Goal: Information Seeking & Learning: Learn about a topic

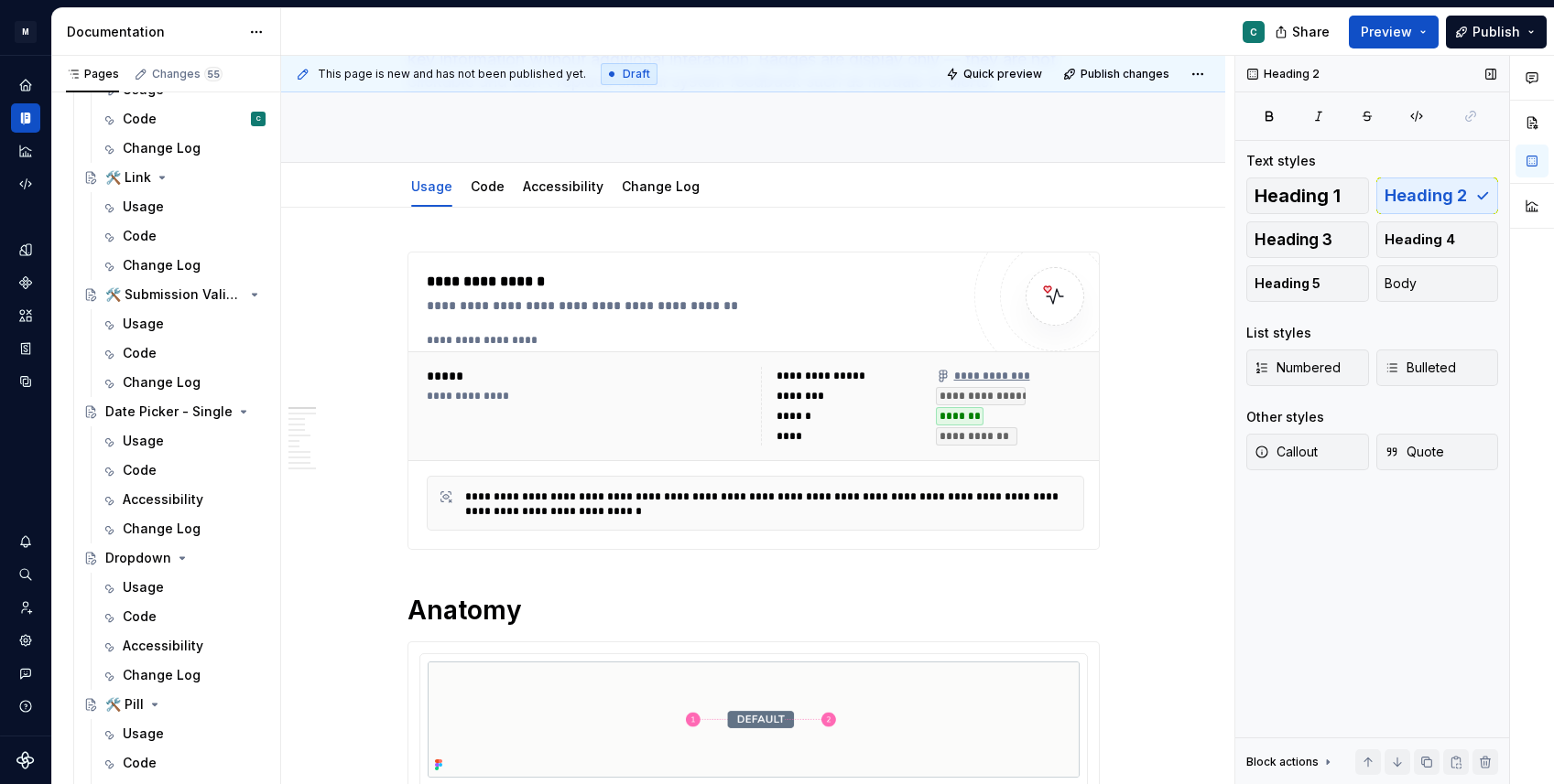
scroll to position [1452, 0]
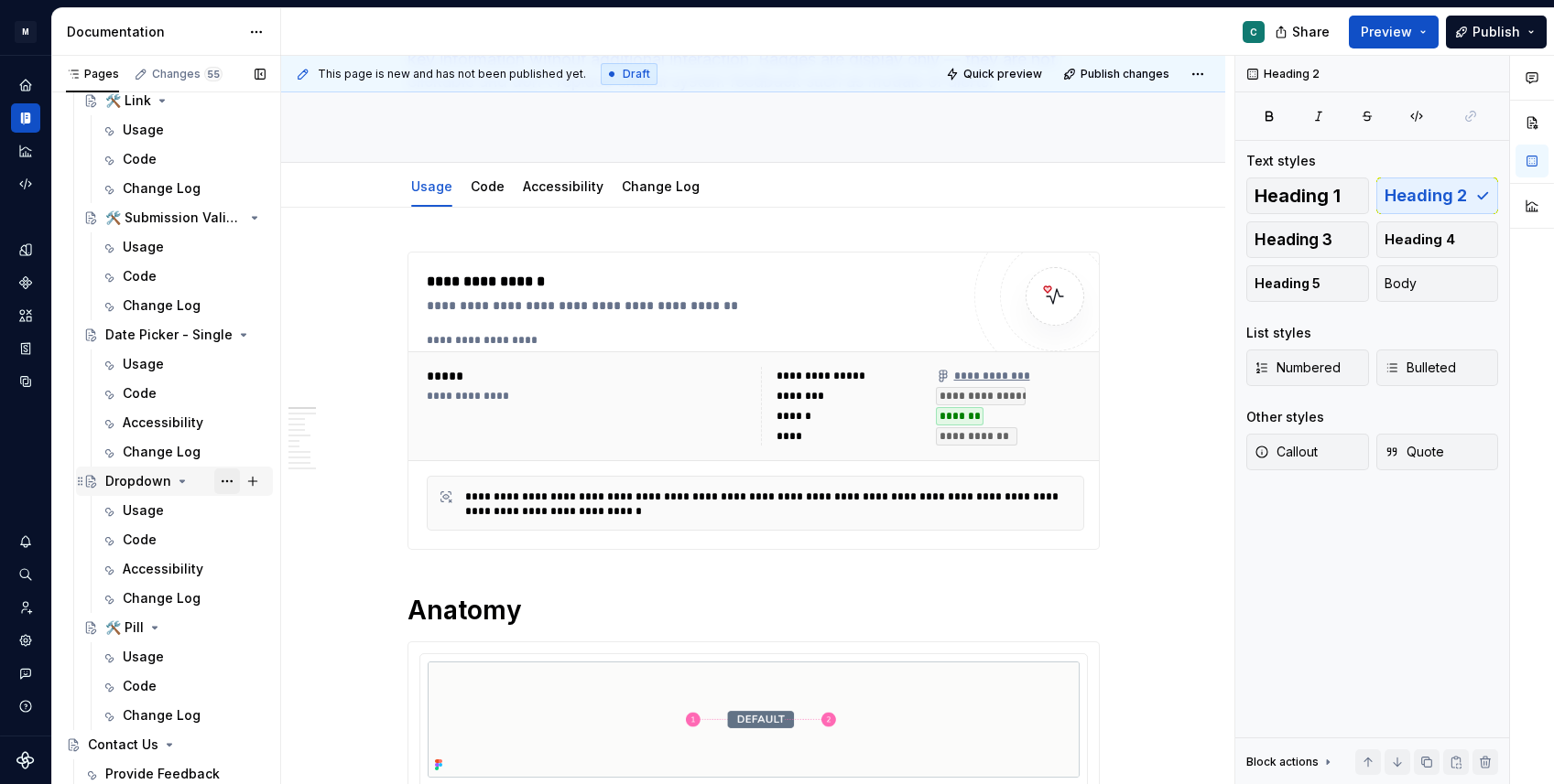
click at [223, 478] on button "Page tree" at bounding box center [227, 482] width 26 height 26
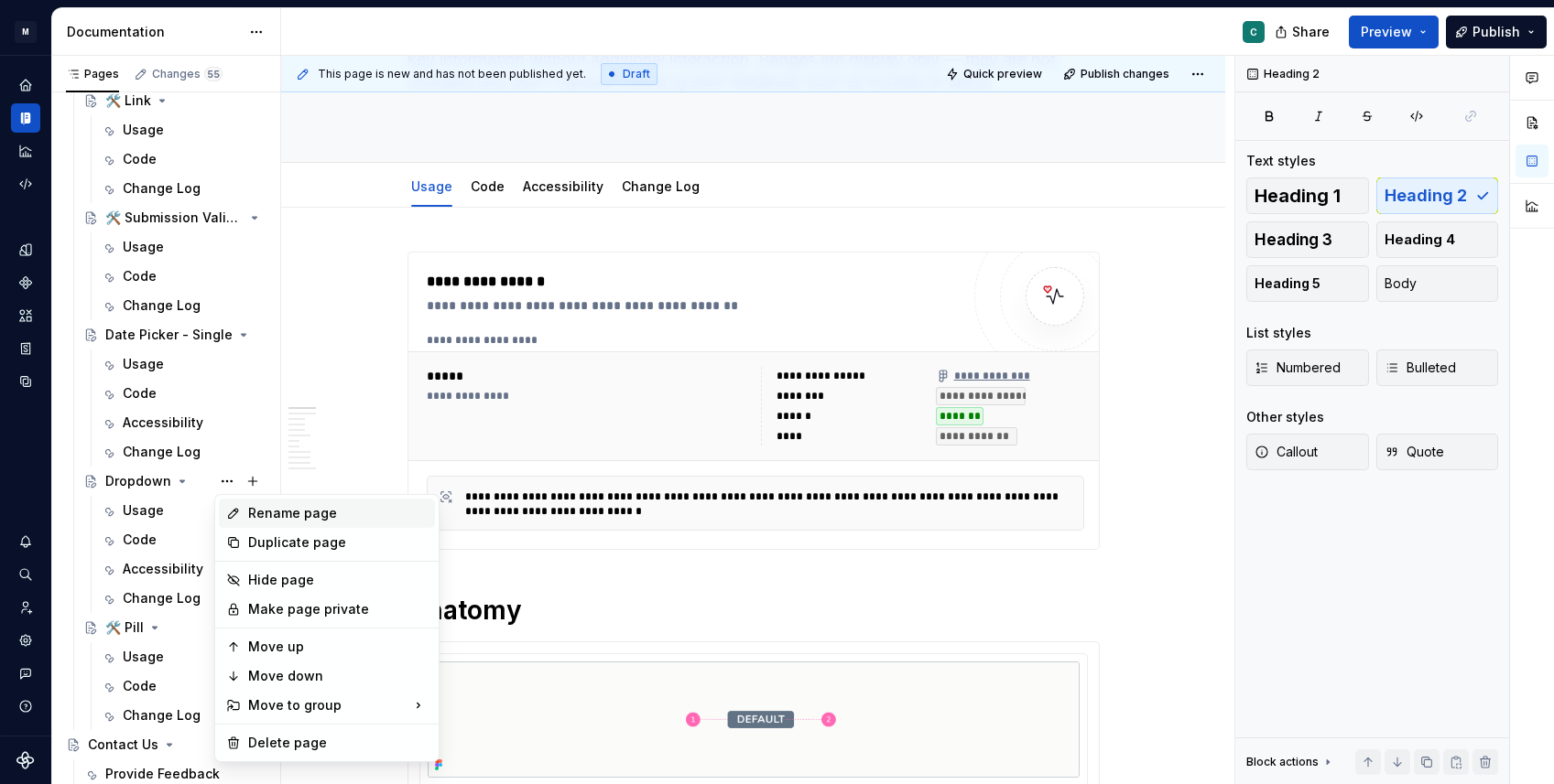
click at [280, 511] on div "Rename page" at bounding box center [337, 513] width 179 height 19
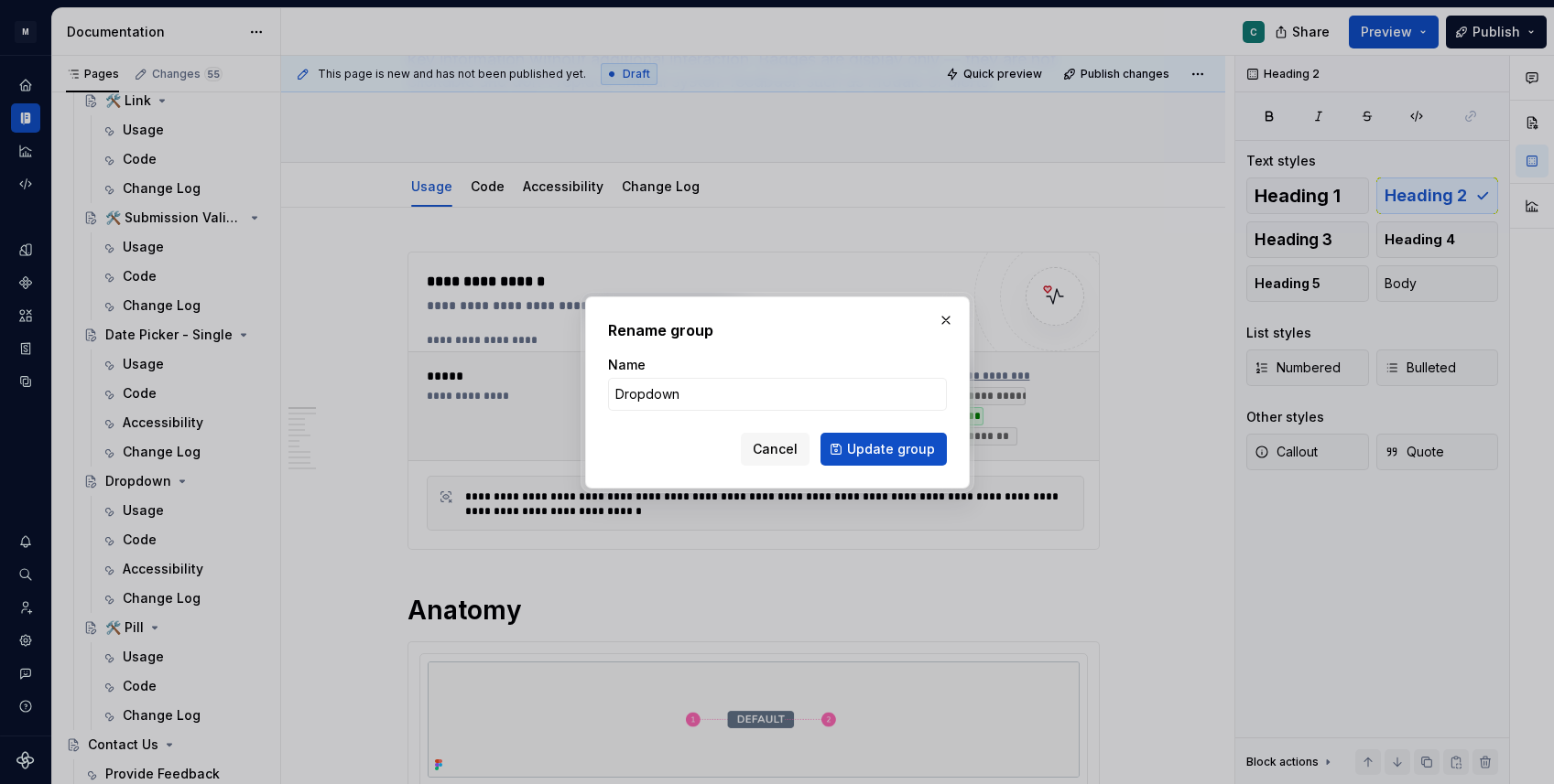
type textarea "*"
click at [618, 394] on input "Dropdown" at bounding box center [777, 394] width 339 height 33
type input "Single Select Dropdown"
click at [905, 443] on span "Update group" at bounding box center [890, 449] width 88 height 19
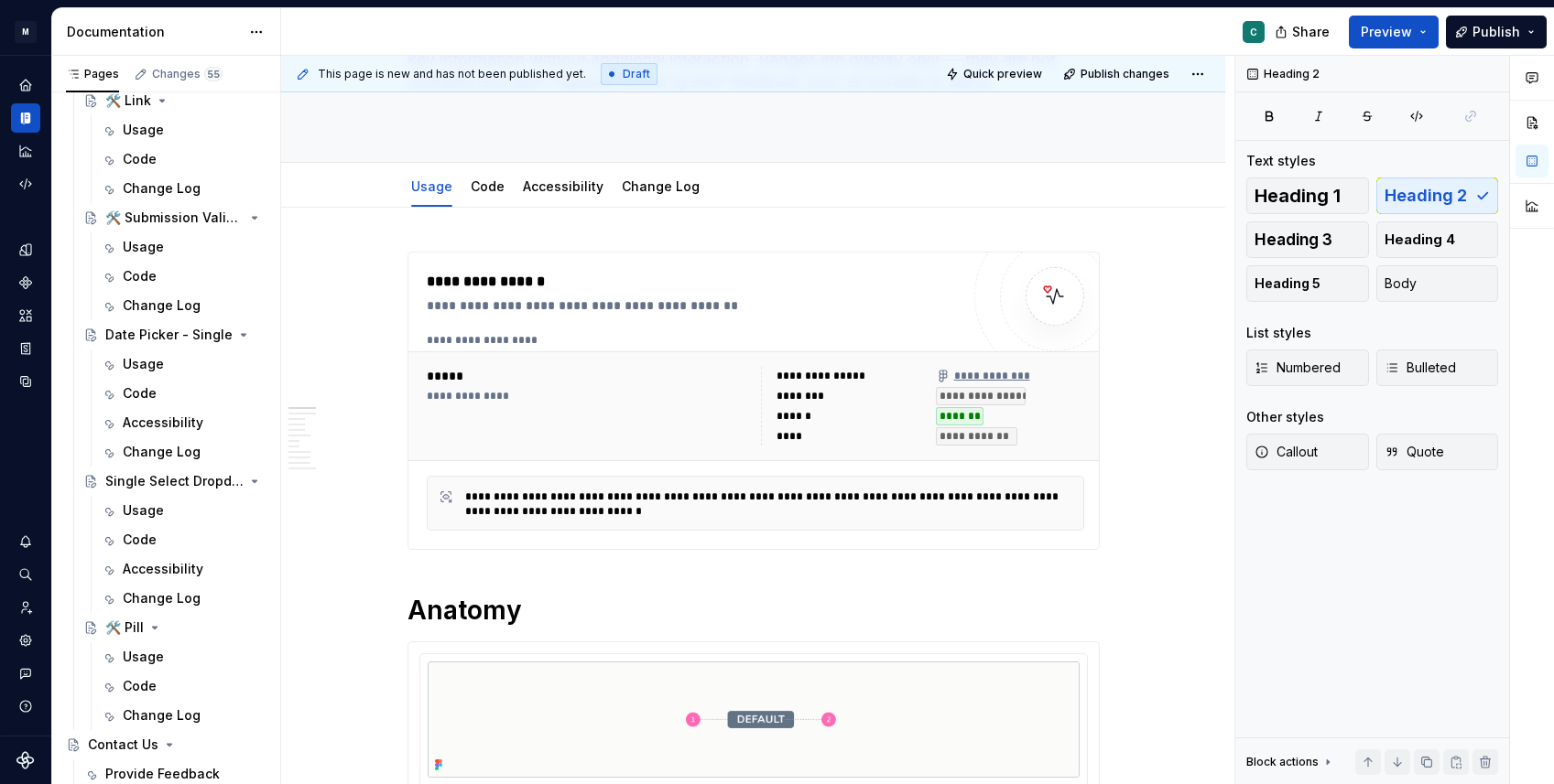
scroll to position [0, 0]
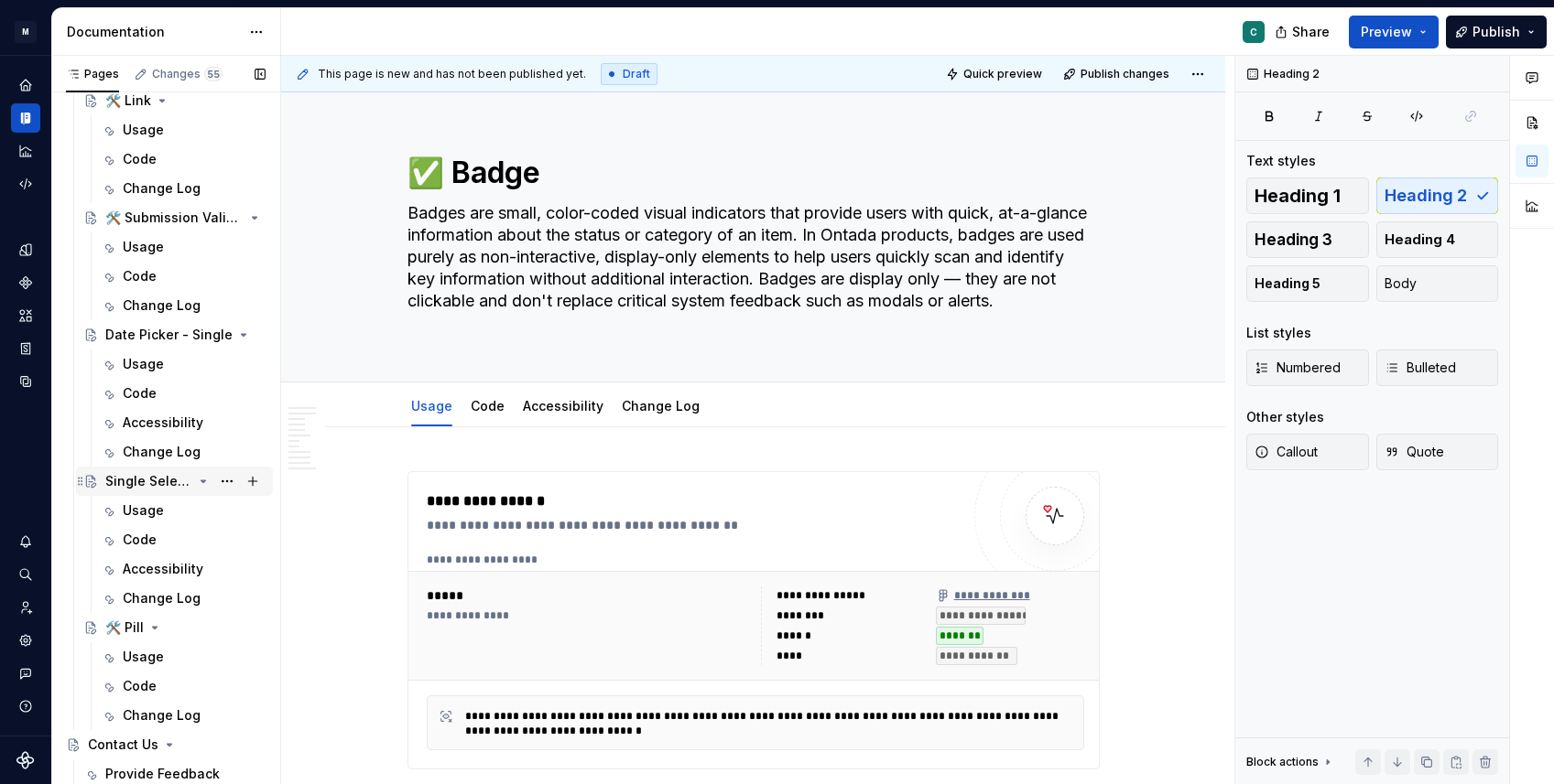
click at [174, 486] on div "Single Select Dropdown" at bounding box center [149, 482] width 87 height 19
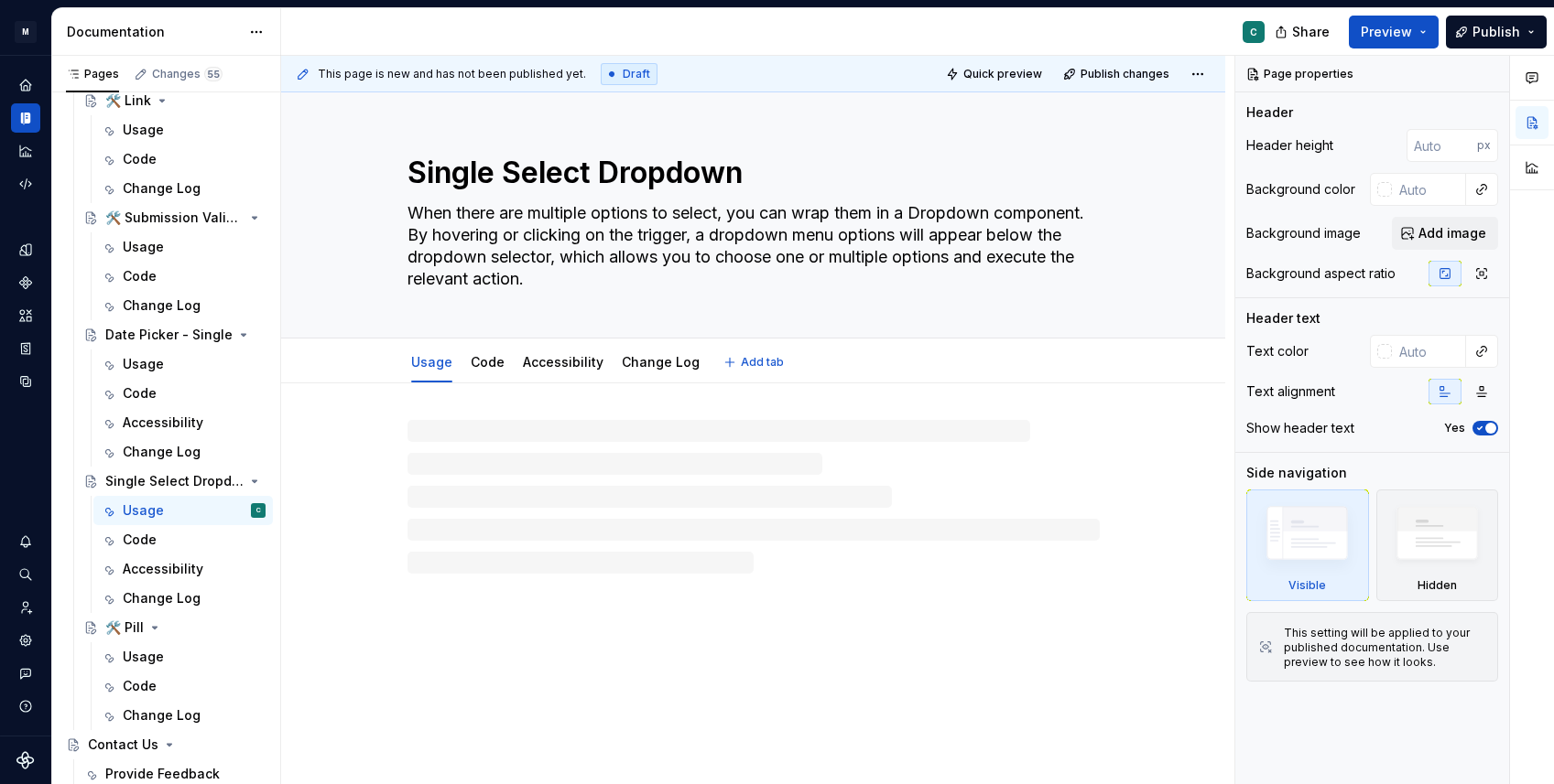
click at [624, 231] on textarea "When there are multiple options to select, you can wrap them in a Dropdown comp…" at bounding box center [750, 246] width 693 height 96
click at [627, 219] on textarea "When there are multiple options to select, you can wrap them in a Dropdown comp…" at bounding box center [750, 246] width 693 height 96
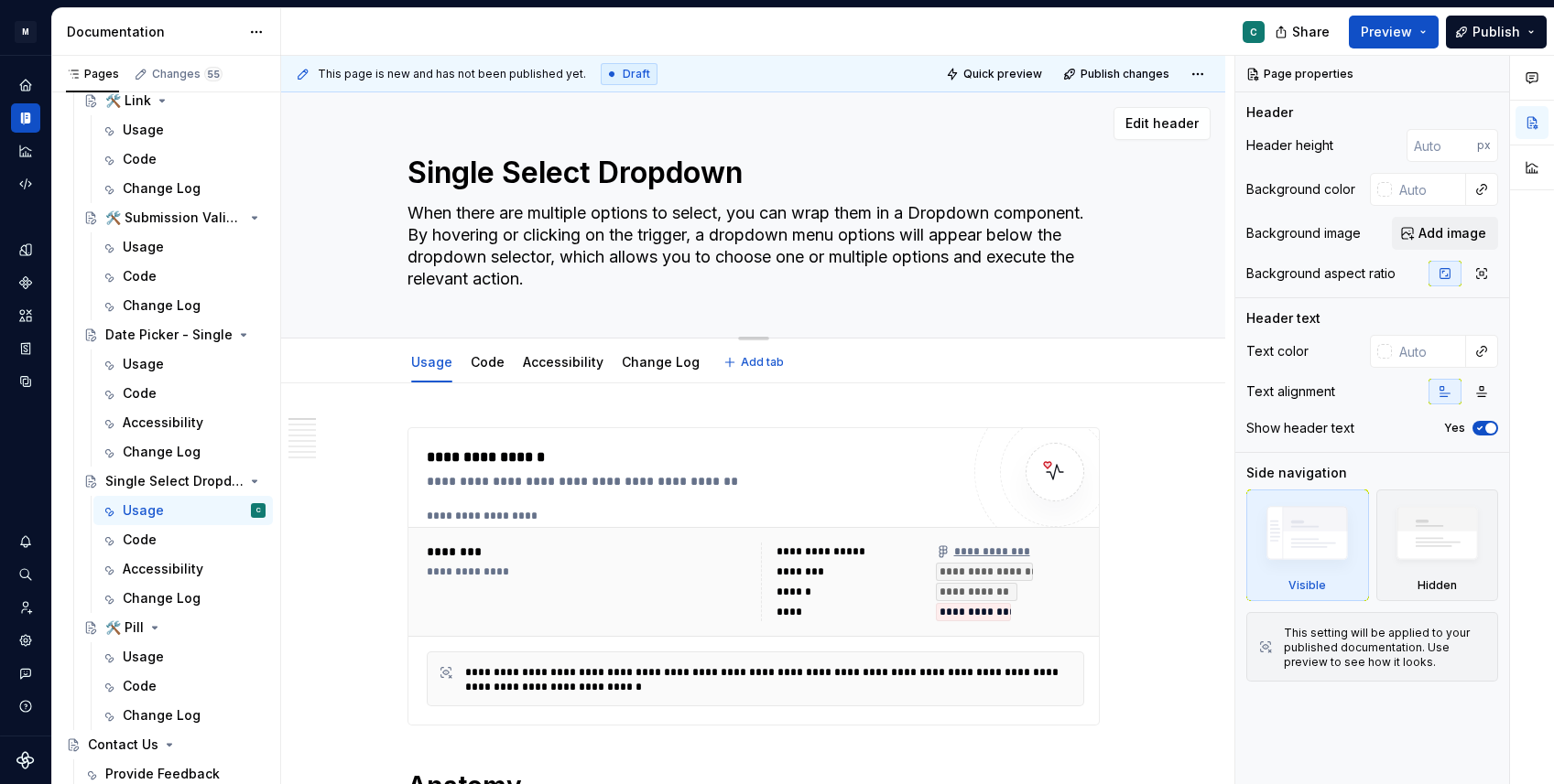
paste textarea "The Single Select Dropdown component allows users to choose one option from a p…"
type textarea "*"
type textarea "The Single Select Dropdown component allows users to choose one option from a p…"
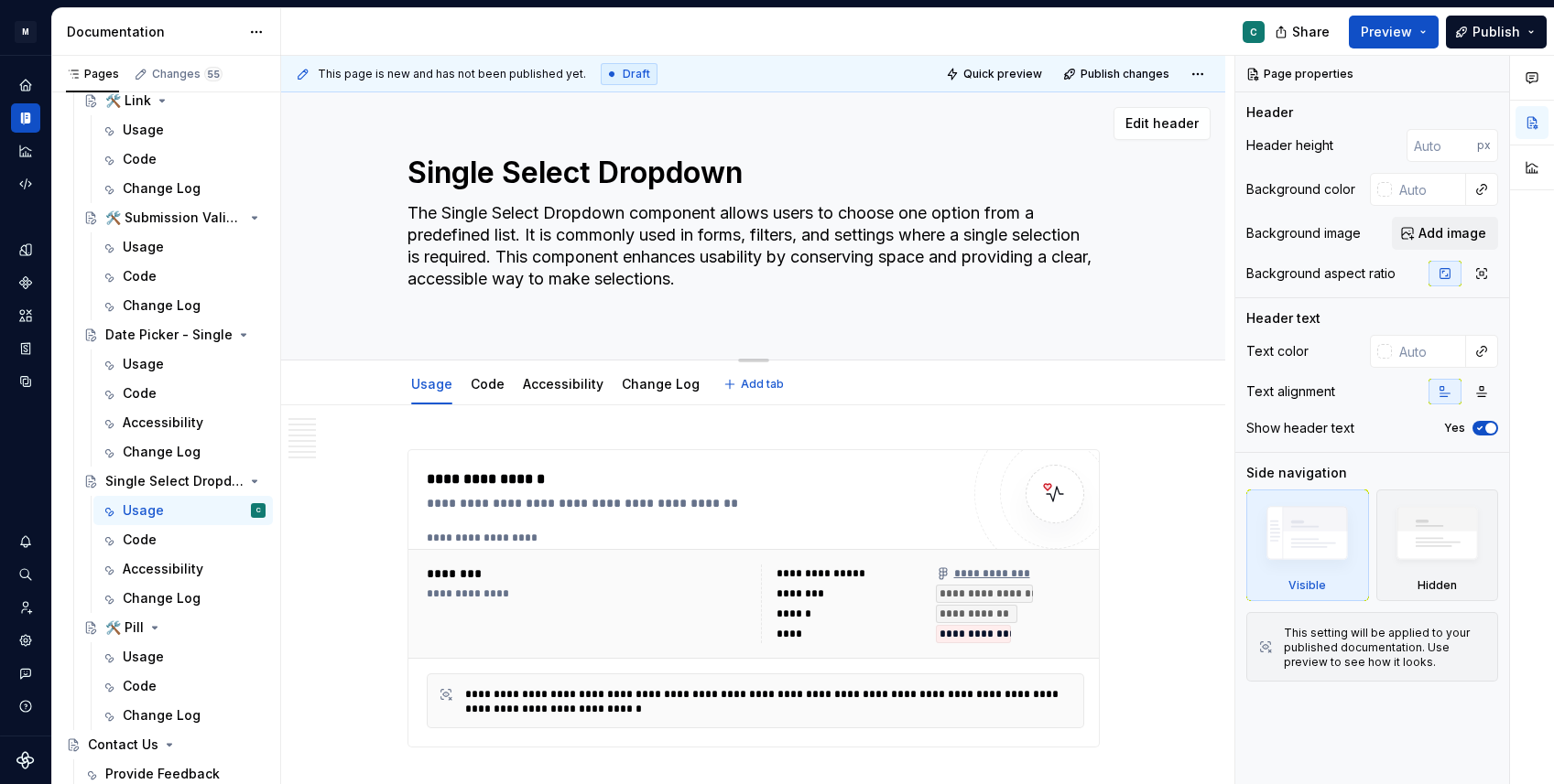
type textarea "*"
type textarea "The Single Select Dropdown component allows users to choose one option from a p…"
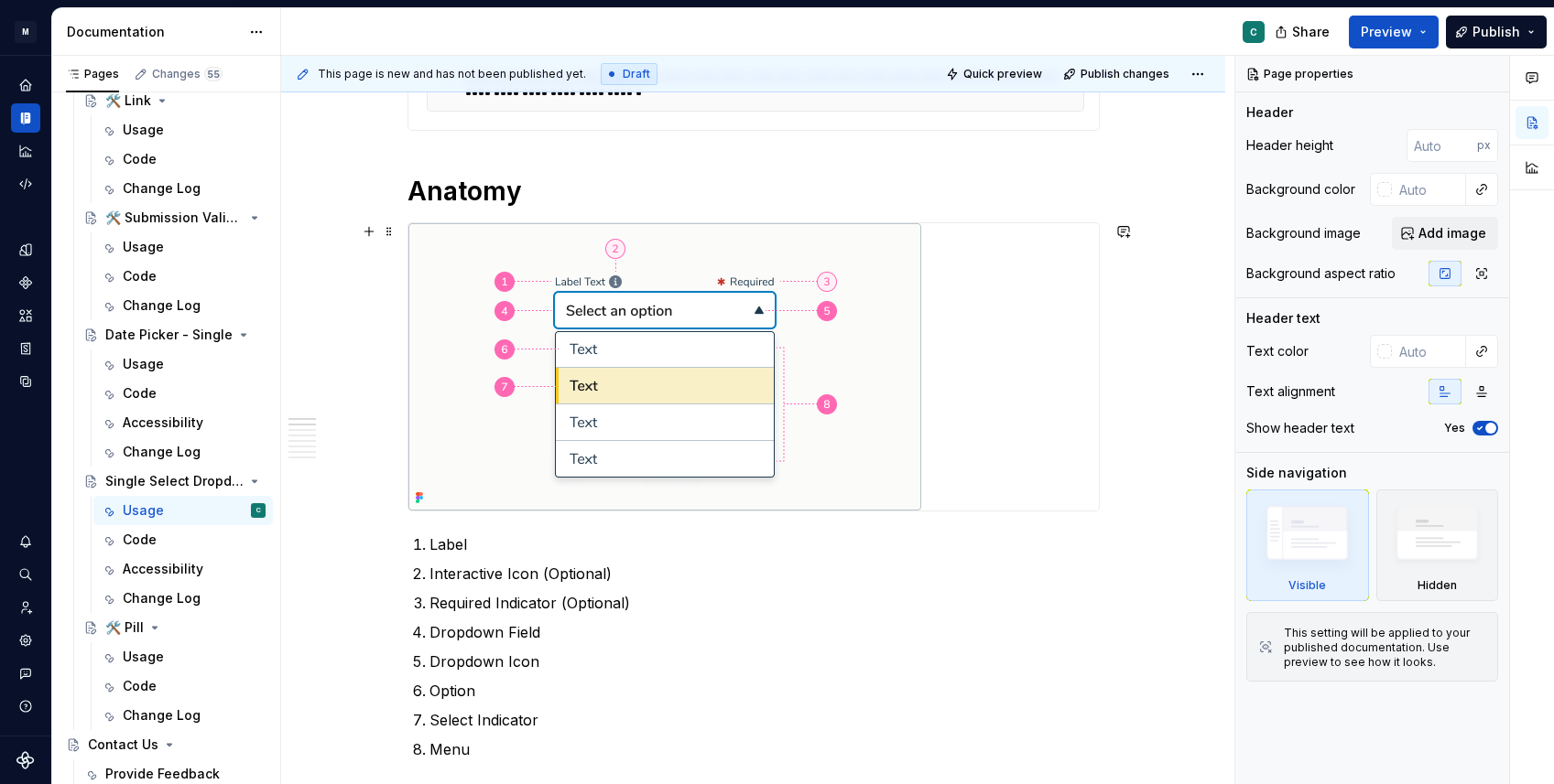
scroll to position [691, 0]
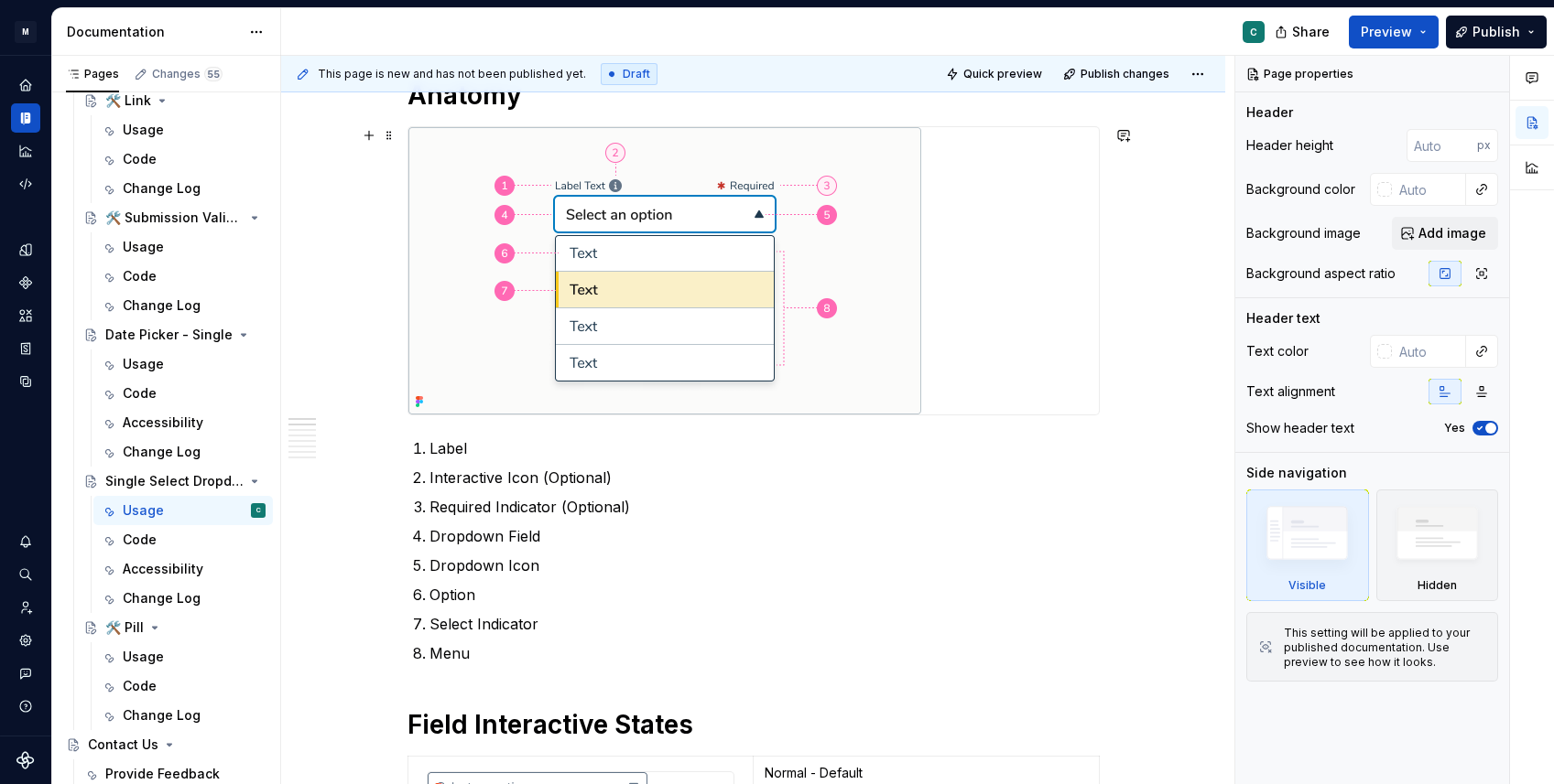
type textarea "*"
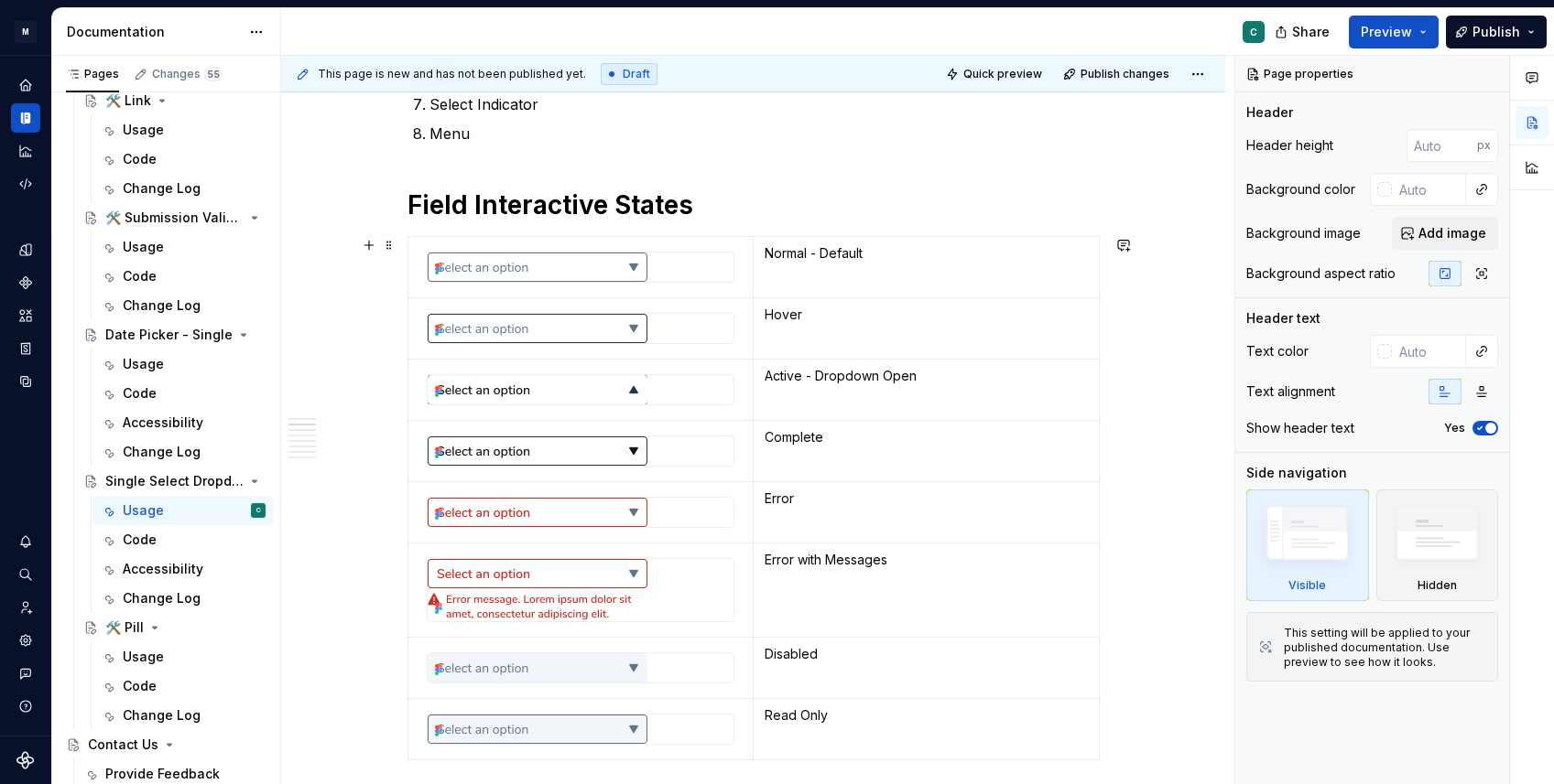
scroll to position [1204, 0]
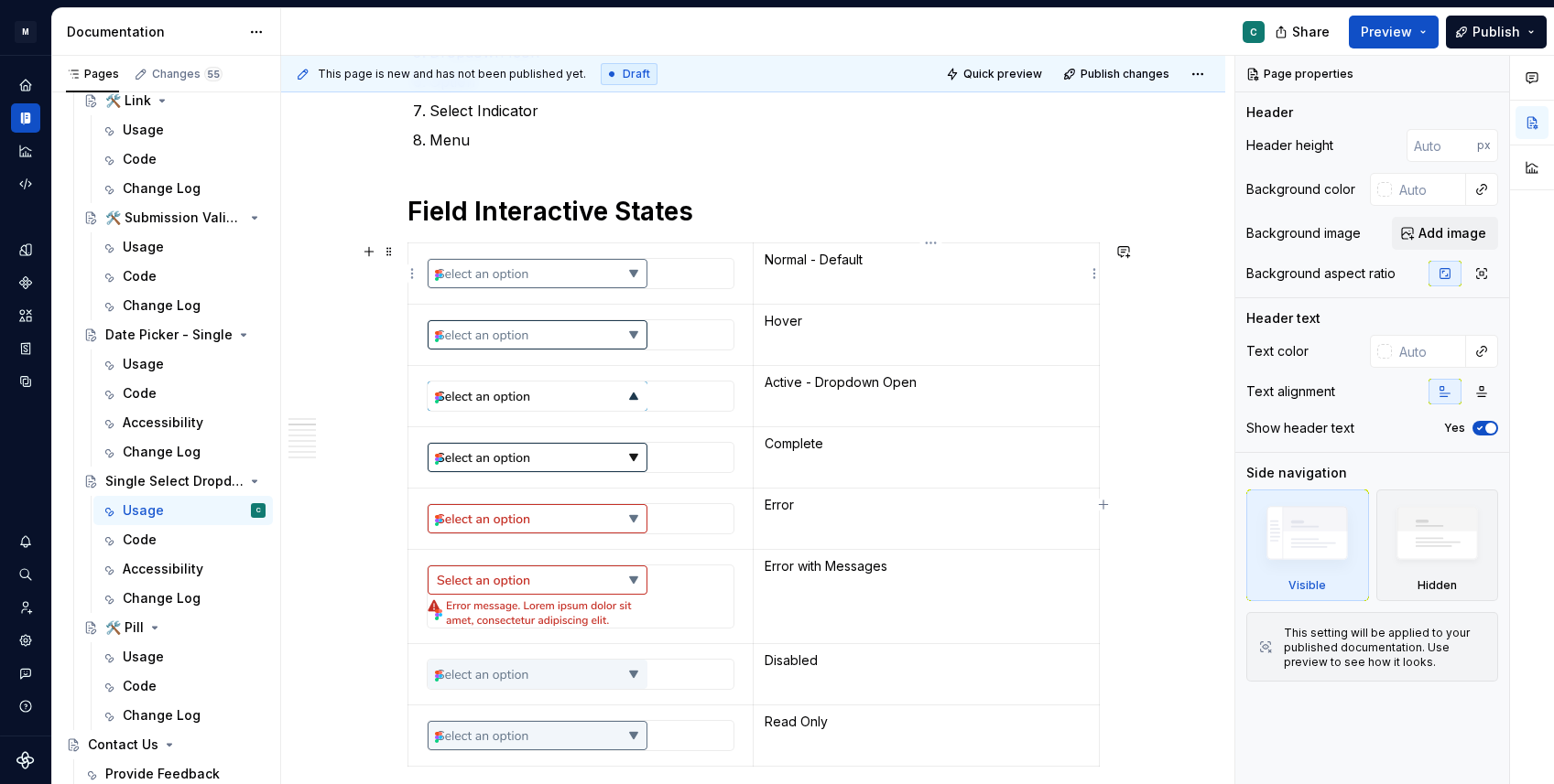
type textarea "The Single Select Dropdown component allows users to choose one option from a p…"
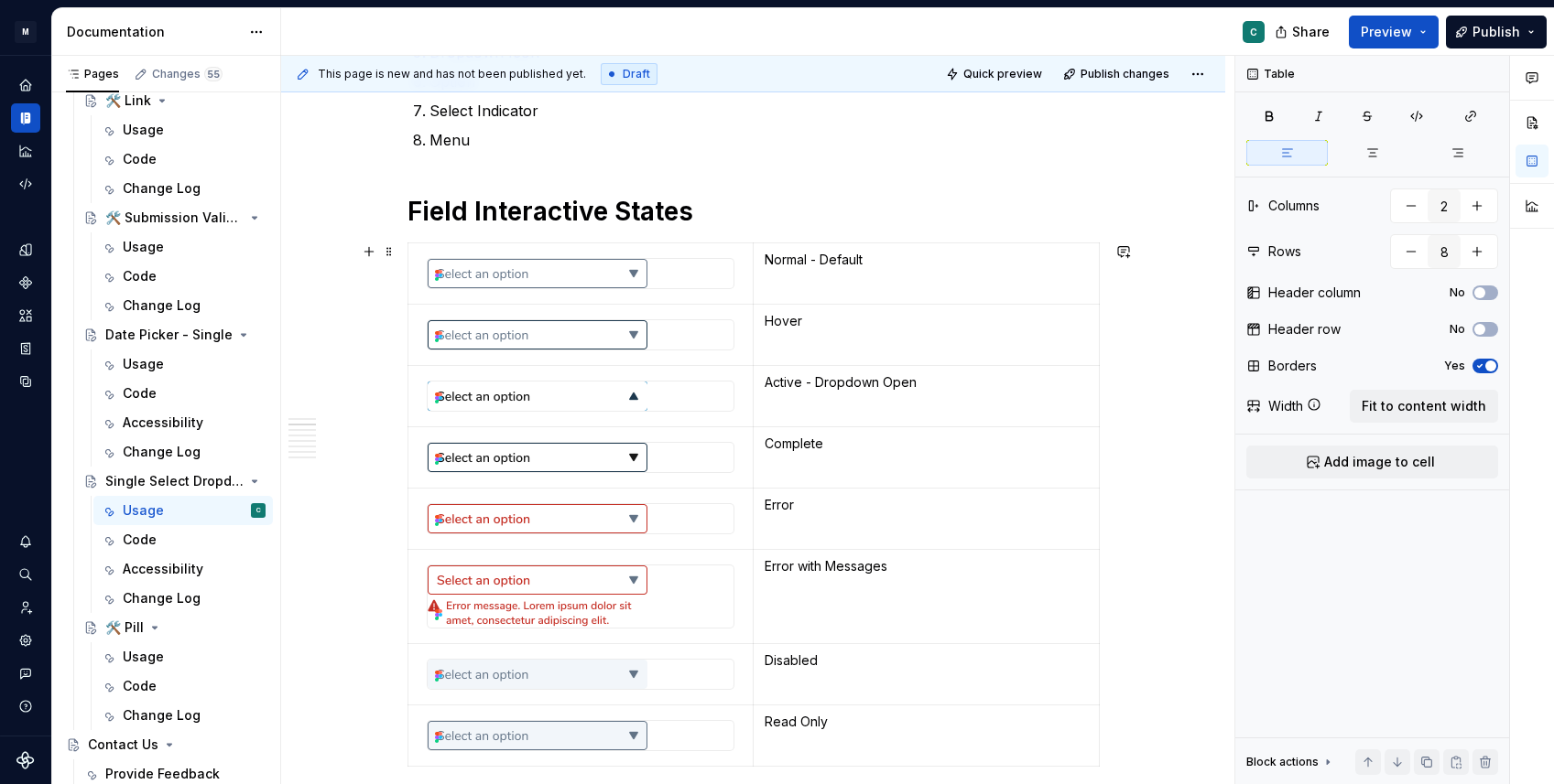
click at [758, 243] on td "Normal - Default" at bounding box center [926, 274] width 345 height 61
click at [667, 565] on div at bounding box center [581, 597] width 308 height 64
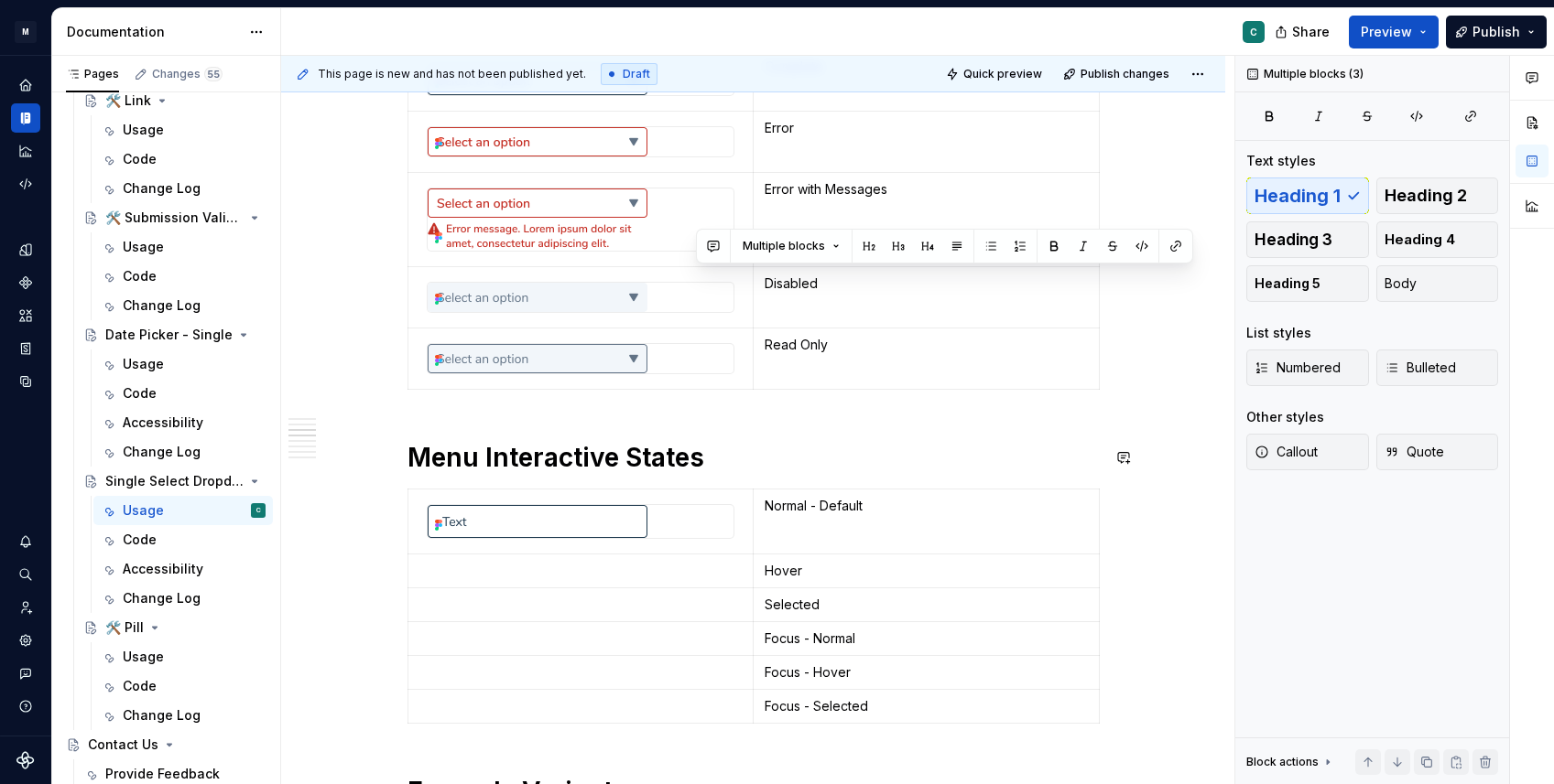
scroll to position [424, 0]
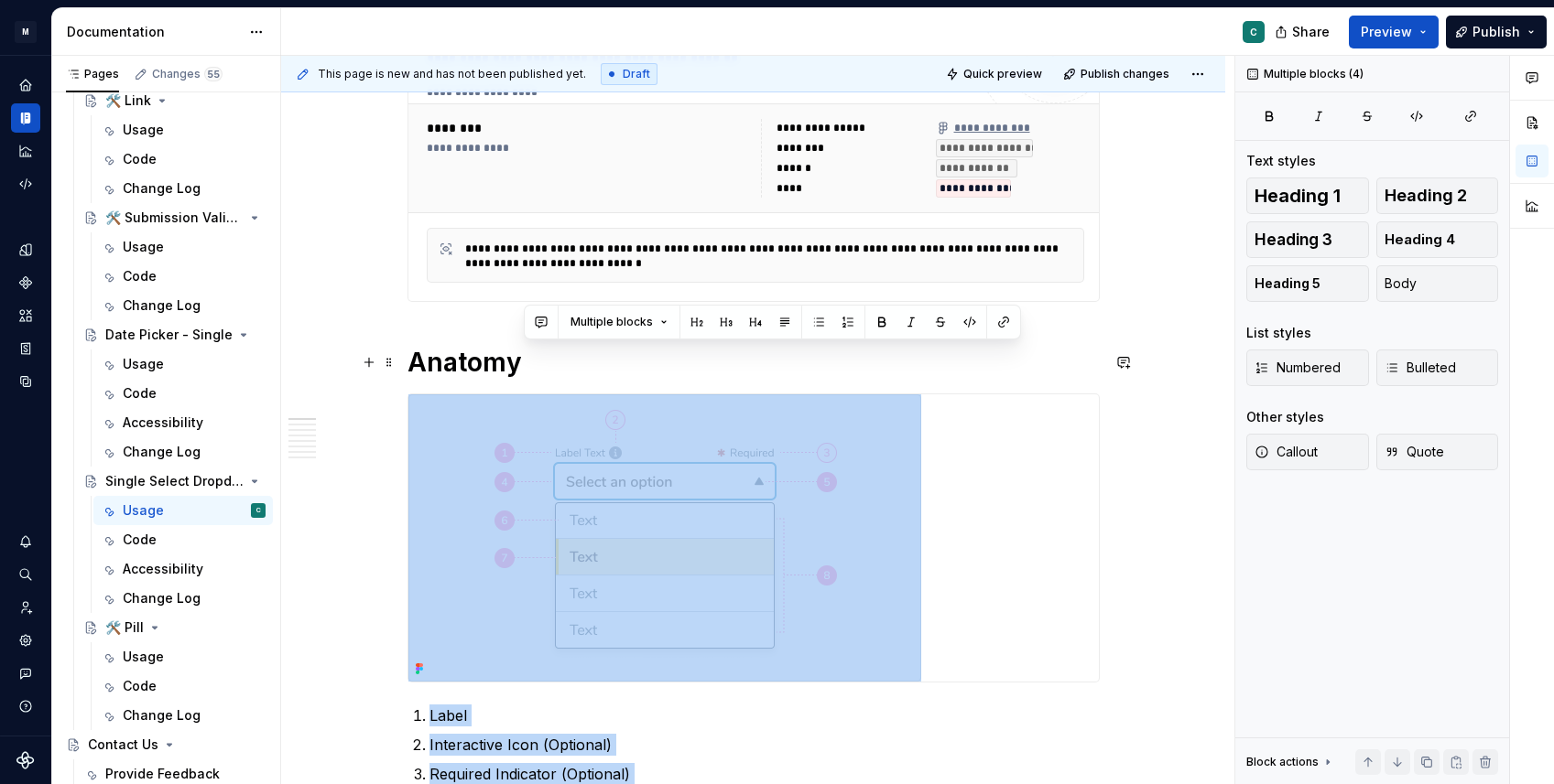
drag, startPoint x: 721, startPoint y: 219, endPoint x: 904, endPoint y: 359, distance: 230.4
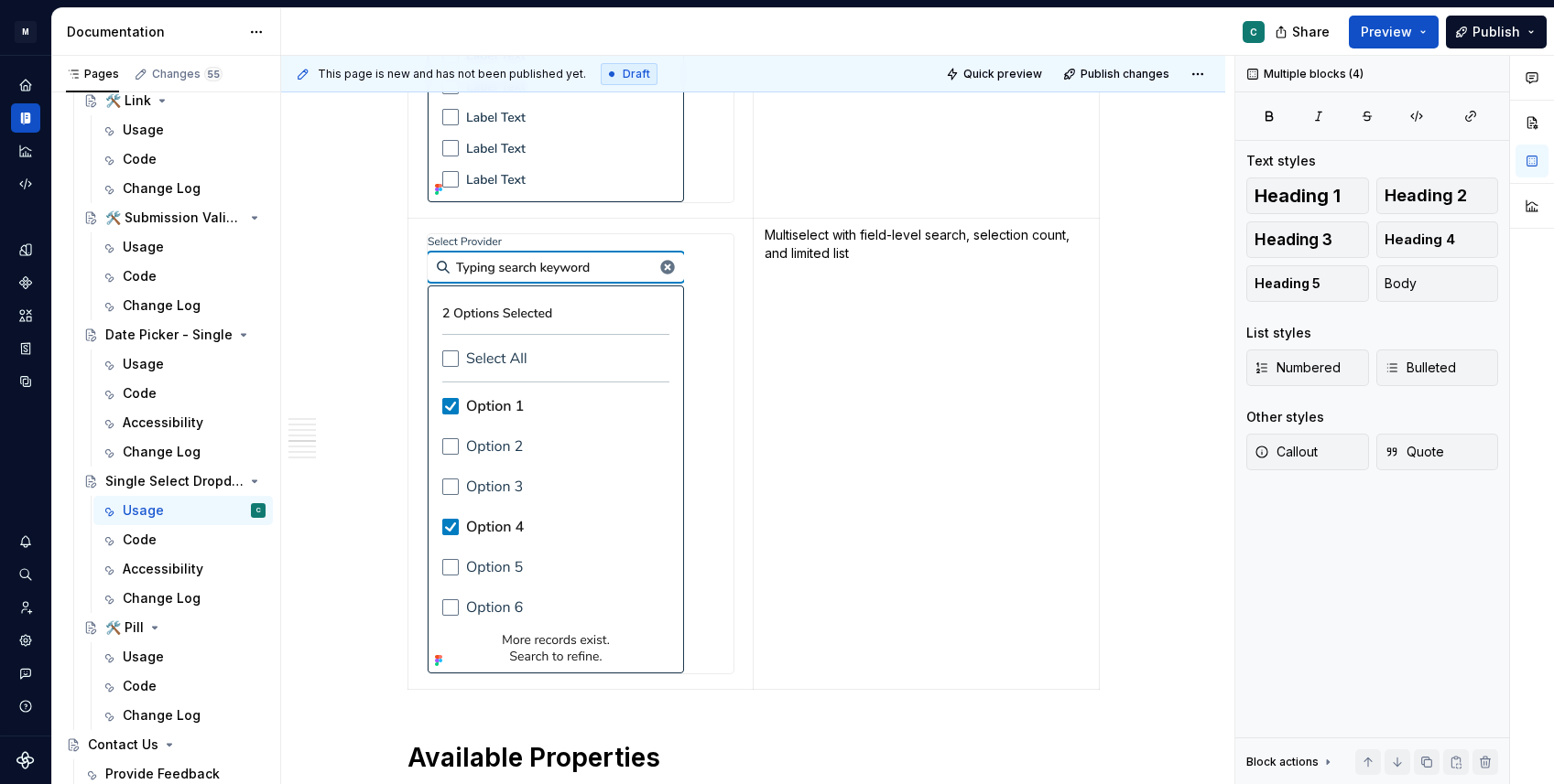
scroll to position [3665, 0]
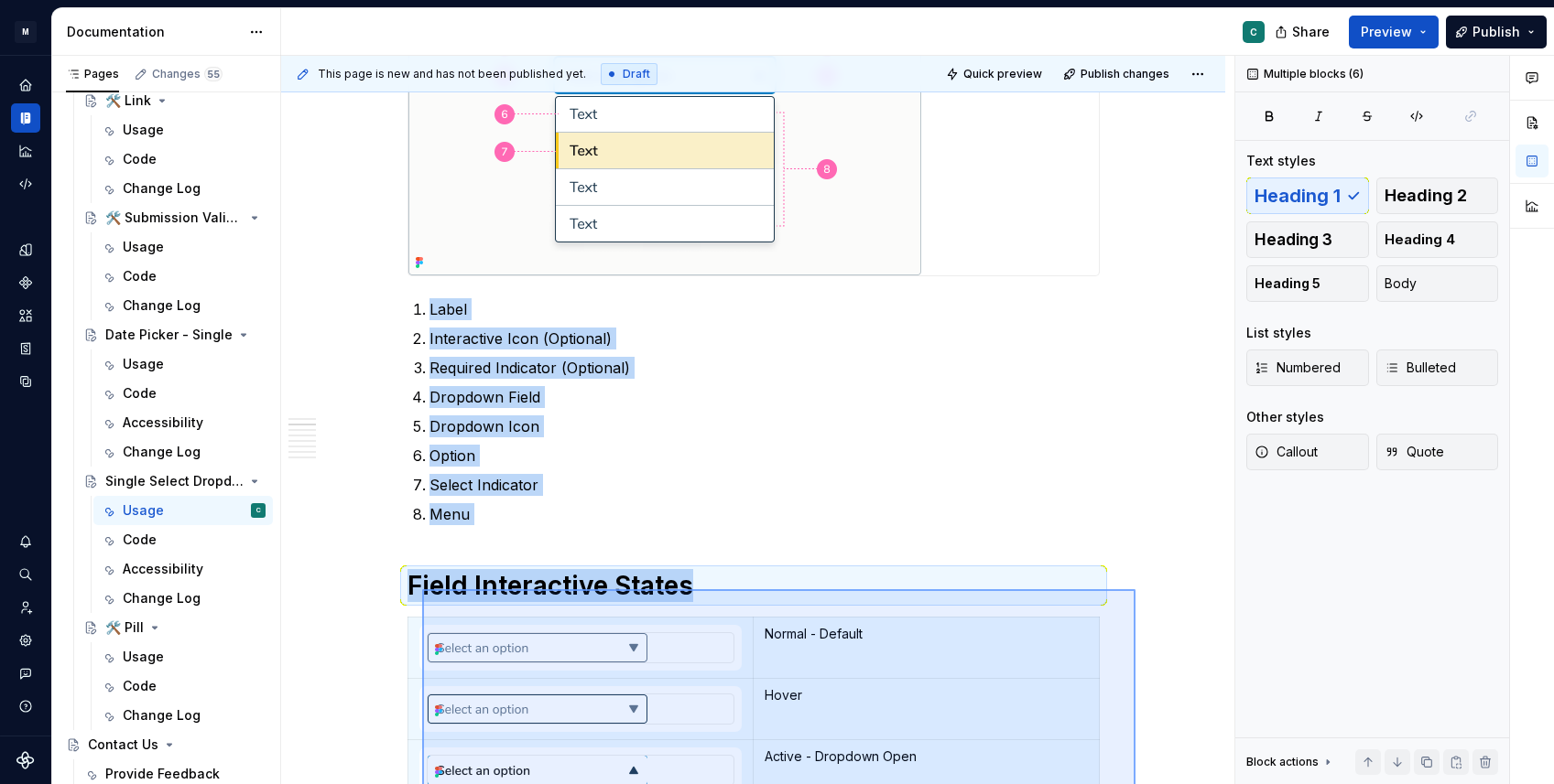
drag, startPoint x: 1135, startPoint y: 622, endPoint x: 422, endPoint y: 589, distance: 713.8
click at [422, 589] on div "**********" at bounding box center [758, 420] width 953 height 729
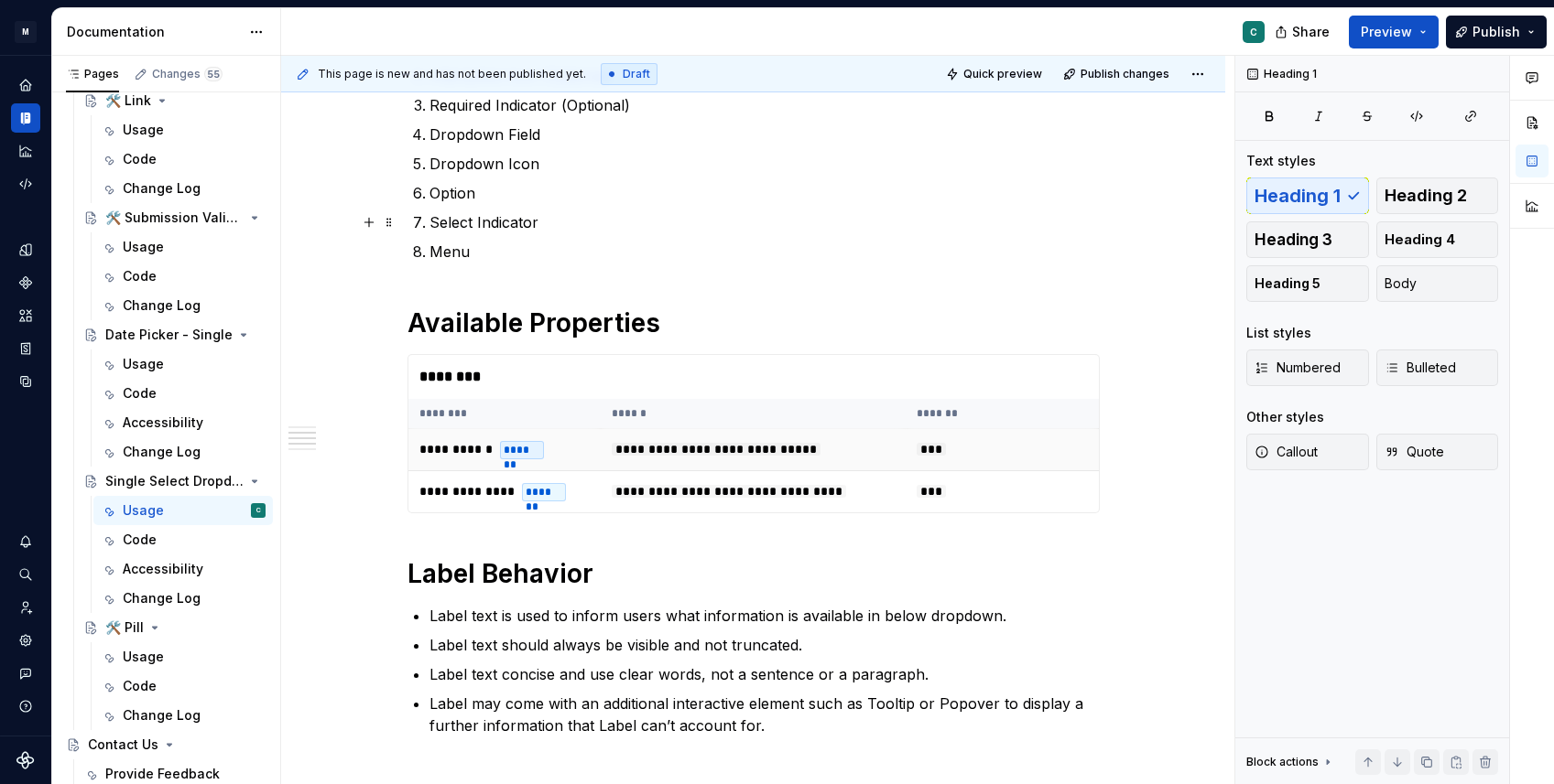
scroll to position [1076, 0]
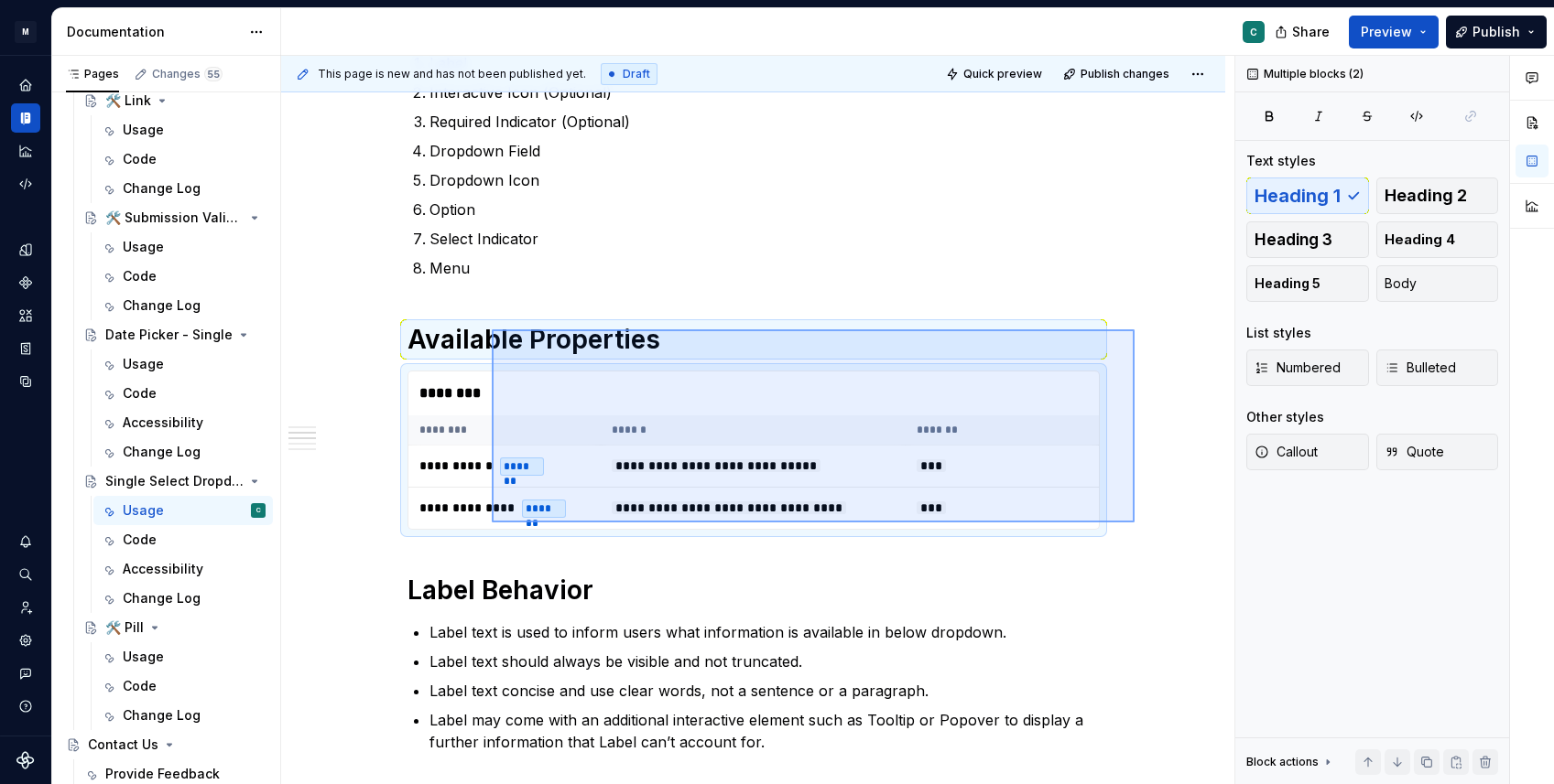
drag, startPoint x: 1134, startPoint y: 522, endPoint x: 492, endPoint y: 329, distance: 670.4
click at [492, 329] on div "**********" at bounding box center [758, 420] width 953 height 729
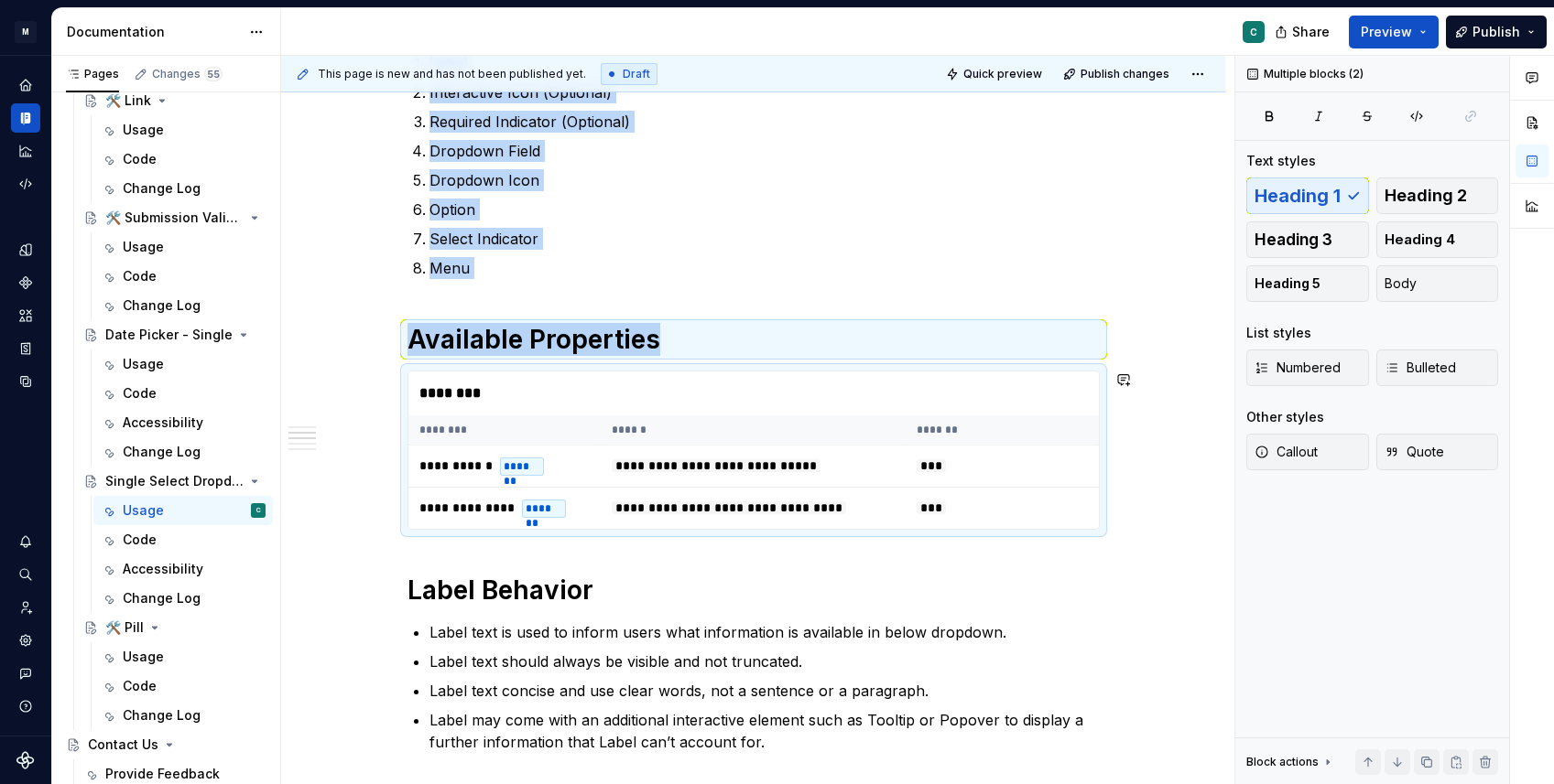
copy div "Label Interactive Icon (Optional) Required Indicator (Optional) Dropdown Field …"
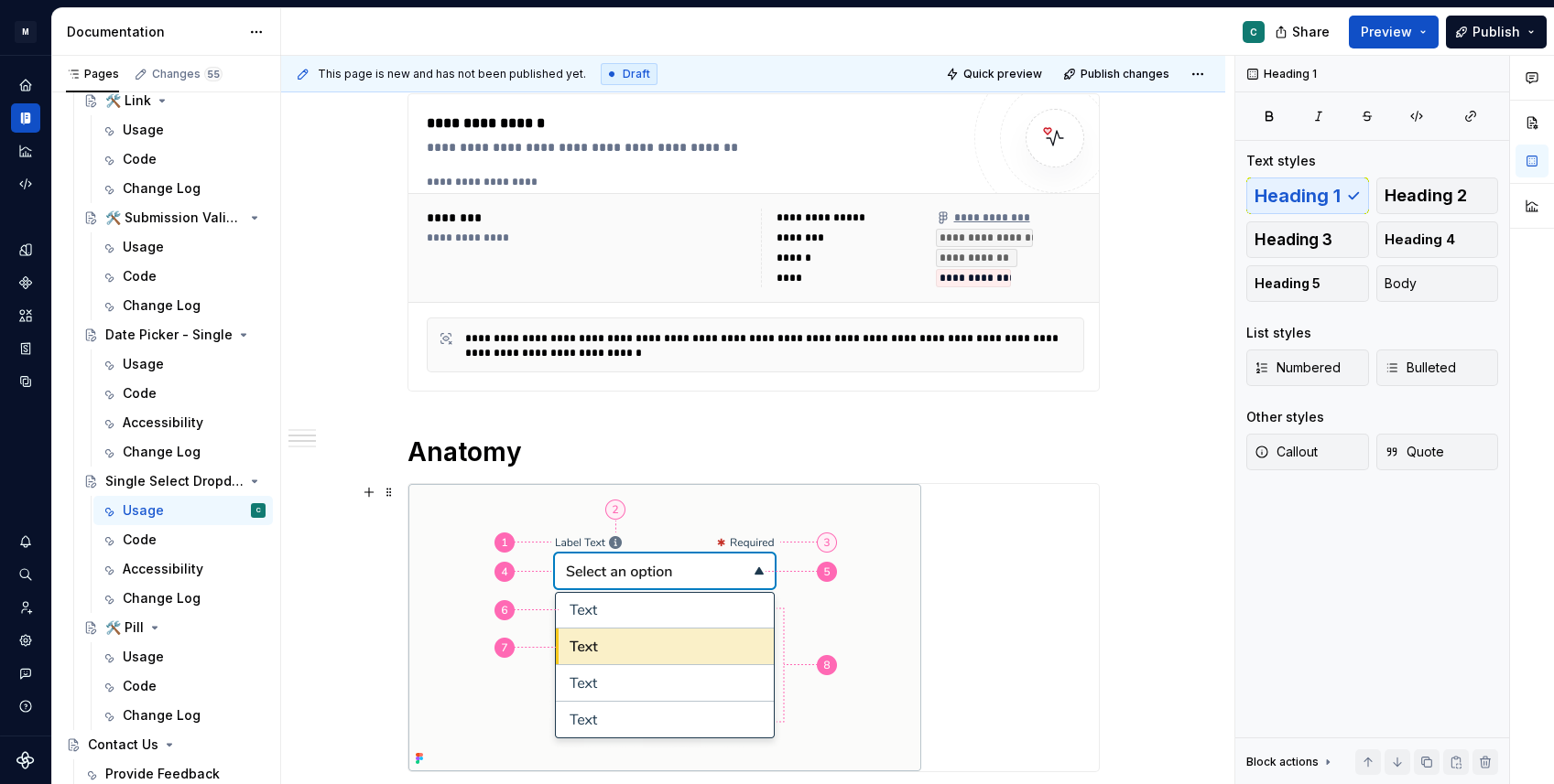
scroll to position [0, 0]
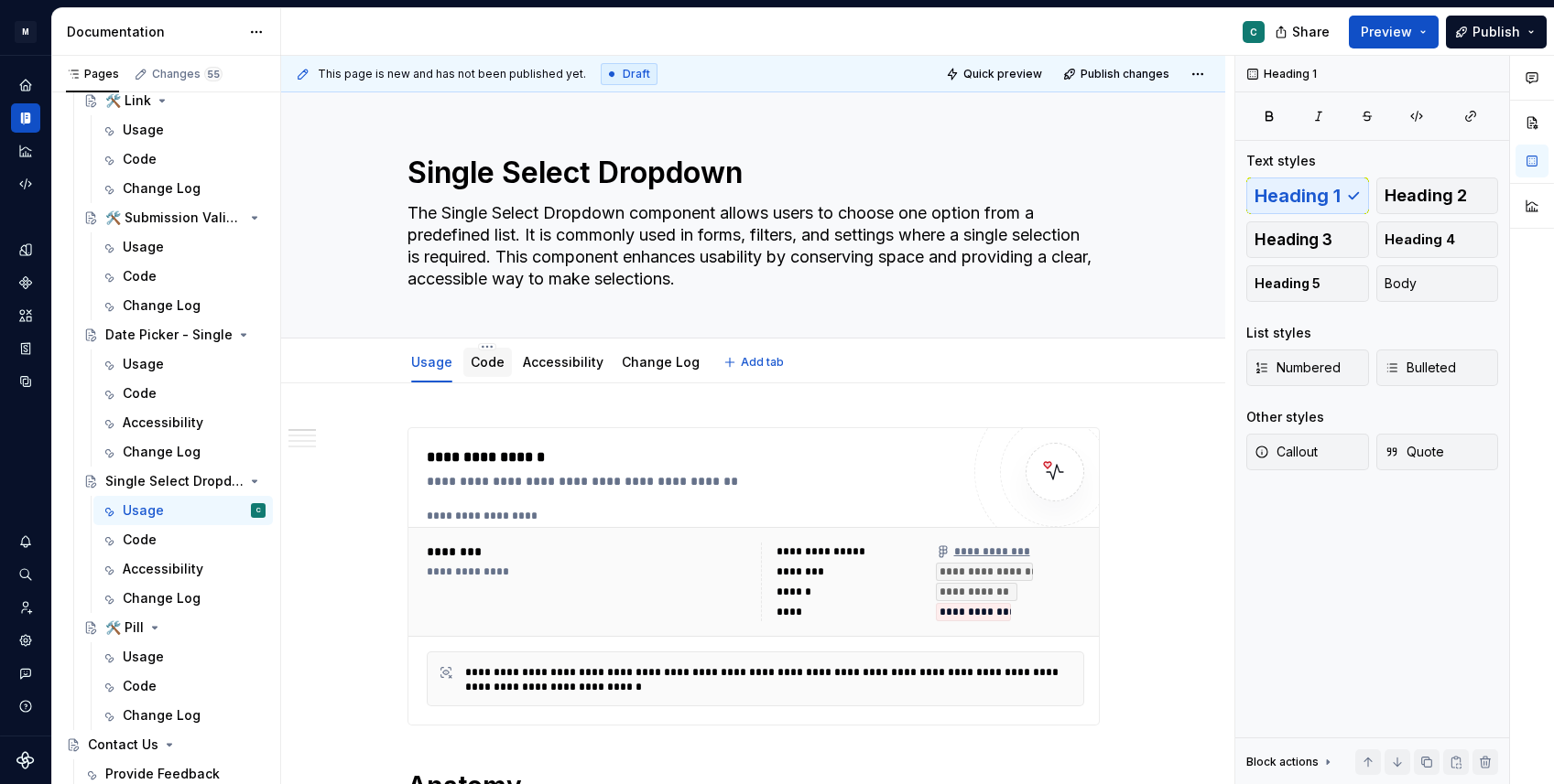
click at [482, 361] on link "Code" at bounding box center [487, 362] width 33 height 16
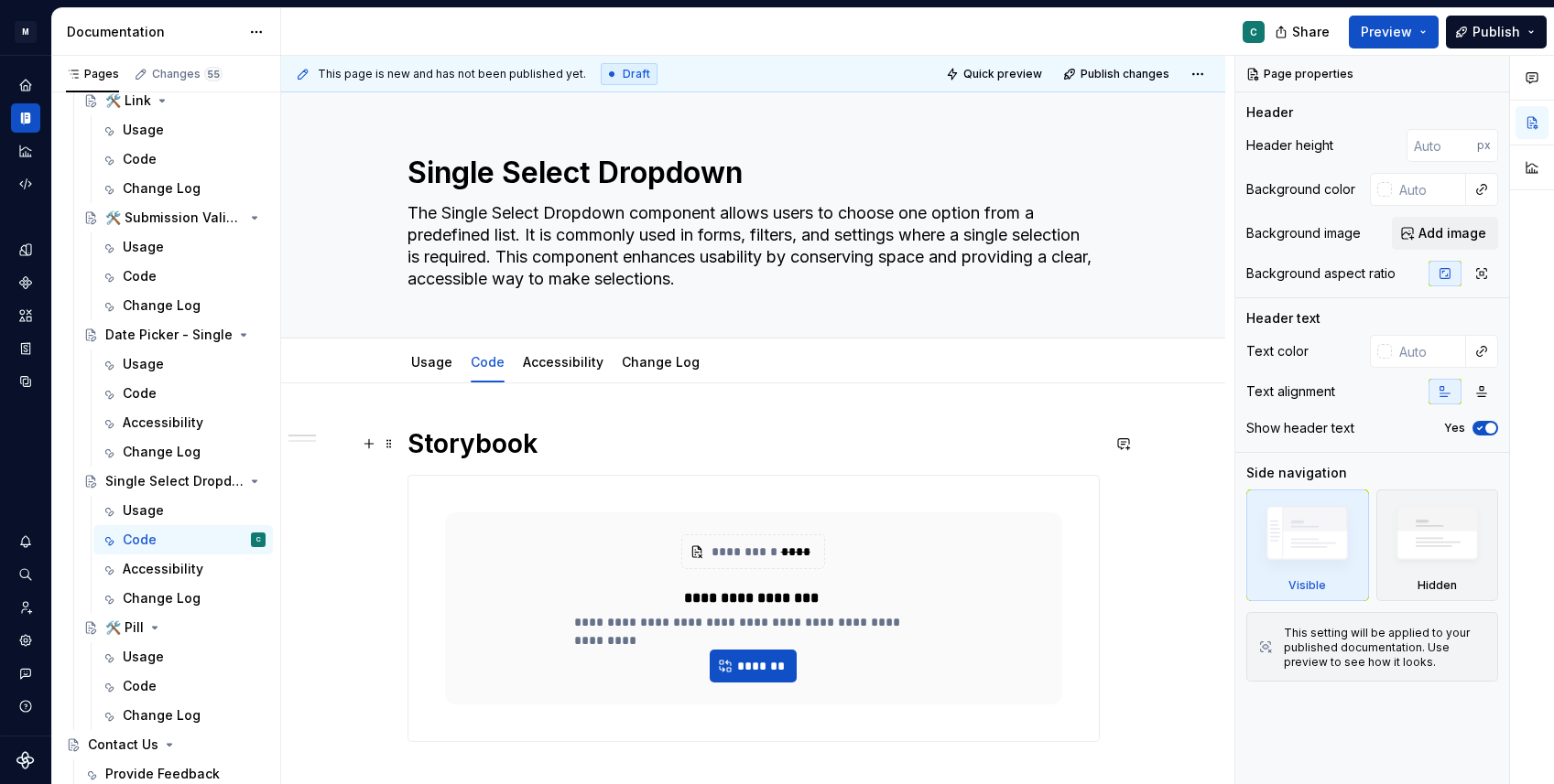
click at [572, 456] on h1 "Storybook" at bounding box center [754, 444] width 693 height 33
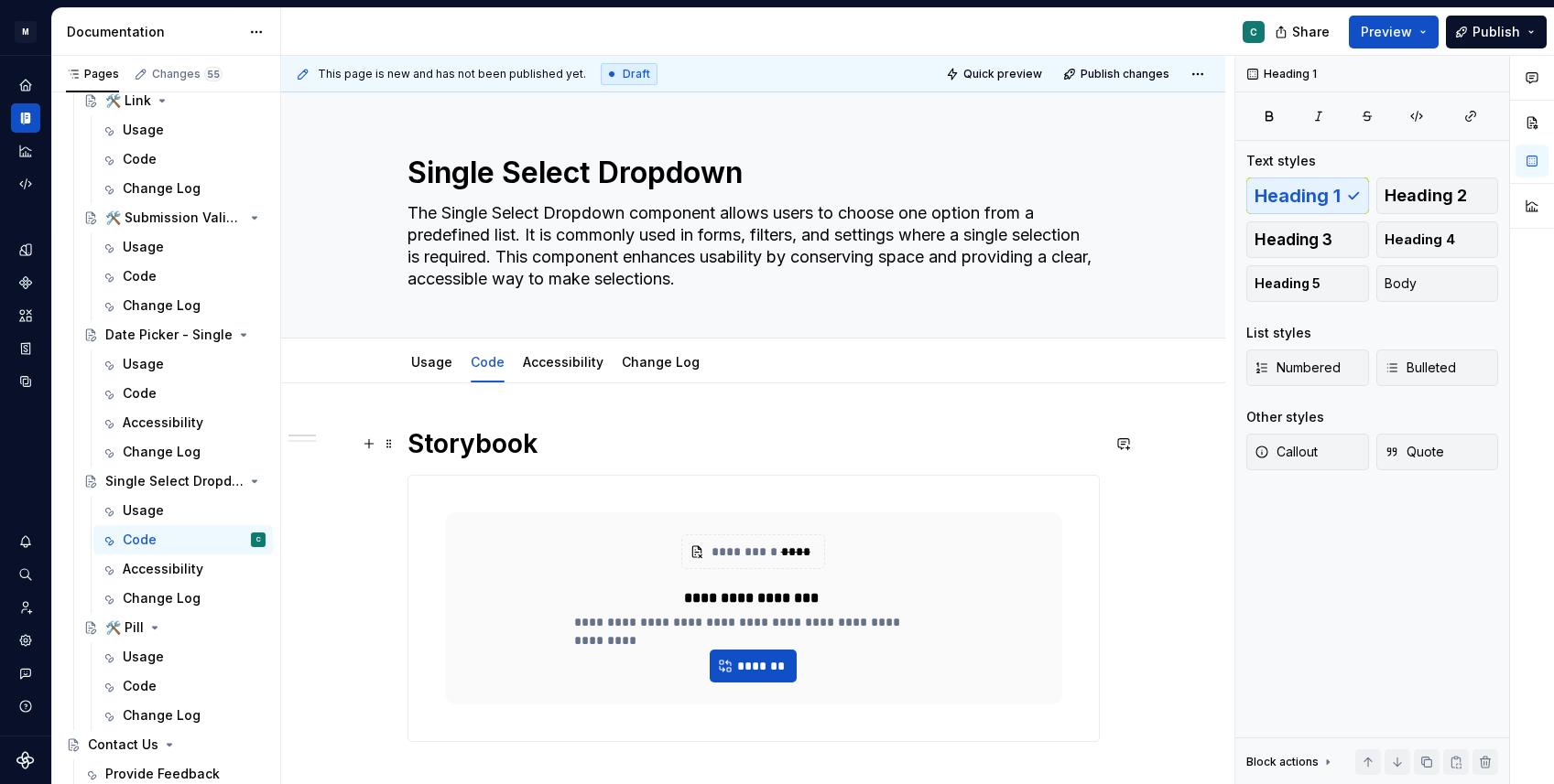
click at [417, 445] on h1 "Storybook" at bounding box center [754, 444] width 693 height 33
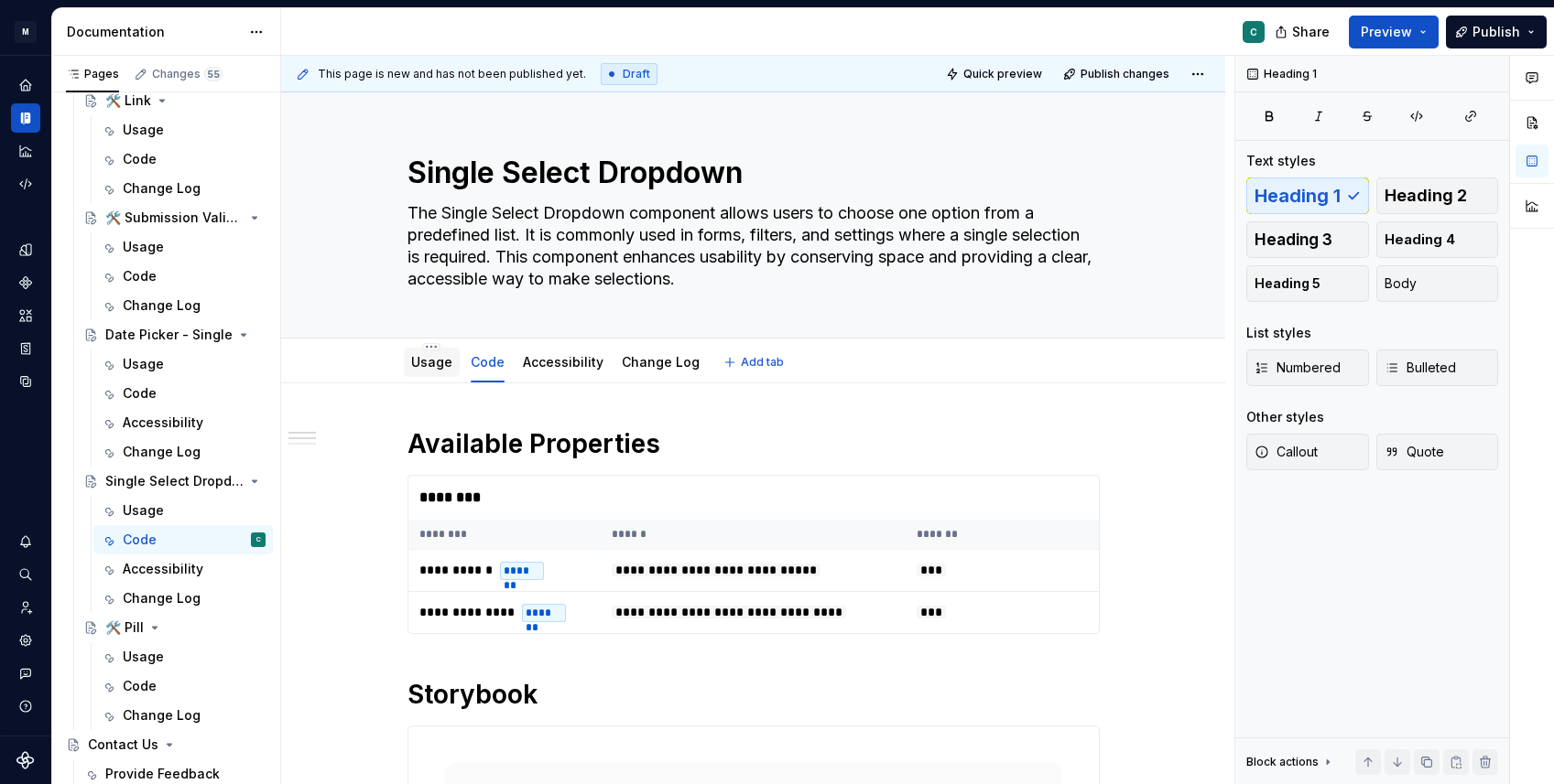
click at [427, 379] on div at bounding box center [432, 379] width 56 height 2
click at [438, 366] on link "Usage" at bounding box center [432, 362] width 41 height 16
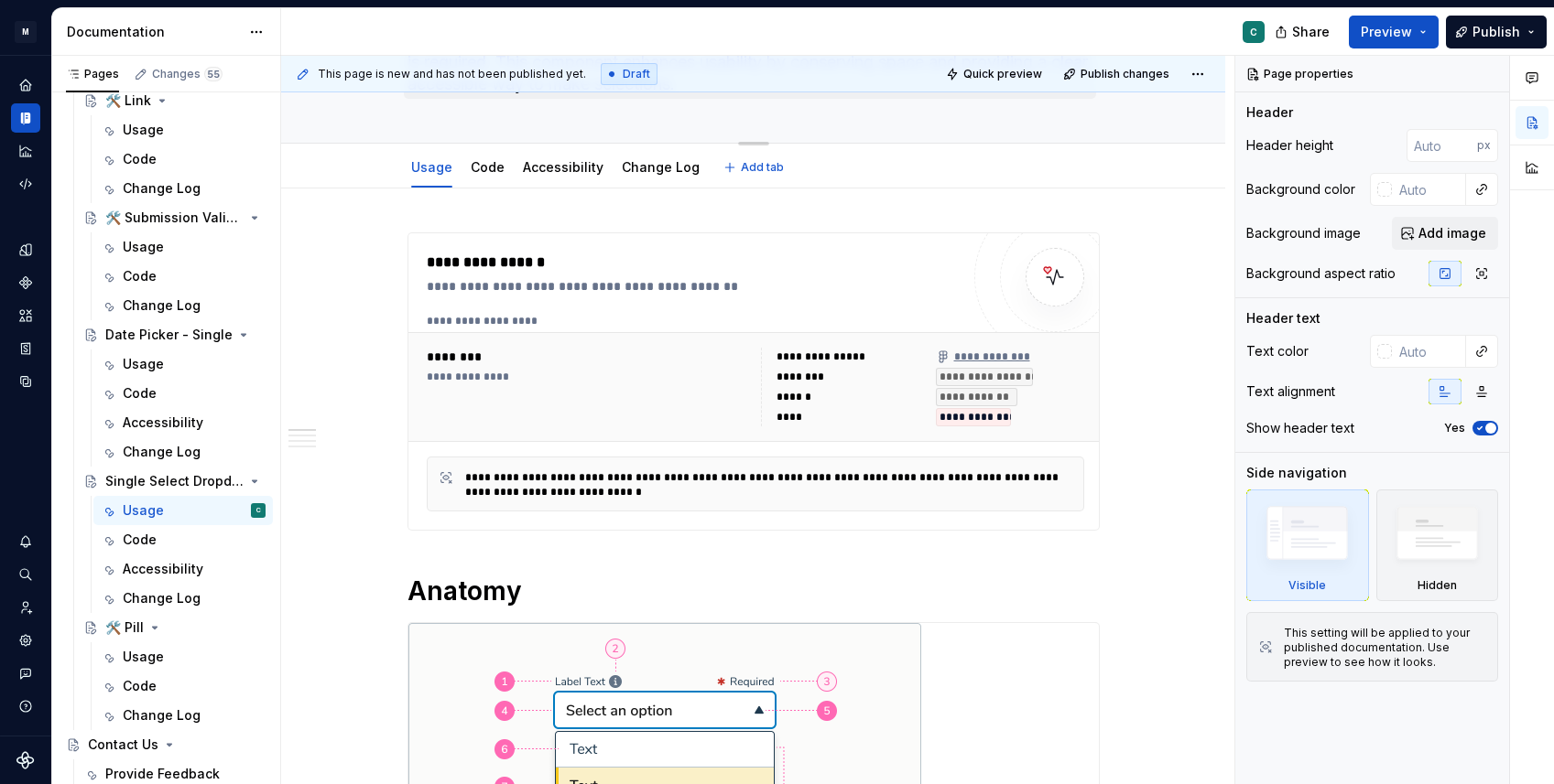
type textarea "*"
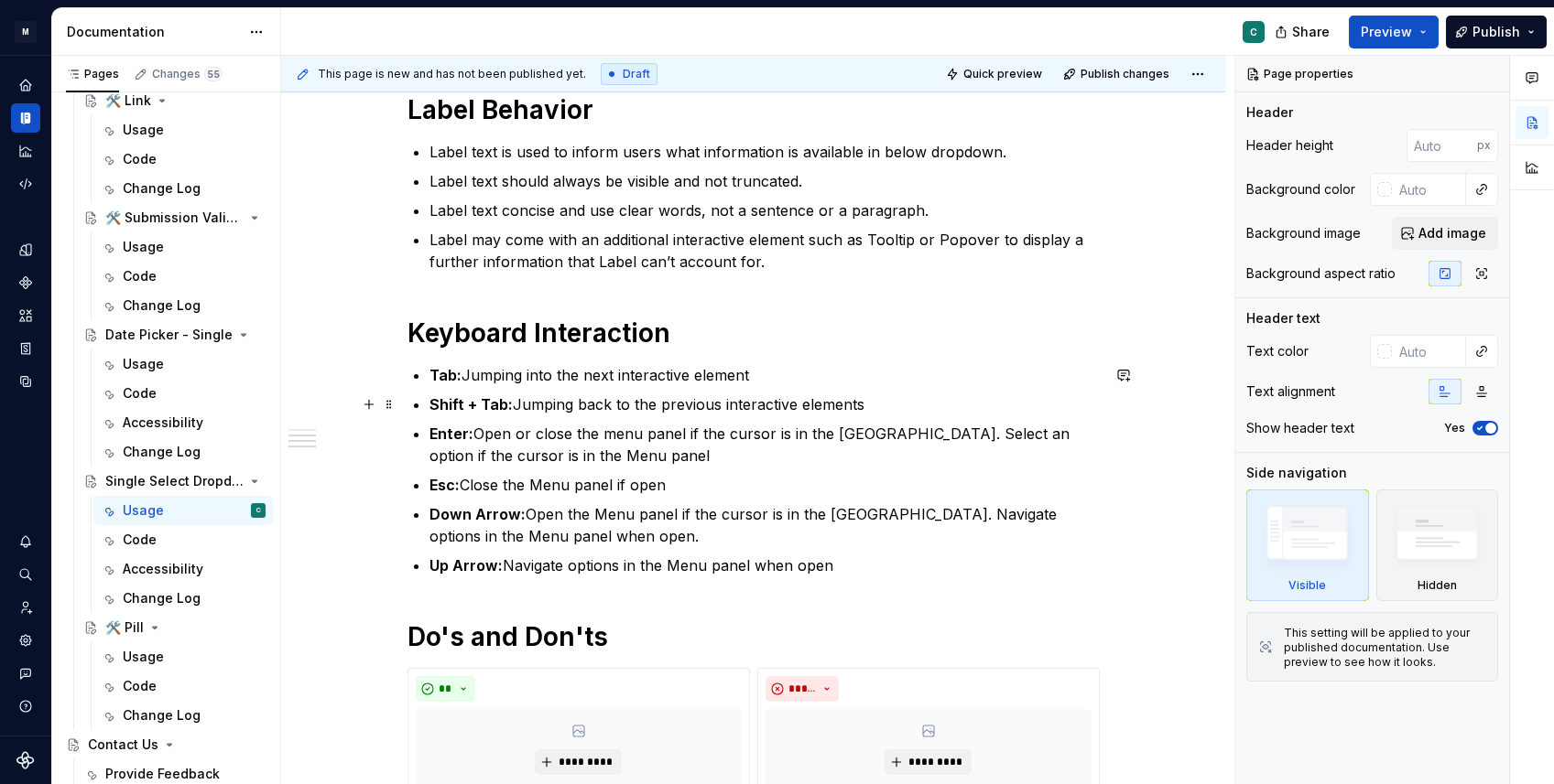
scroll to position [1382, 0]
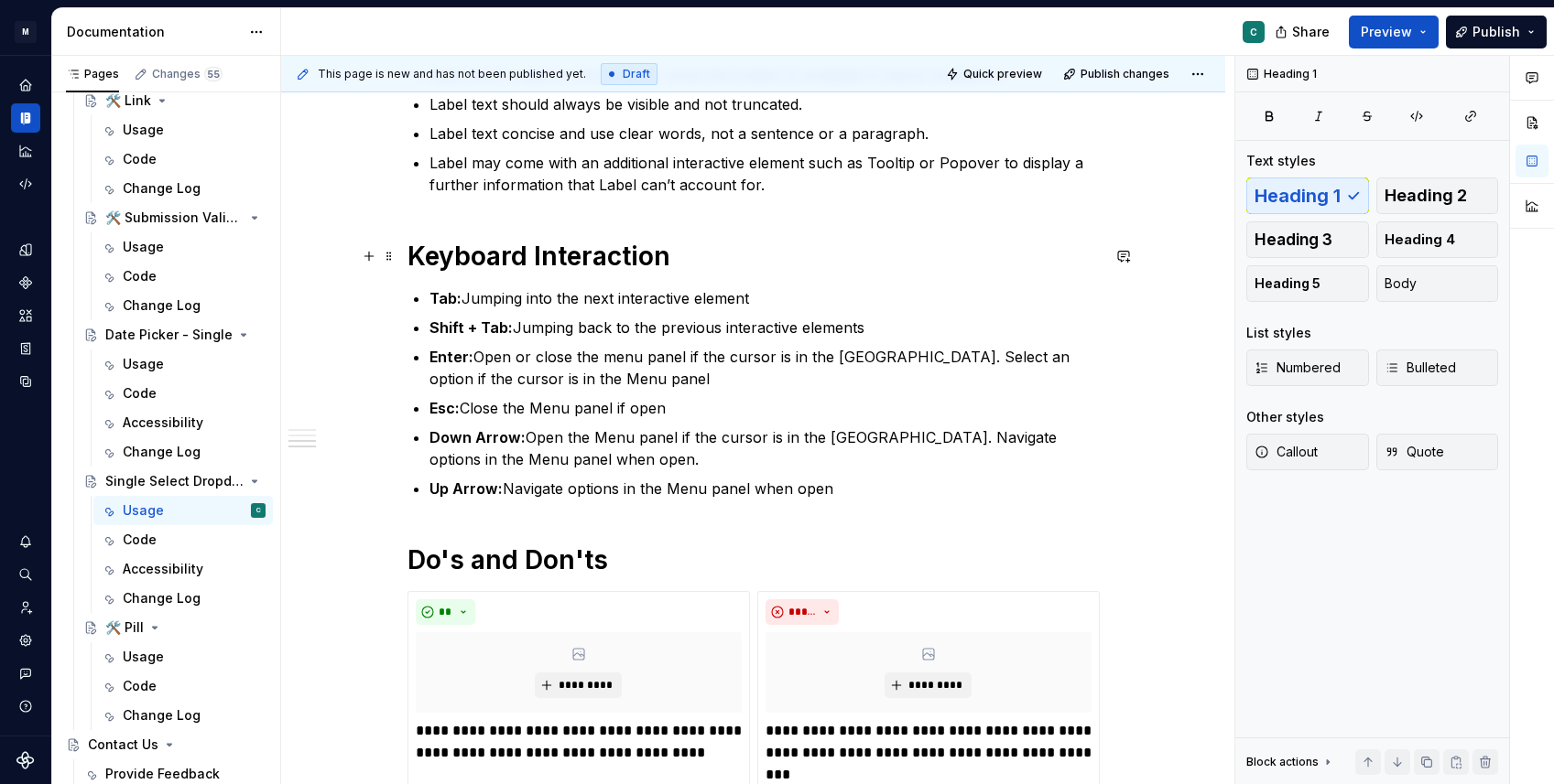
click at [416, 259] on h1 "Keyboard Interaction" at bounding box center [754, 256] width 693 height 33
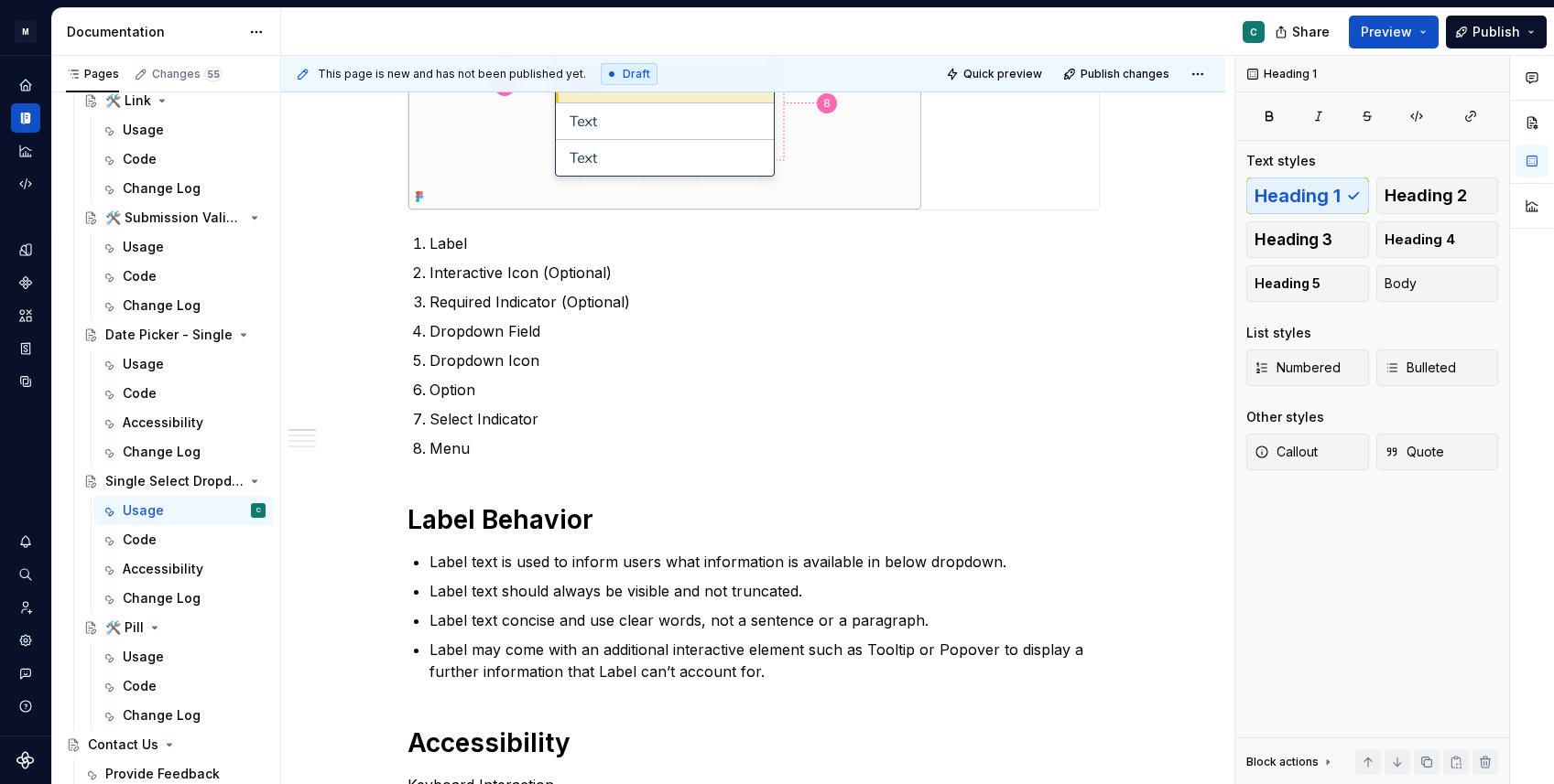
scroll to position [0, 0]
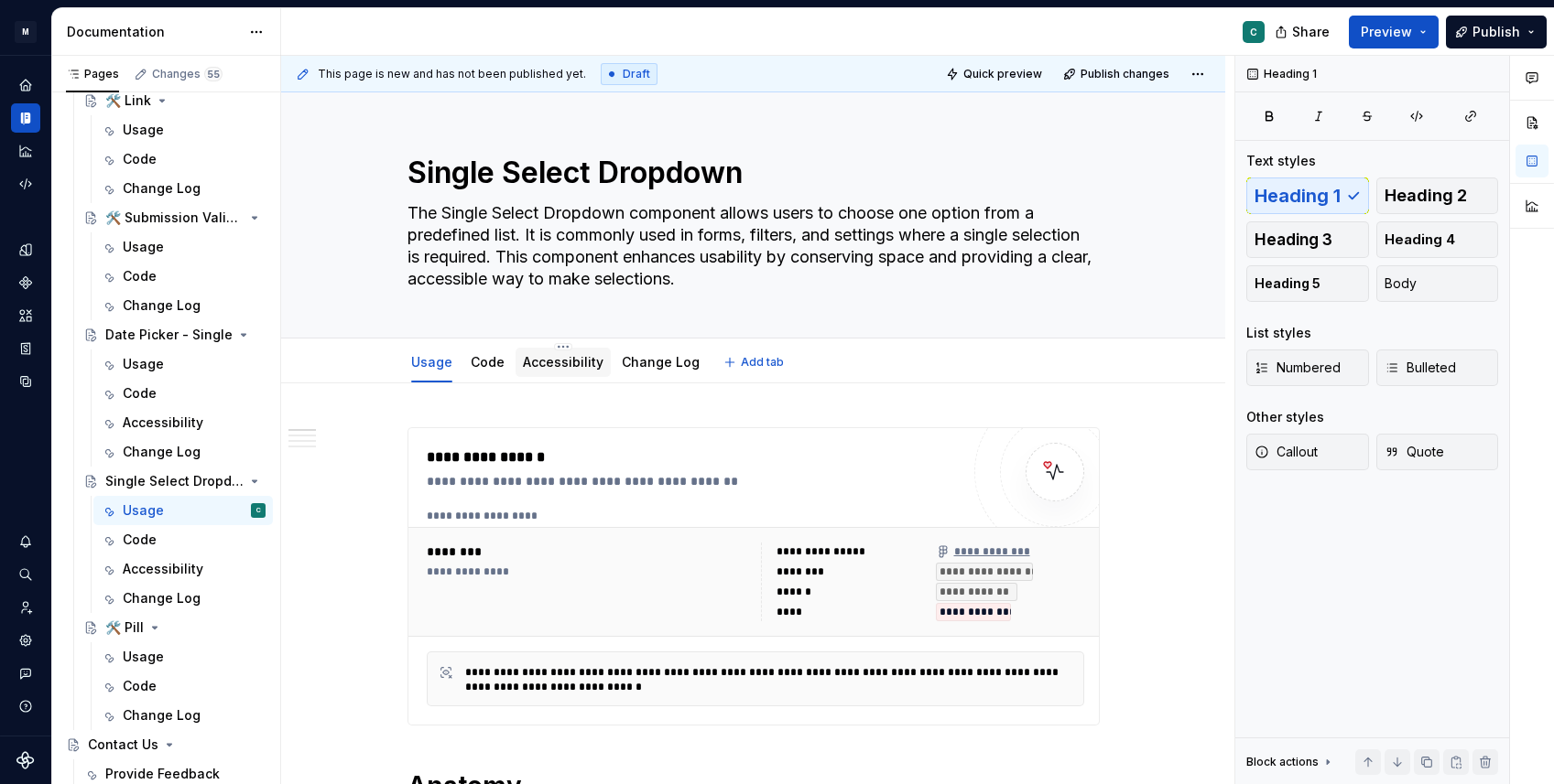
click at [562, 360] on link "Accessibility" at bounding box center [563, 362] width 81 height 16
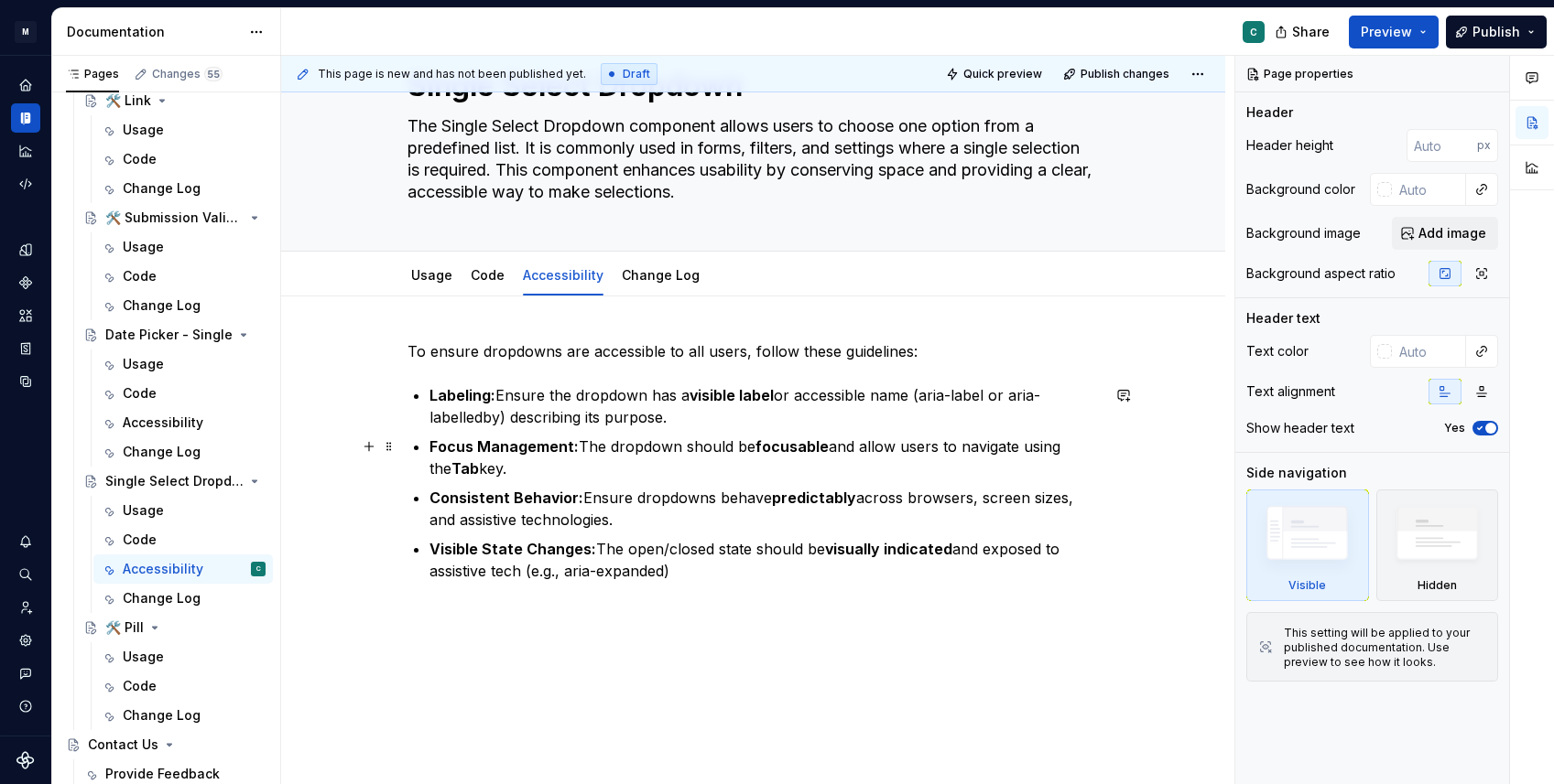
scroll to position [103, 0]
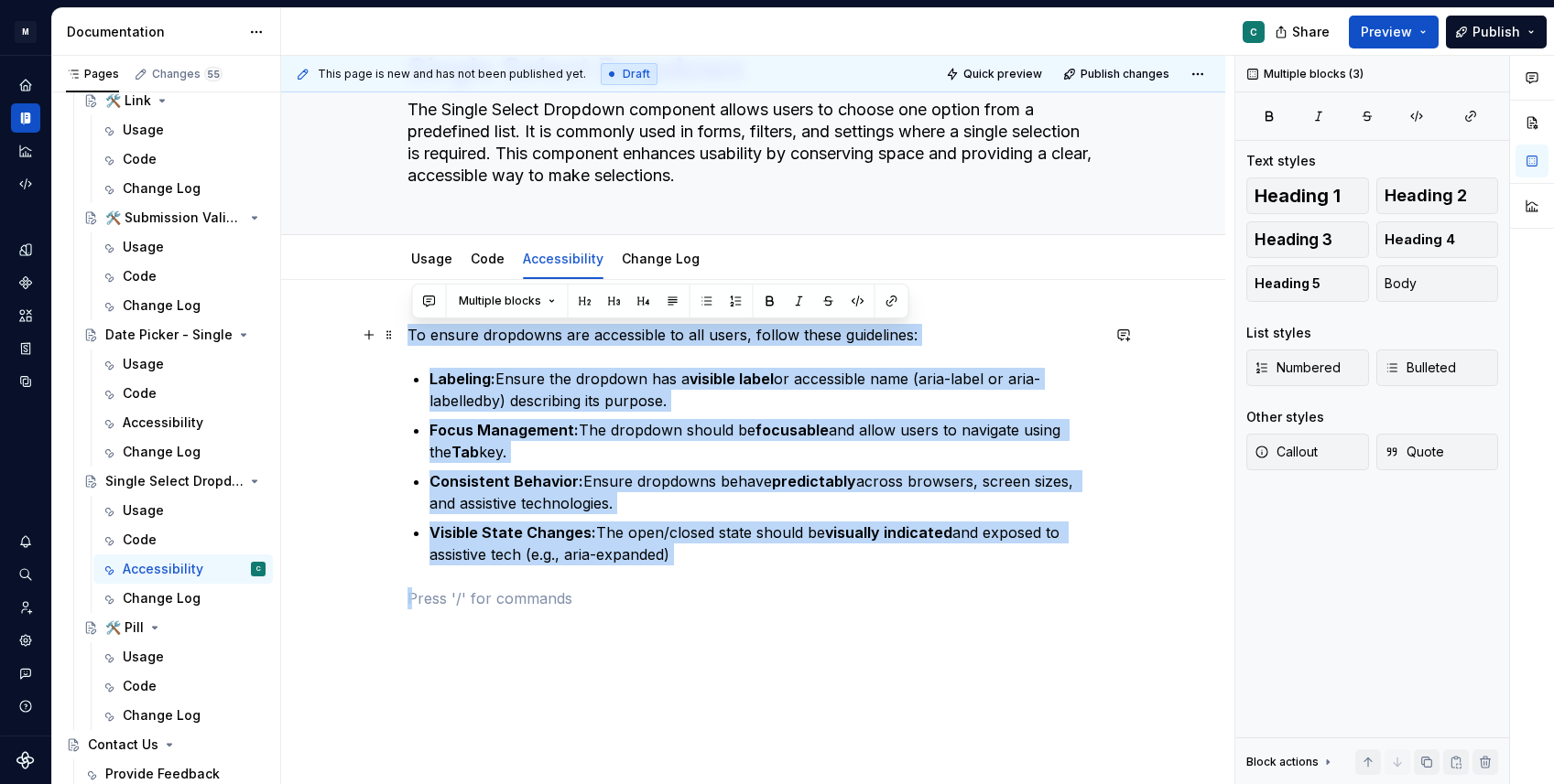
drag, startPoint x: 723, startPoint y: 566, endPoint x: 406, endPoint y: 325, distance: 398.2
click at [406, 325] on div "To ensure dropdowns are accessible to all users, follow these guidelines: Label…" at bounding box center [753, 573] width 944 height 586
copy div "To ensure dropdowns are accessible to all users, follow these guidelines: Label…"
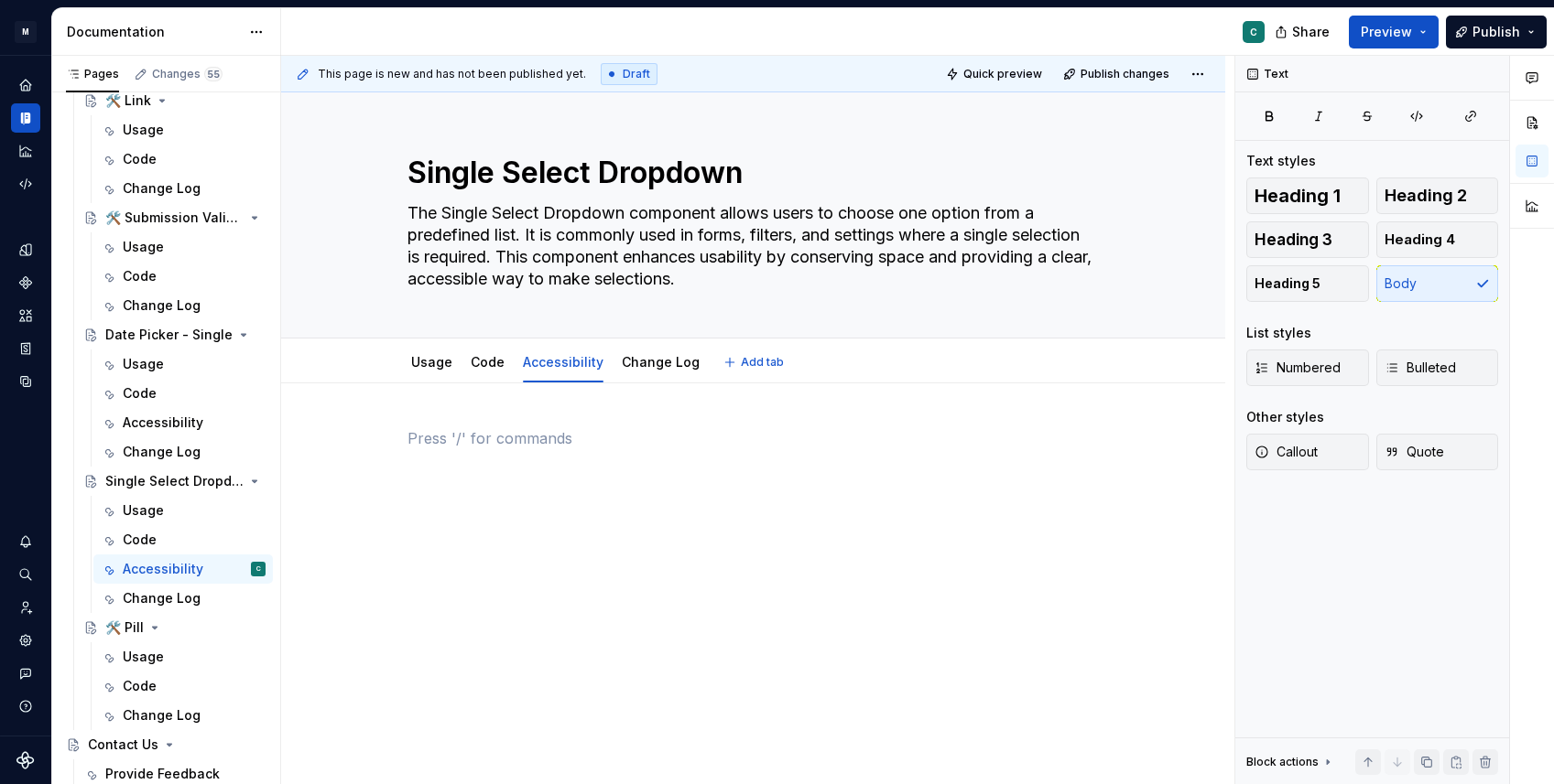
scroll to position [0, 0]
click at [435, 364] on link "Usage" at bounding box center [432, 362] width 41 height 16
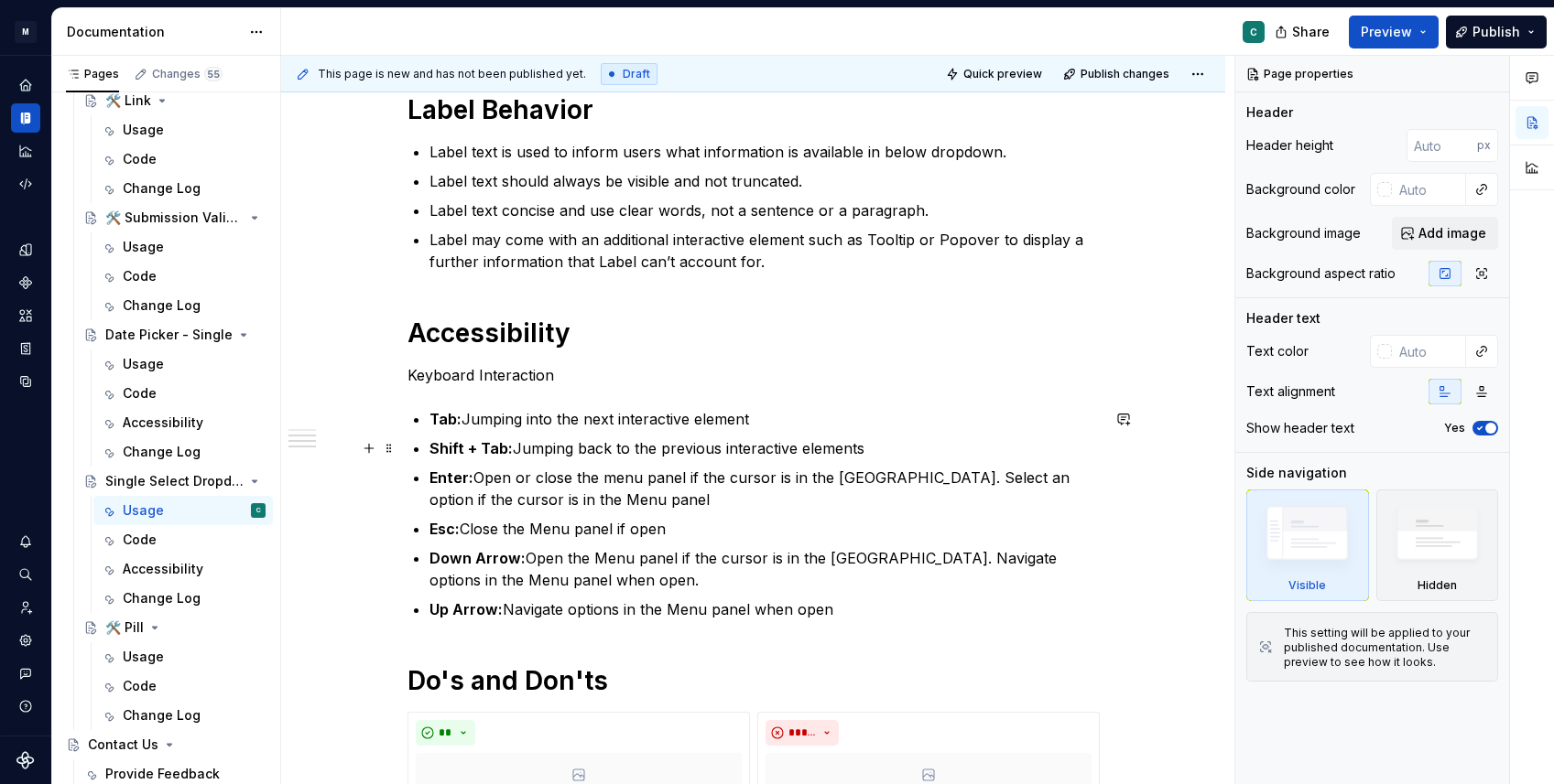
scroll to position [1306, 0]
click at [599, 346] on h1 "Accessibility" at bounding box center [754, 332] width 693 height 33
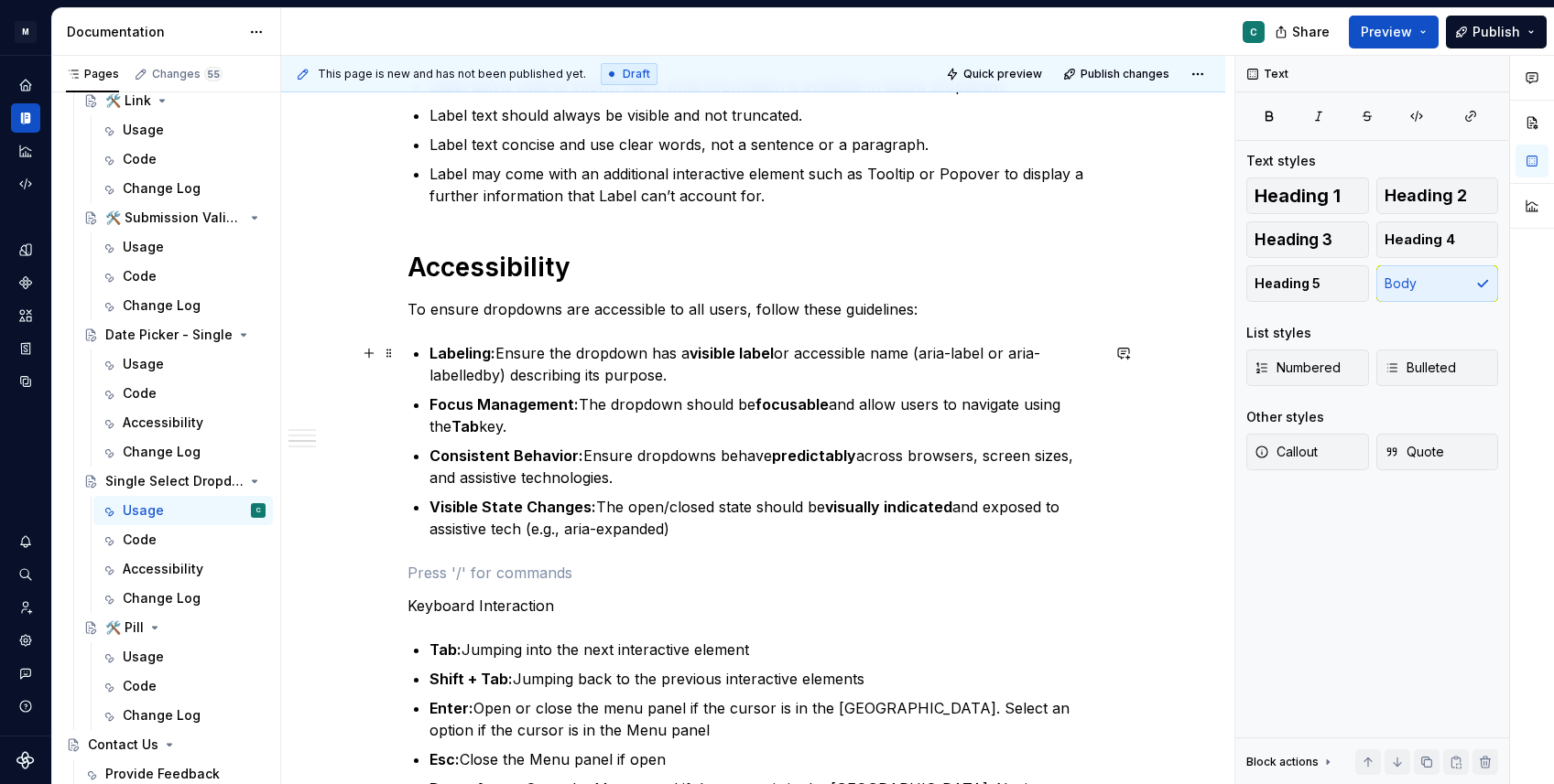
scroll to position [1376, 0]
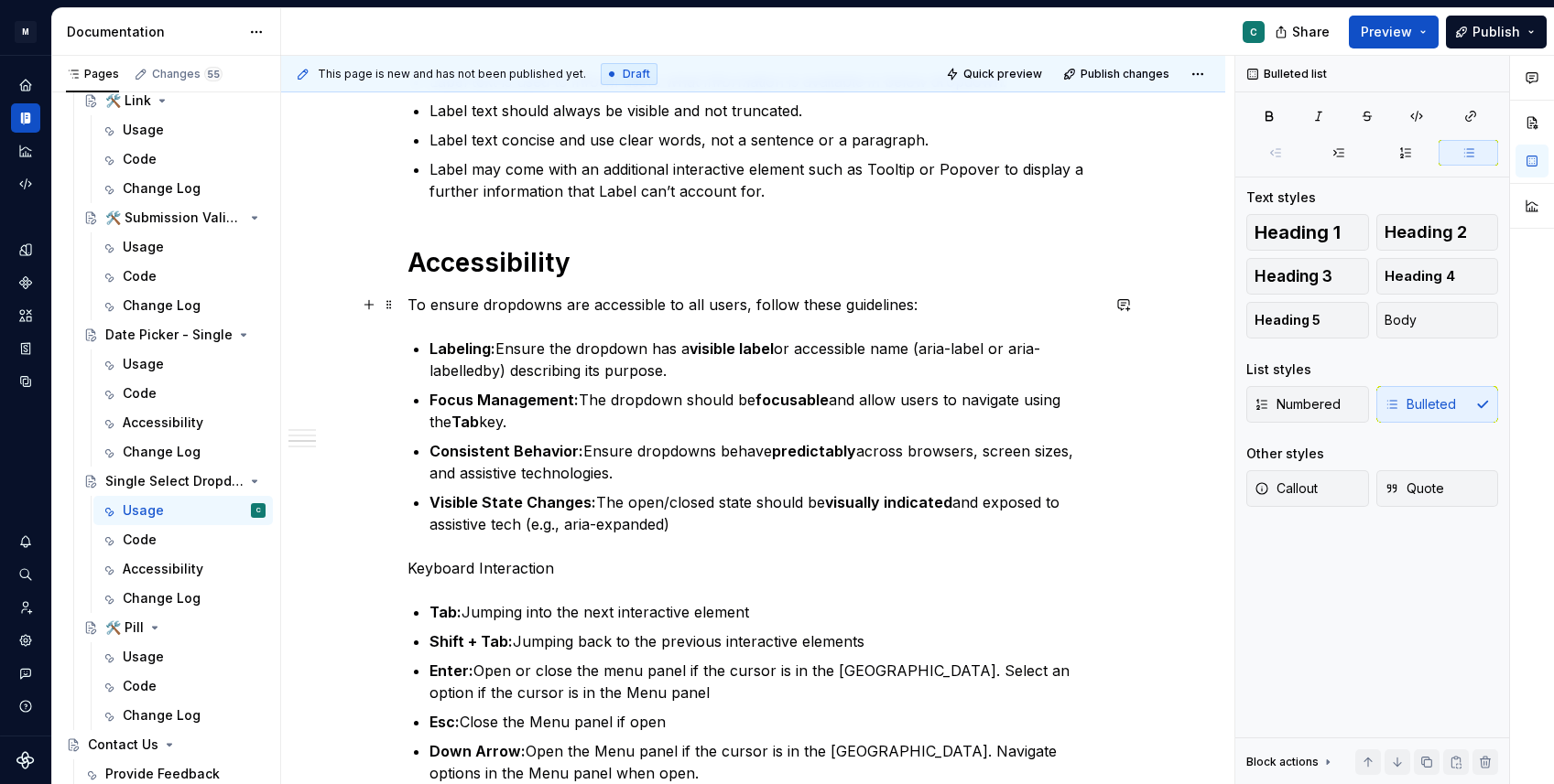
click at [516, 307] on p "To ensure dropdowns are accessible to all users, follow these guidelines:" at bounding box center [754, 305] width 693 height 22
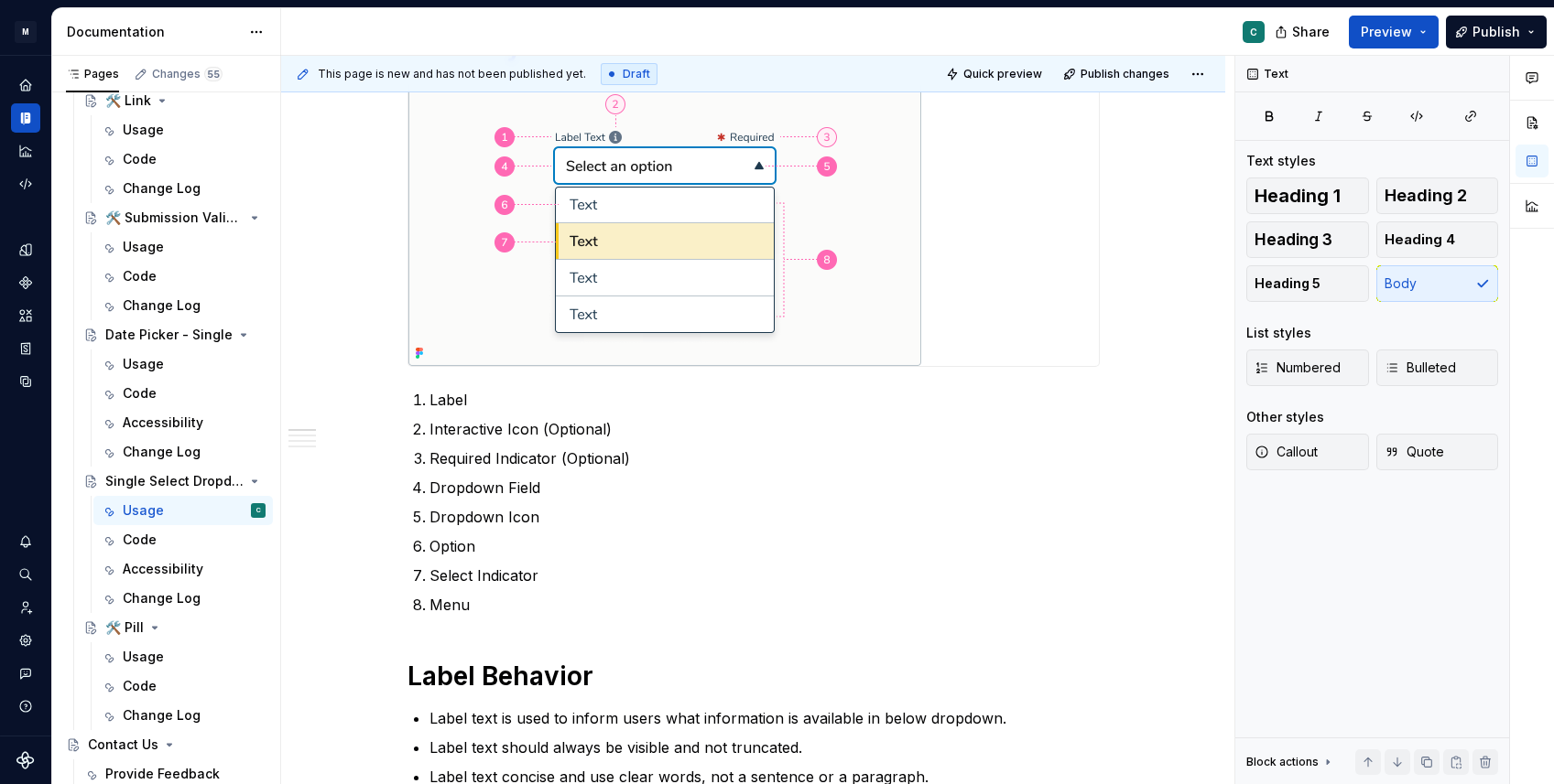
scroll to position [0, 0]
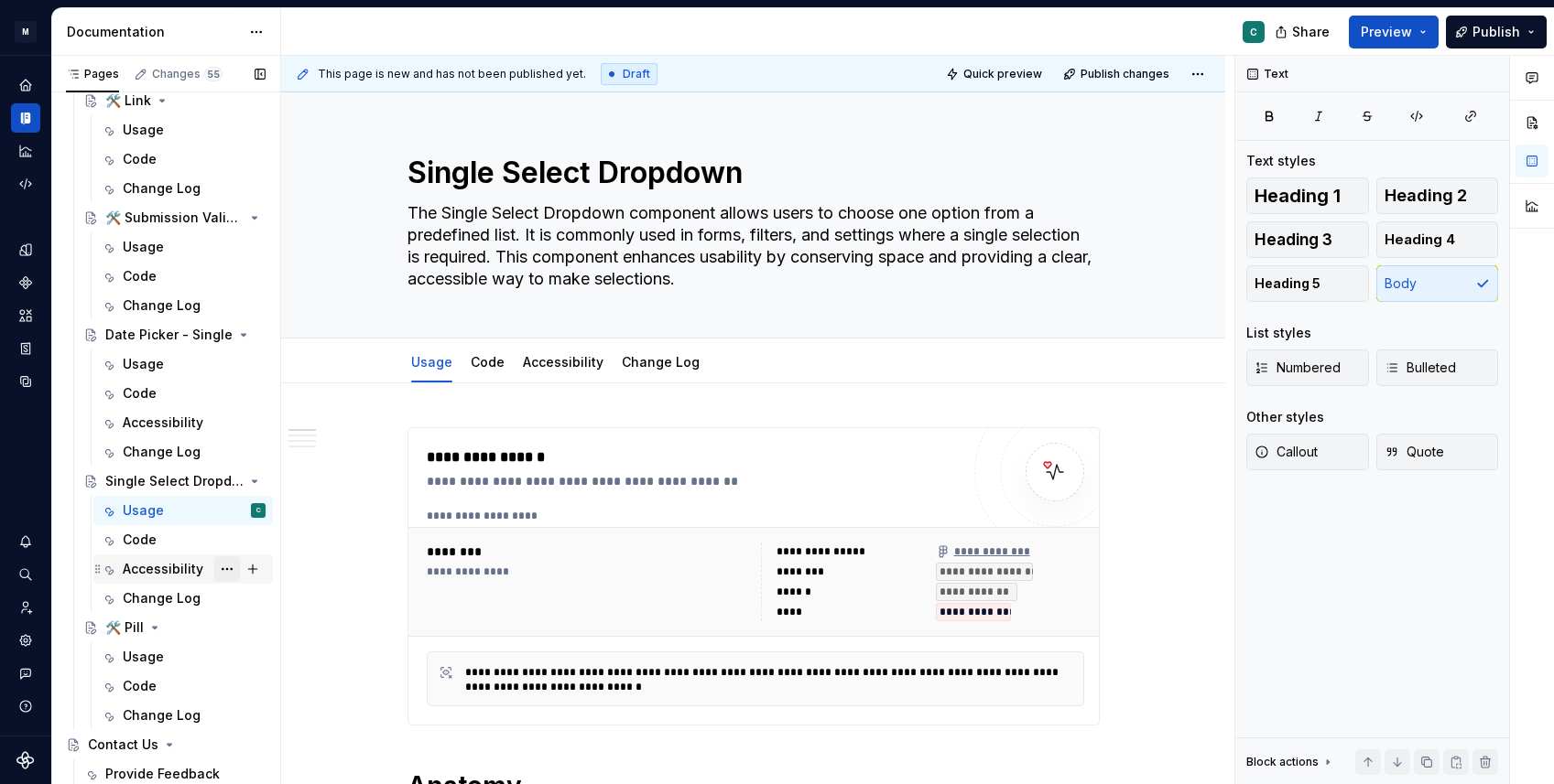
click at [226, 572] on button "Page tree" at bounding box center [227, 570] width 26 height 26
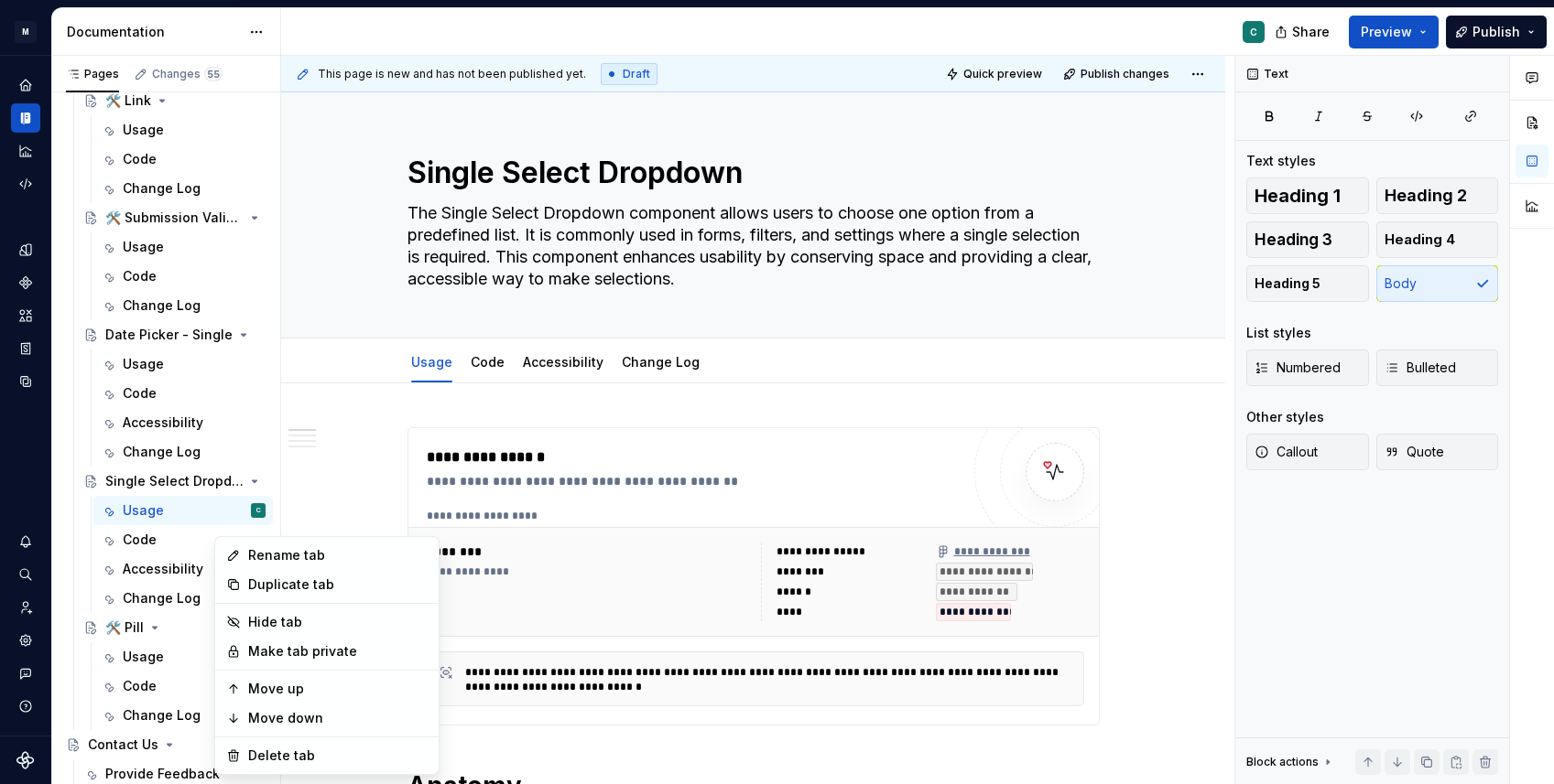
click at [376, 392] on html "M Ontada C Design system data Documentation C Share Preview Publish Pages Chang…" at bounding box center [777, 392] width 1554 height 784
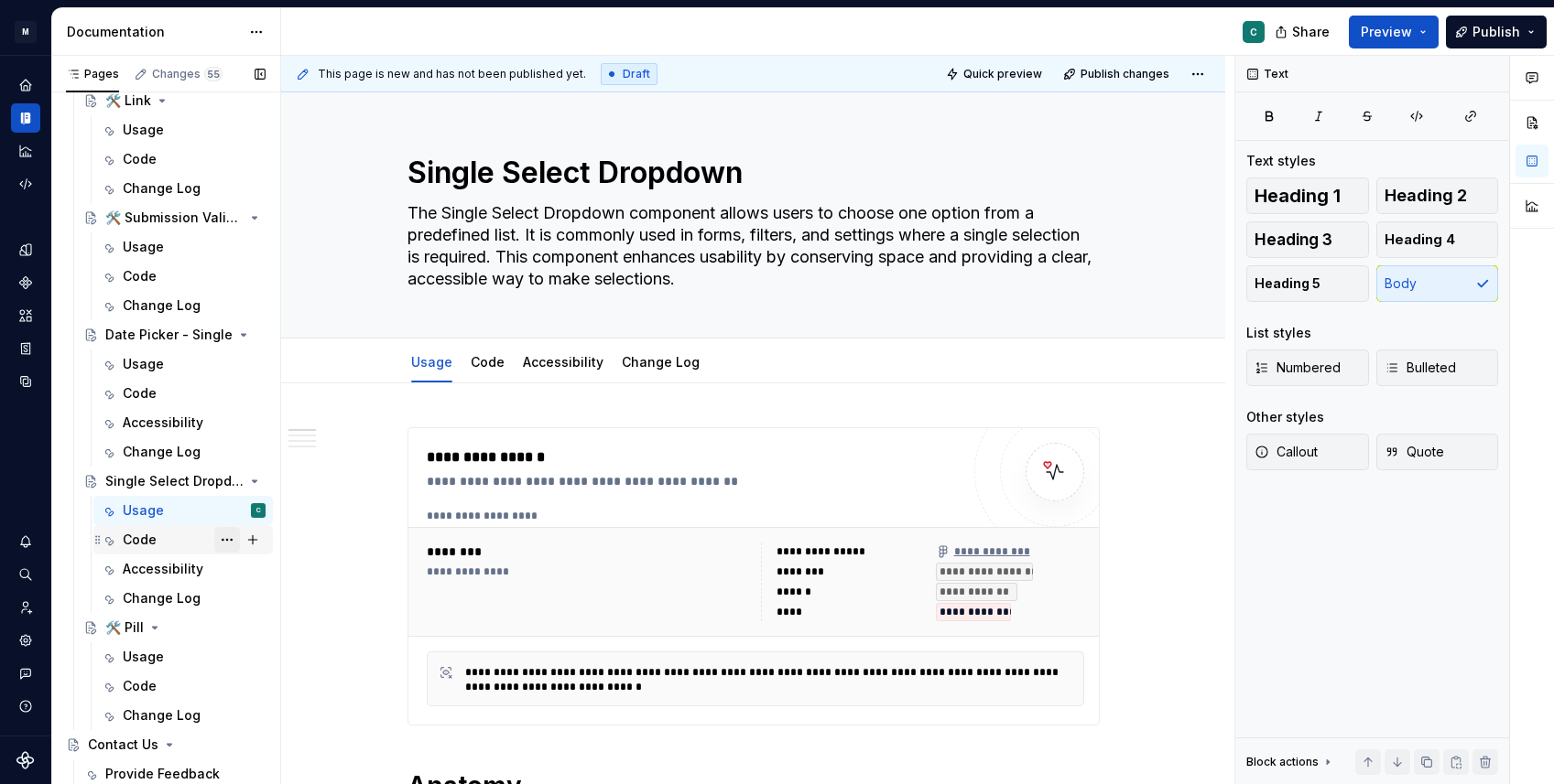
click at [232, 543] on button "Page tree" at bounding box center [227, 540] width 26 height 26
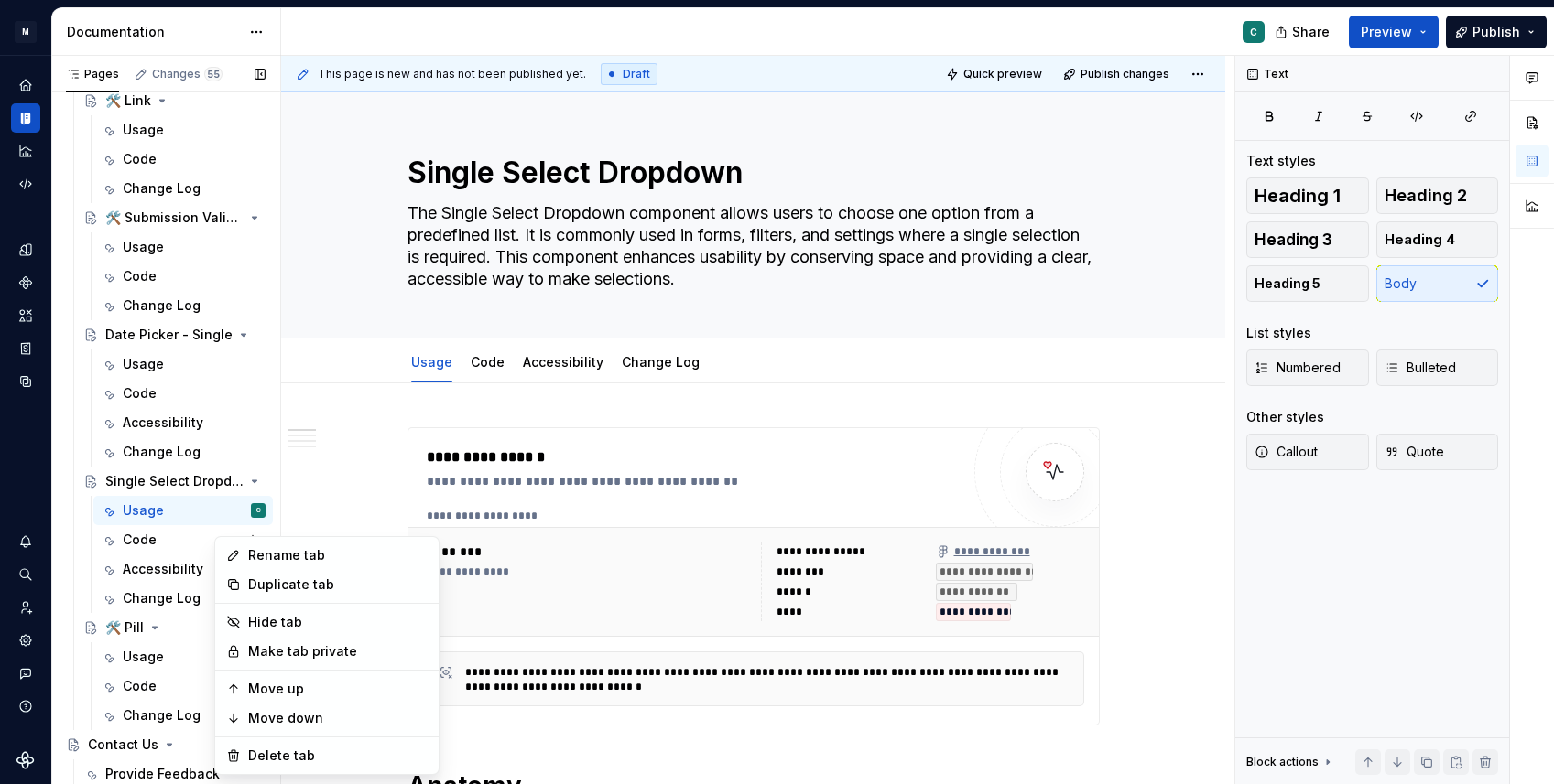
click at [173, 572] on div "Pages Changes 55 Add Accessibility guide for tree Page tree. Navigate the tree …" at bounding box center [165, 424] width 229 height 737
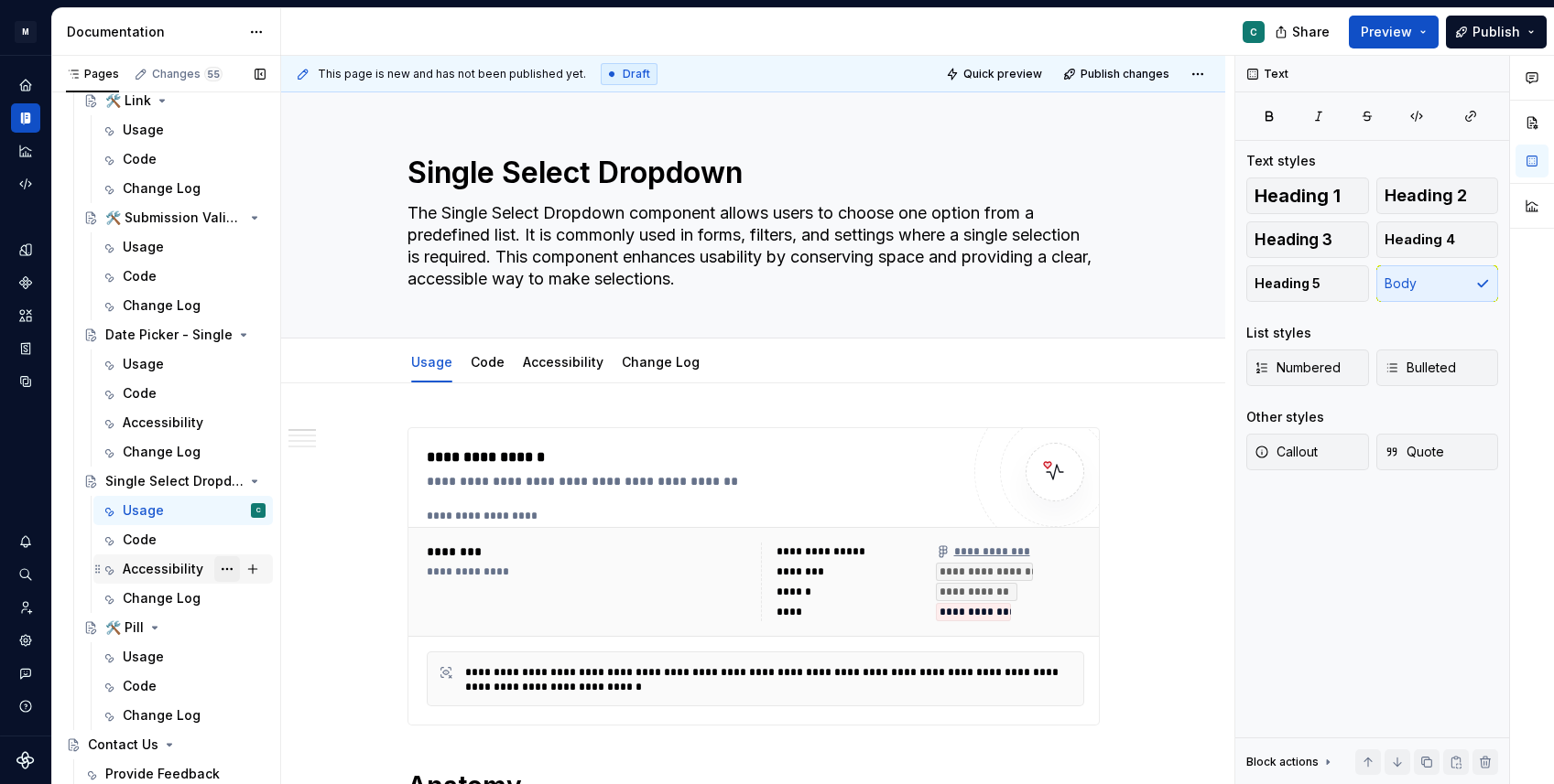
click at [225, 570] on button "Page tree" at bounding box center [227, 570] width 26 height 26
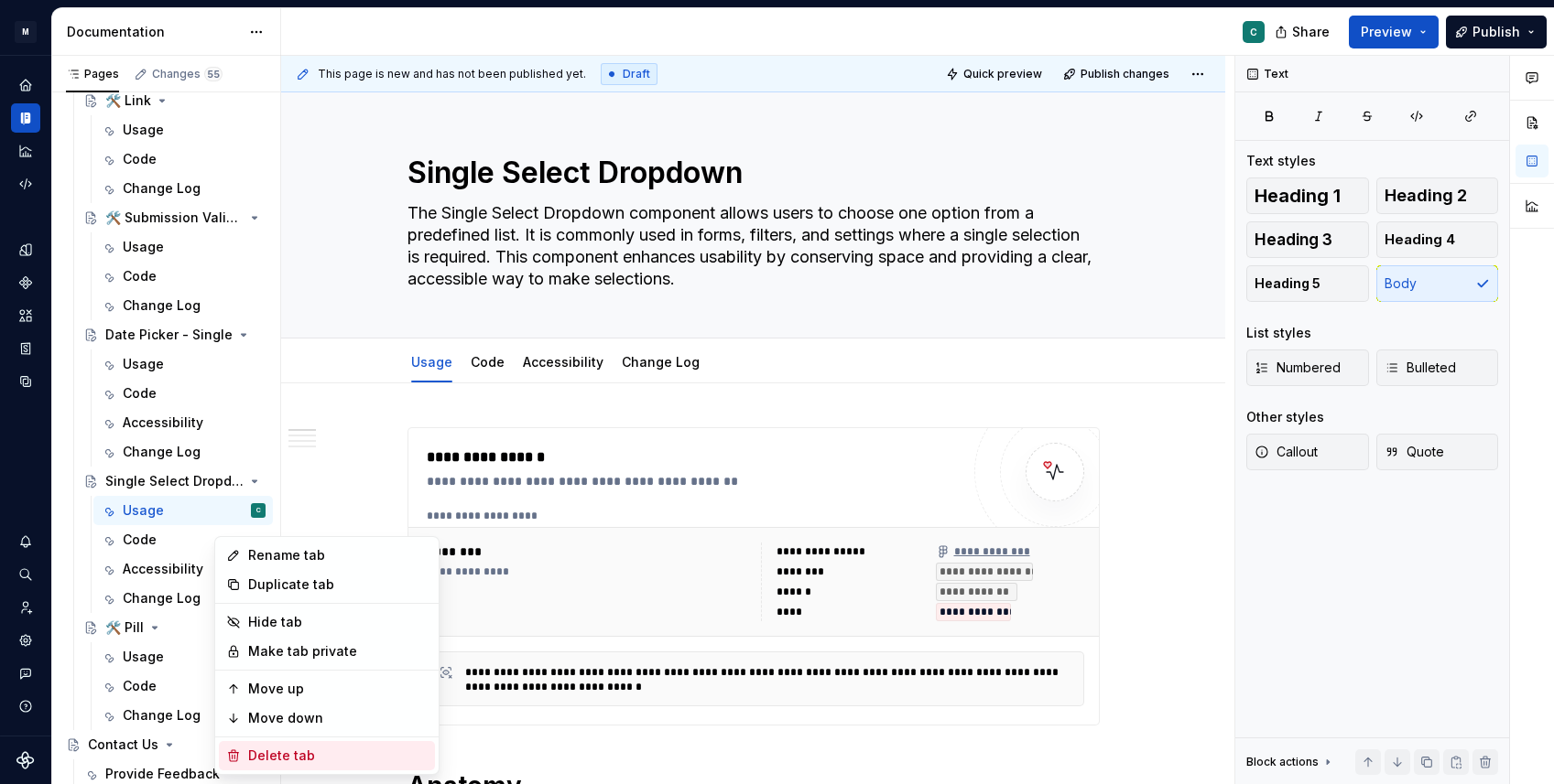
click at [270, 755] on div "Delete tab" at bounding box center [337, 756] width 179 height 19
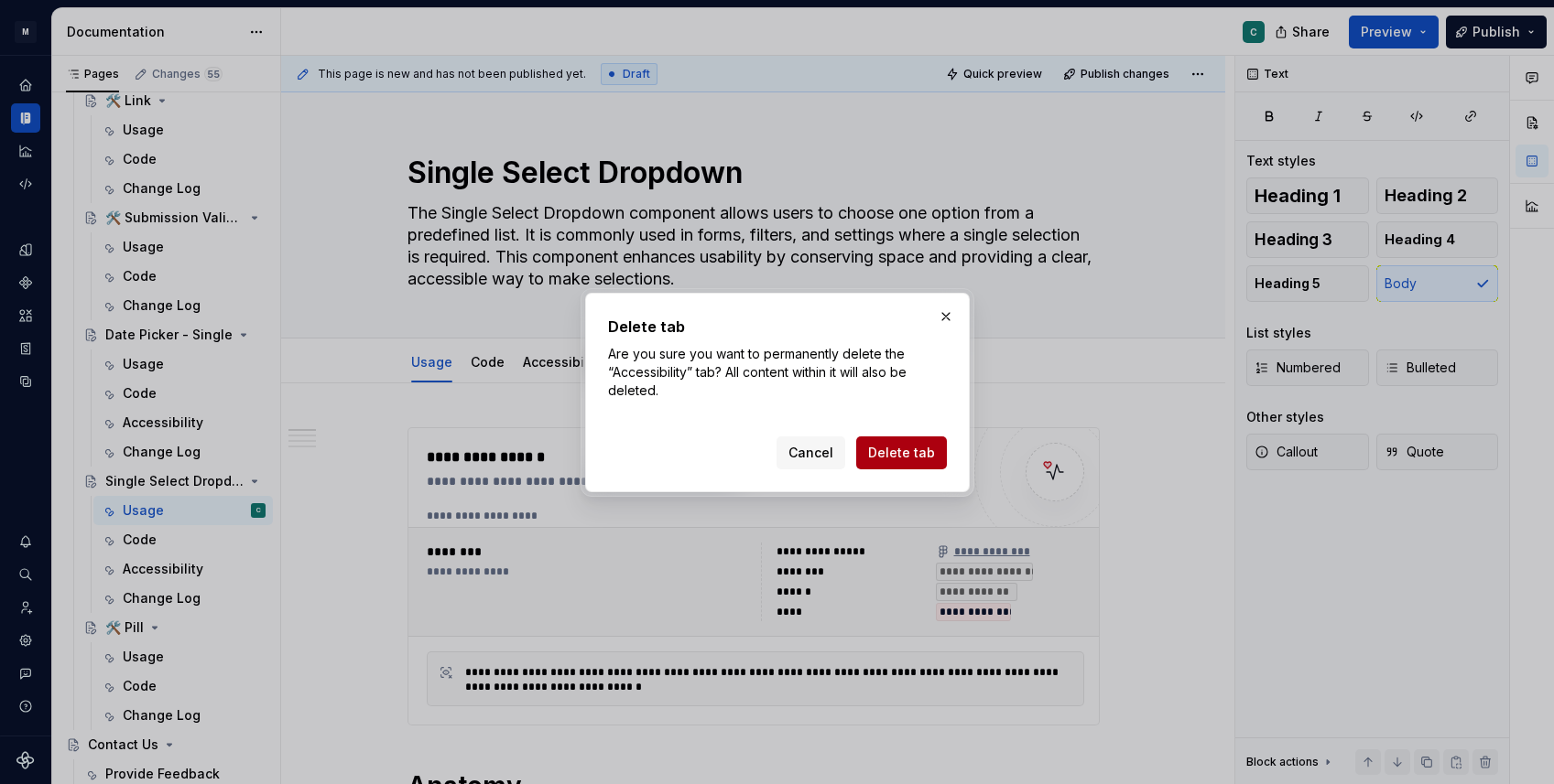
click at [882, 444] on span "Delete tab" at bounding box center [901, 453] width 67 height 19
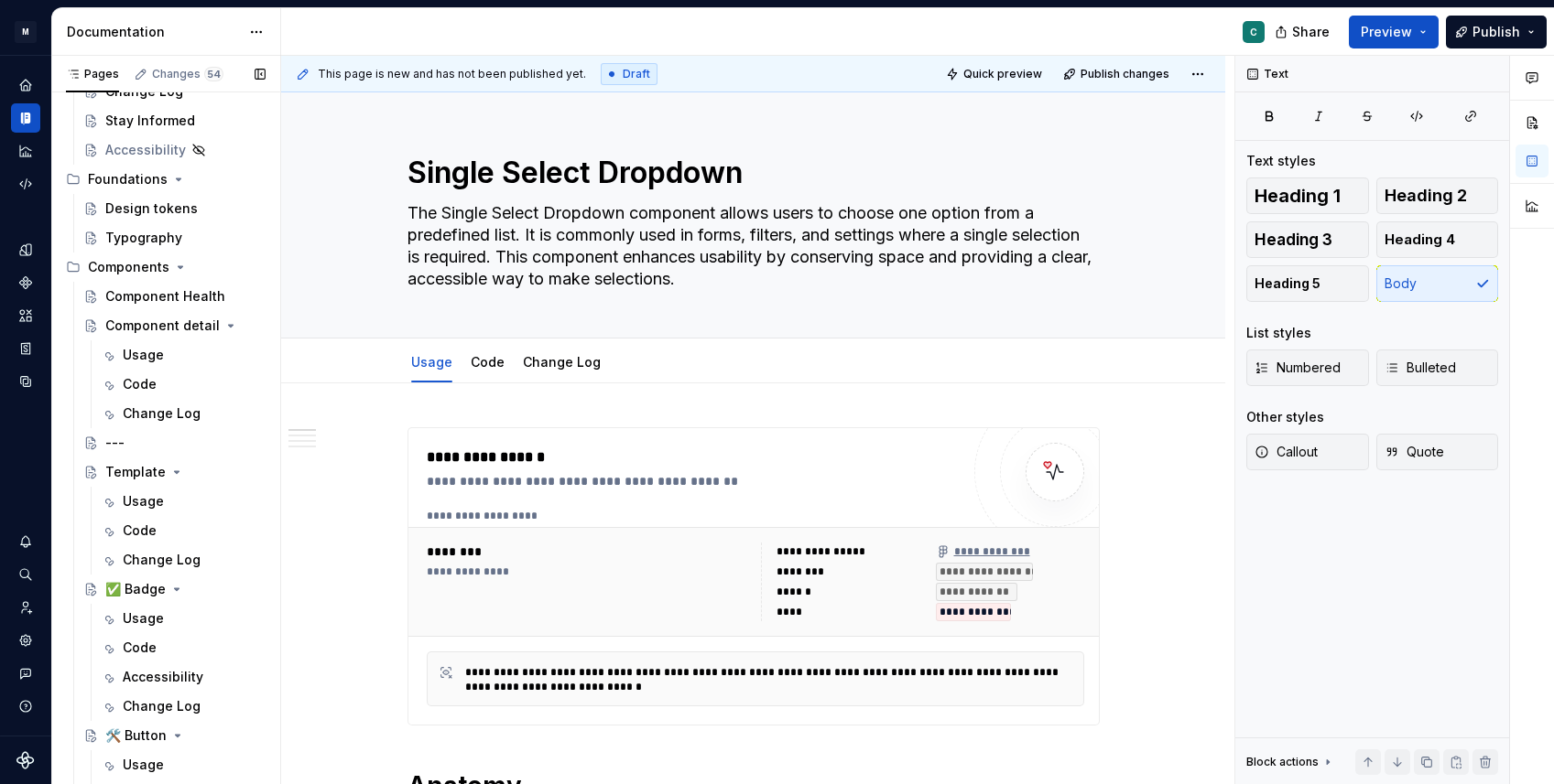
scroll to position [488, 0]
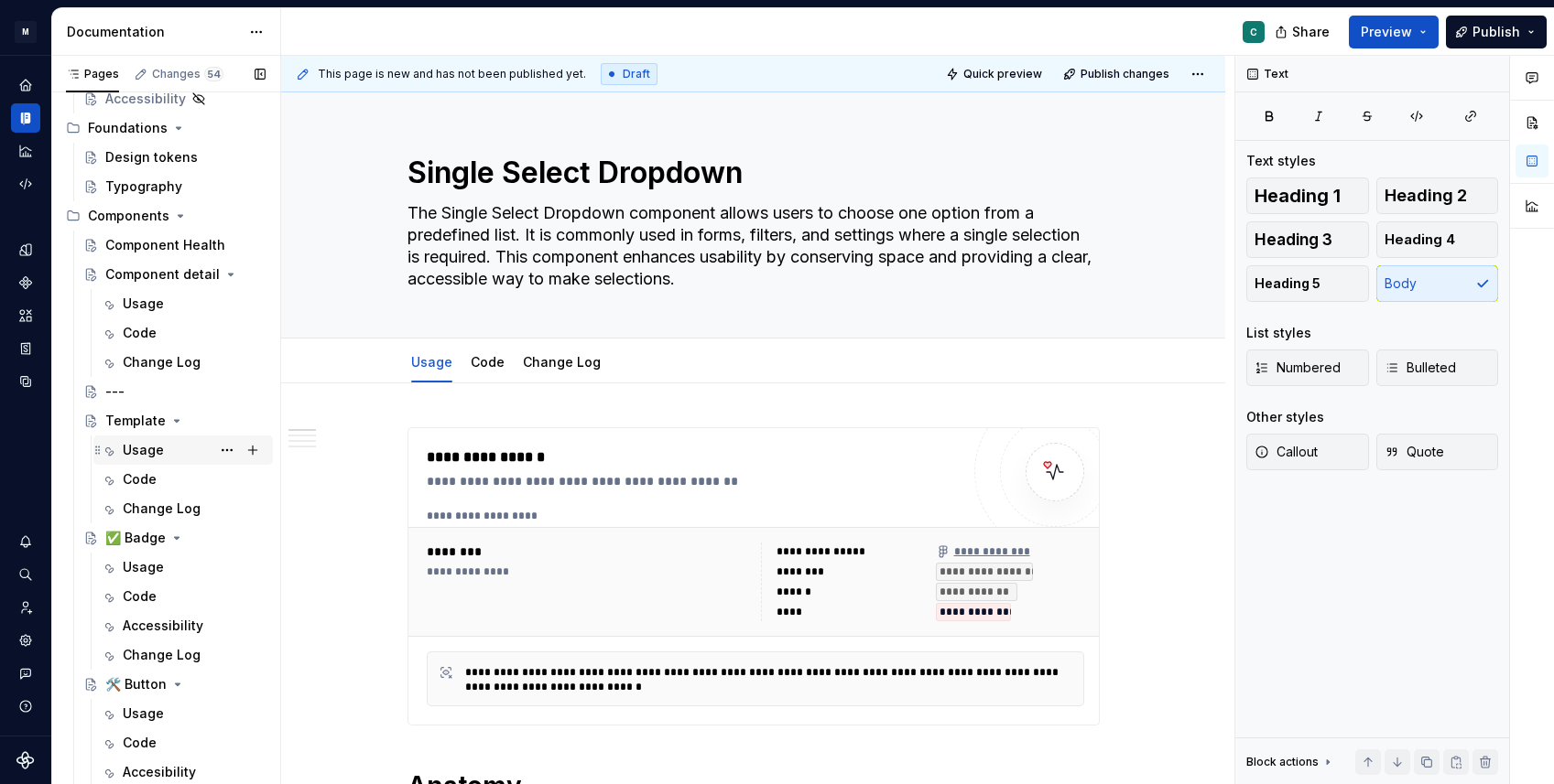
click at [135, 449] on div "Usage" at bounding box center [143, 450] width 41 height 19
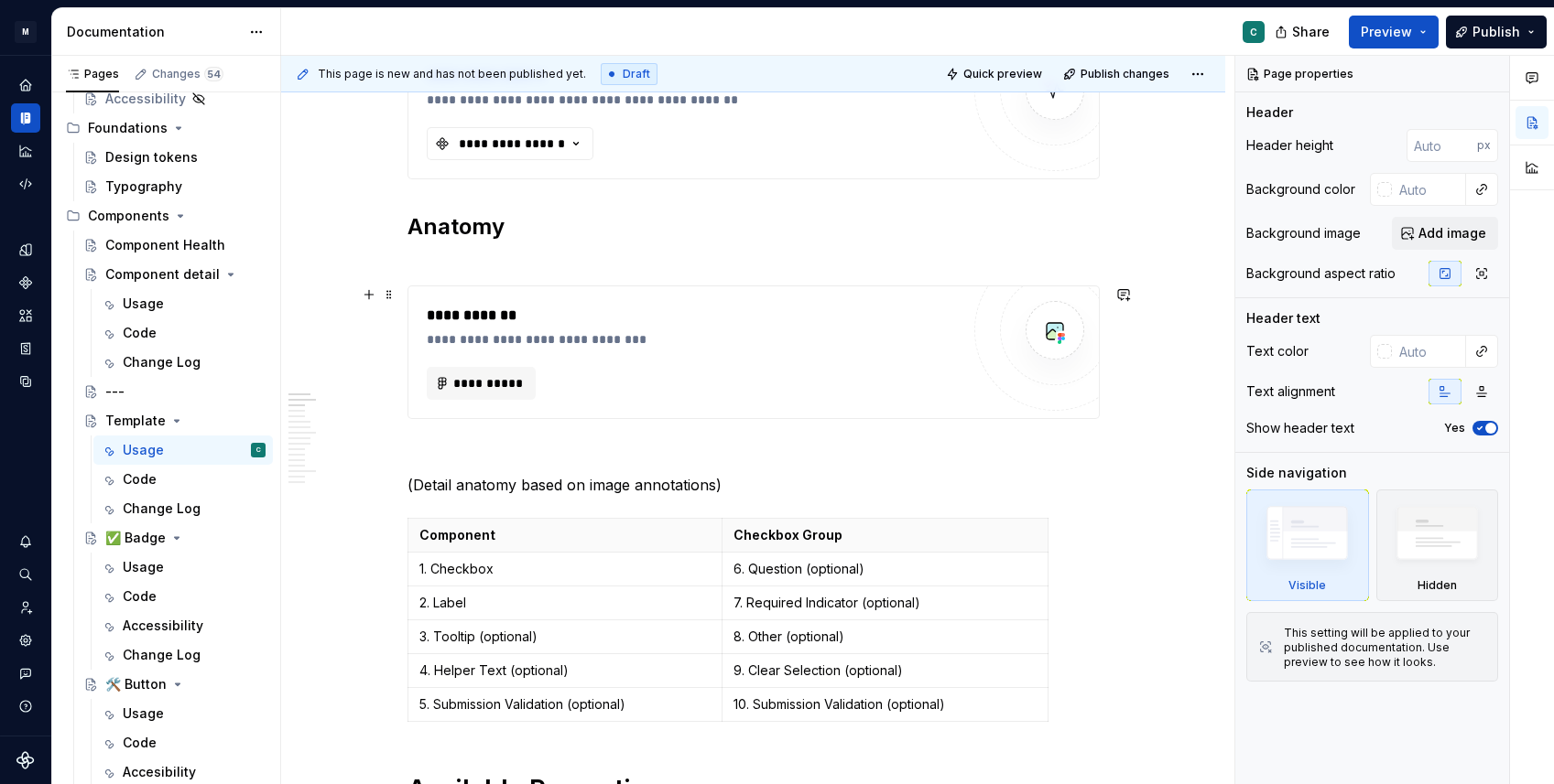
scroll to position [328, 0]
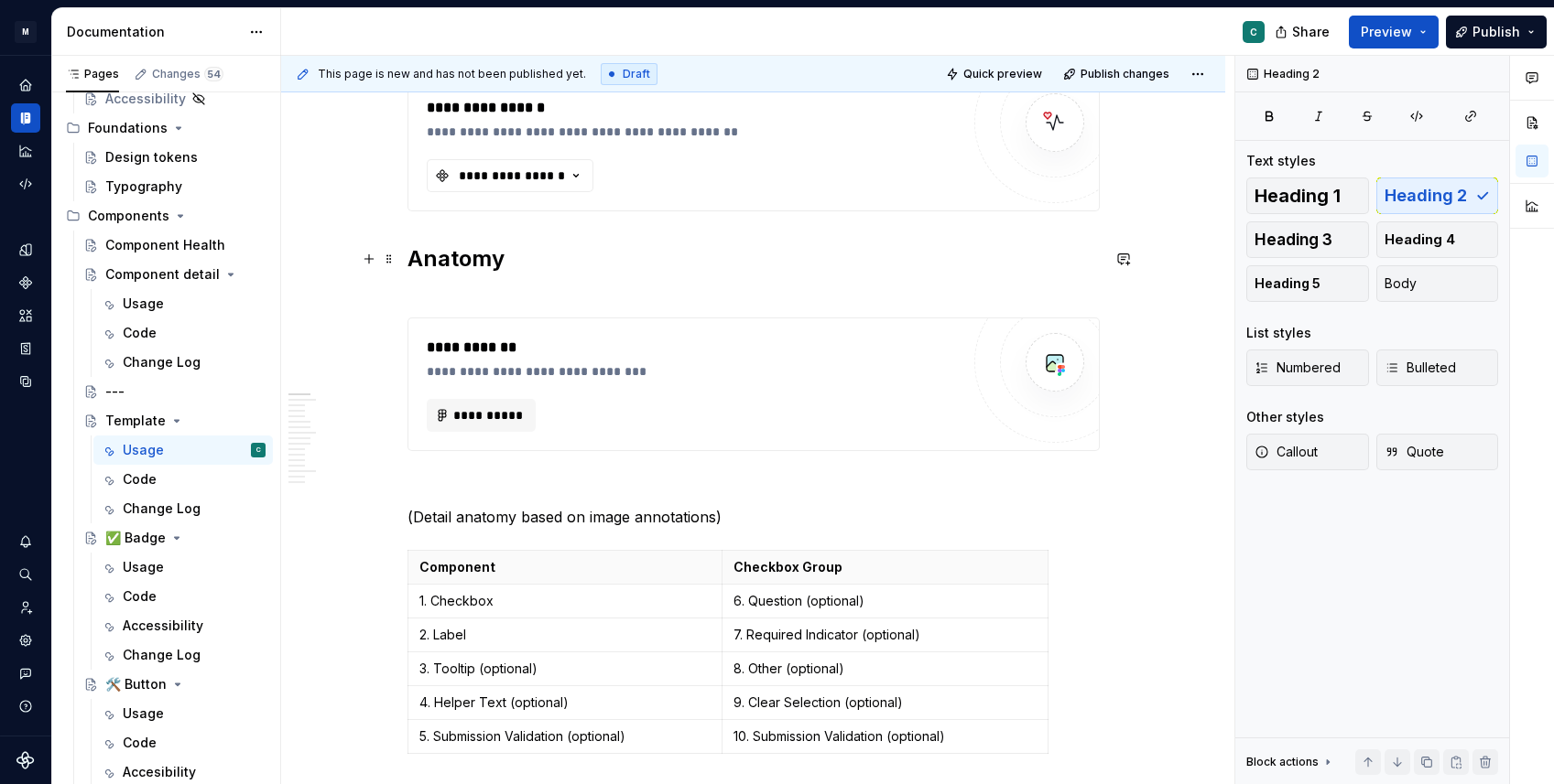
click at [421, 259] on h2 "Anatomy" at bounding box center [754, 273] width 693 height 58
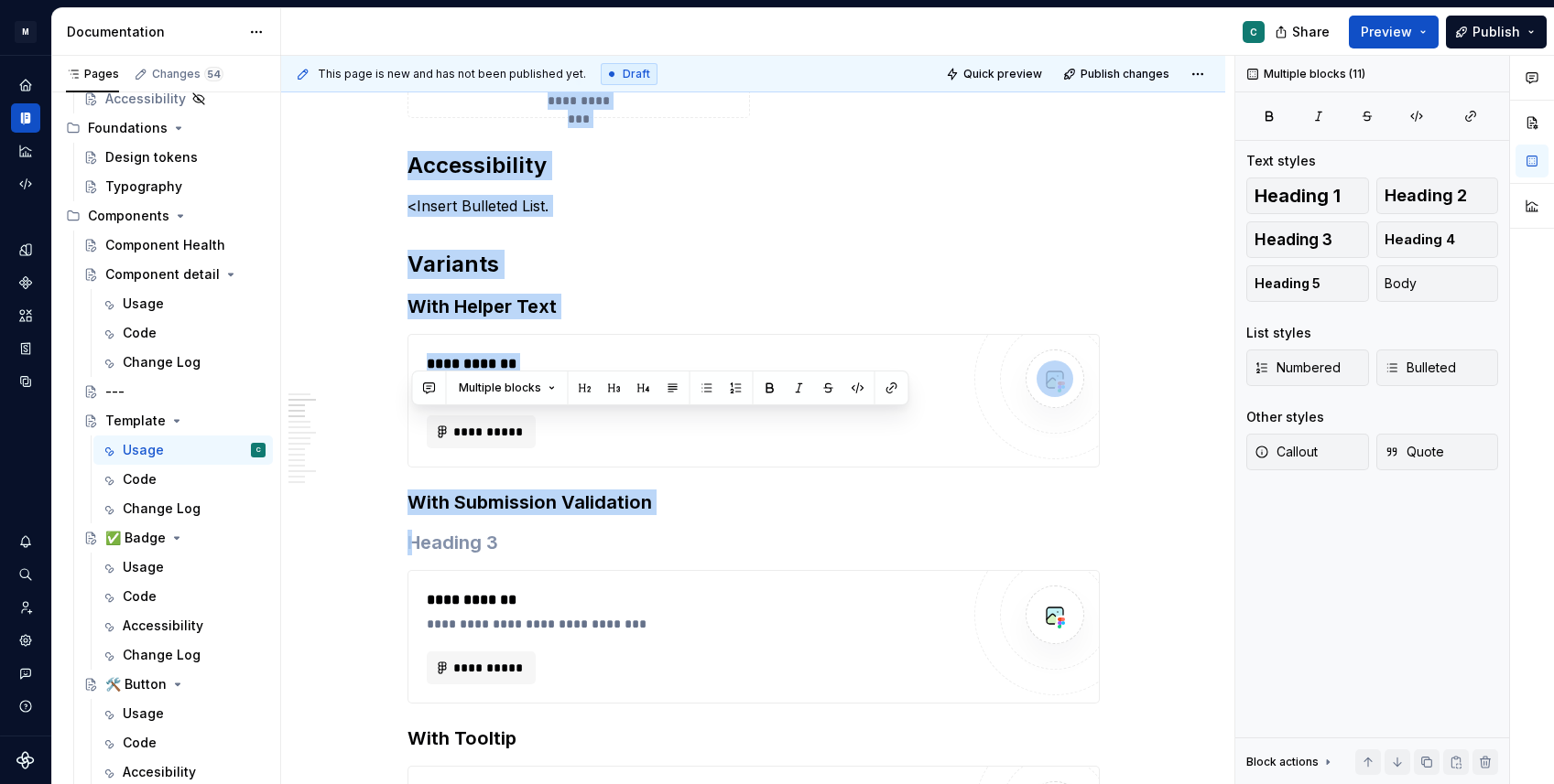
scroll to position [3567, 0]
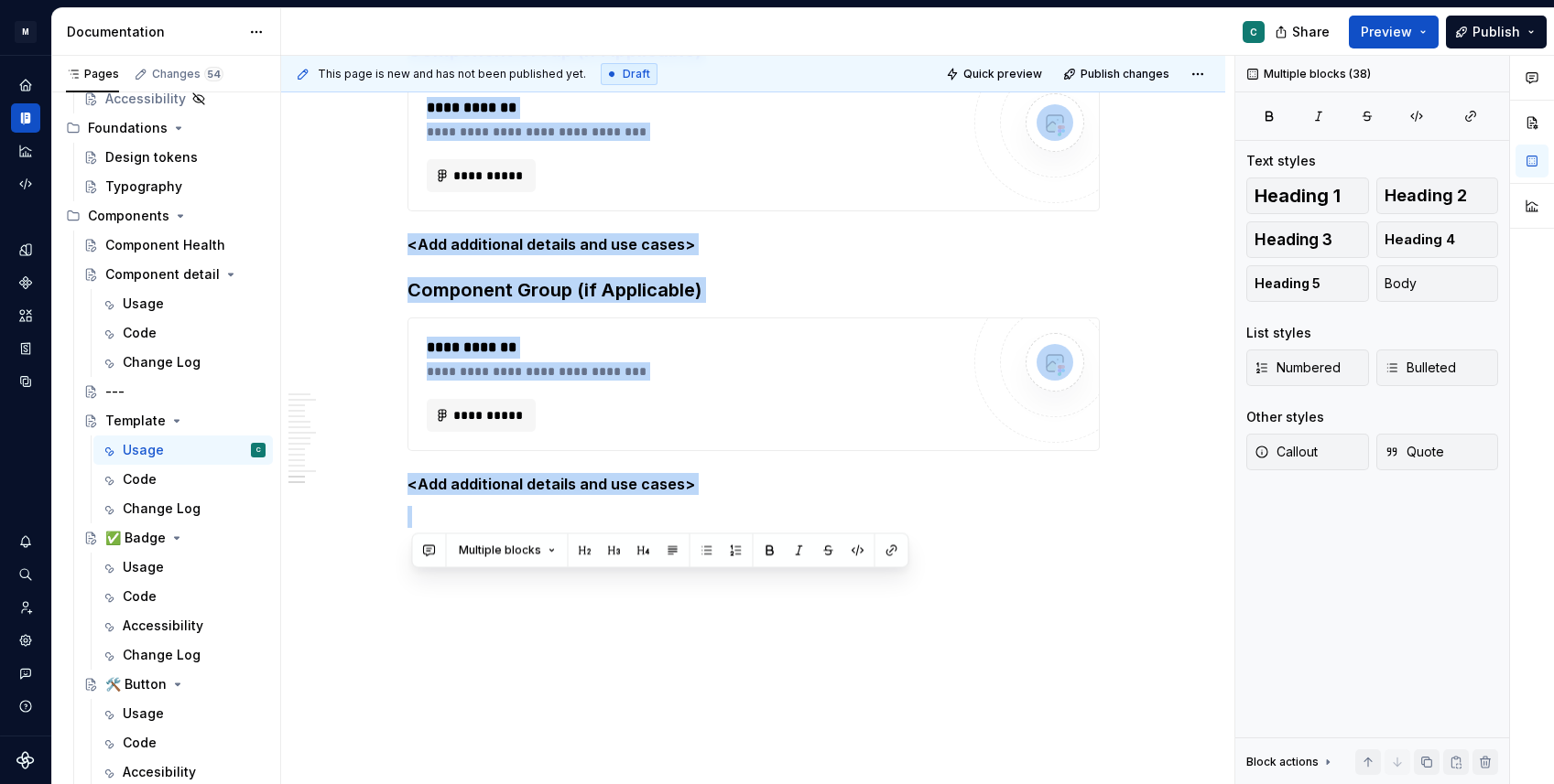
drag, startPoint x: 412, startPoint y: 260, endPoint x: 800, endPoint y: 528, distance: 471.6
copy div "**********"
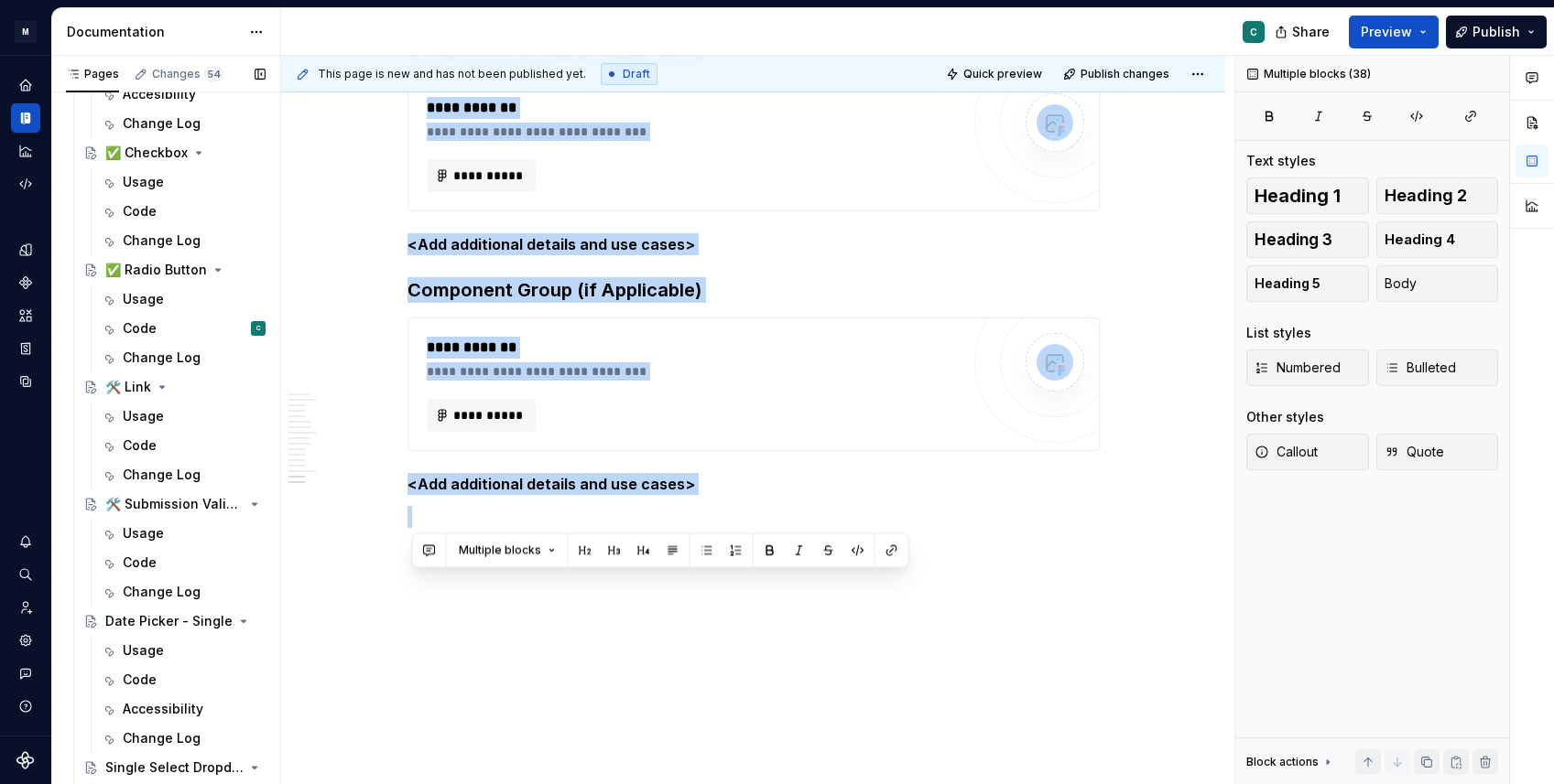
scroll to position [1423, 0]
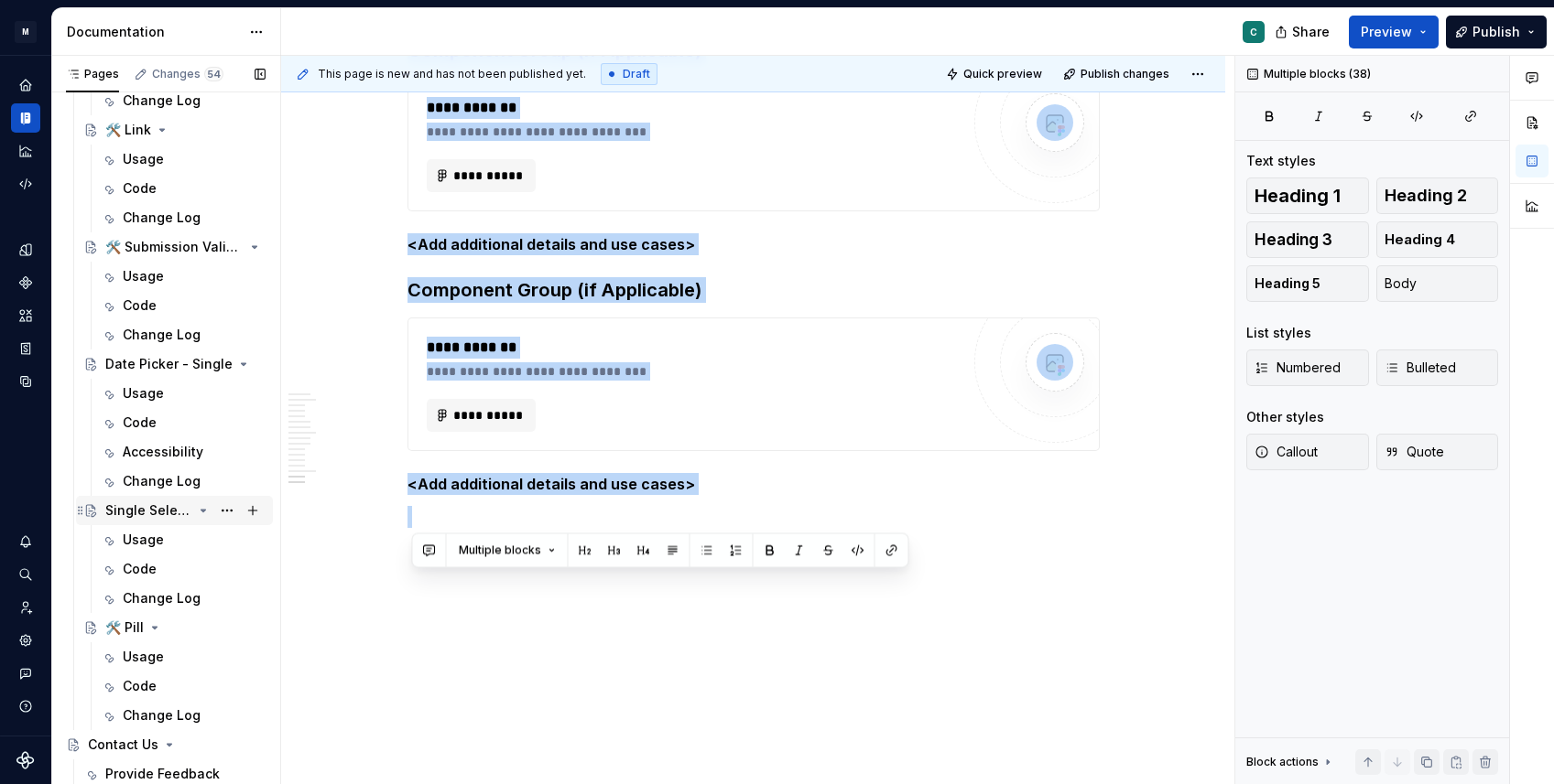
click at [123, 513] on div "Single Select Dropdown" at bounding box center [149, 510] width 87 height 19
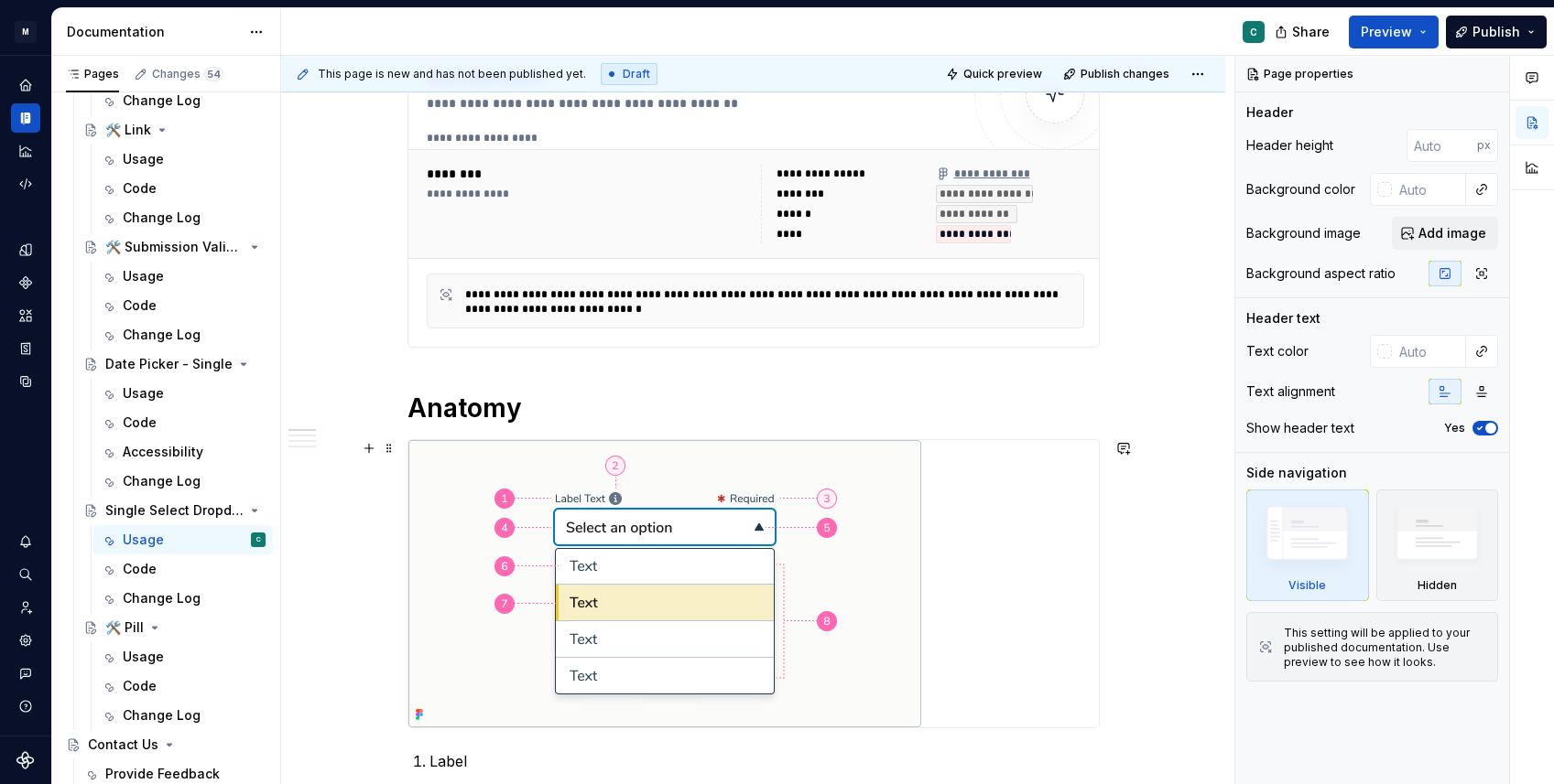
scroll to position [426, 0]
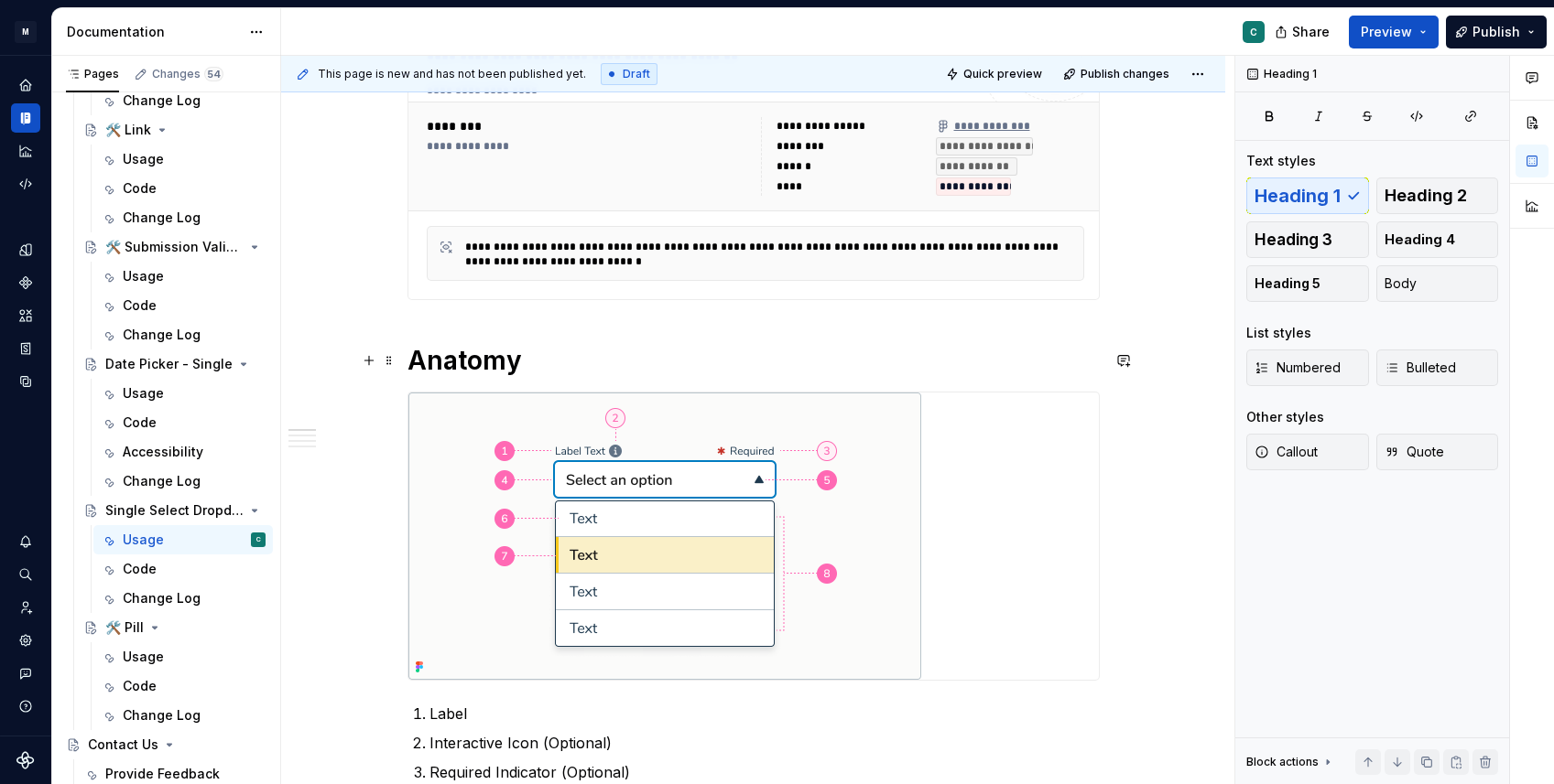
click at [413, 370] on h1 "Anatomy" at bounding box center [754, 361] width 693 height 33
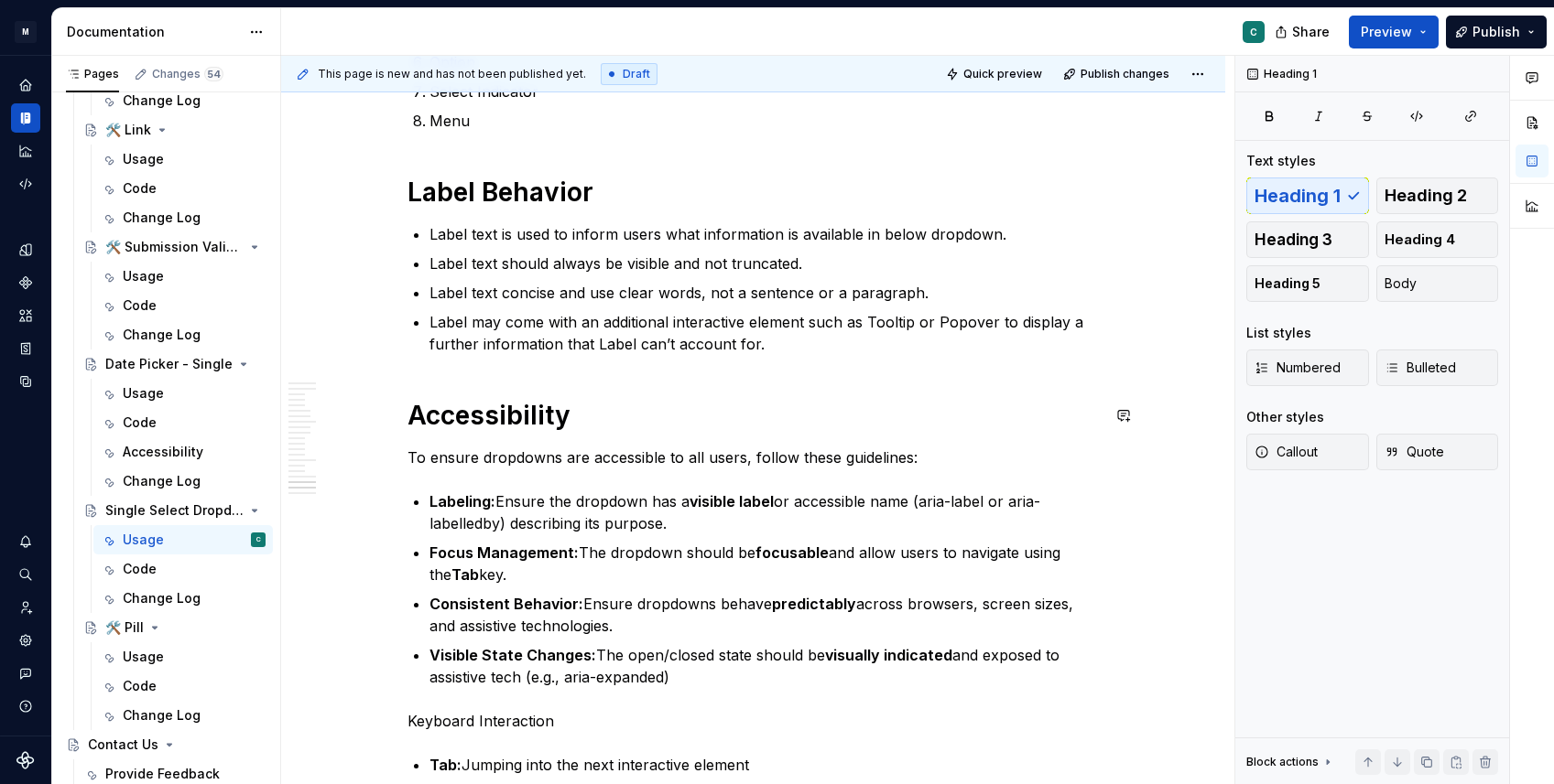
scroll to position [4737, 0]
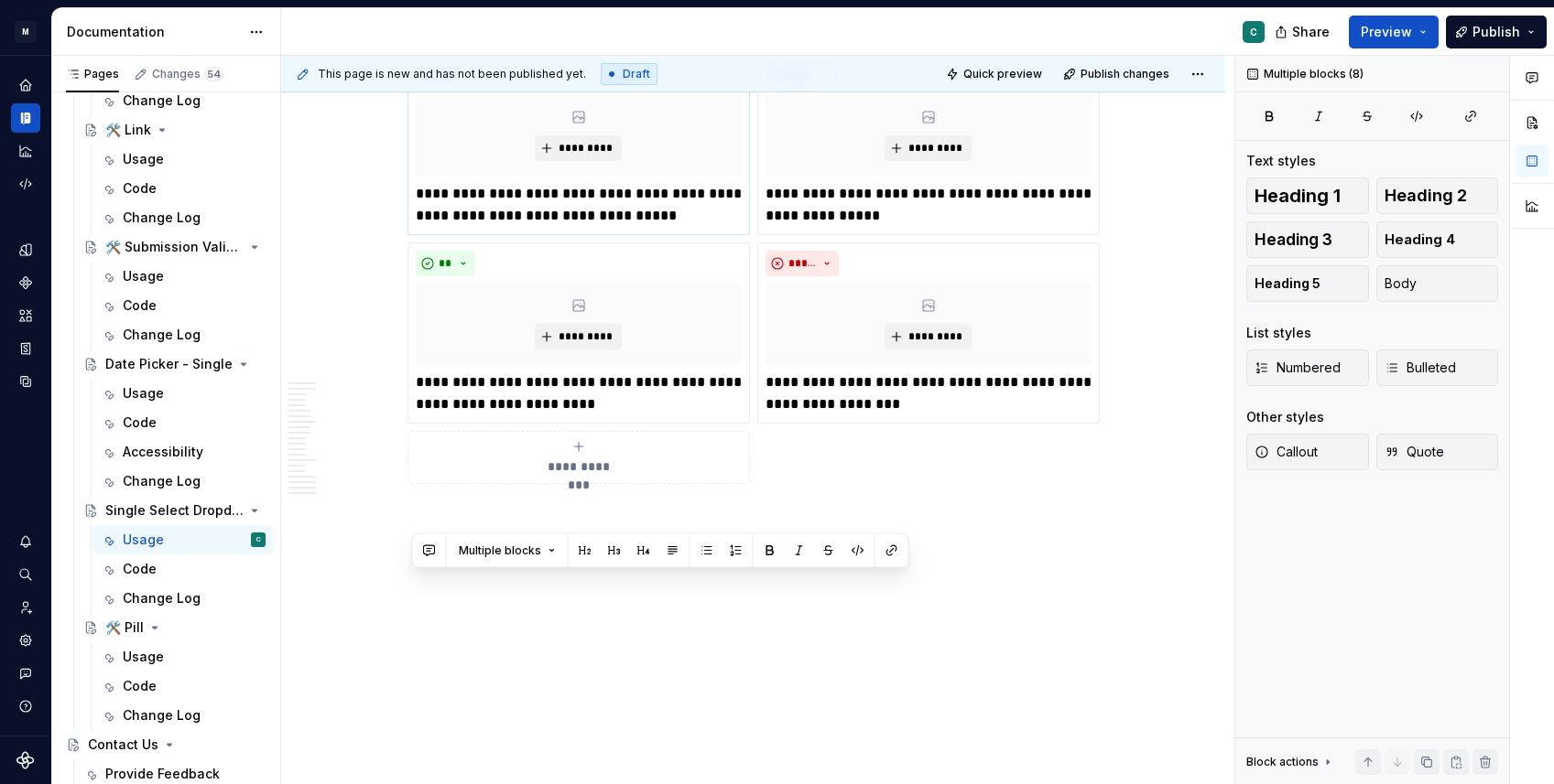
drag, startPoint x: 417, startPoint y: 478, endPoint x: 685, endPoint y: 206, distance: 381.8
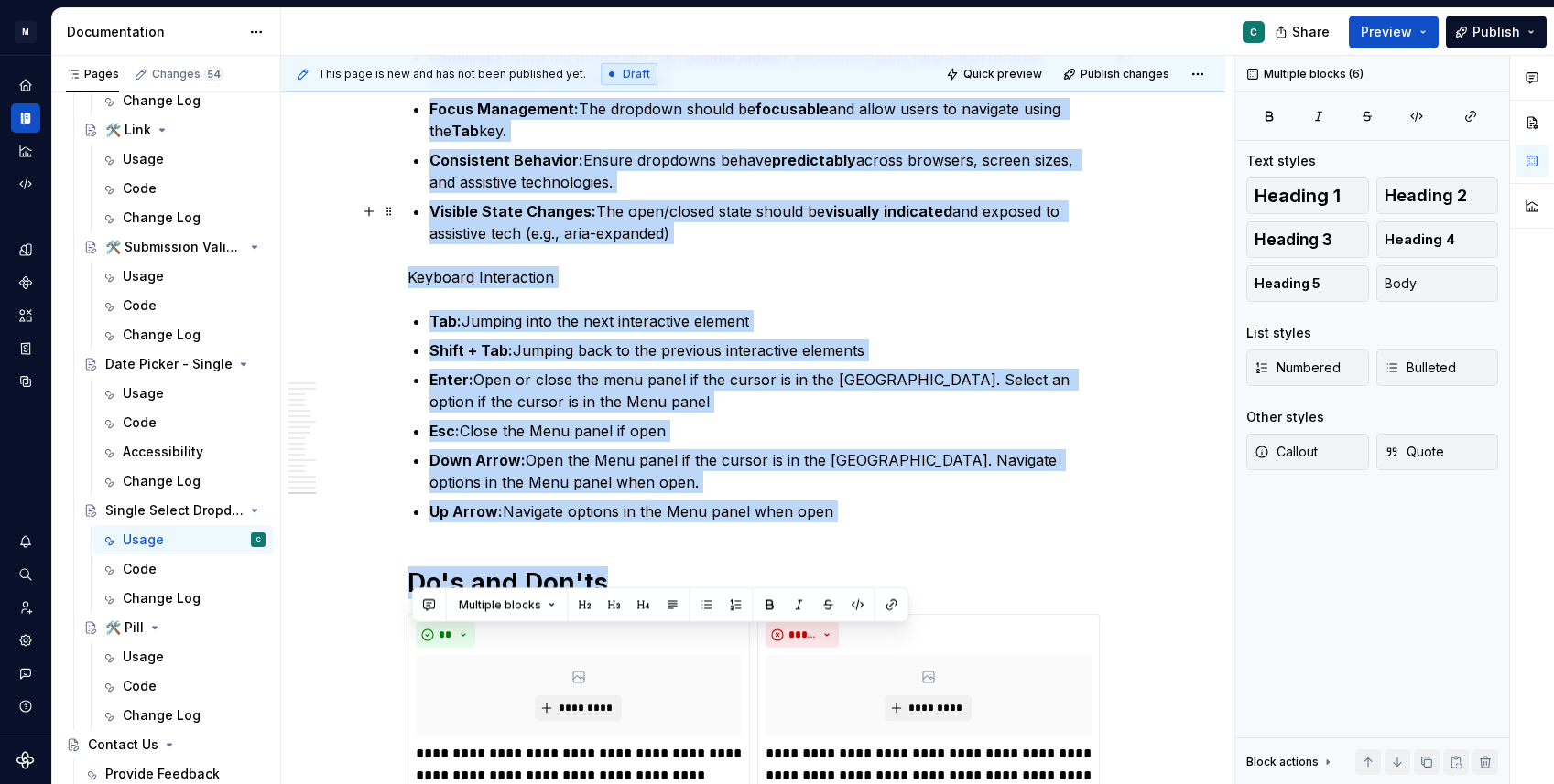
scroll to position [5251, 0]
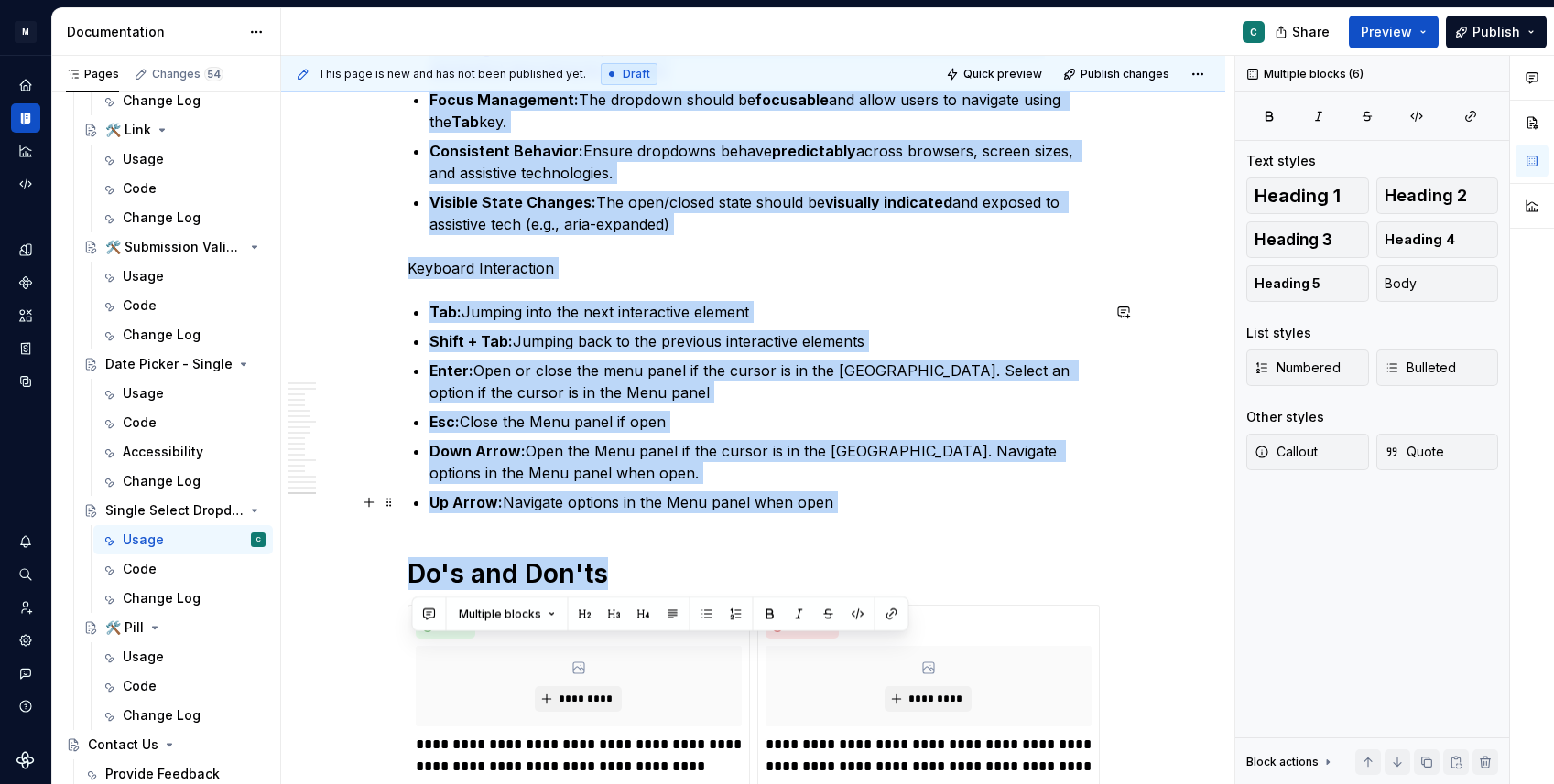
click at [843, 495] on p "Up Arrow: Navigate options in the Menu panel when open" at bounding box center [765, 503] width 670 height 22
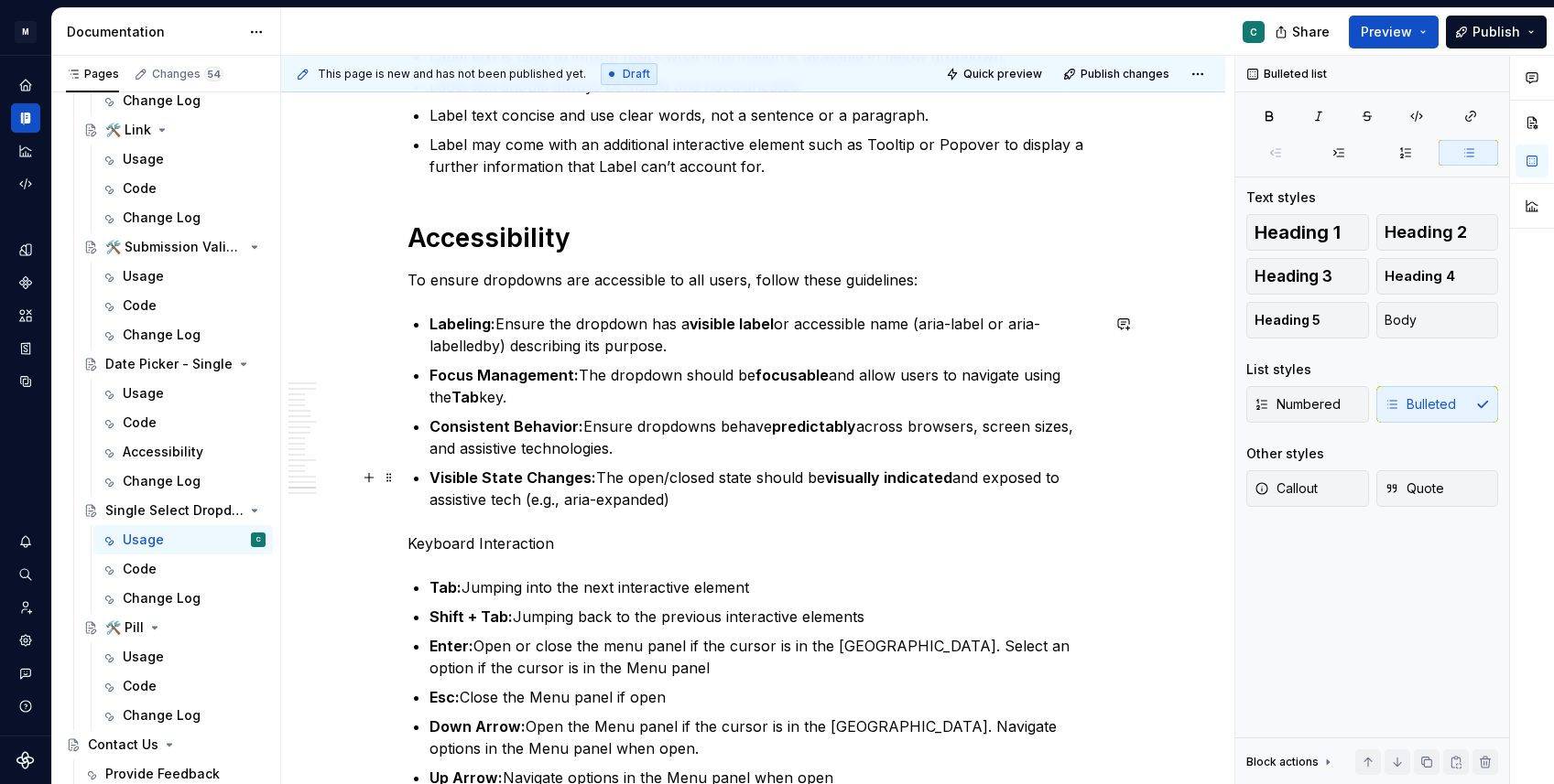
scroll to position [4967, 0]
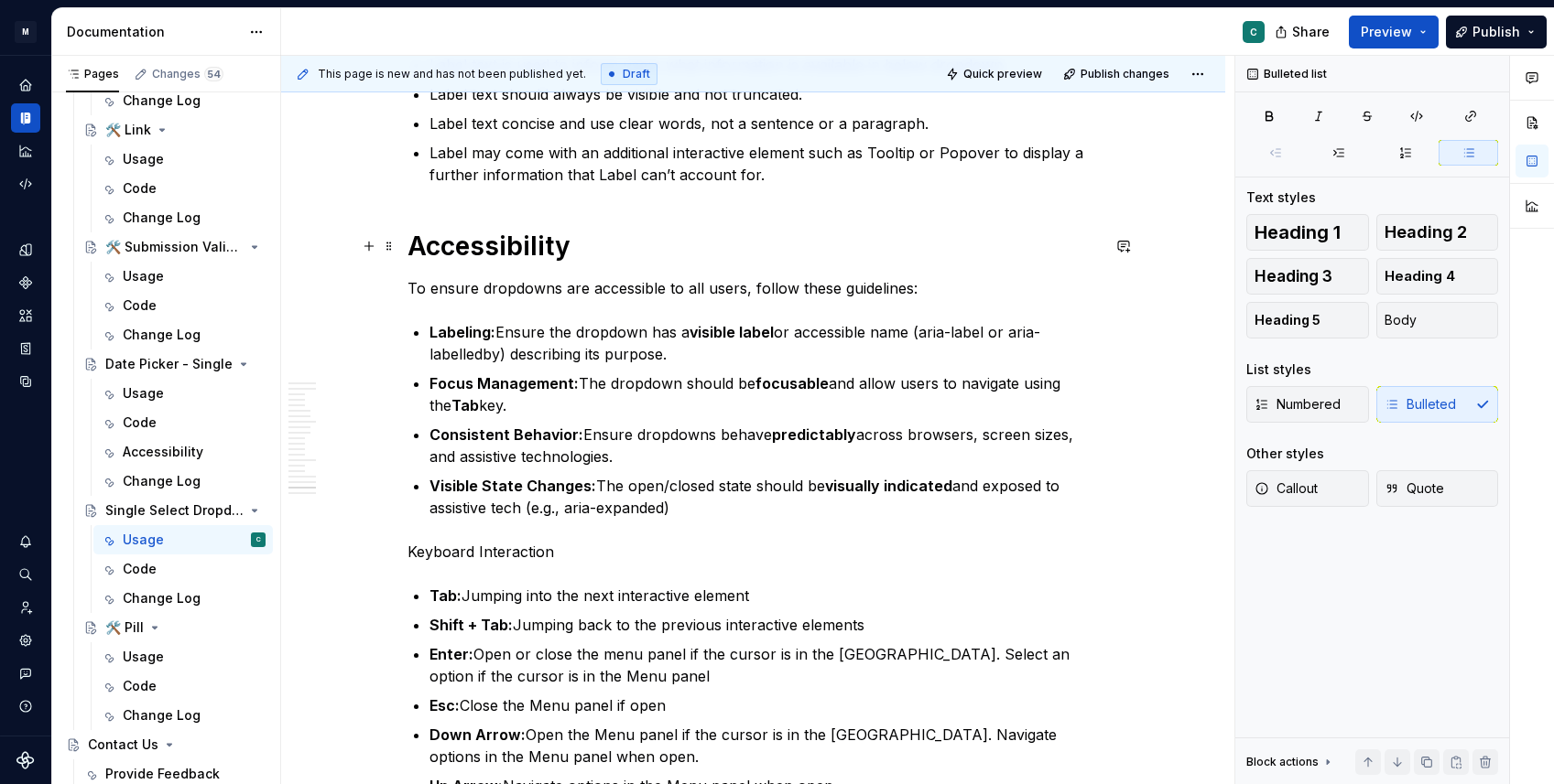
click at [416, 248] on h1 "Accessibility" at bounding box center [754, 247] width 693 height 33
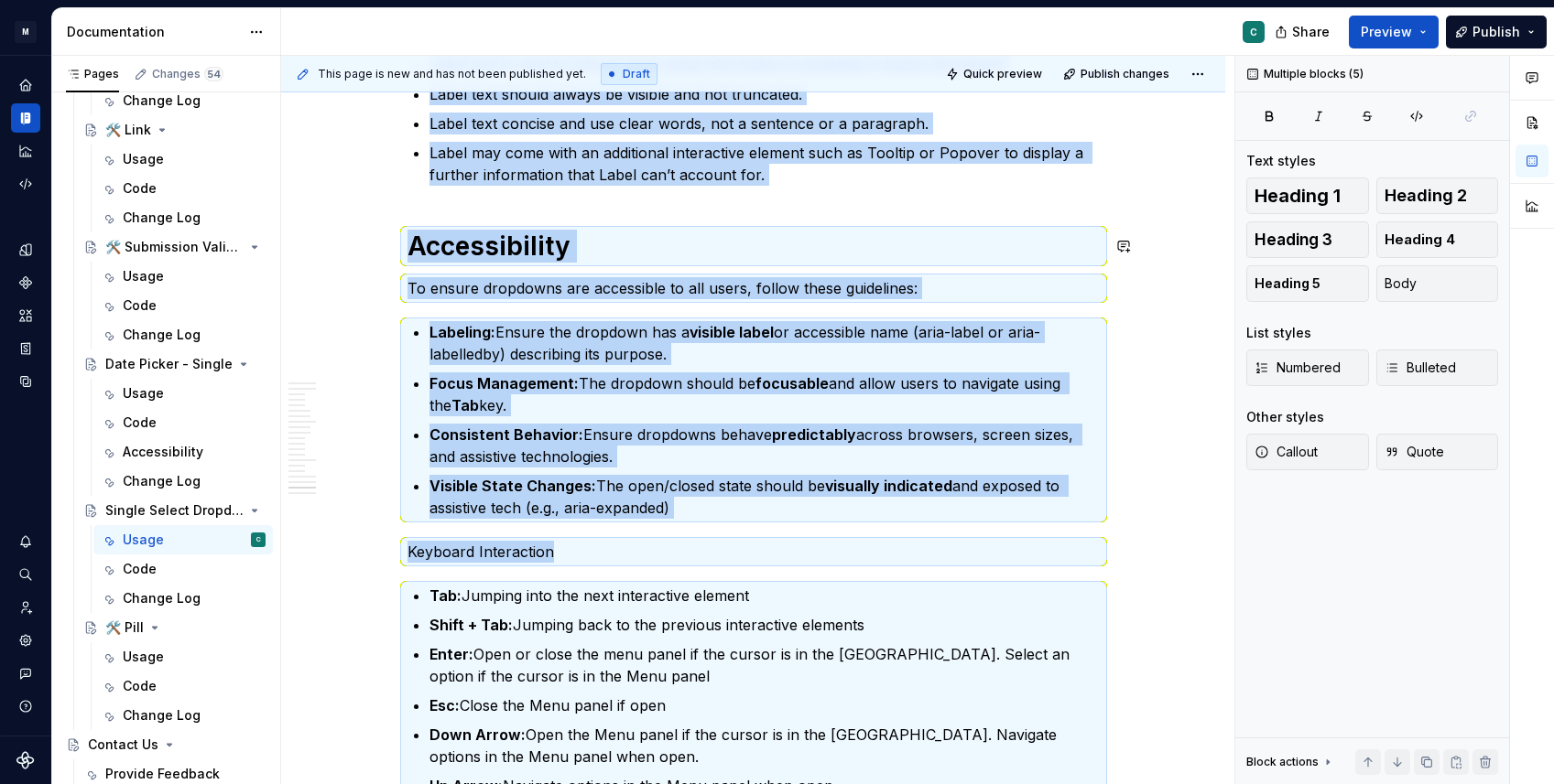
copy div "Label text is used to inform users what information is available in below dropd…"
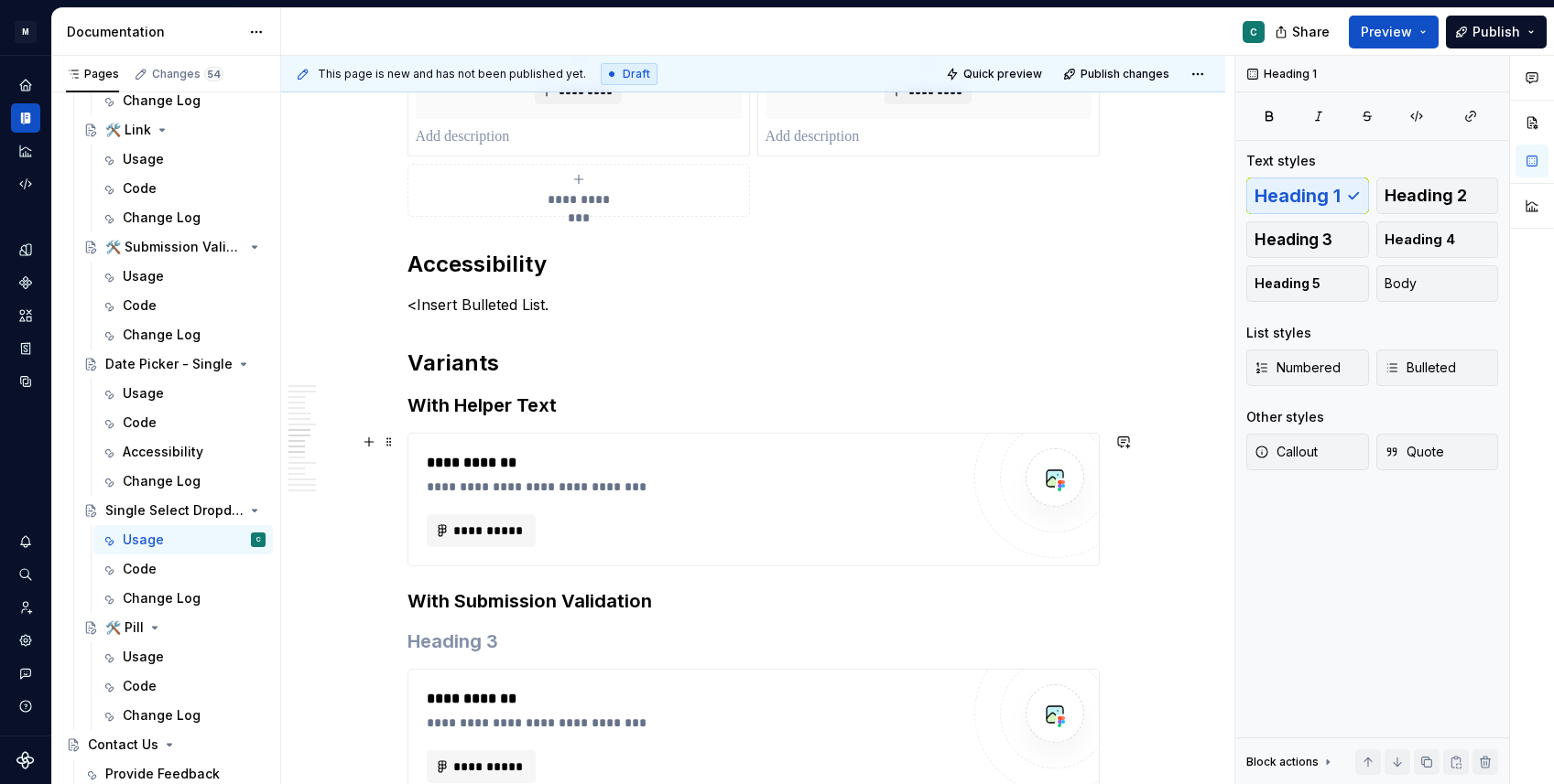
scroll to position [2676, 0]
click at [487, 302] on p "<Insert Bulleted List." at bounding box center [754, 306] width 693 height 22
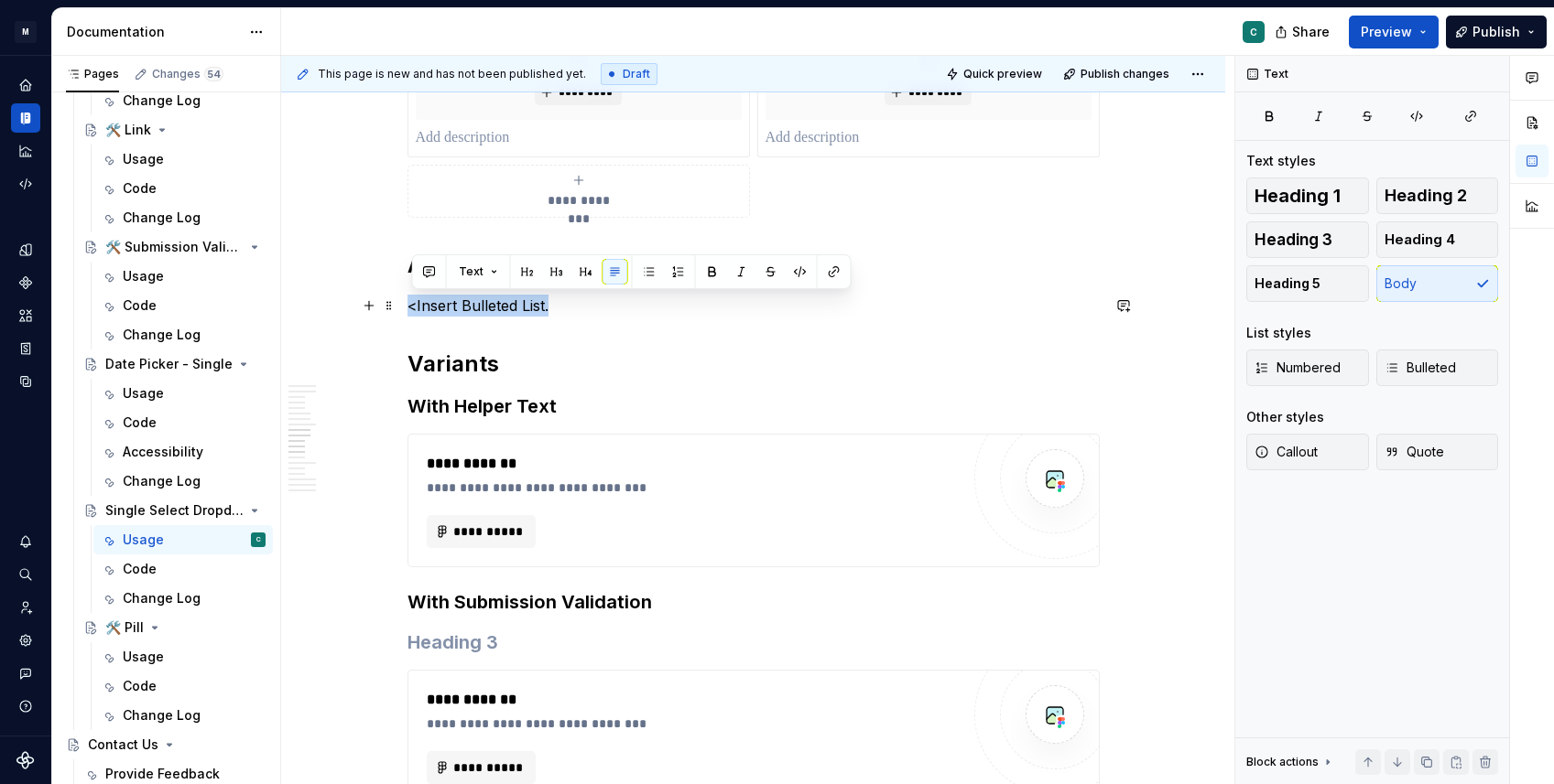
click at [487, 302] on p "<Insert Bulleted List." at bounding box center [754, 306] width 693 height 22
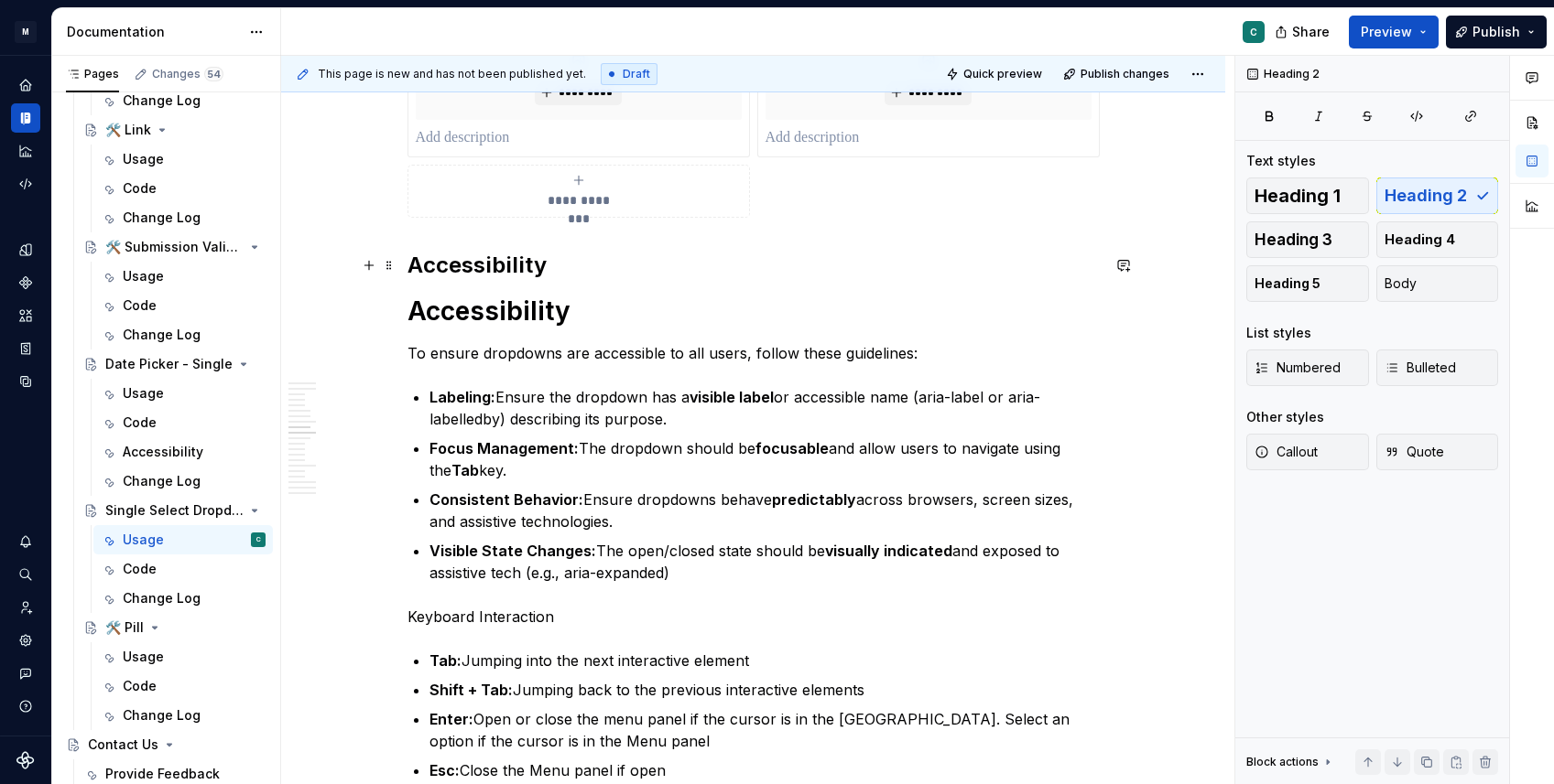
click at [486, 271] on h2 "Accessibility" at bounding box center [754, 265] width 693 height 30
click at [484, 307] on h1 "Accessibility" at bounding box center [754, 312] width 693 height 33
type textarea "*"
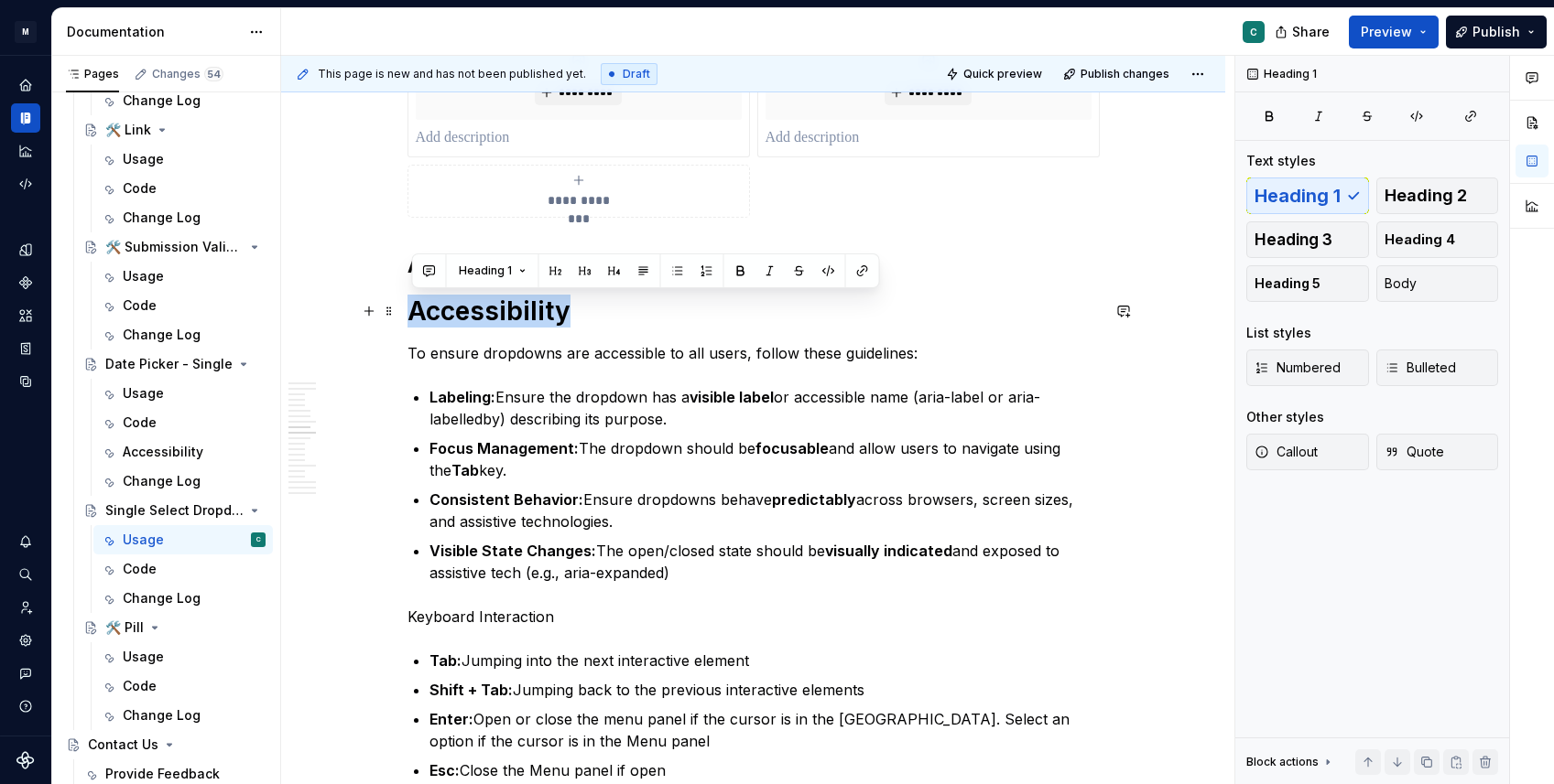
click at [484, 307] on h1 "Accessibility" at bounding box center [754, 312] width 693 height 33
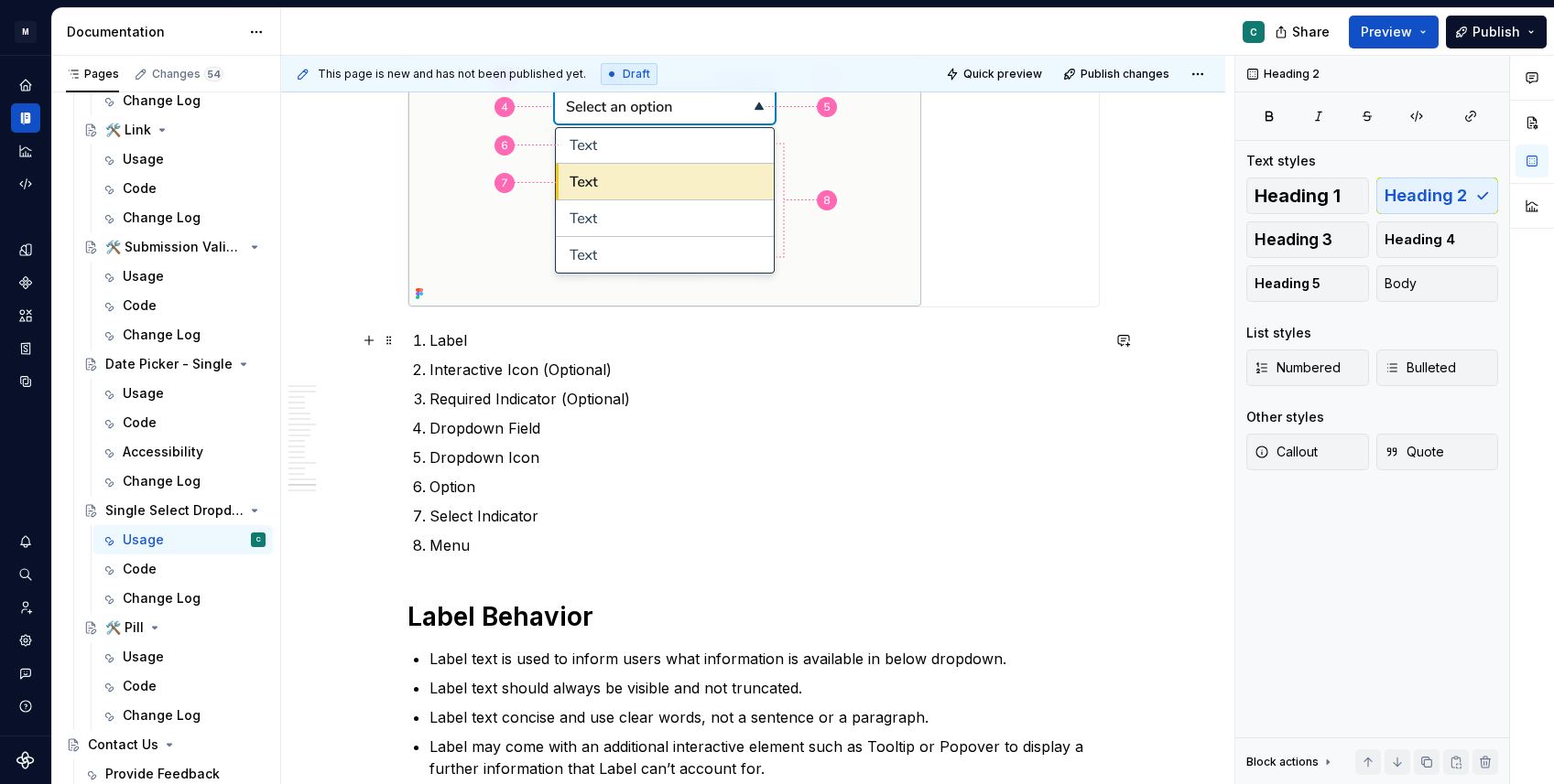
scroll to position [4876, 0]
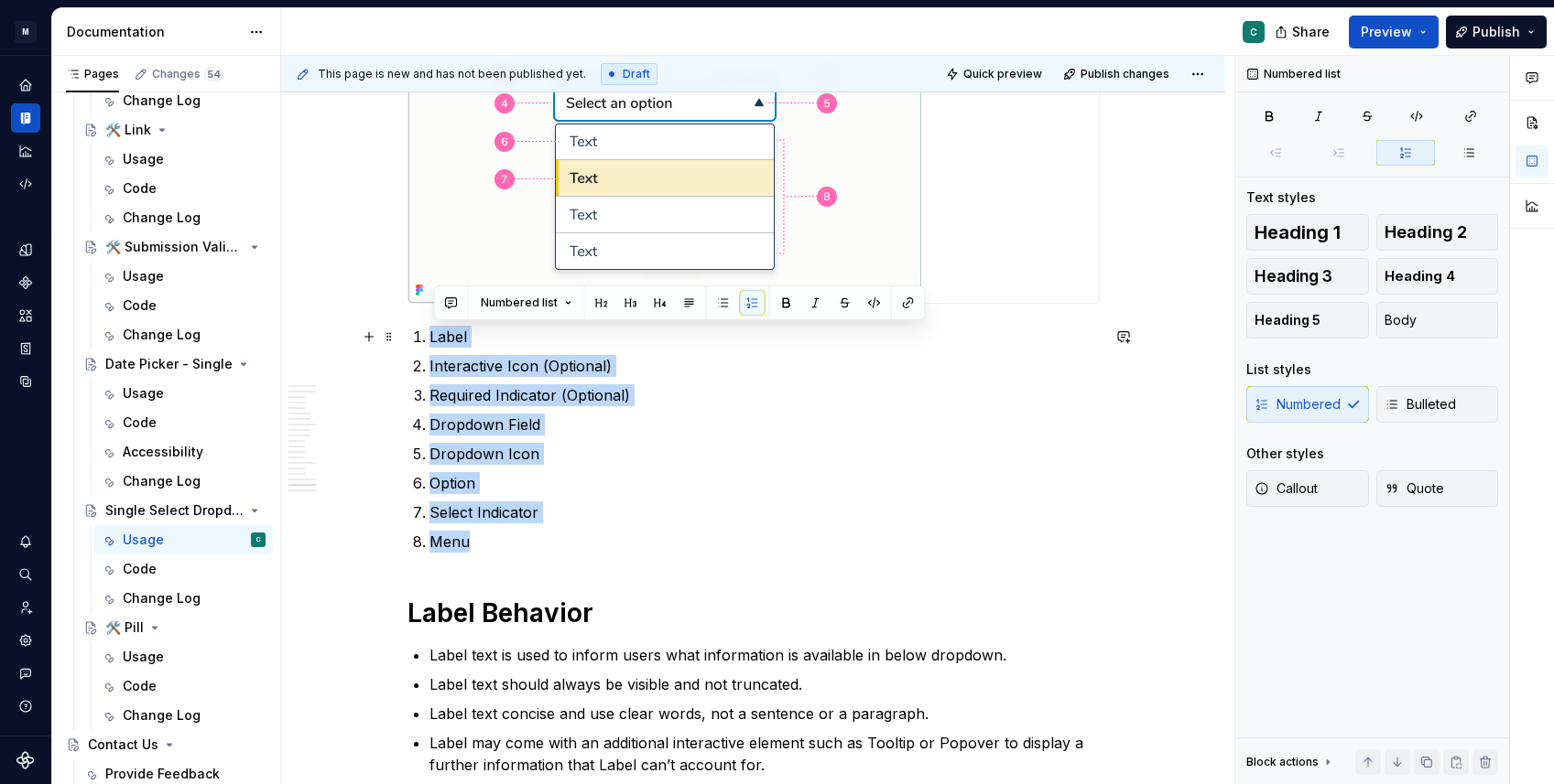
drag, startPoint x: 501, startPoint y: 541, endPoint x: 423, endPoint y: 329, distance: 225.9
click at [430, 329] on ol "Label Interactive Icon (Optional) Required Indicator (Optional) Dropdown Field …" at bounding box center [765, 439] width 670 height 227
copy ol "Label Interactive Icon (Optional) Required Indicator (Optional) Dropdown Field …"
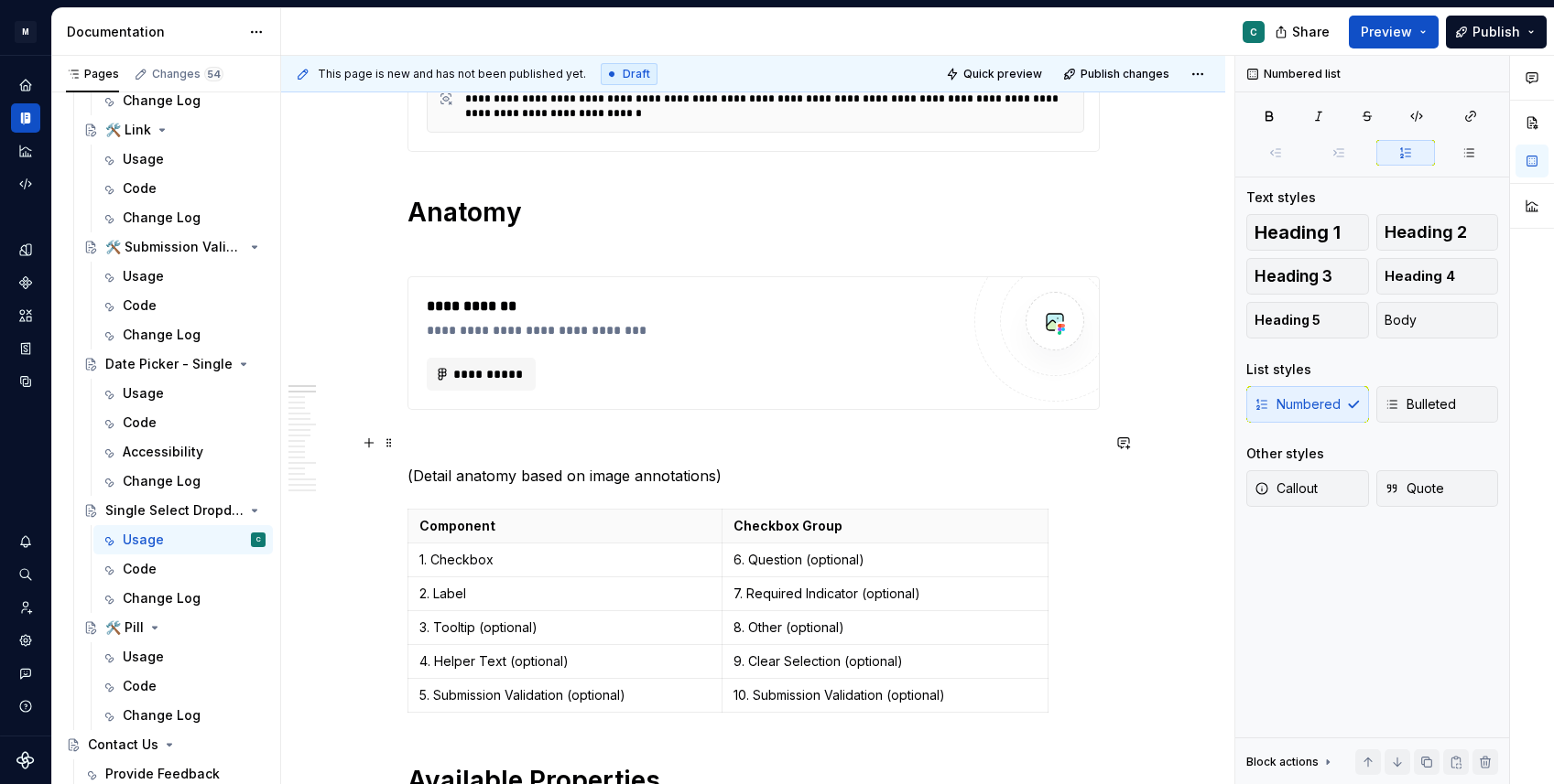
scroll to position [568, 0]
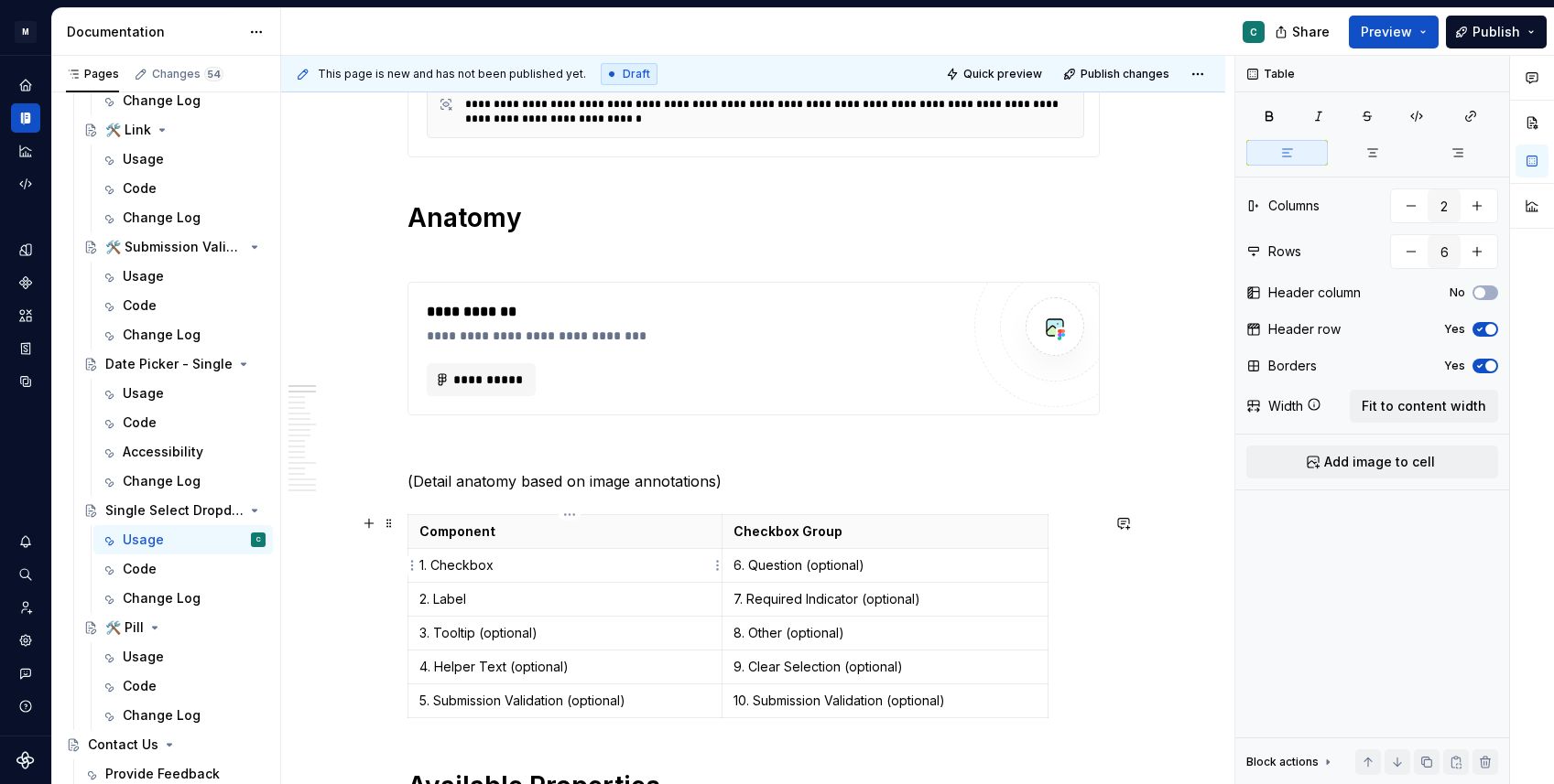
click at [437, 566] on p "1. Checkbox" at bounding box center [565, 566] width 292 height 19
paste div
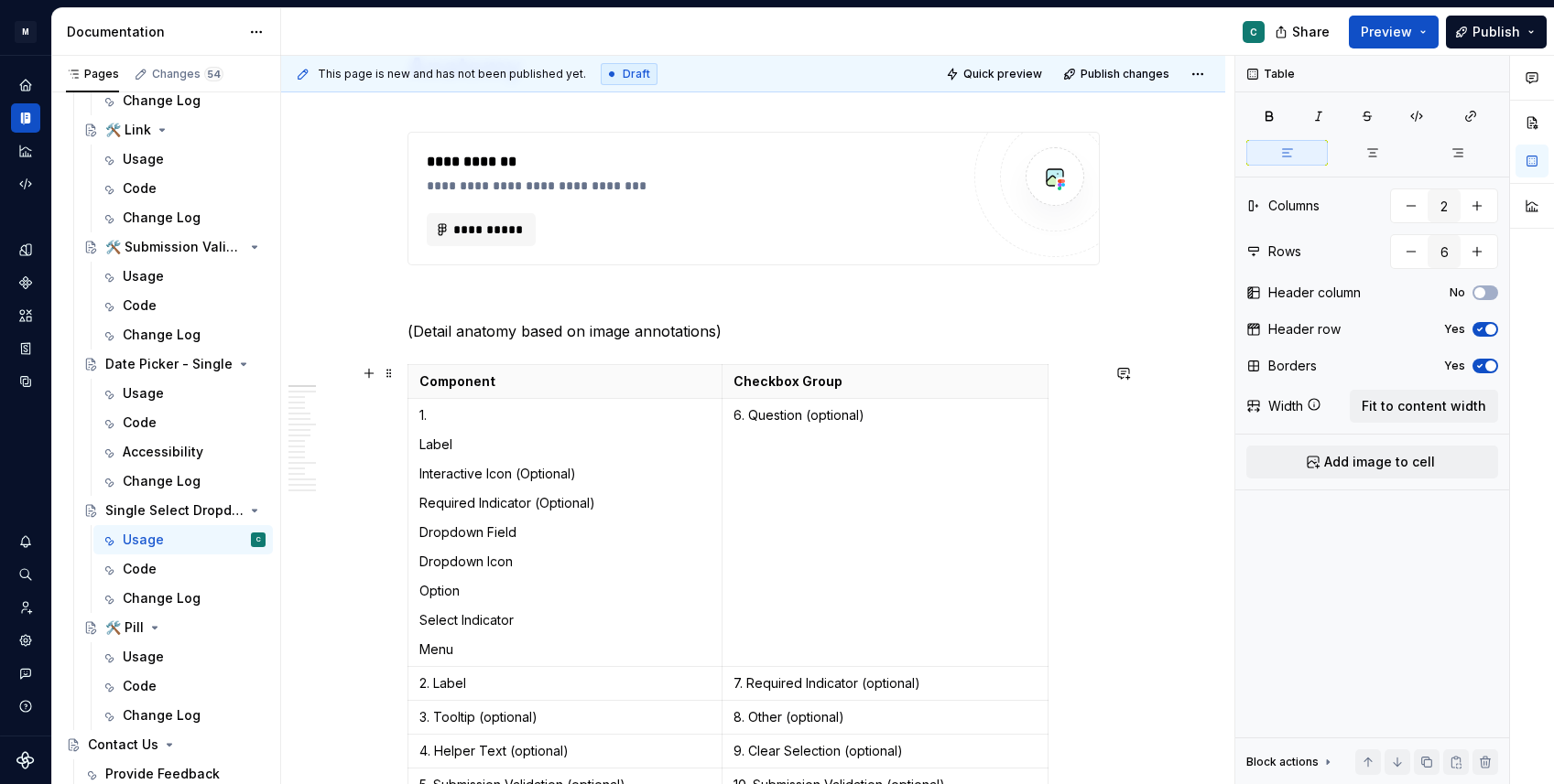
scroll to position [774, 0]
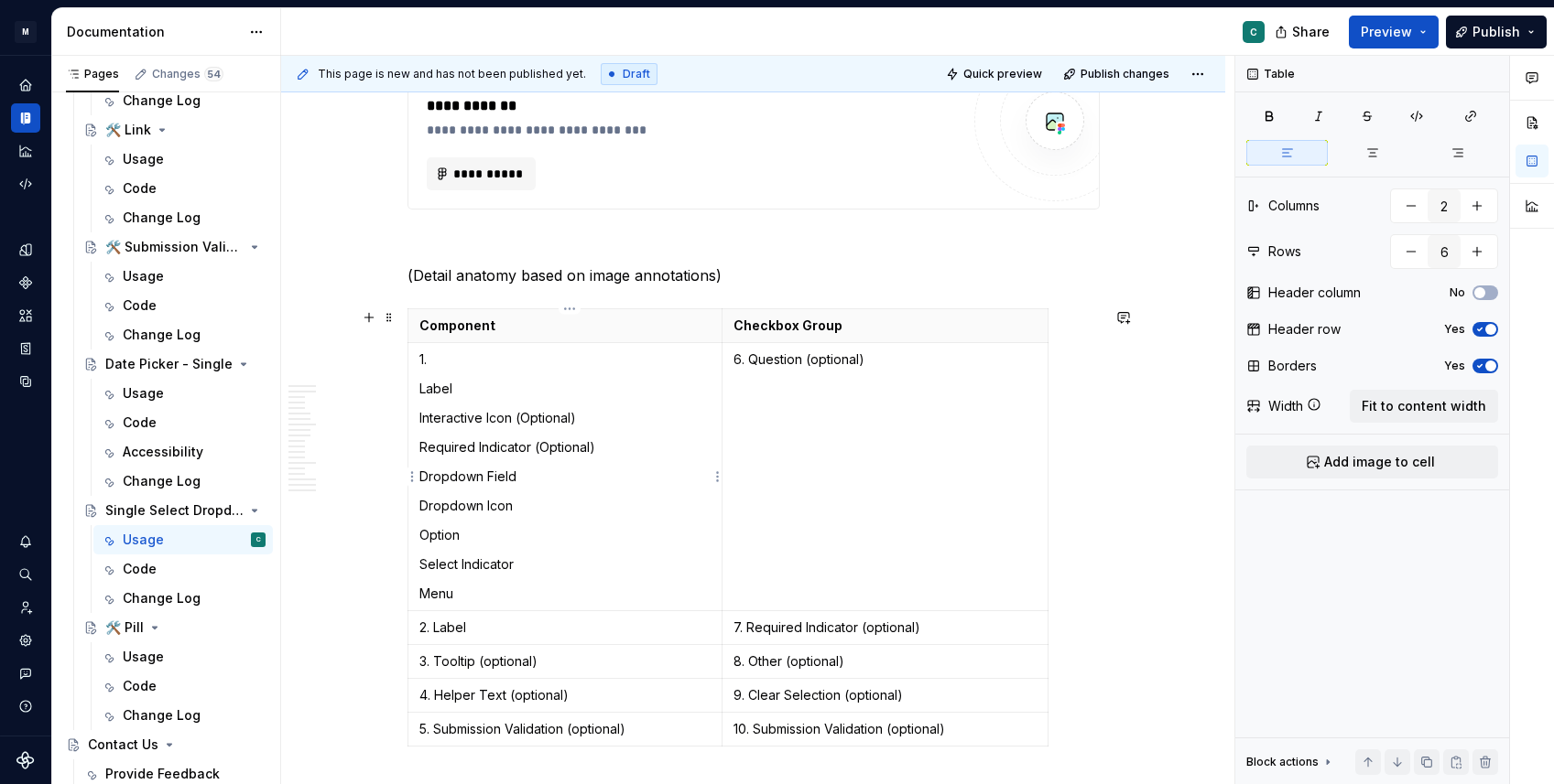
click at [447, 367] on p "1." at bounding box center [565, 360] width 292 height 19
click at [454, 629] on p "2. Label" at bounding box center [565, 628] width 292 height 19
click at [460, 449] on p "Required Indicator (Optional)" at bounding box center [565, 447] width 292 height 19
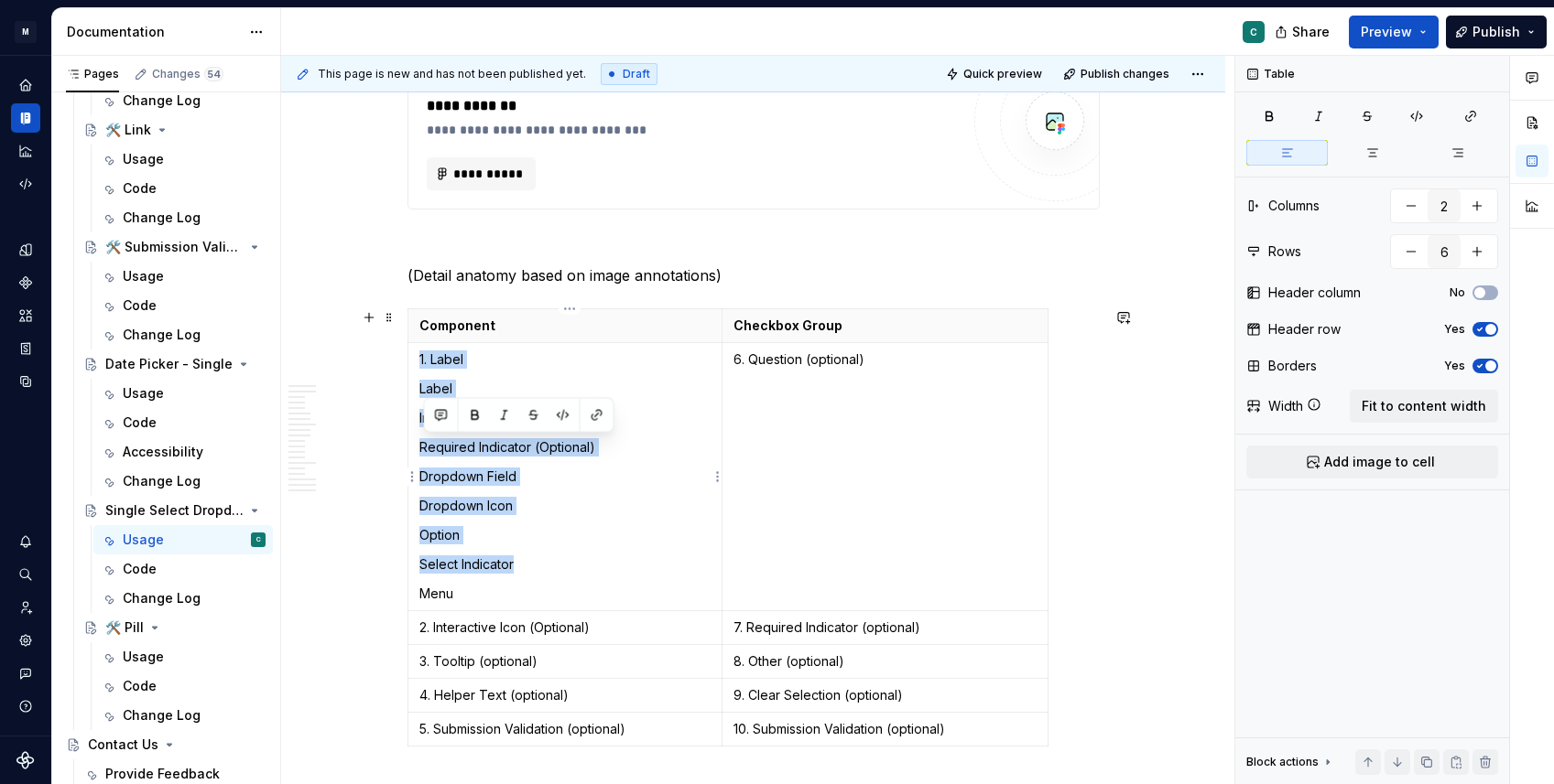
click at [460, 449] on p "Required Indicator (Optional)" at bounding box center [565, 447] width 292 height 19
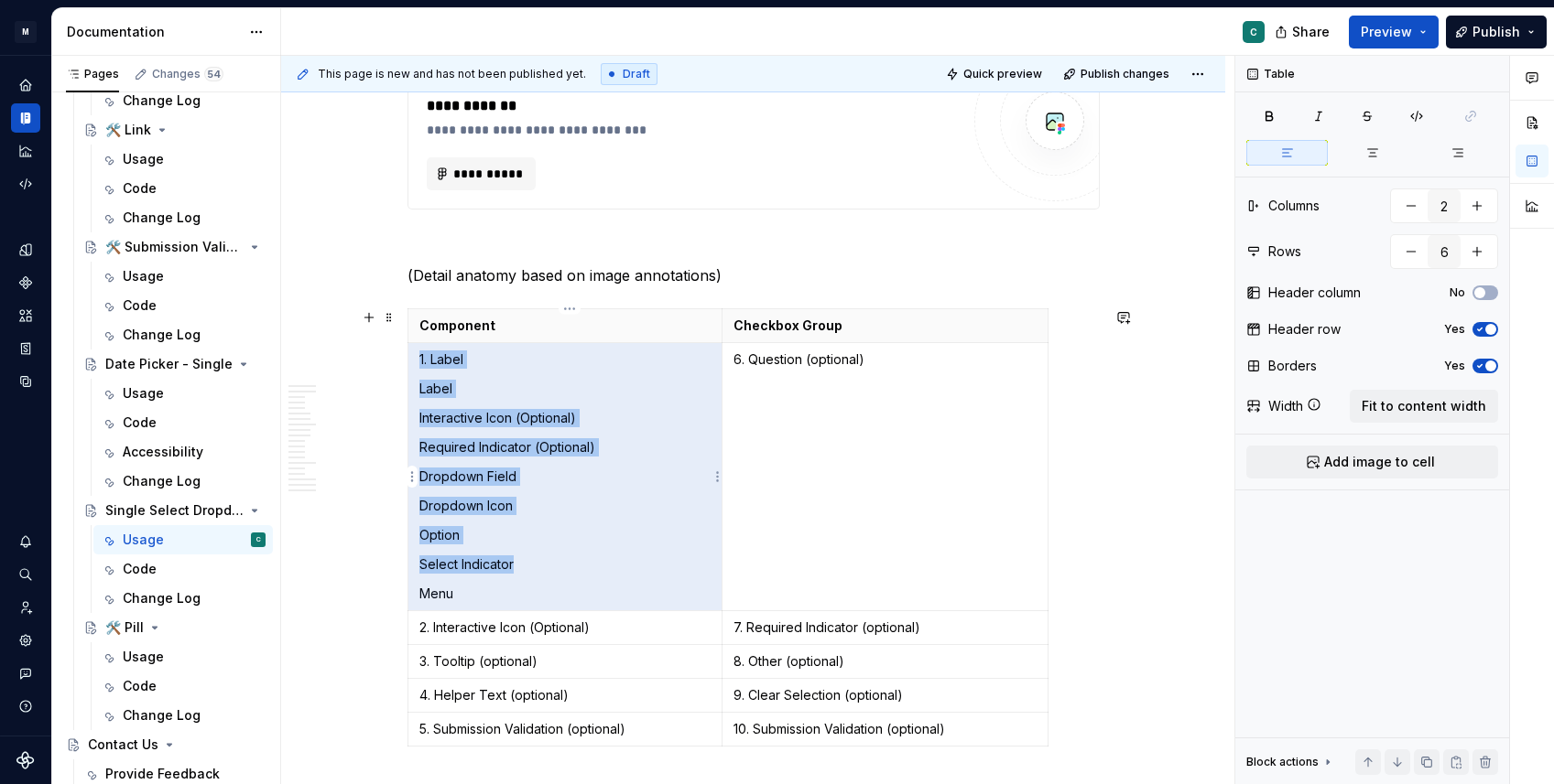
click at [550, 475] on p "Dropdown Field" at bounding box center [565, 477] width 292 height 19
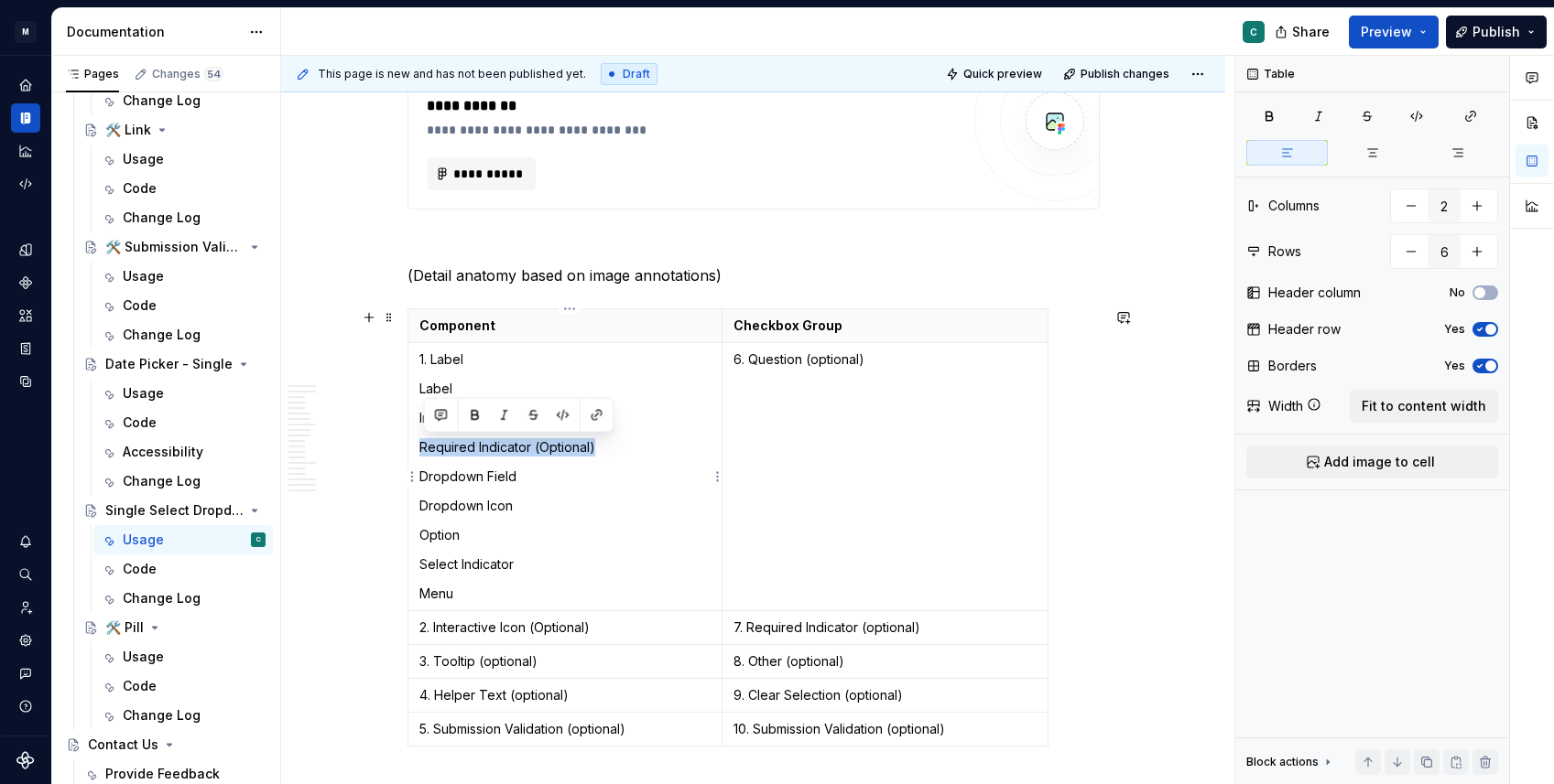
drag, startPoint x: 624, startPoint y: 434, endPoint x: 617, endPoint y: 455, distance: 22.1
click at [617, 455] on td "1. Label Label Interactive Icon (Optional) Required Indicator (Optional) Dropdo…" at bounding box center [564, 477] width 315 height 268
copy p "Required Indicator (Optional)"
click at [468, 662] on p "3. Tooltip (optional)" at bounding box center [565, 662] width 292 height 19
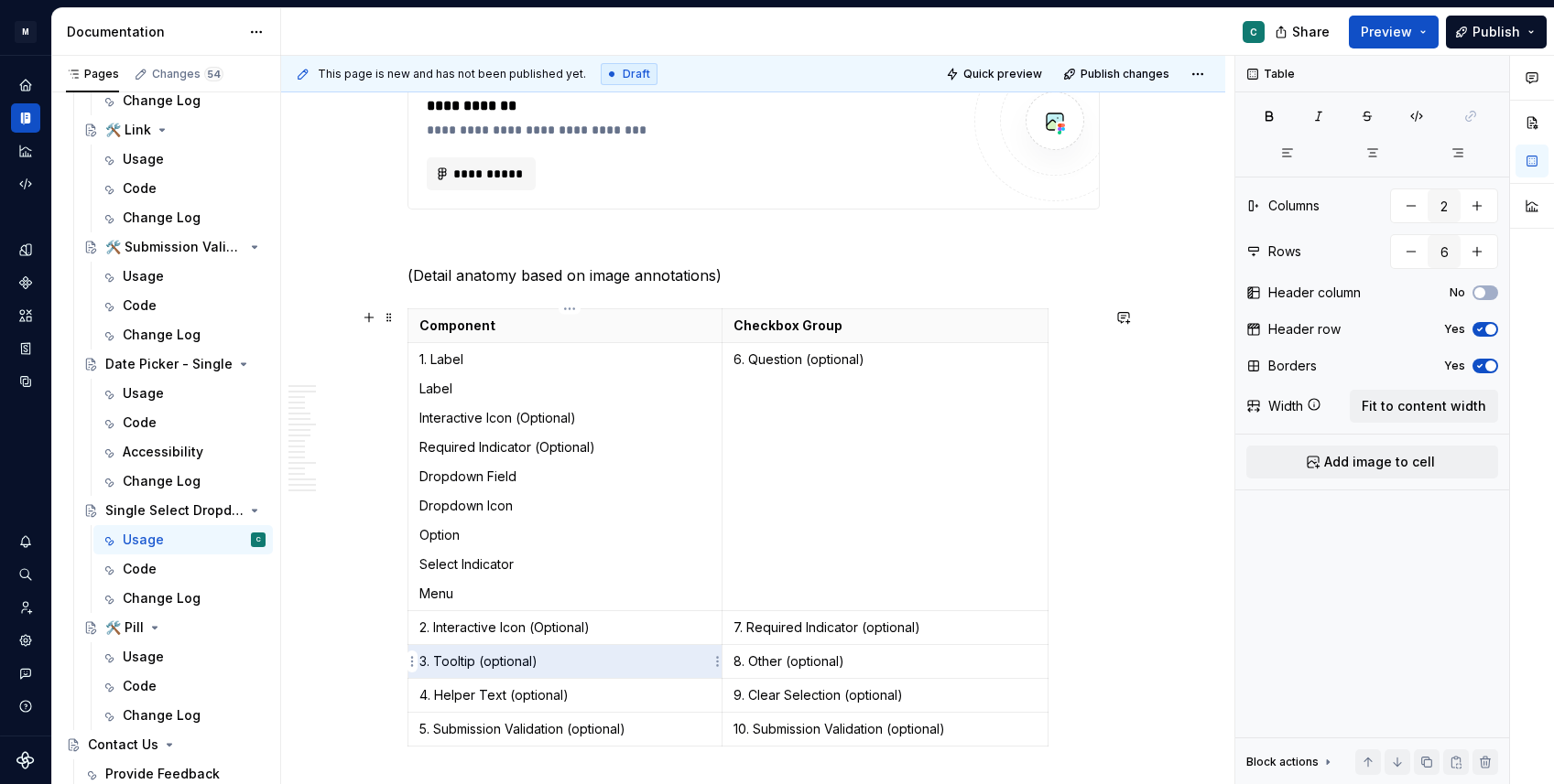
click at [468, 662] on p "3. Tooltip (optional)" at bounding box center [565, 662] width 292 height 19
click at [461, 662] on p "3. Tooltip (optional)" at bounding box center [565, 662] width 292 height 19
drag, startPoint x: 440, startPoint y: 662, endPoint x: 548, endPoint y: 661, distance: 108.0
click at [548, 661] on p "3. Tooltip (optional)" at bounding box center [565, 662] width 292 height 19
click at [473, 478] on p "Dropdown Field" at bounding box center [565, 477] width 292 height 19
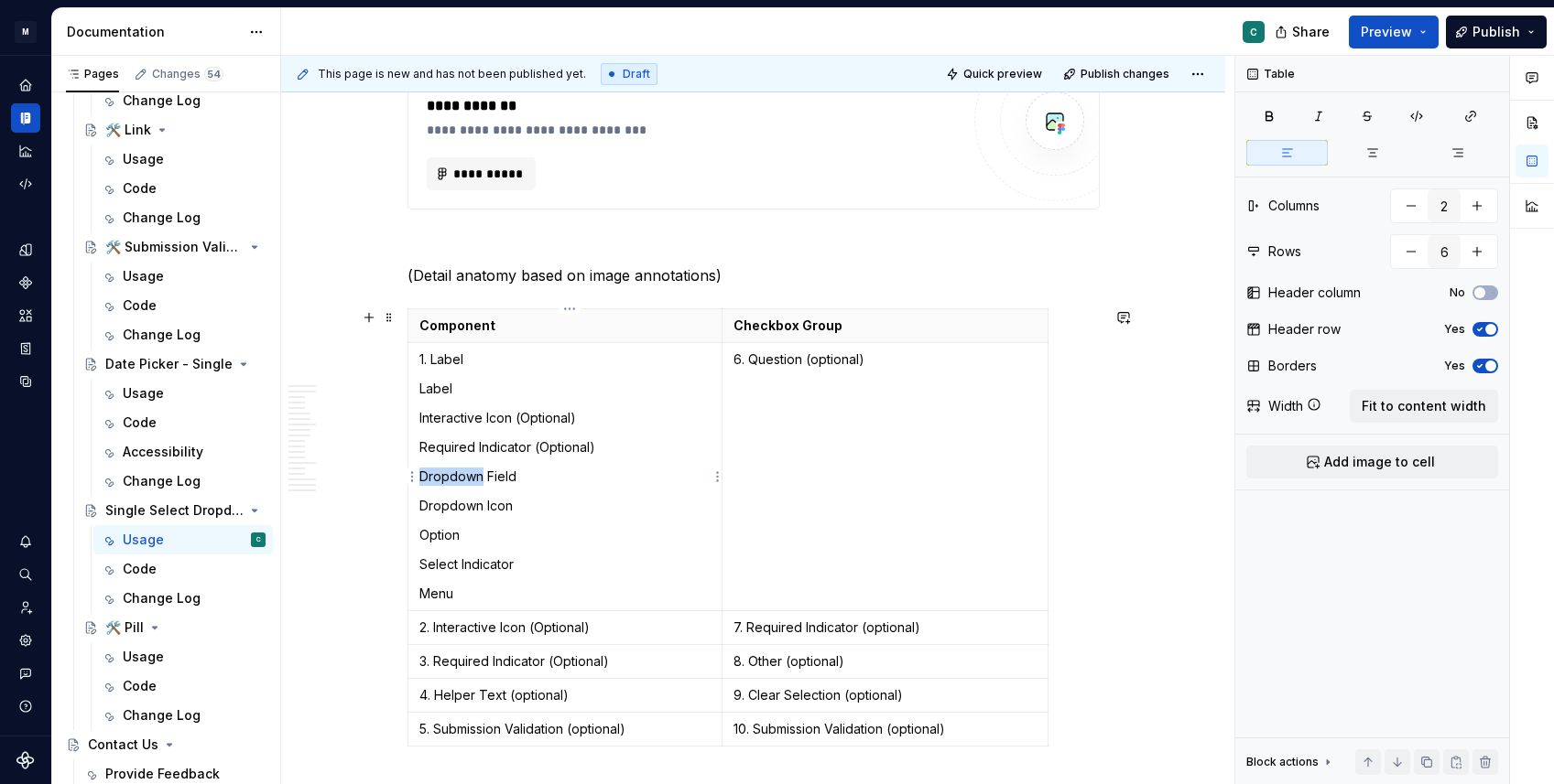
click at [473, 478] on p "Dropdown Field" at bounding box center [565, 477] width 292 height 19
click at [460, 482] on p "Dropdown Field" at bounding box center [565, 477] width 292 height 19
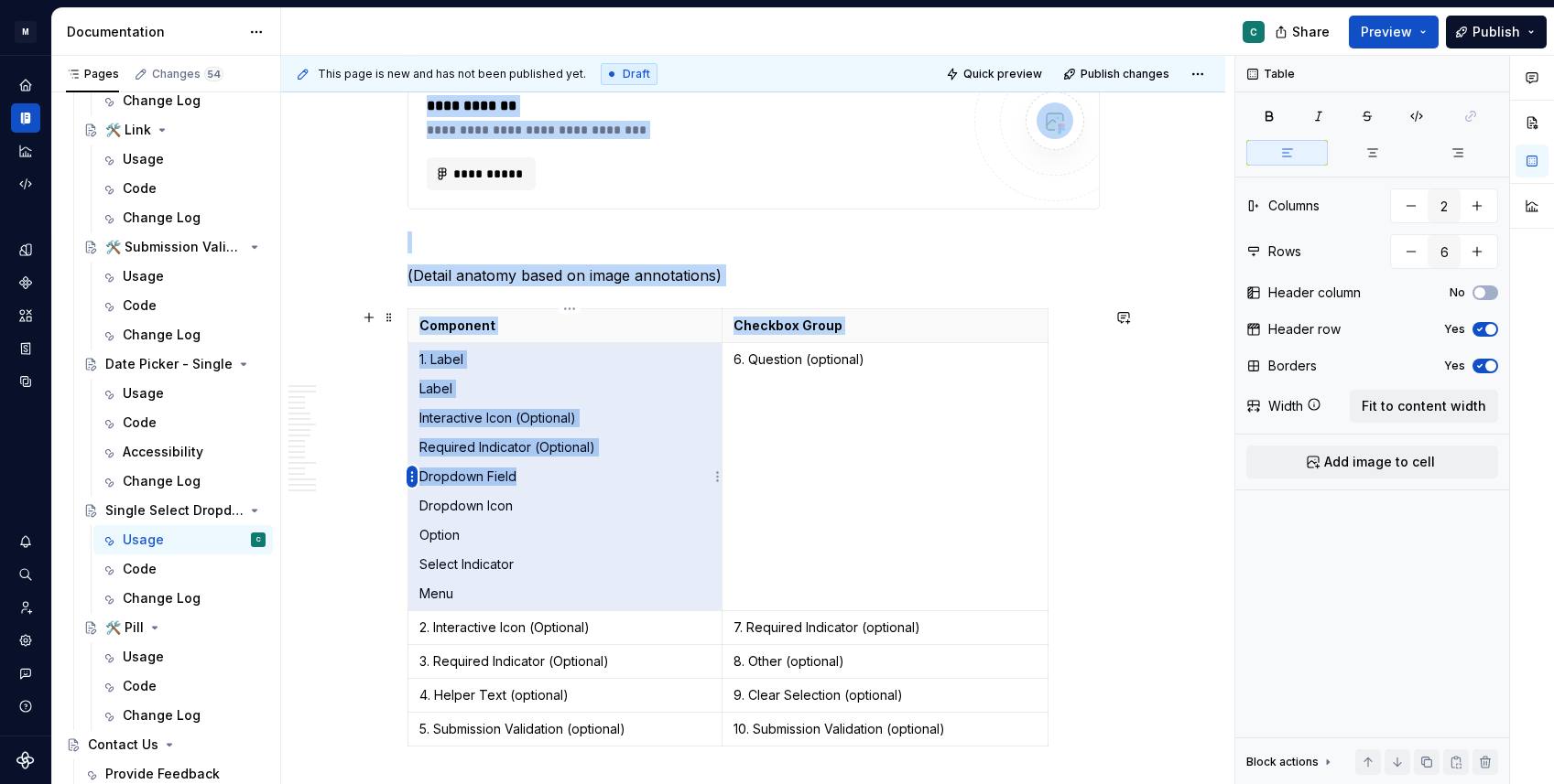
drag, startPoint x: 544, startPoint y: 475, endPoint x: 415, endPoint y: 474, distance: 129.0
click at [415, 474] on body "M Ontada C Design system data Documentation C Share Preview Publish Pages Chang…" at bounding box center [777, 392] width 1554 height 784
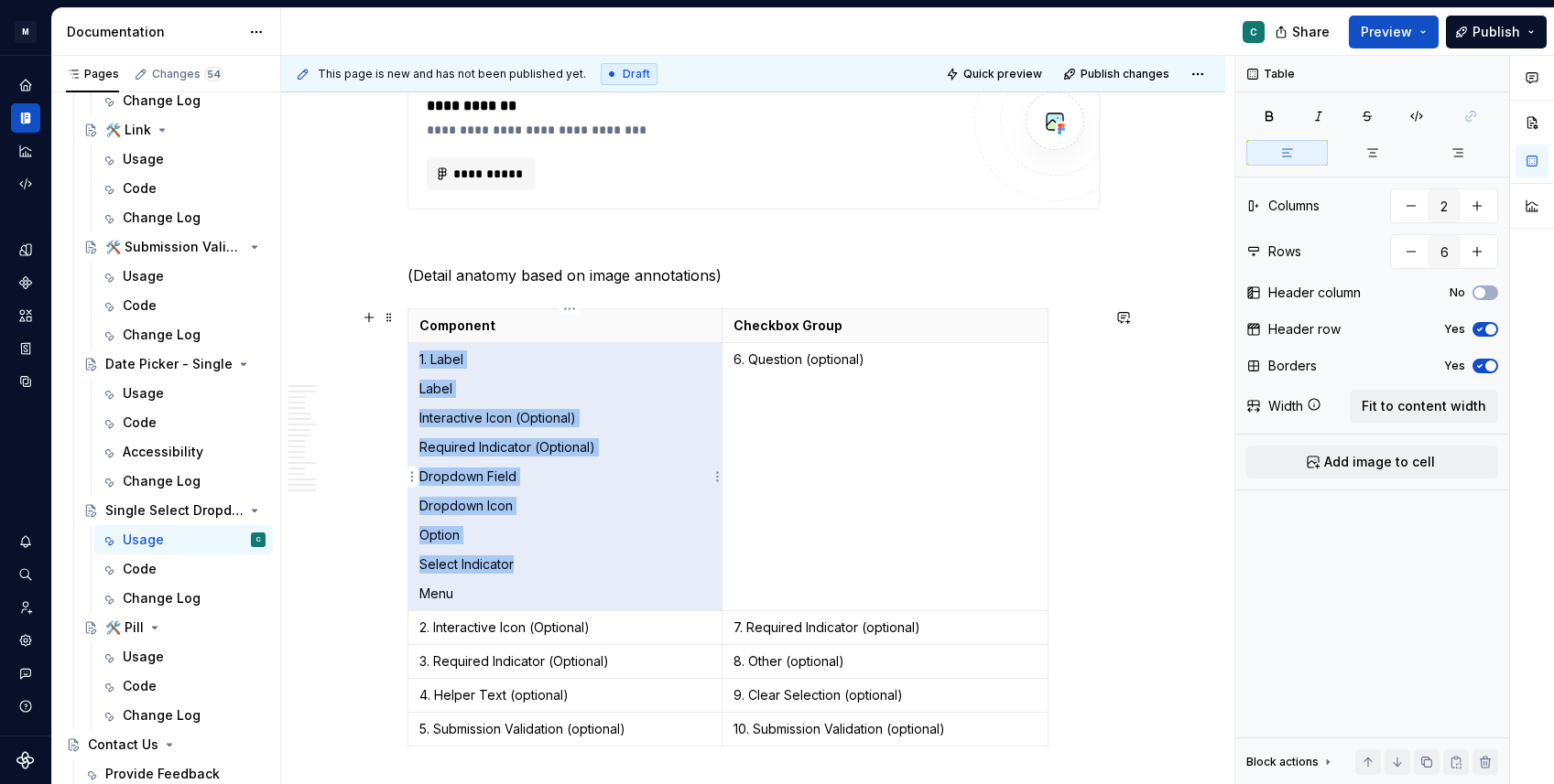
click at [437, 481] on p "Dropdown Field" at bounding box center [565, 477] width 292 height 19
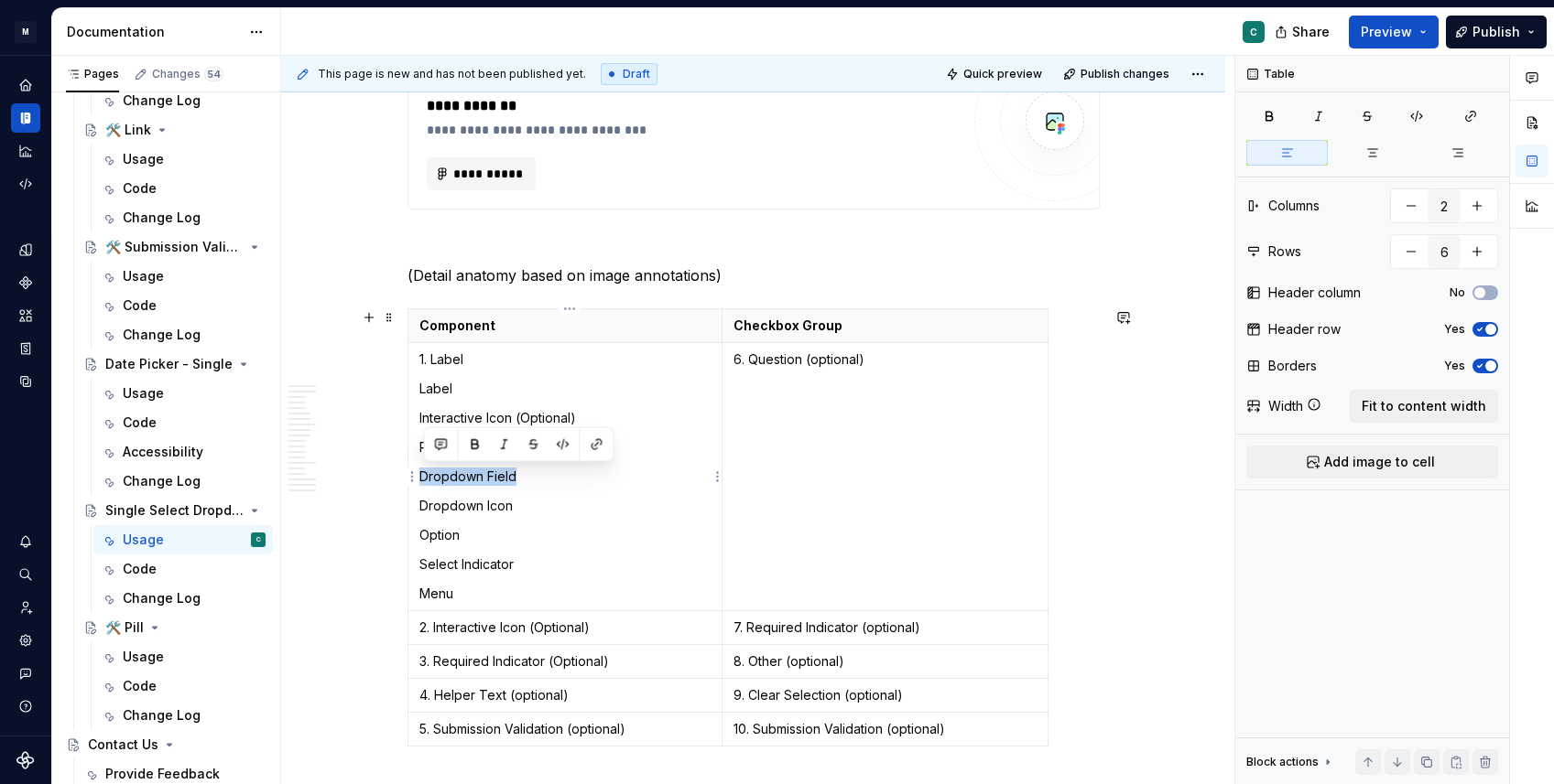
drag, startPoint x: 427, startPoint y: 480, endPoint x: 561, endPoint y: 479, distance: 134.0
click at [561, 479] on p "Dropdown Field" at bounding box center [565, 477] width 292 height 19
copy p "Dropdown Field"
click at [471, 700] on p "4. Helper Text (optional)" at bounding box center [565, 696] width 292 height 19
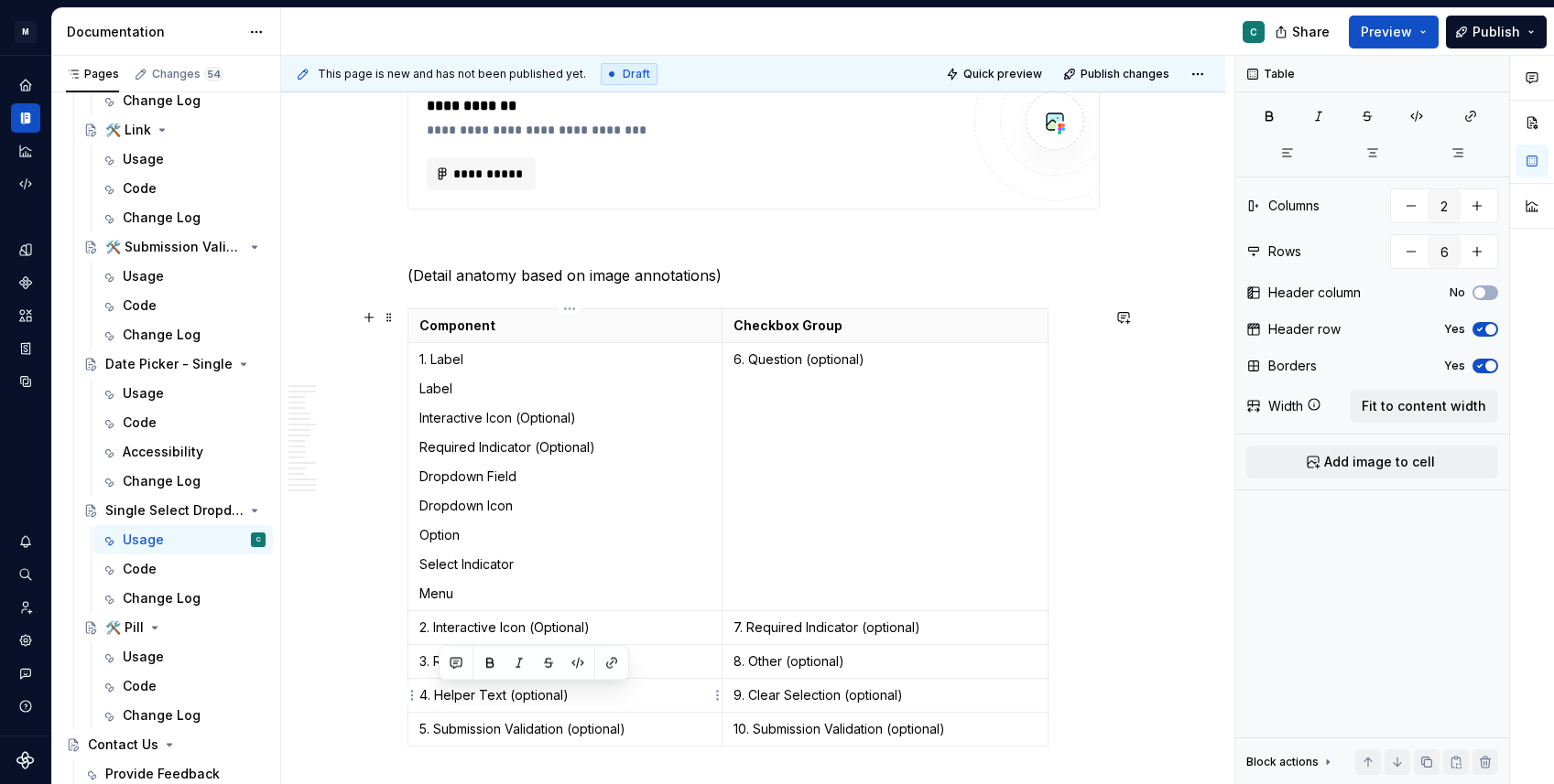
click at [471, 700] on p "4. Helper Text (optional)" at bounding box center [565, 696] width 292 height 19
click at [444, 699] on p "4. Helper Text (optional)" at bounding box center [565, 696] width 292 height 19
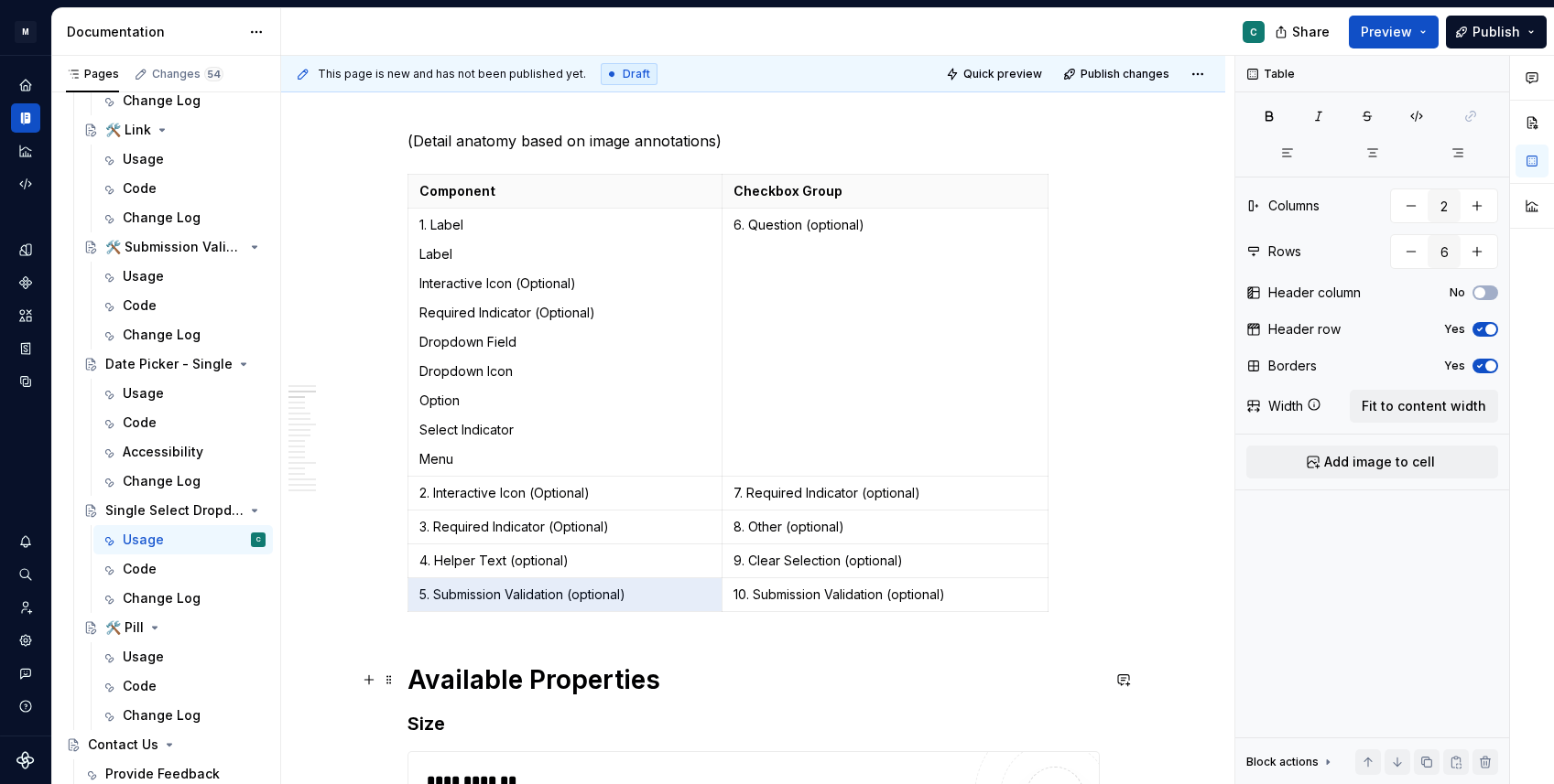
scroll to position [911, 0]
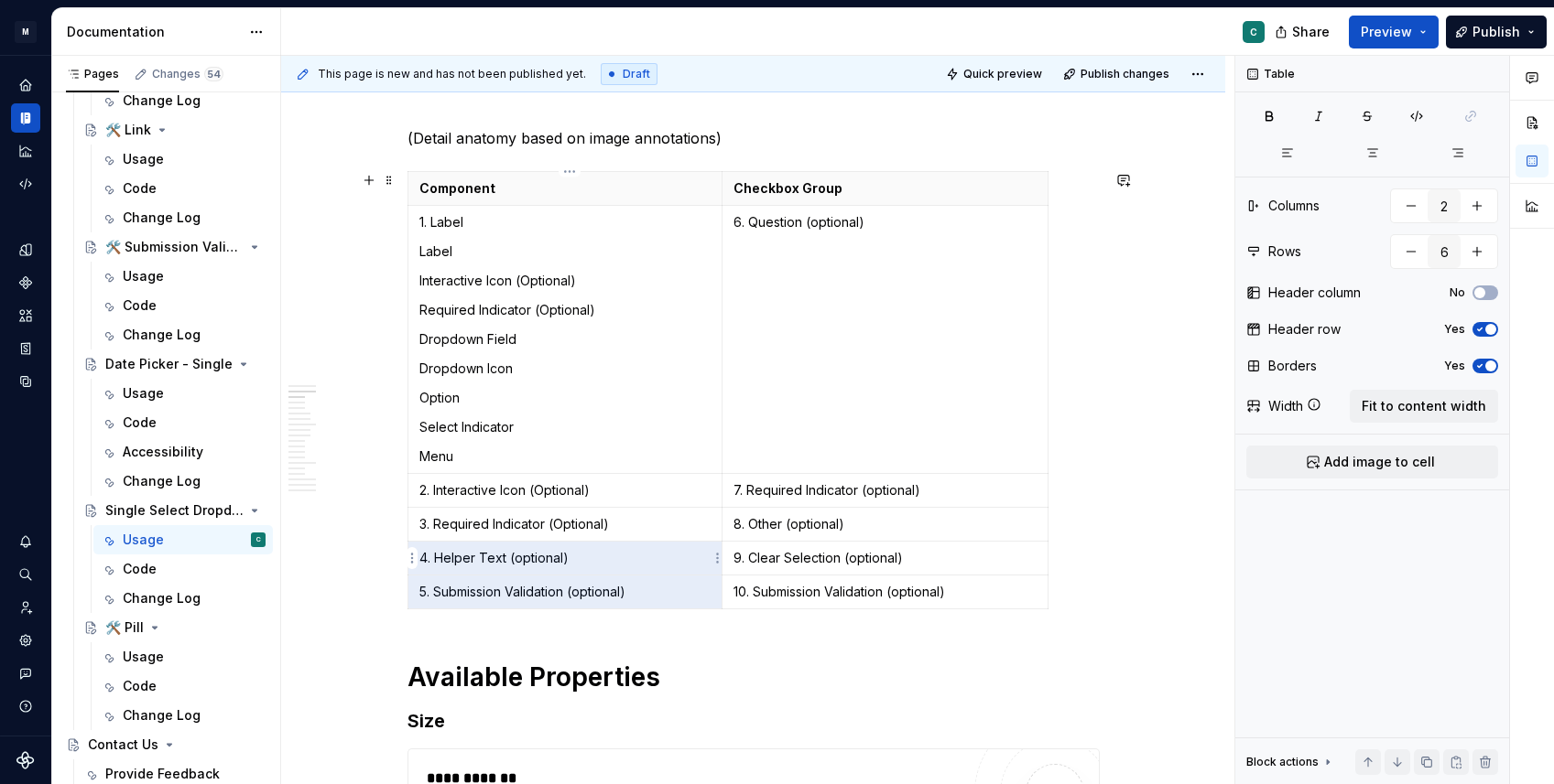
drag, startPoint x: 442, startPoint y: 698, endPoint x: 567, endPoint y: 552, distance: 192.2
click at [567, 552] on p "4. Helper Text (optional)" at bounding box center [565, 559] width 292 height 19
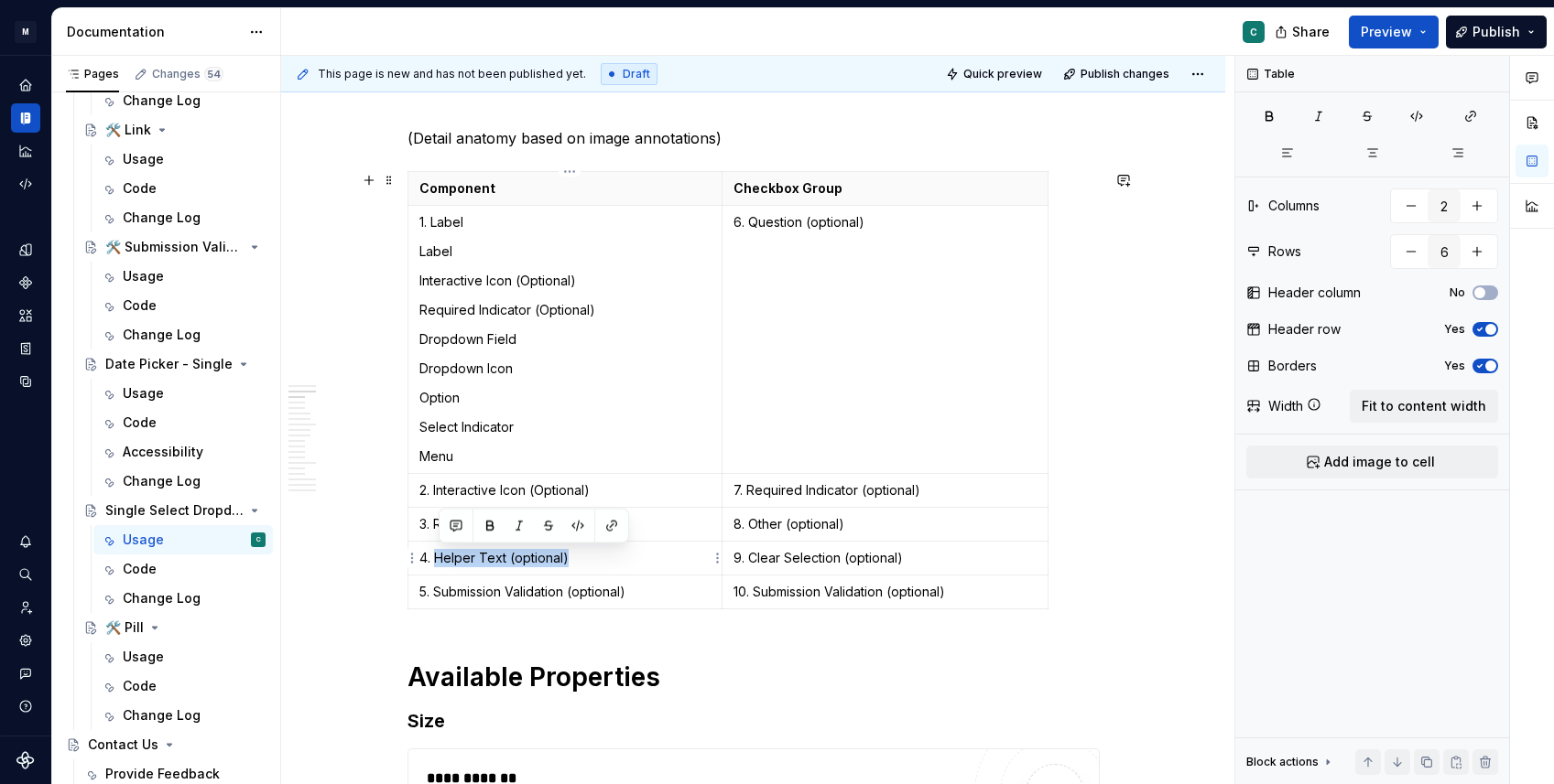
drag, startPoint x: 581, startPoint y: 558, endPoint x: 440, endPoint y: 557, distance: 141.0
click at [440, 557] on p "4. Helper Text (optional)" at bounding box center [565, 559] width 292 height 19
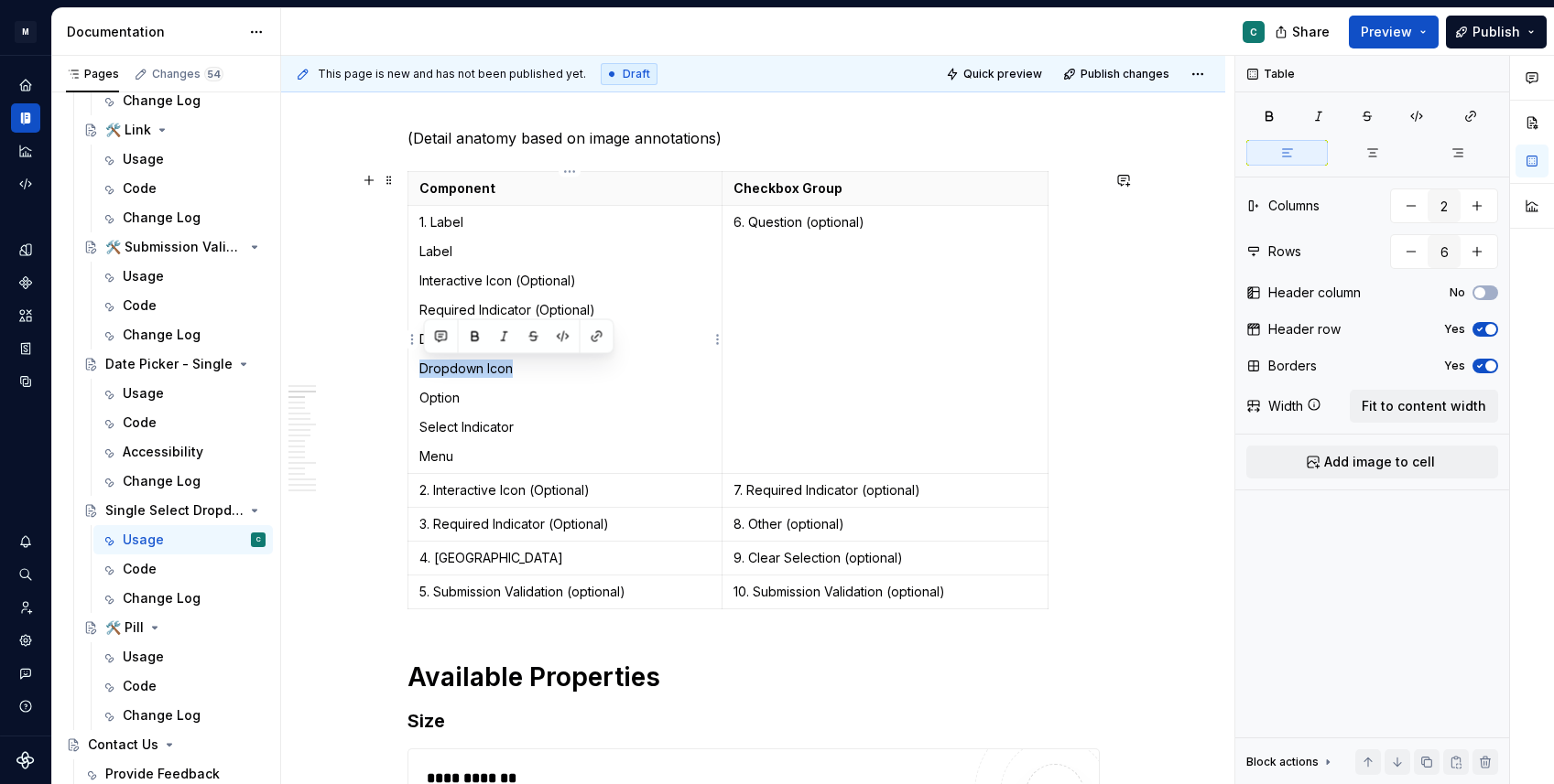
drag, startPoint x: 425, startPoint y: 367, endPoint x: 531, endPoint y: 366, distance: 106.0
click at [531, 366] on p "Dropdown Icon" at bounding box center [565, 369] width 292 height 19
copy p "Dropdown Icon"
click at [446, 559] on p "4. [GEOGRAPHIC_DATA]" at bounding box center [565, 559] width 292 height 19
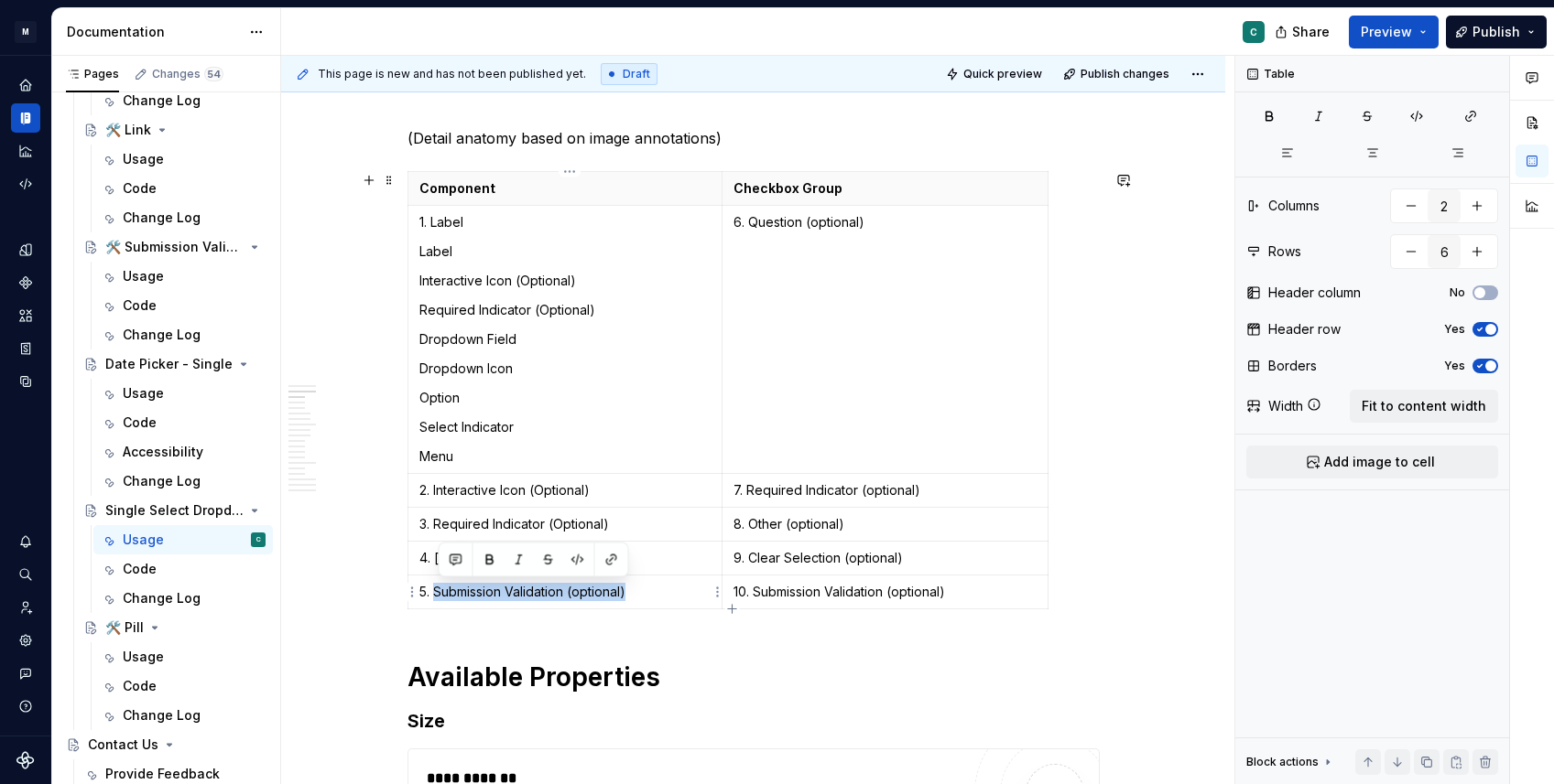
drag, startPoint x: 438, startPoint y: 588, endPoint x: 631, endPoint y: 596, distance: 193.2
click at [631, 596] on p "5. Submission Validation (optional)" at bounding box center [565, 592] width 292 height 19
click at [721, 600] on html "M Ontada C Design system data Documentation C Share Preview Publish Pages Chang…" at bounding box center [777, 392] width 1554 height 784
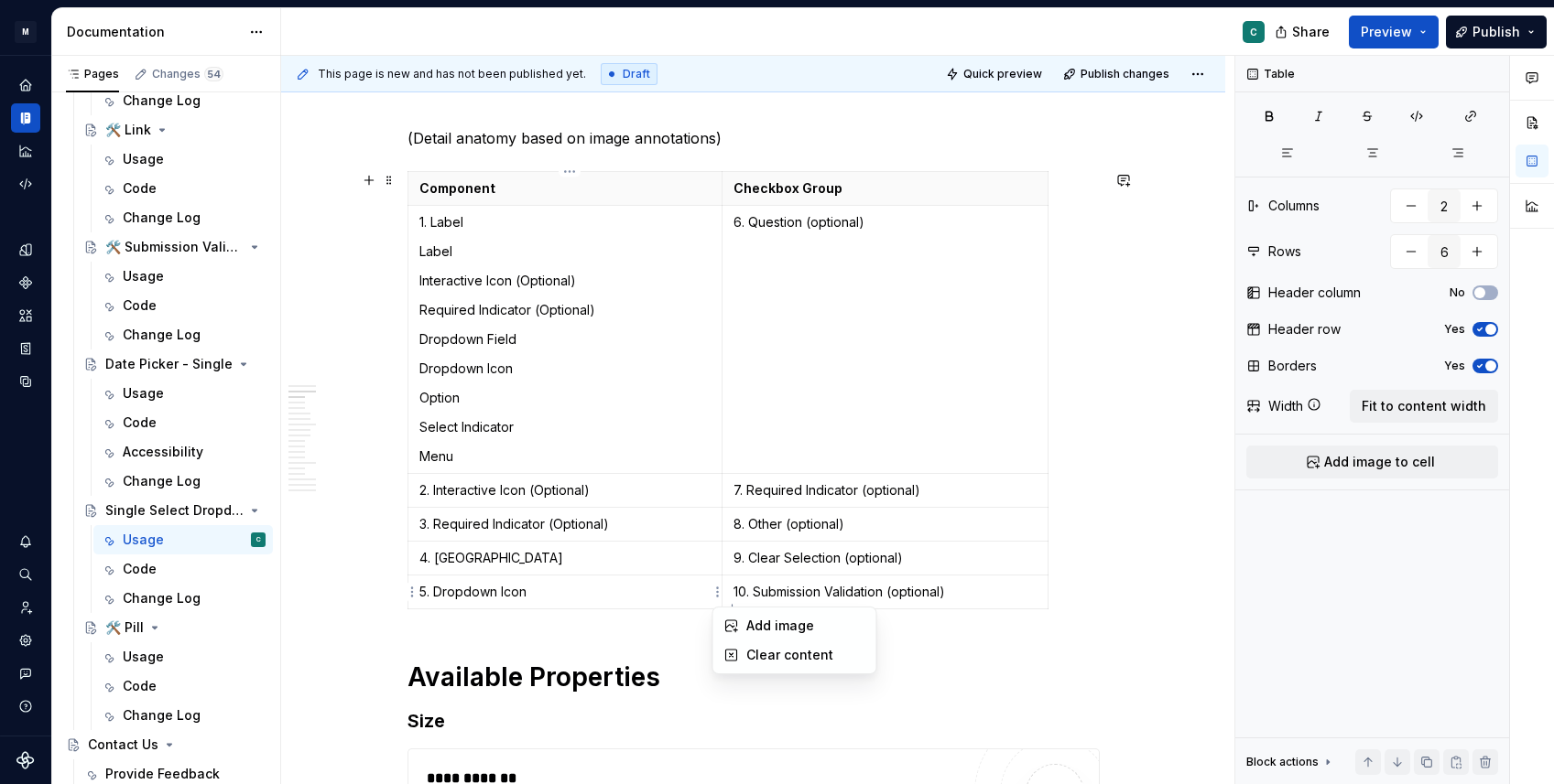
click at [720, 596] on html "M Ontada C Design system data Documentation C Share Preview Publish Pages Chang…" at bounding box center [777, 392] width 1554 height 784
click at [729, 610] on icon "button" at bounding box center [732, 610] width 15 height 15
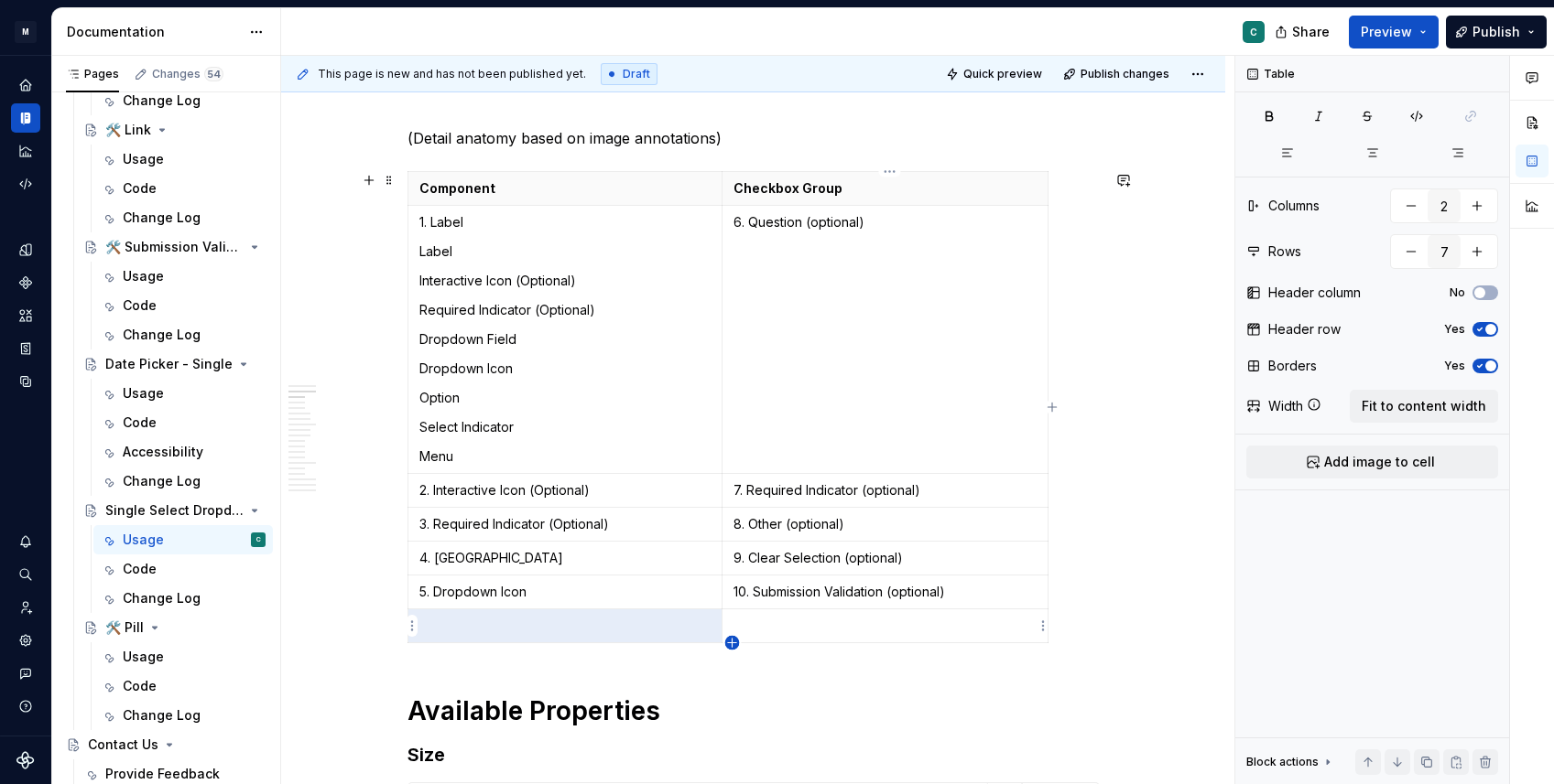
click at [732, 641] on icon "button" at bounding box center [732, 642] width 8 height 8
type input "8"
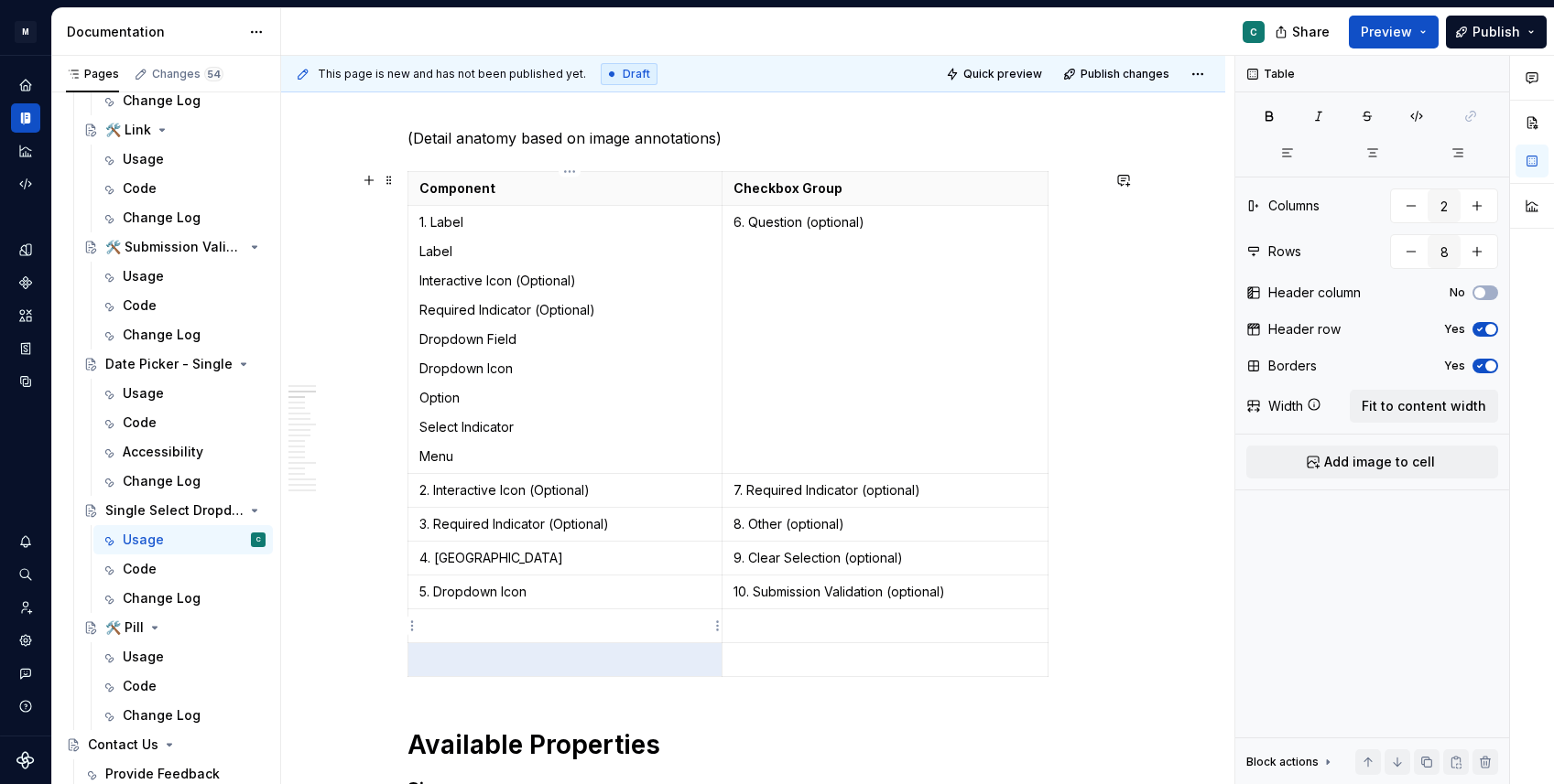
click at [590, 628] on p at bounding box center [565, 626] width 292 height 19
click at [600, 655] on p at bounding box center [565, 660] width 292 height 19
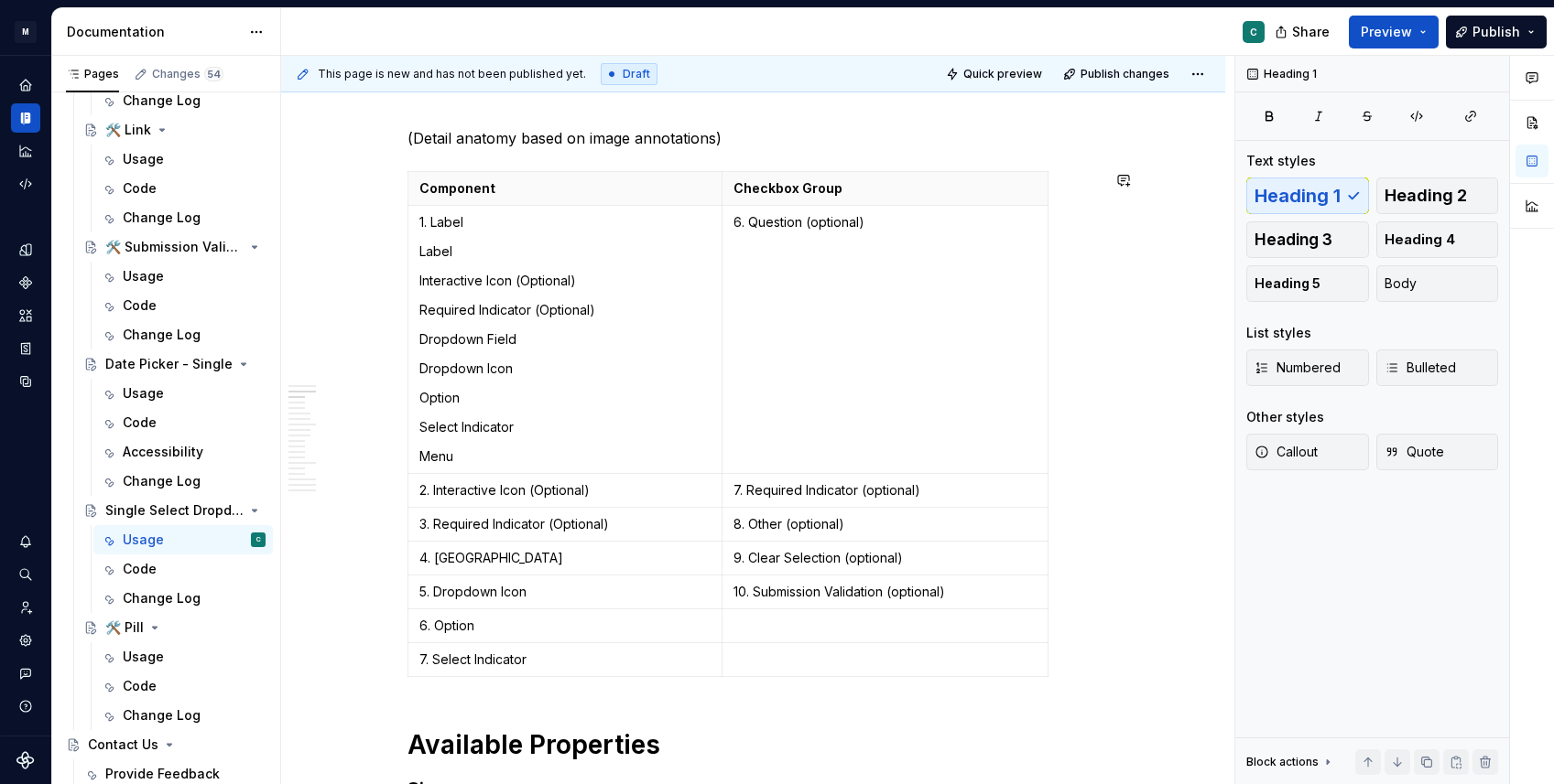
click at [729, 675] on icon "button" at bounding box center [732, 677] width 15 height 15
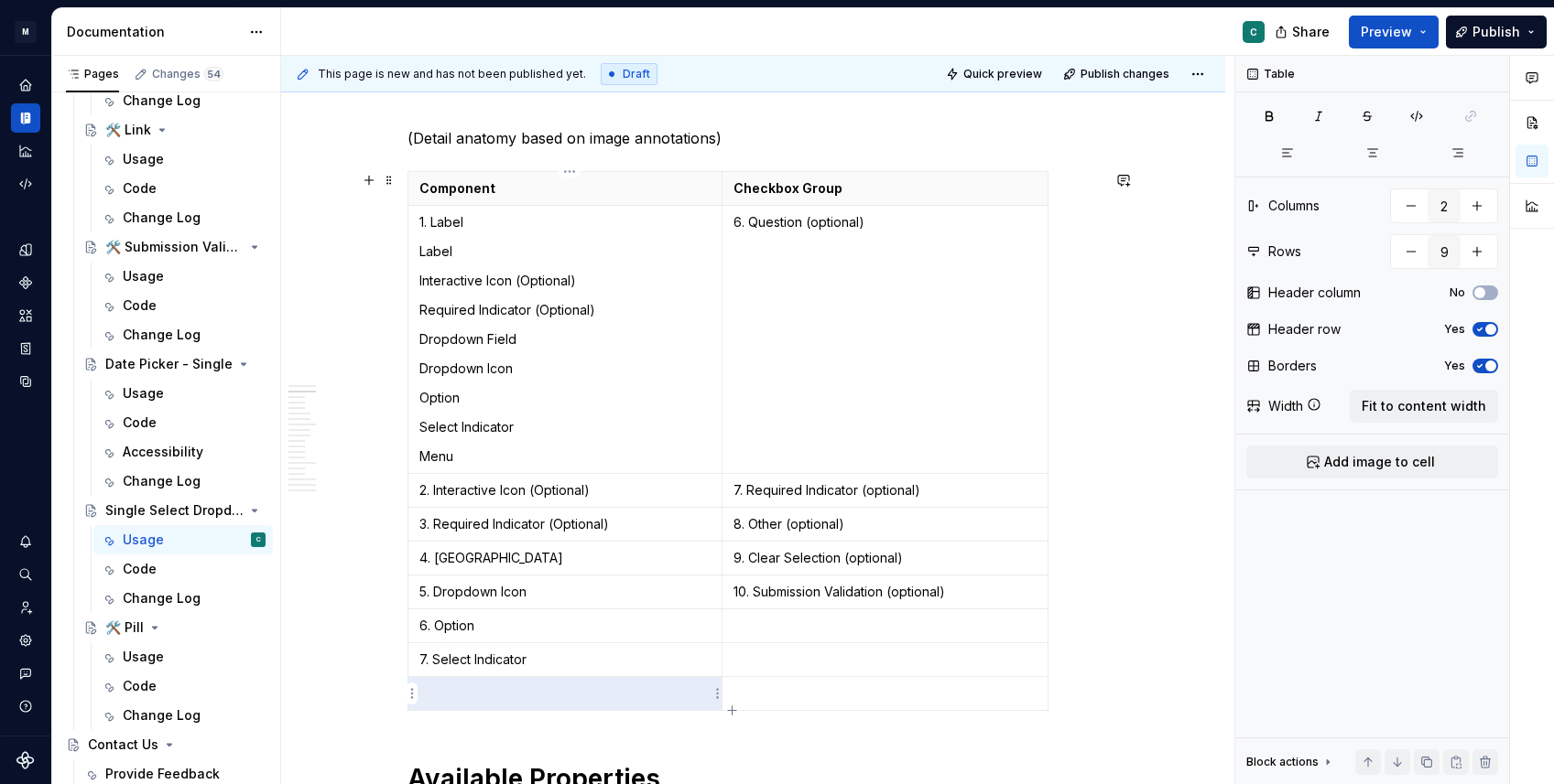
click at [604, 700] on p at bounding box center [565, 694] width 292 height 19
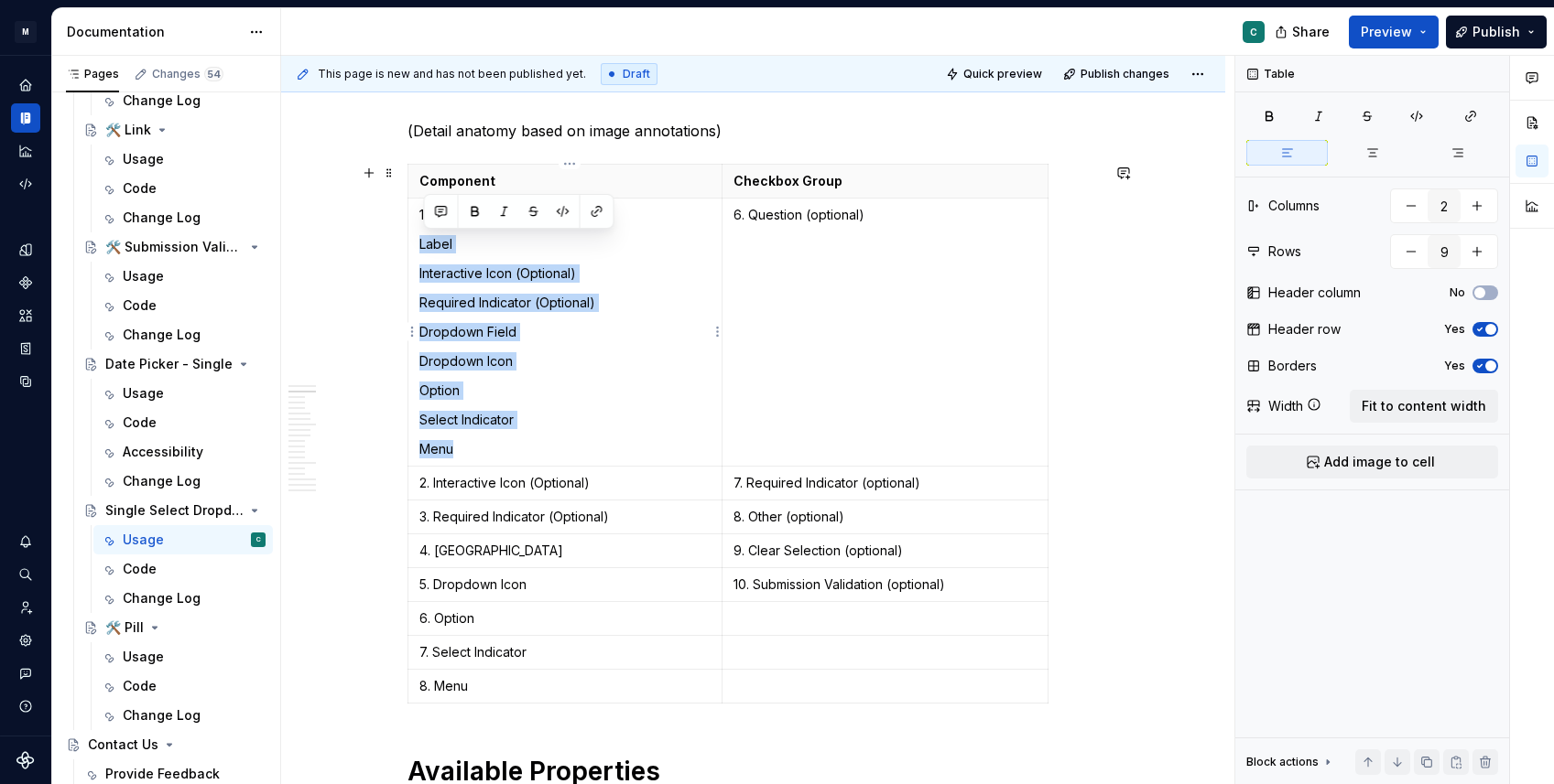
drag, startPoint x: 499, startPoint y: 449, endPoint x: 423, endPoint y: 246, distance: 216.8
click at [423, 246] on td "1. Label Label Interactive Icon (Optional) Required Indicator (Optional) Dropdo…" at bounding box center [564, 332] width 315 height 268
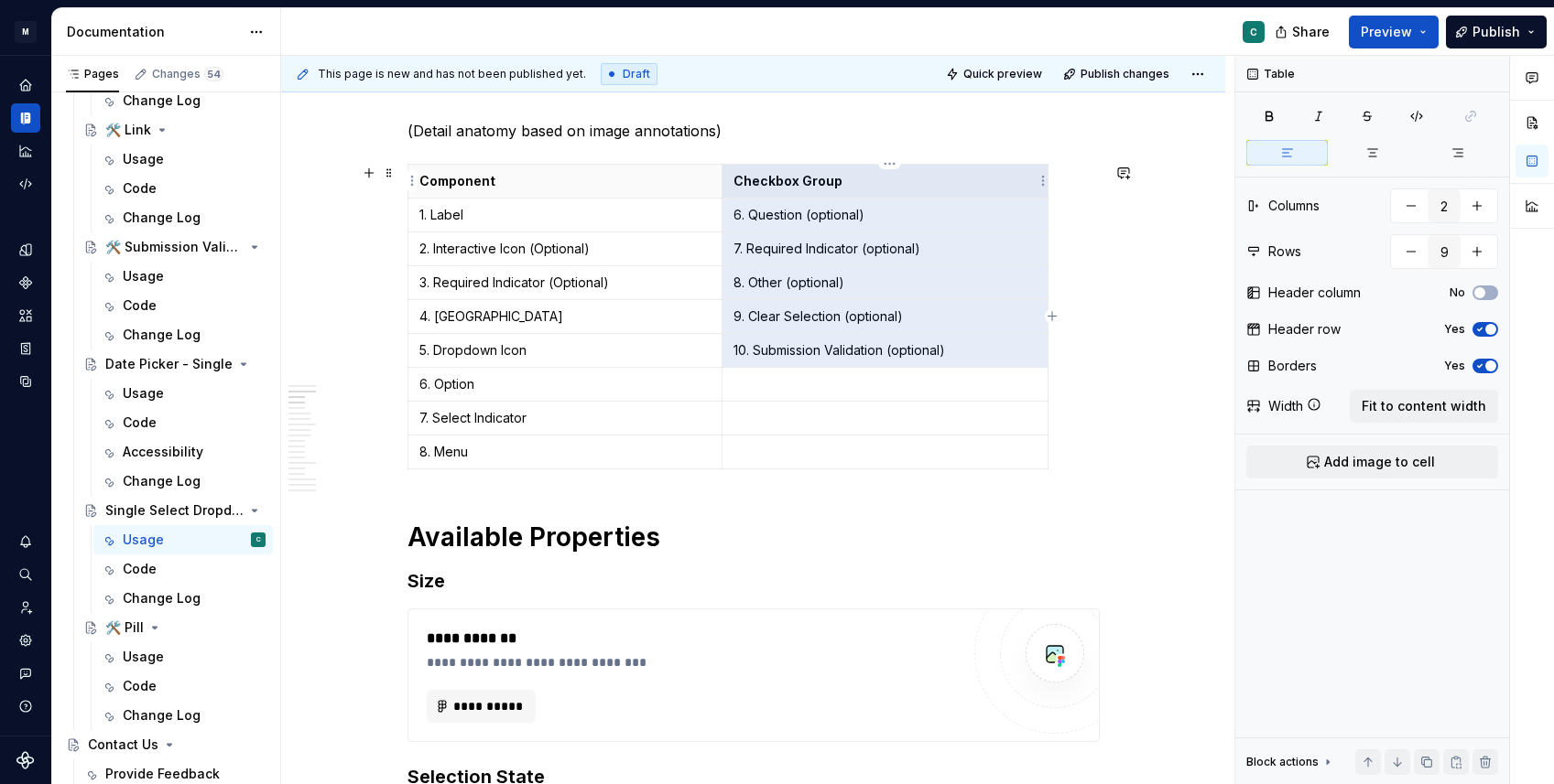
drag, startPoint x: 857, startPoint y: 359, endPoint x: 743, endPoint y: 195, distance: 199.7
click at [743, 195] on tbody "Component Checkbox Group 1. Label 6. Question (optional) 2. Interactive Icon (O…" at bounding box center [727, 317] width 640 height 304
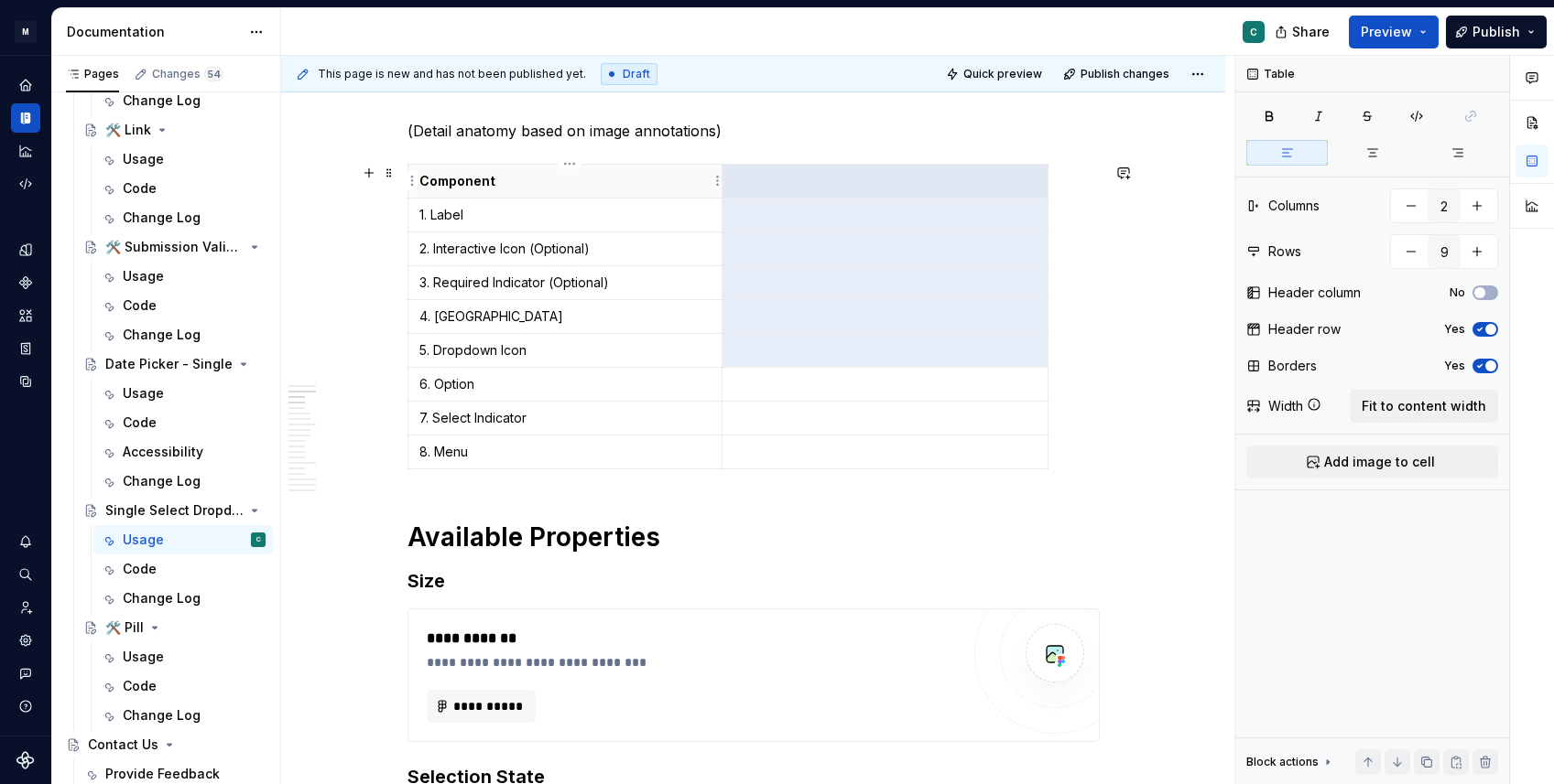
click at [572, 189] on th "Component" at bounding box center [564, 182] width 315 height 33
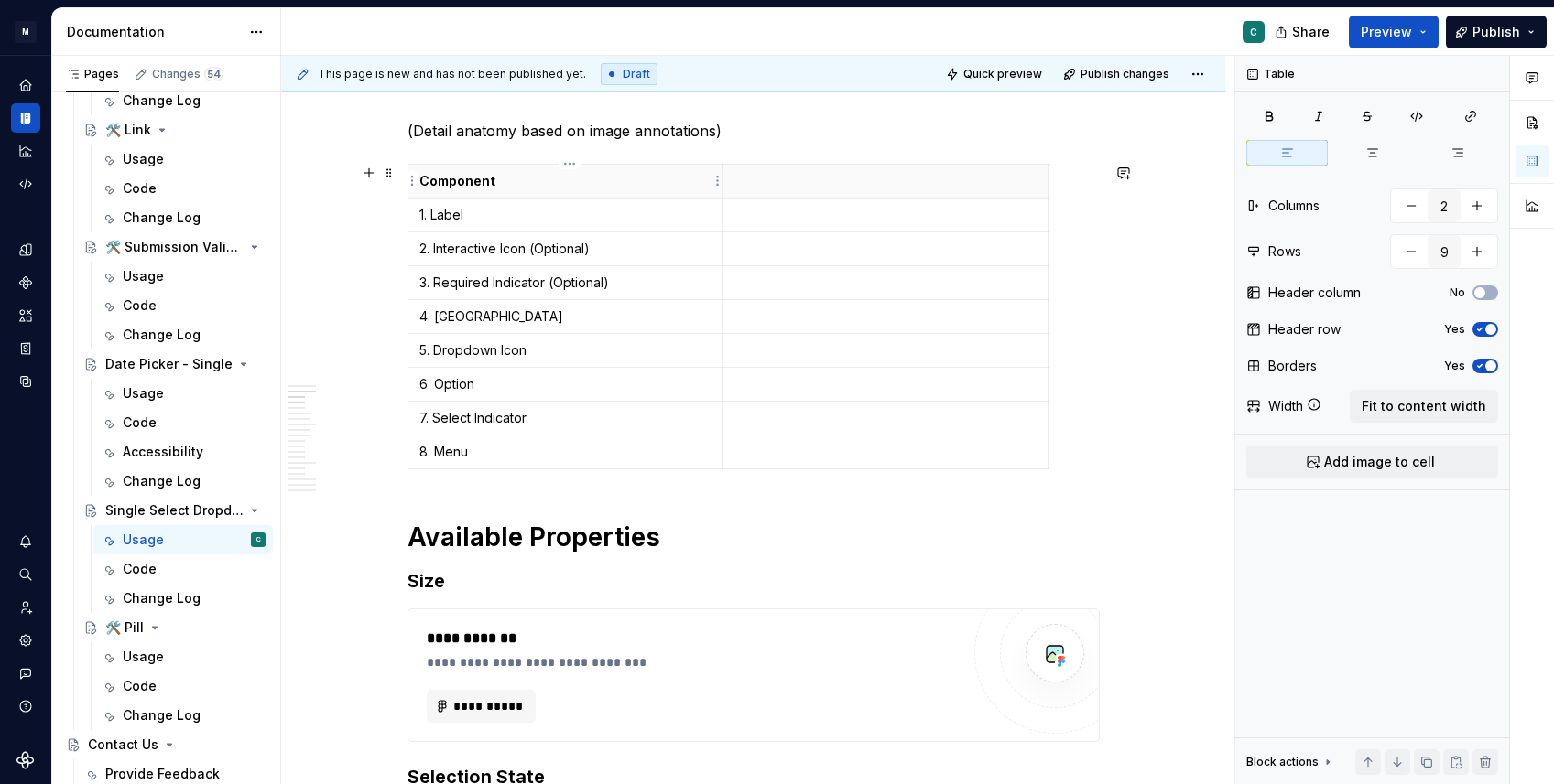
type textarea "*"
click at [472, 187] on p "Component" at bounding box center [565, 181] width 292 height 19
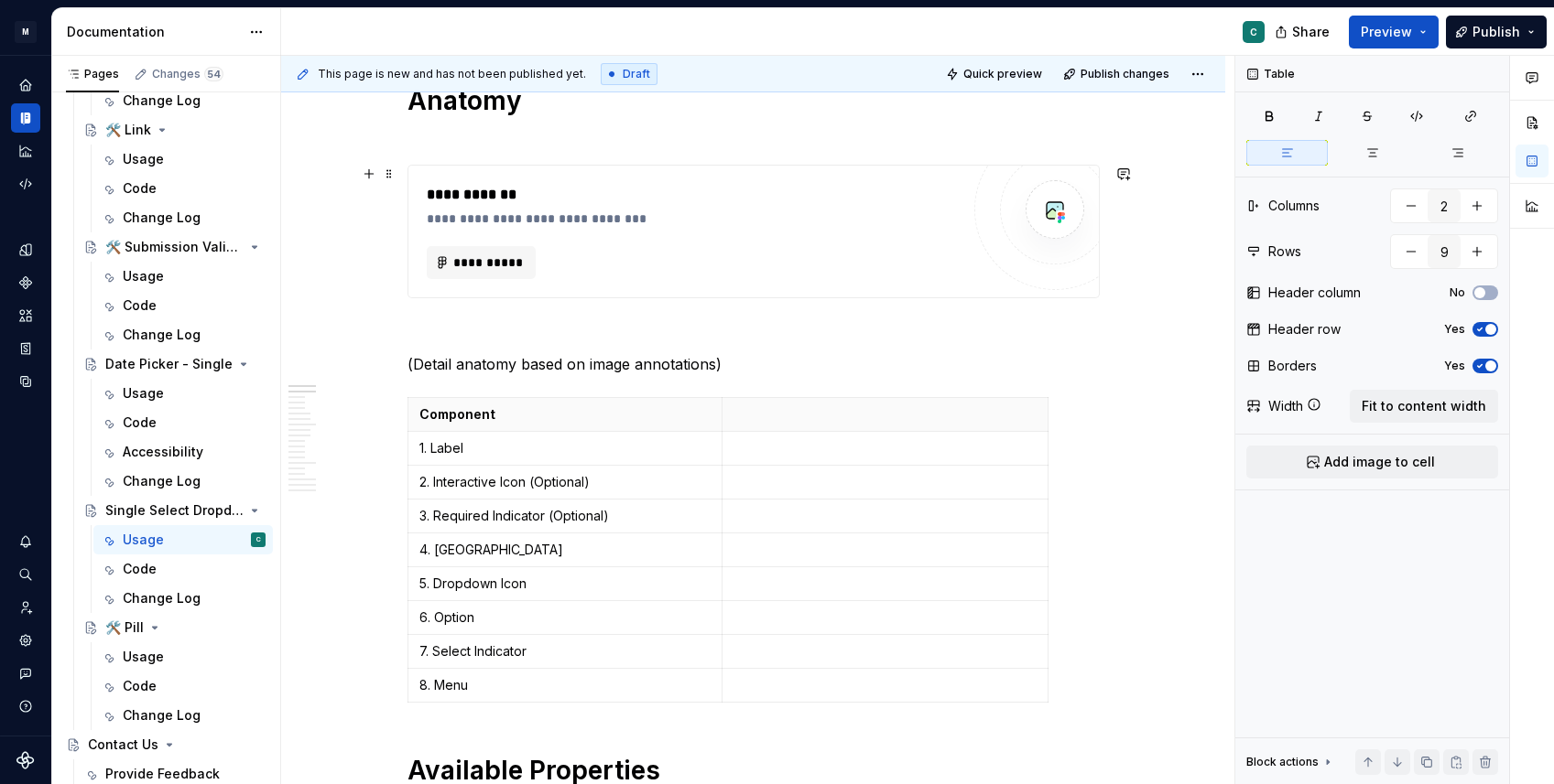
scroll to position [688, 0]
click at [1411, 211] on button "button" at bounding box center [1411, 206] width 33 height 33
type input "1"
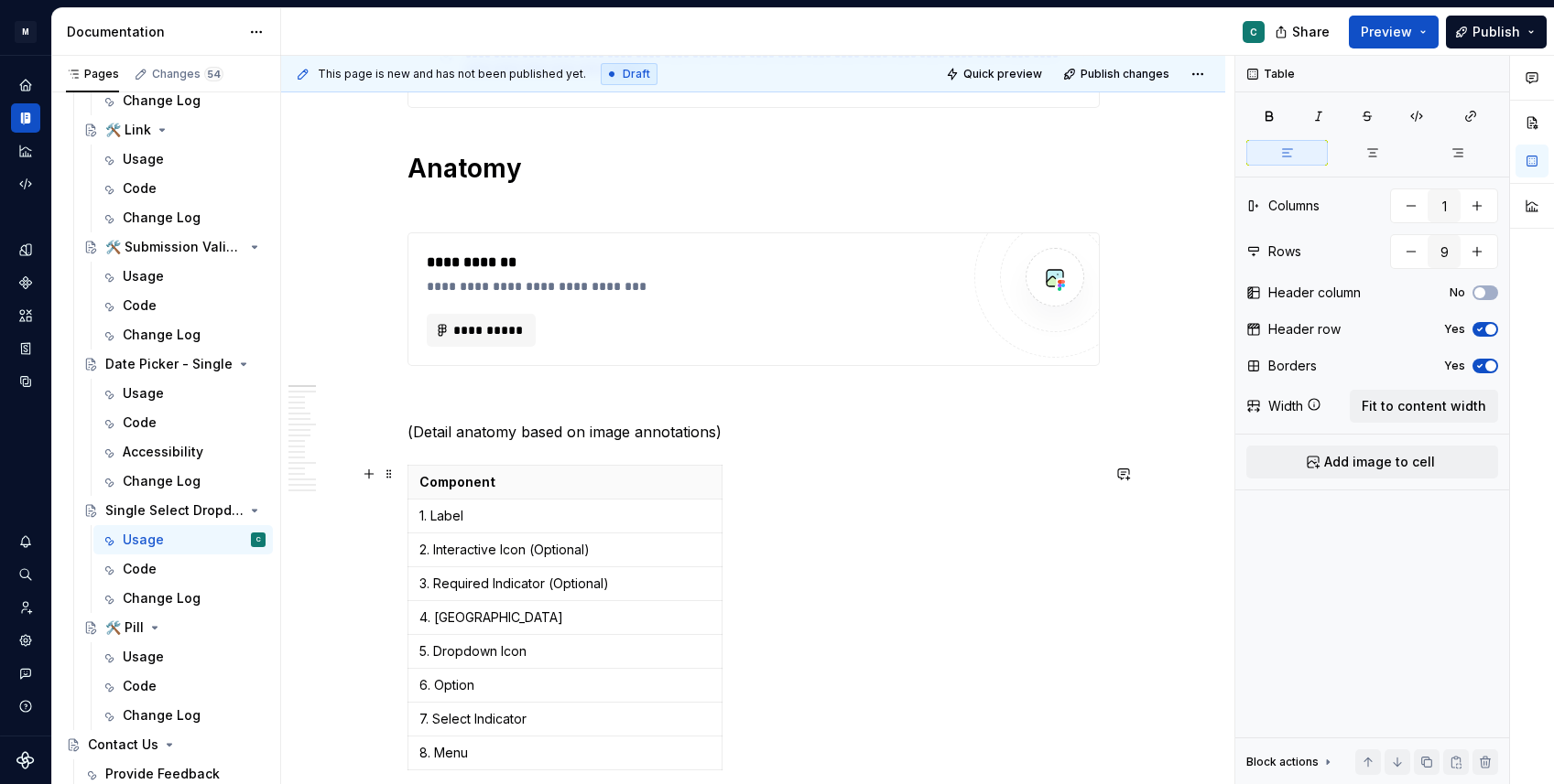
scroll to position [614, 0]
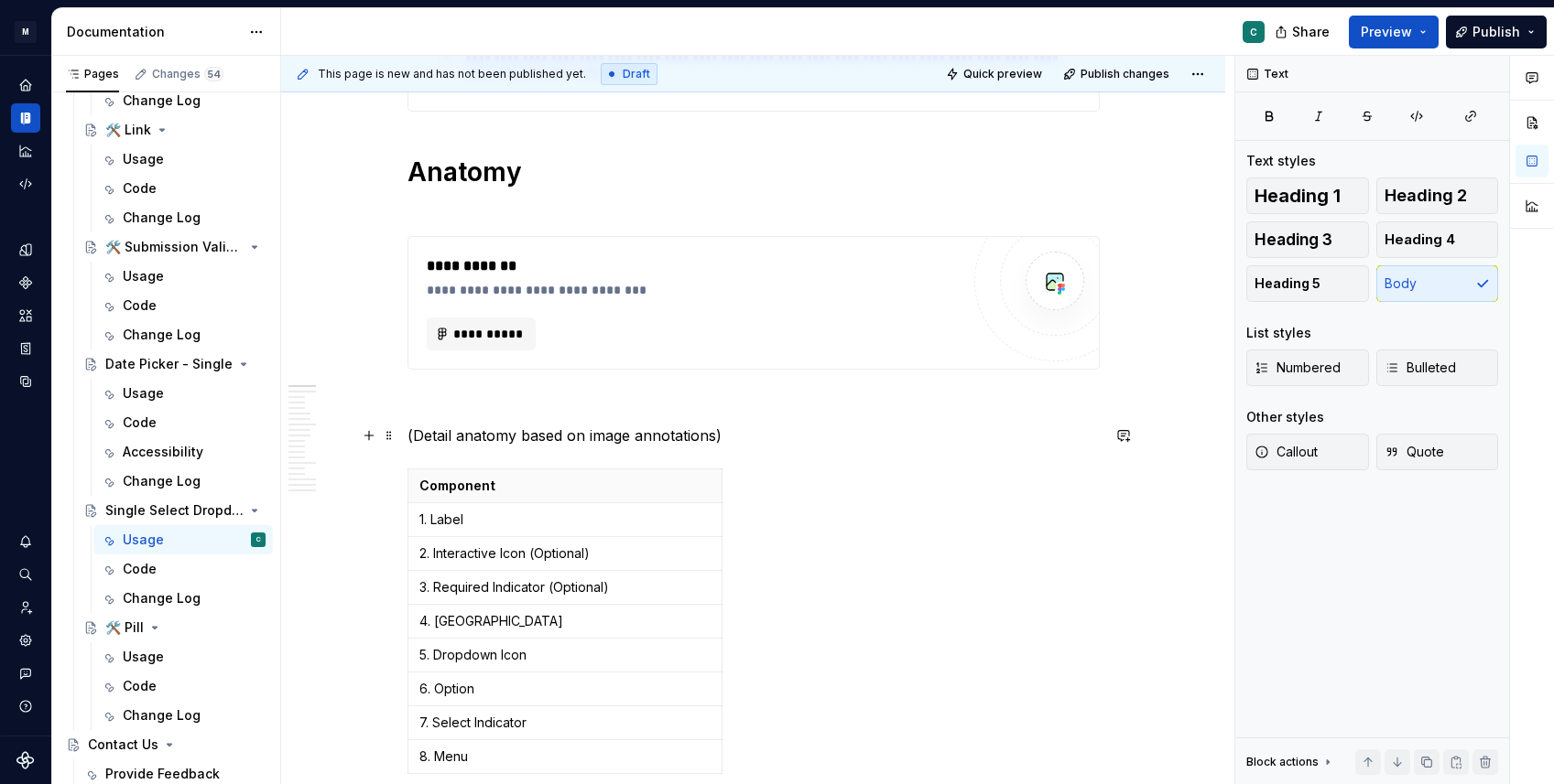
click at [615, 442] on p "(Detail anatomy based on image annotations)" at bounding box center [754, 436] width 693 height 22
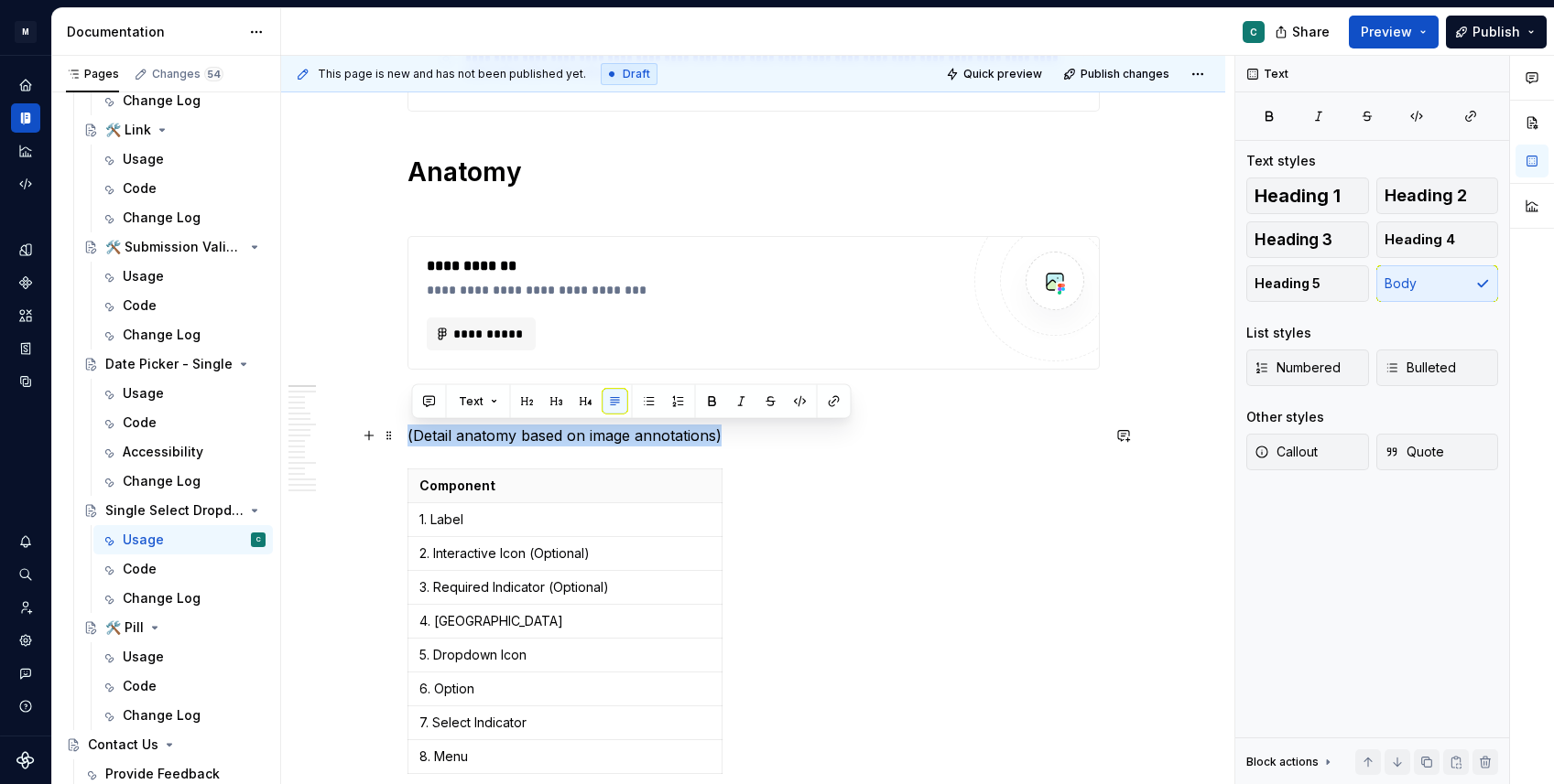
click at [615, 442] on p "(Detail anatomy based on image annotations)" at bounding box center [754, 436] width 693 height 22
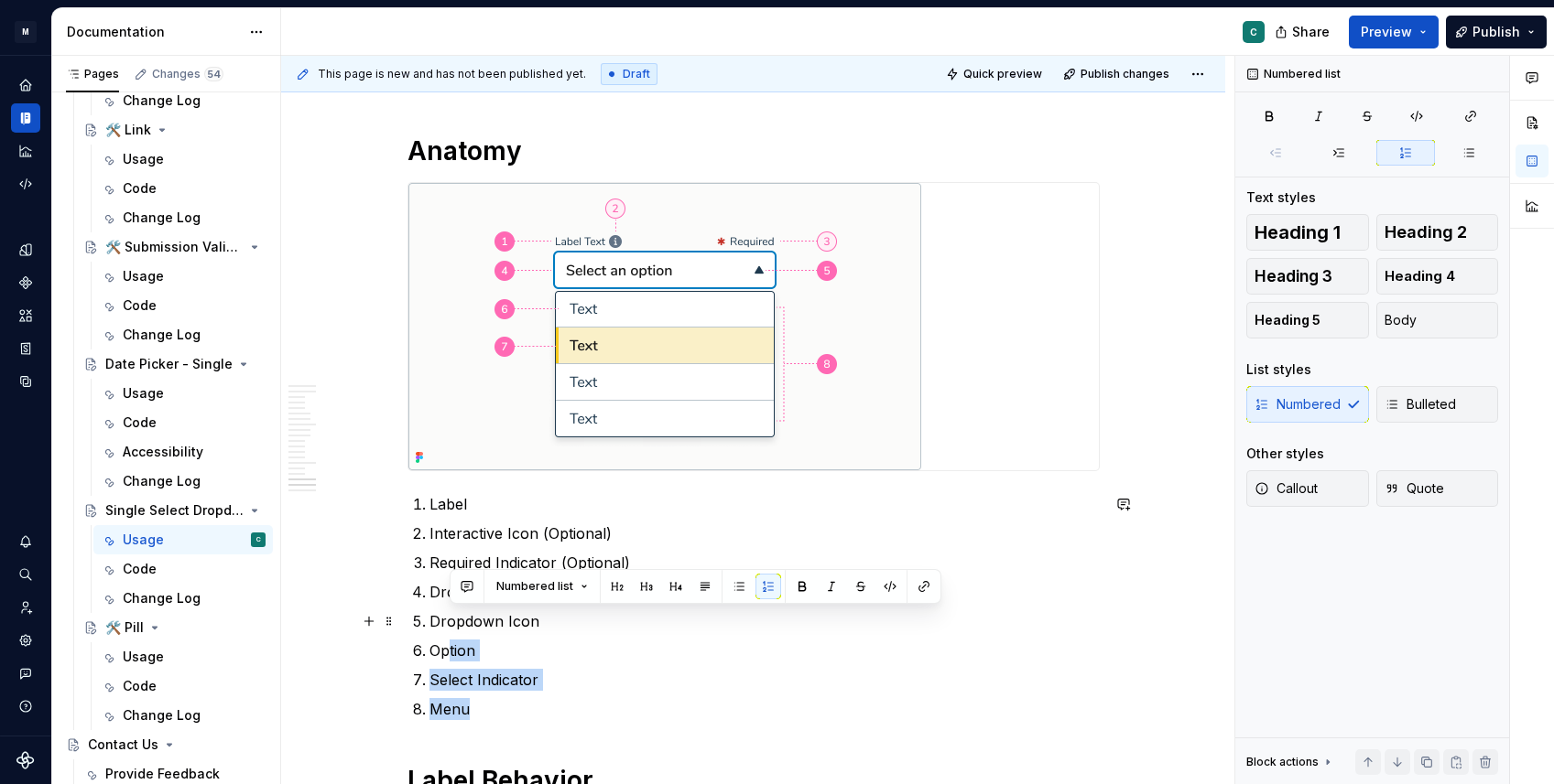
scroll to position [4734, 0]
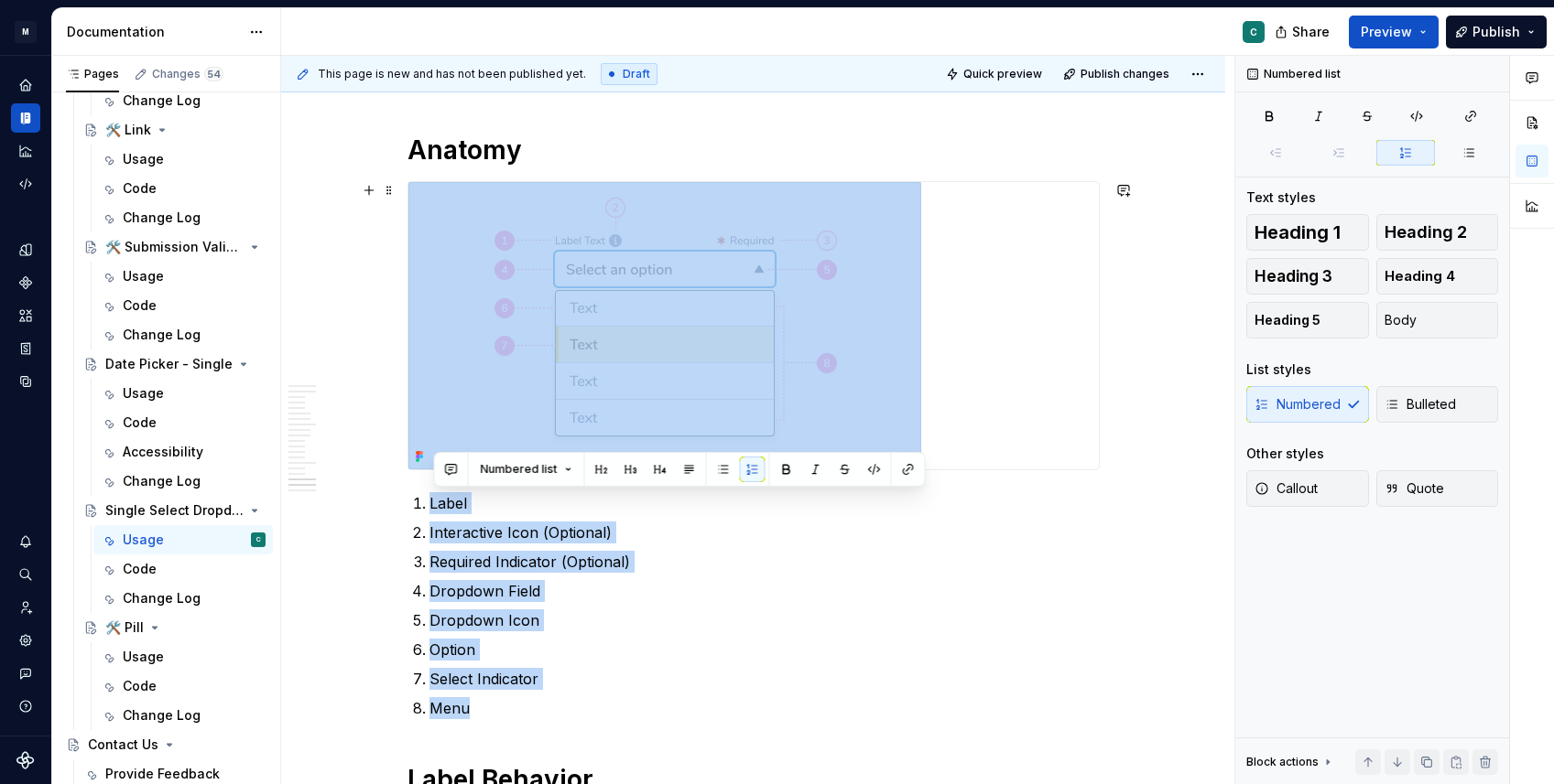
drag, startPoint x: 484, startPoint y: 701, endPoint x: 466, endPoint y: 242, distance: 459.4
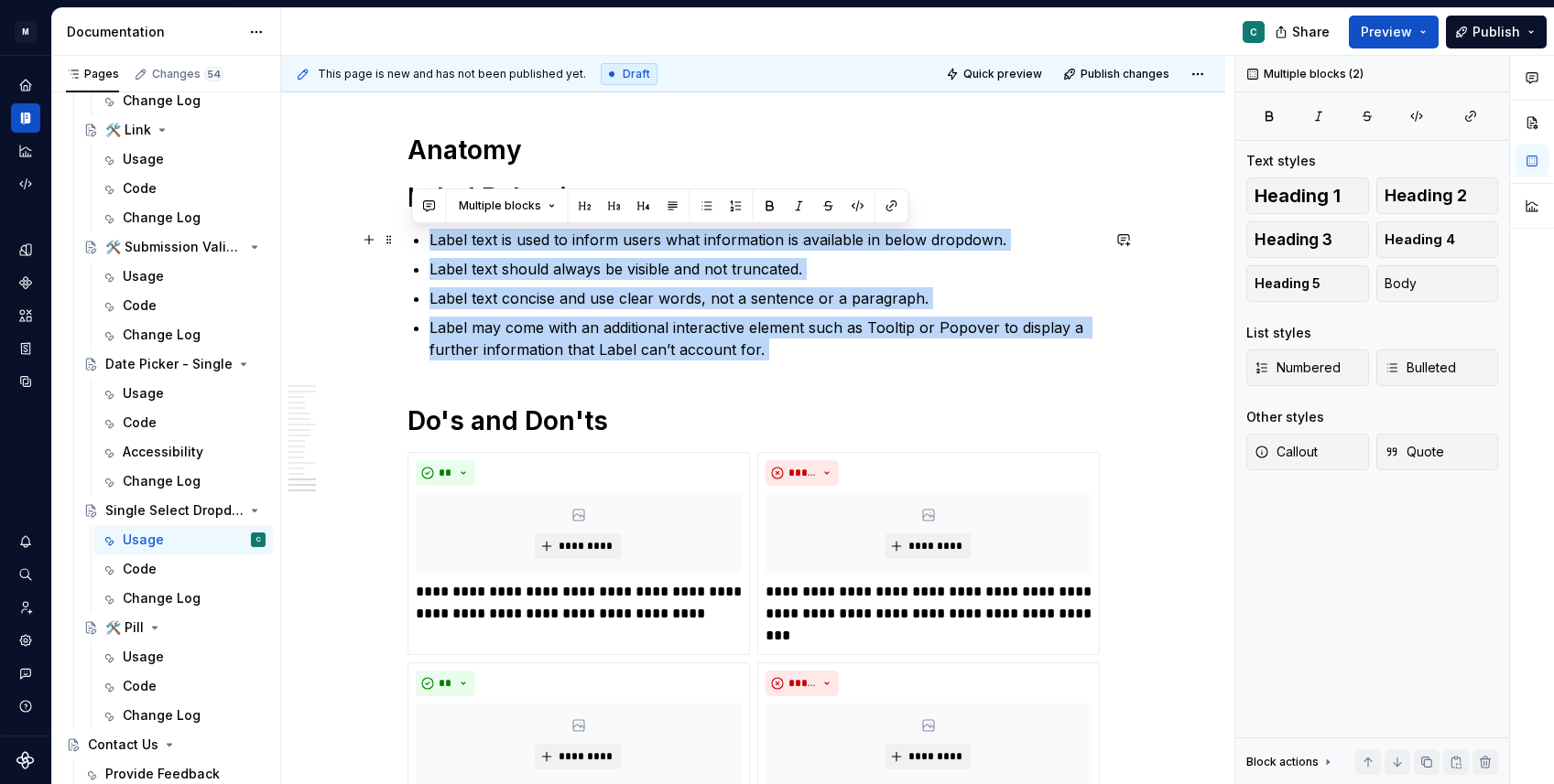
drag, startPoint x: 789, startPoint y: 362, endPoint x: 404, endPoint y: 239, distance: 404.2
copy ul "Label text is used to inform users what information is available in below dropd…"
click at [584, 305] on p "Label text concise and use clear words, not a sentence or a paragraph." at bounding box center [765, 299] width 670 height 22
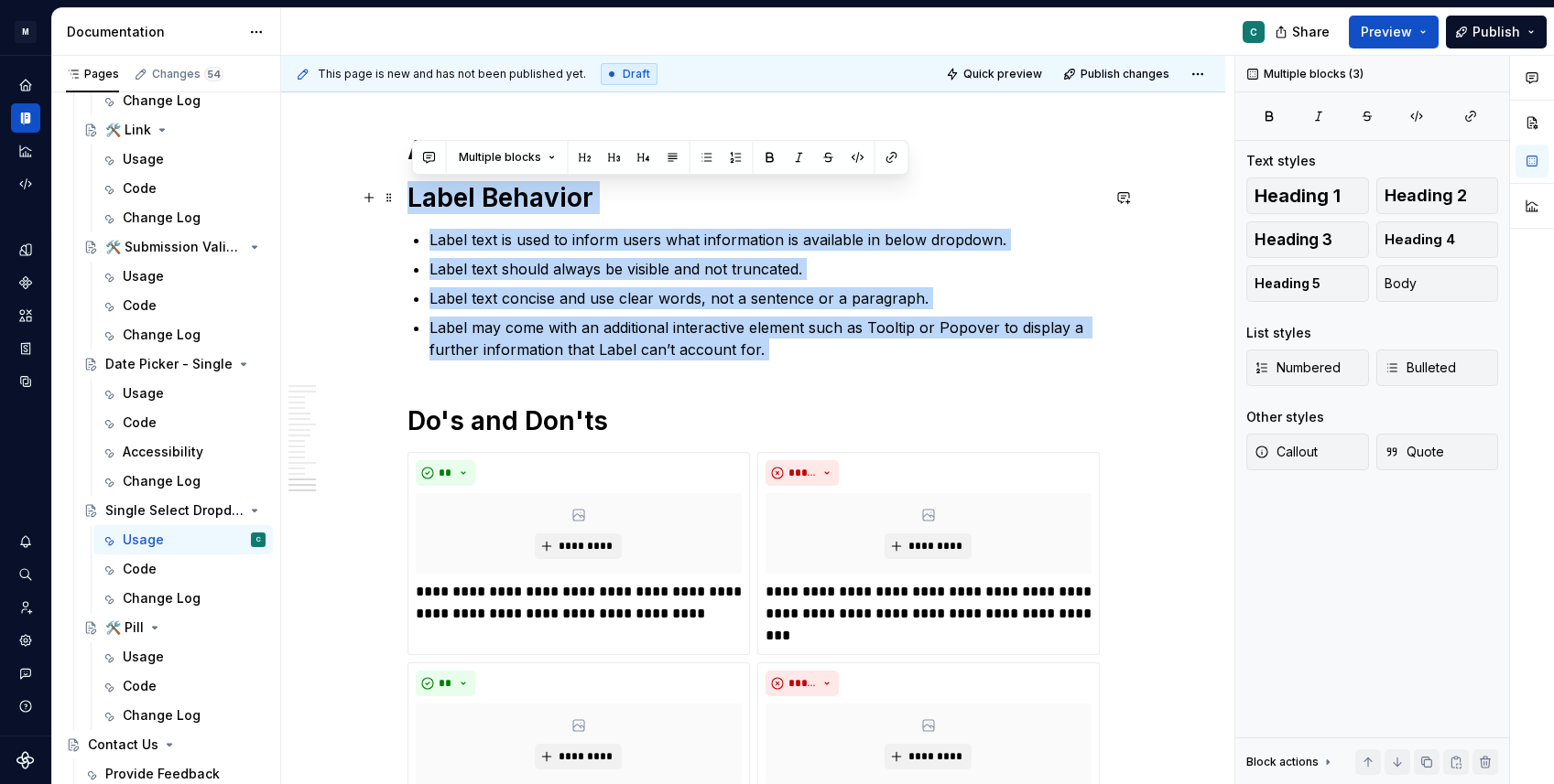
drag, startPoint x: 836, startPoint y: 371, endPoint x: 408, endPoint y: 192, distance: 463.9
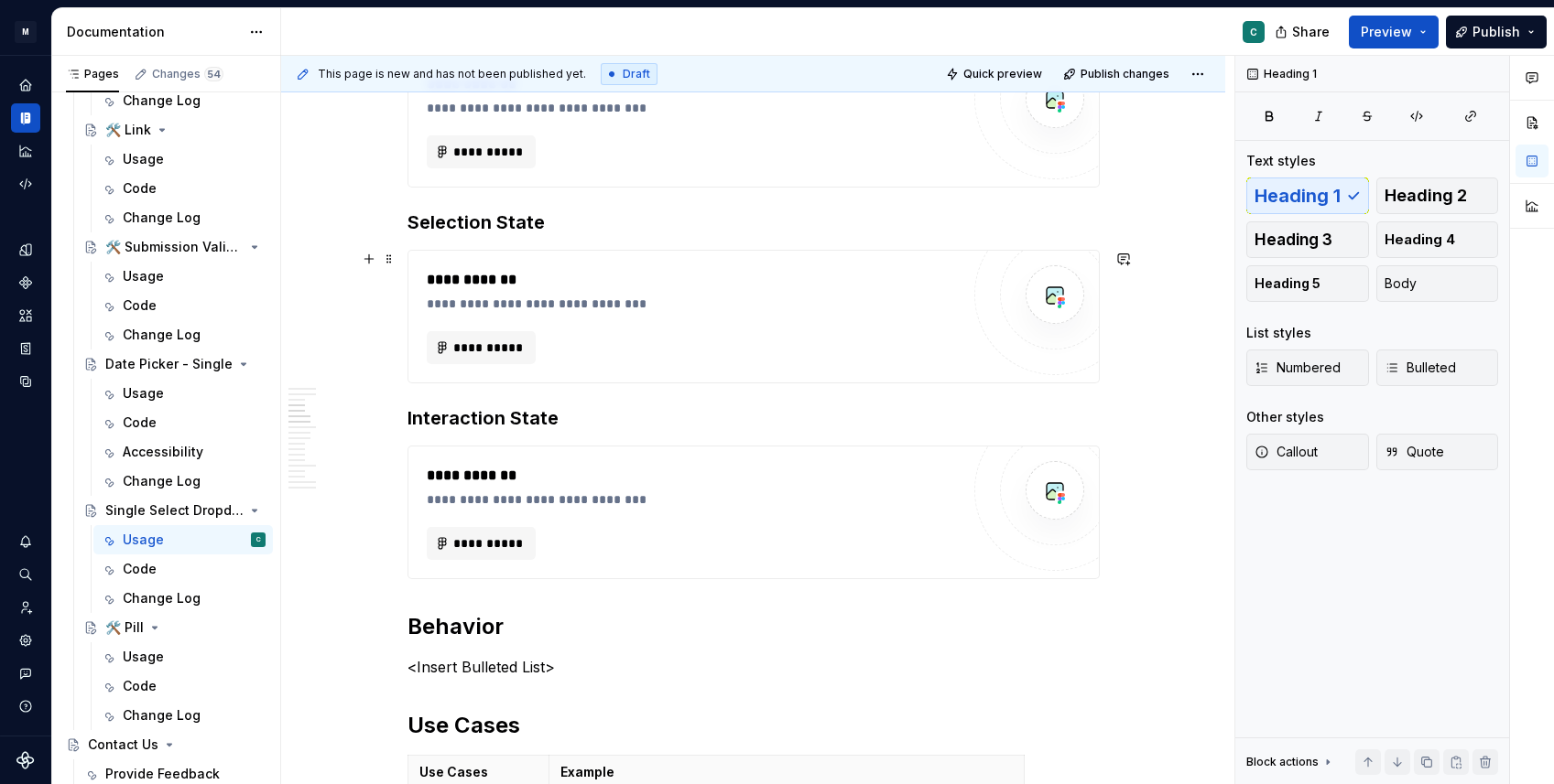
scroll to position [1396, 0]
click at [518, 635] on h2 "Behavior" at bounding box center [754, 627] width 693 height 30
click at [589, 661] on p "<Insert Bulleted List>" at bounding box center [754, 667] width 693 height 22
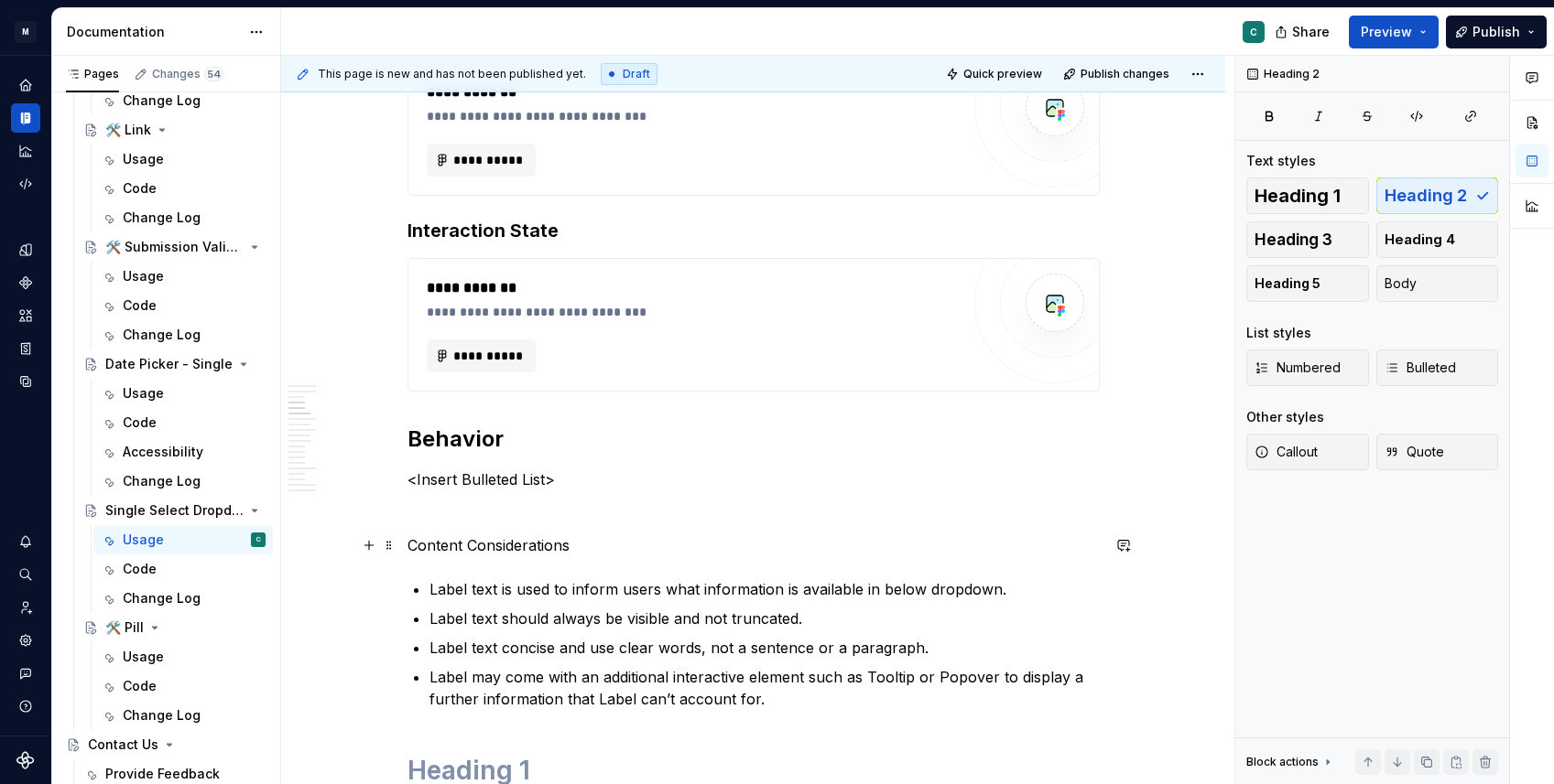
scroll to position [1595, 0]
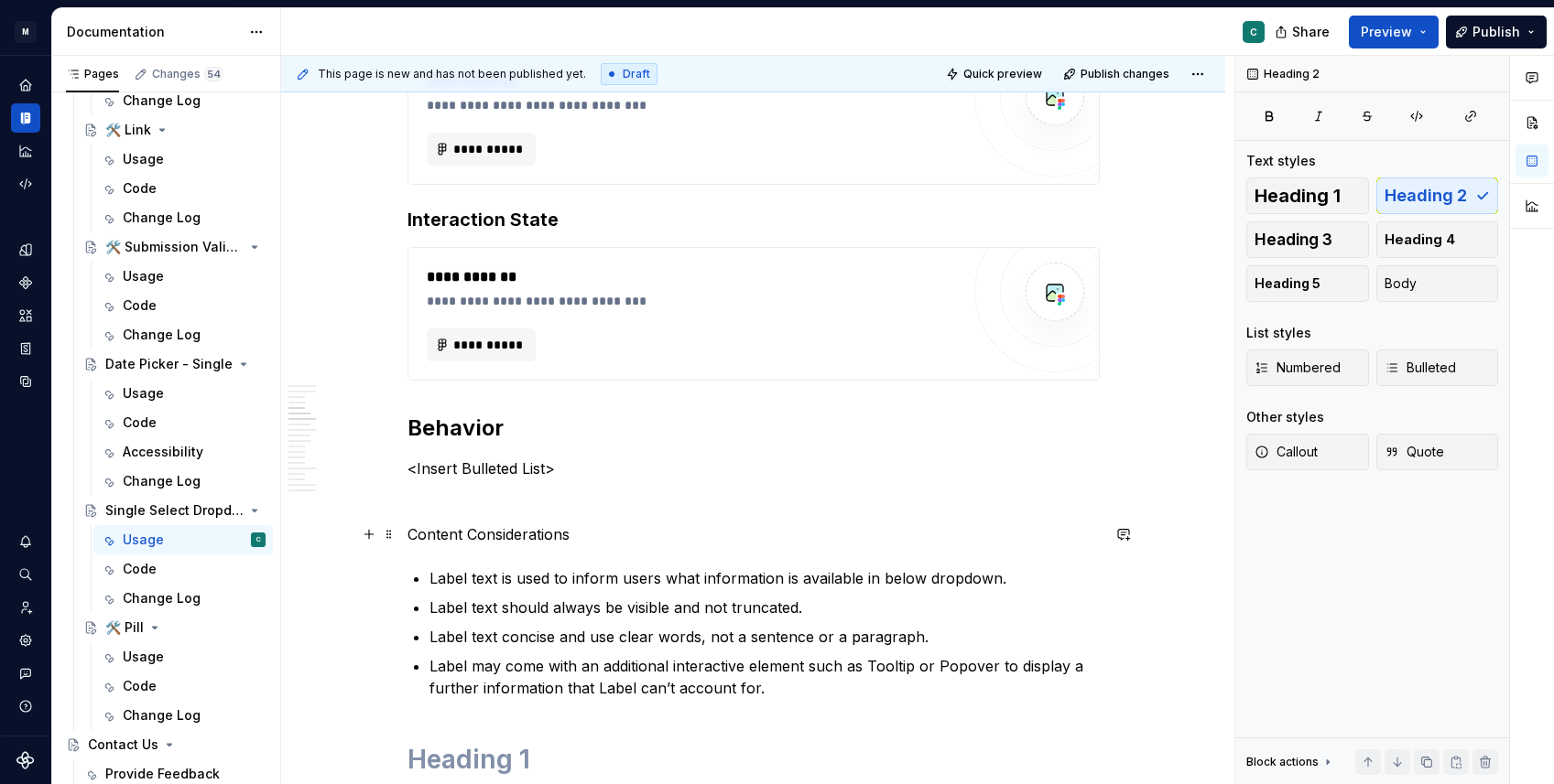
click at [477, 533] on p "Content Considerations" at bounding box center [754, 534] width 693 height 22
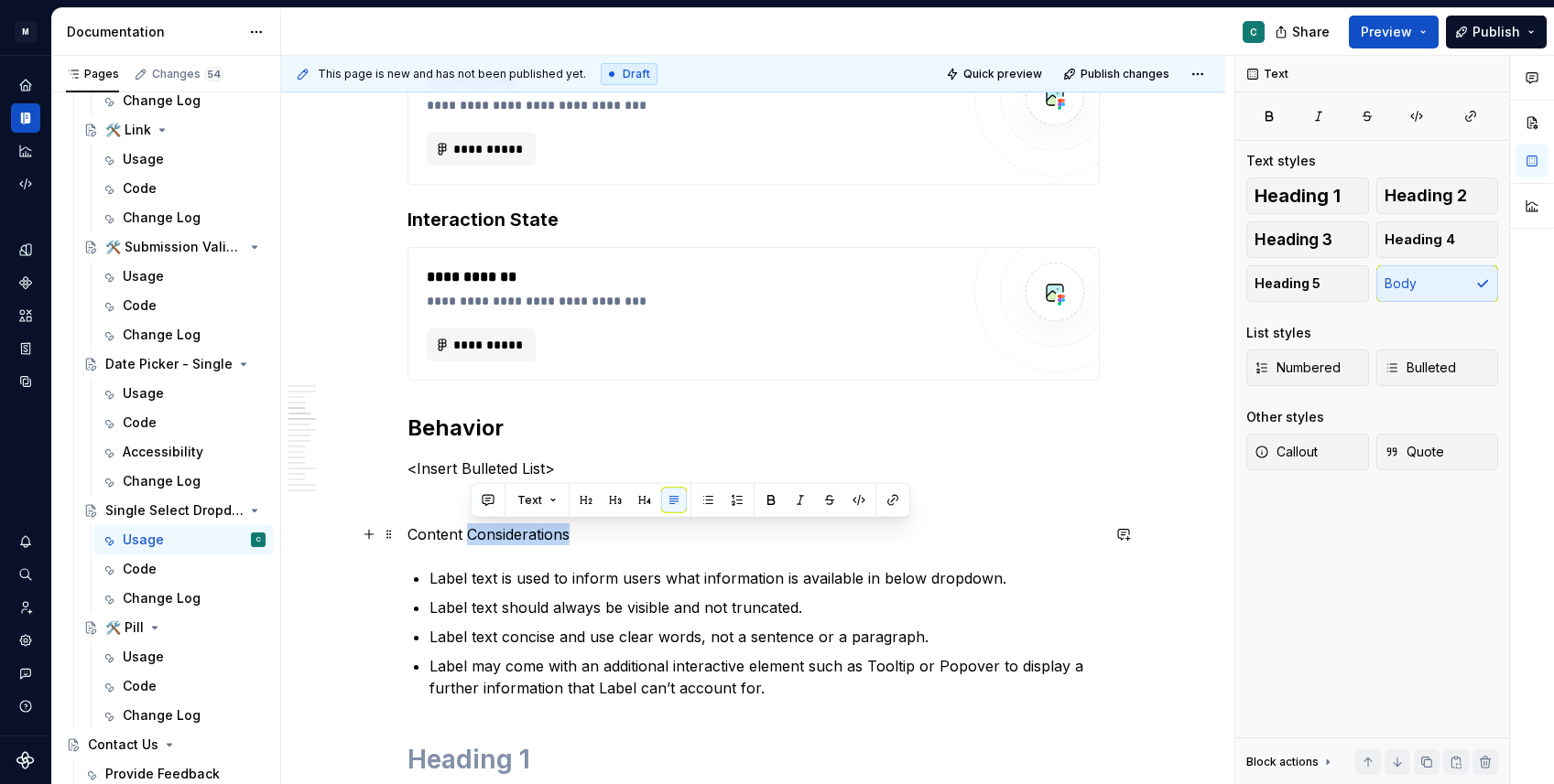
click at [477, 533] on p "Content Considerations" at bounding box center [754, 534] width 693 height 22
click at [588, 501] on button "button" at bounding box center [586, 501] width 26 height 26
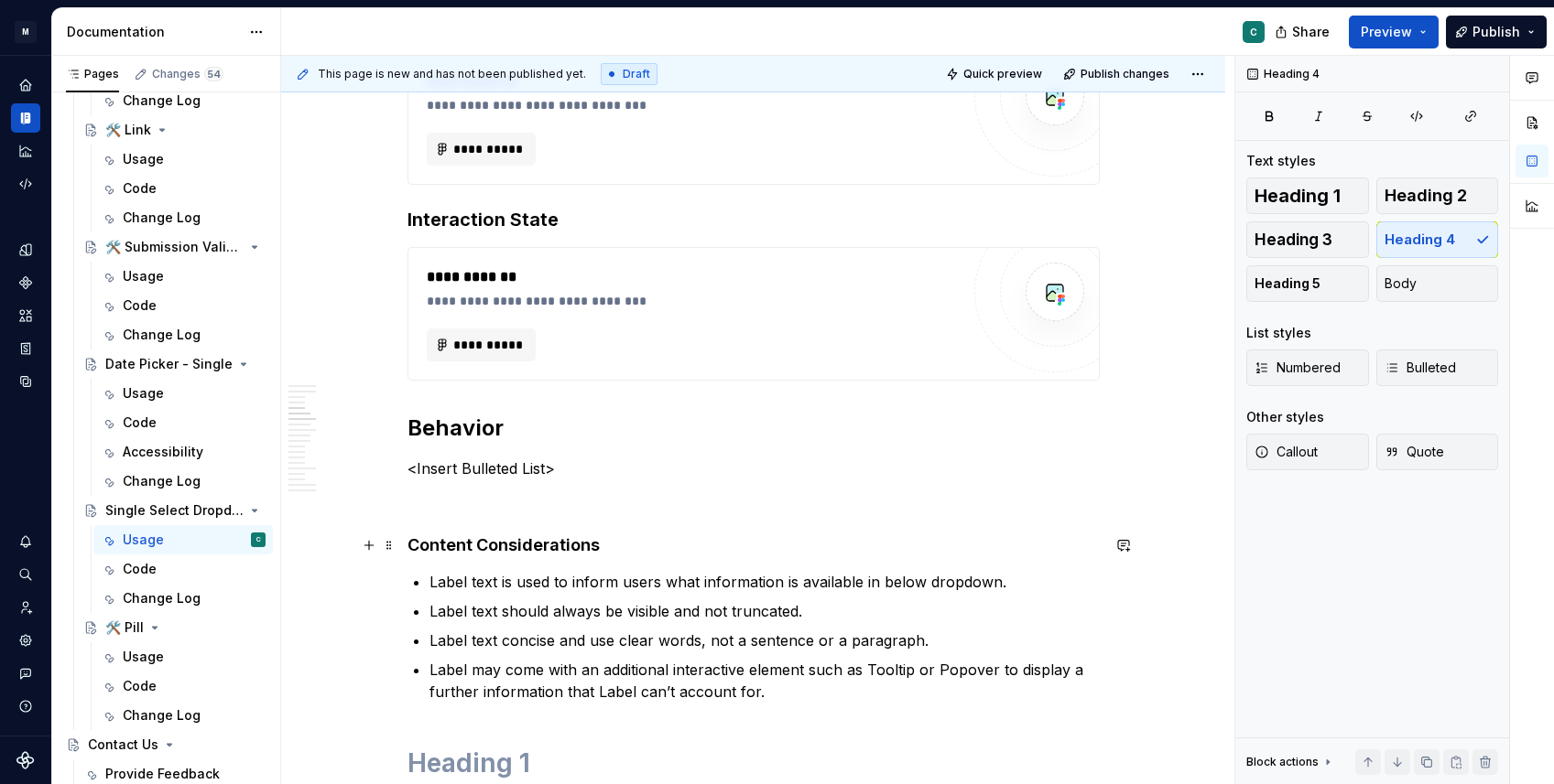
click at [479, 536] on h4 "Content Considerations" at bounding box center [754, 546] width 693 height 22
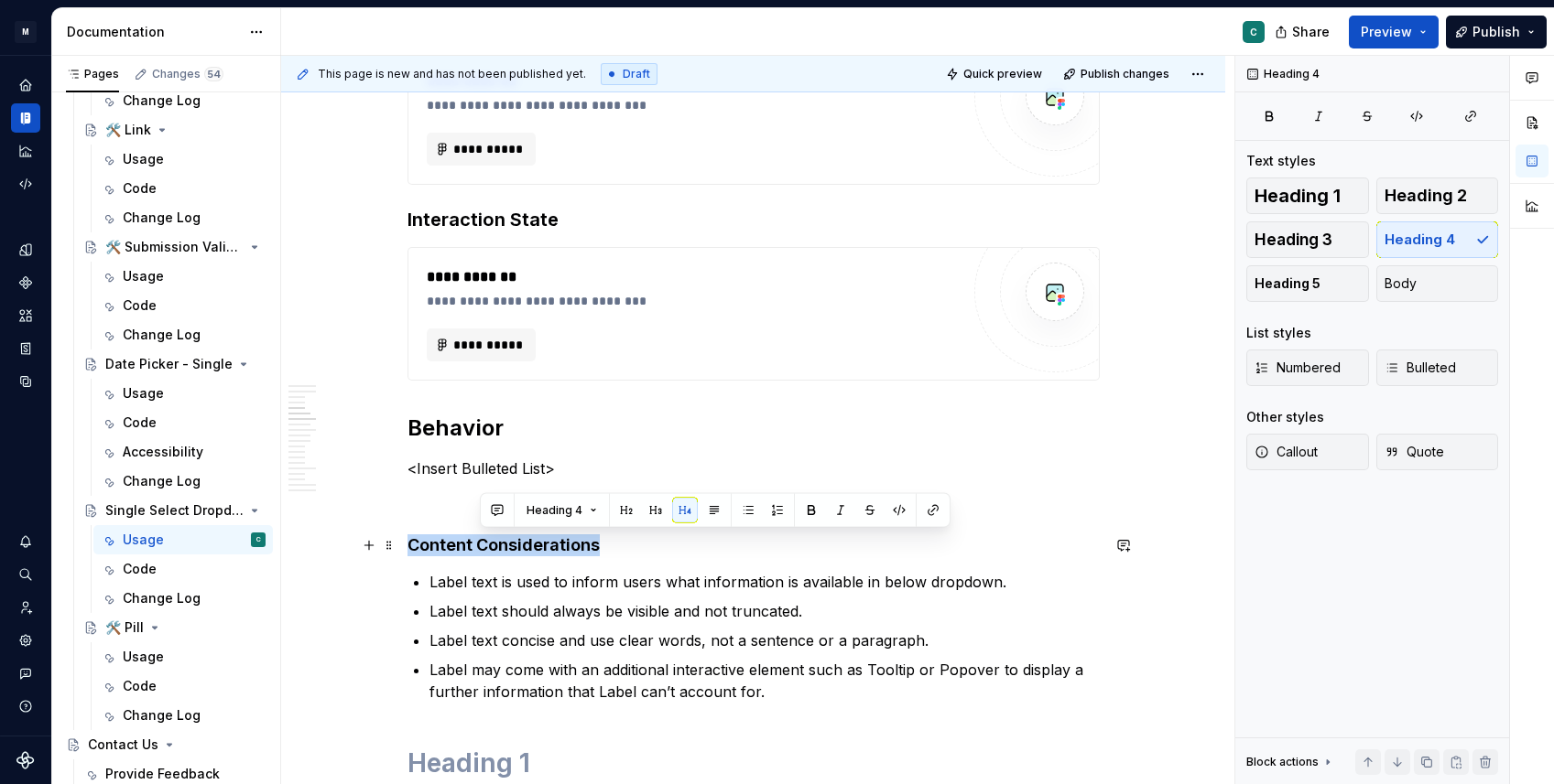
click at [479, 536] on h4 "Content Considerations" at bounding box center [754, 546] width 693 height 22
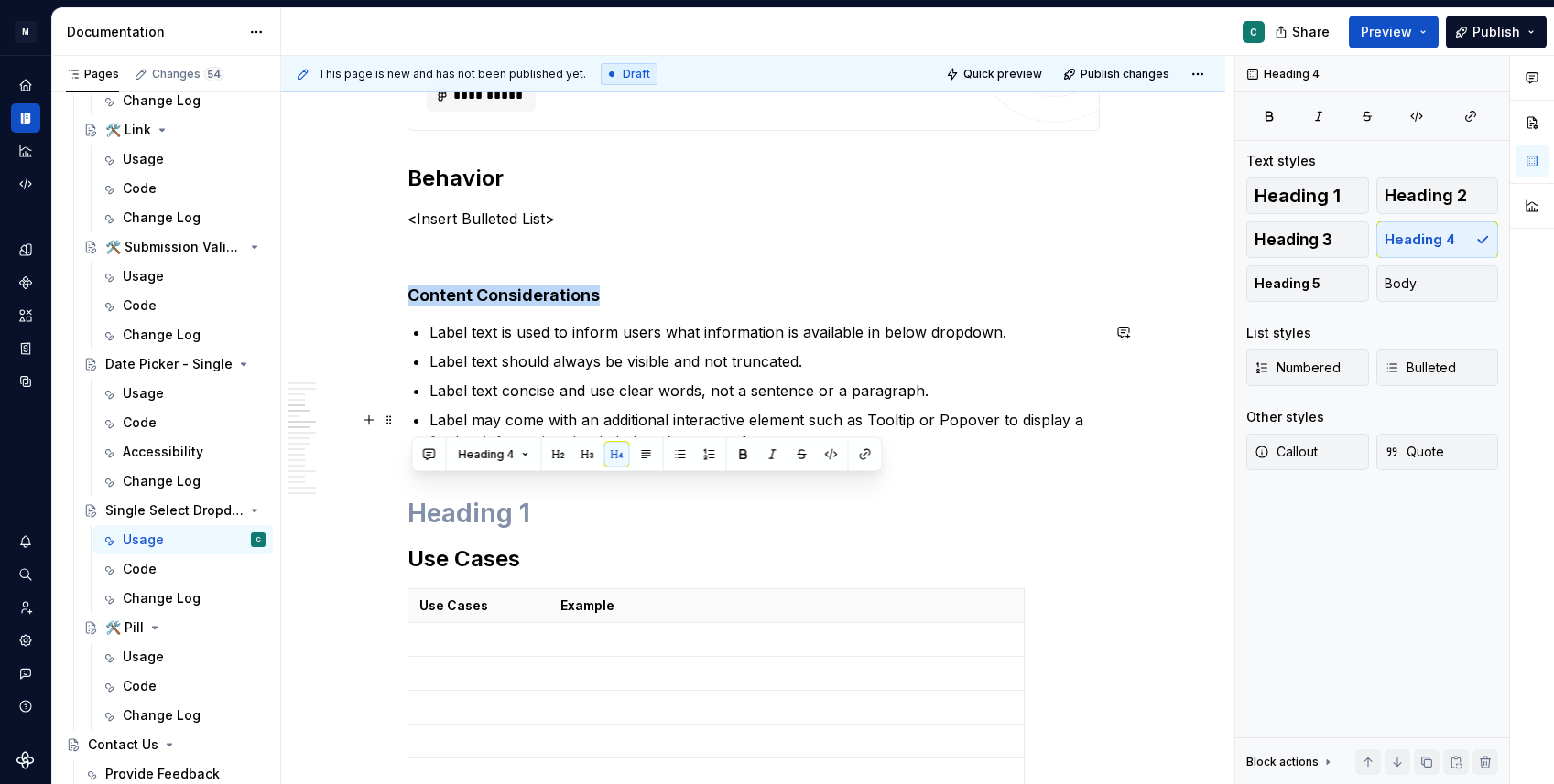
scroll to position [2050, 0]
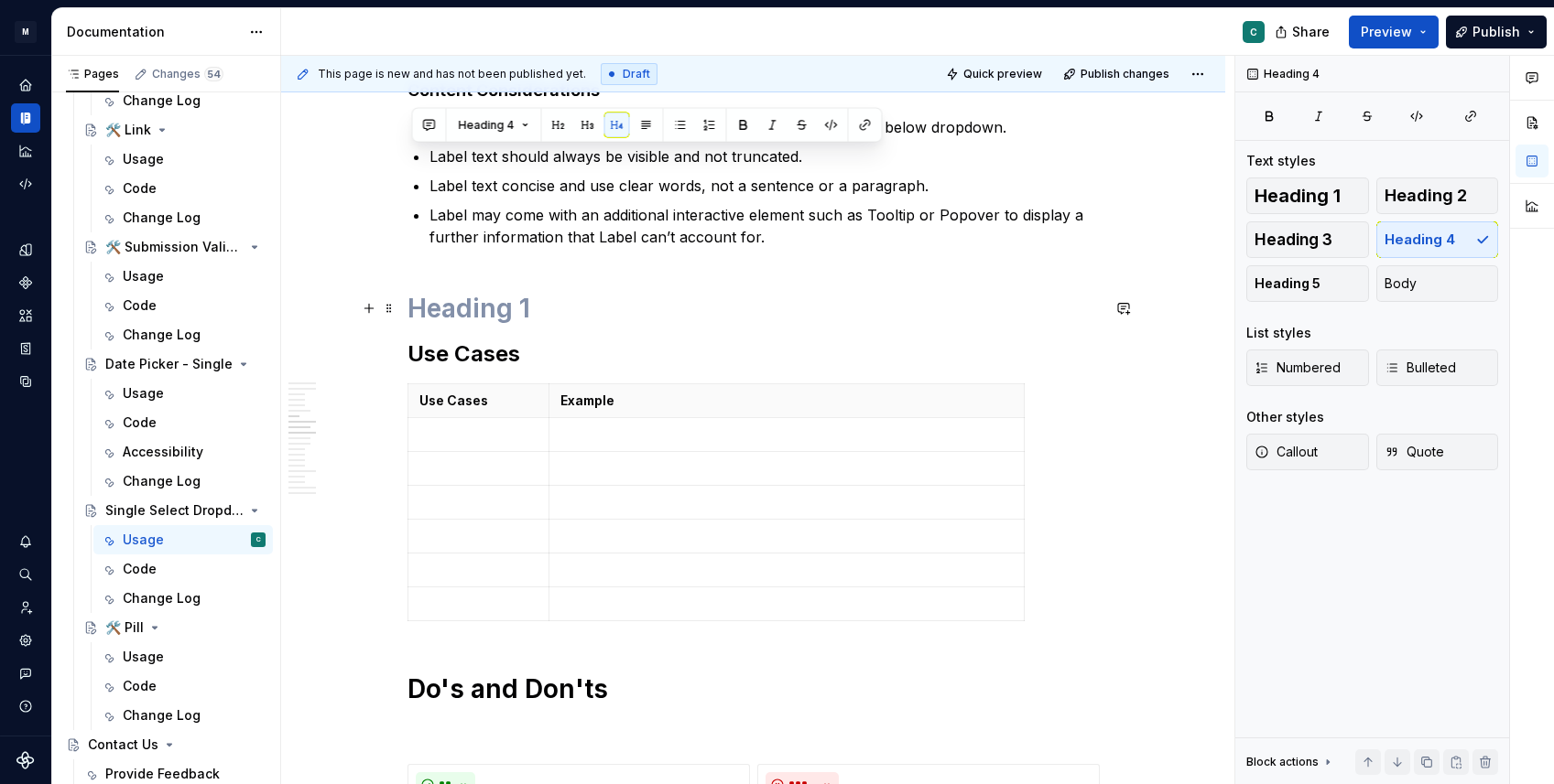
click at [524, 319] on h1 at bounding box center [754, 309] width 693 height 33
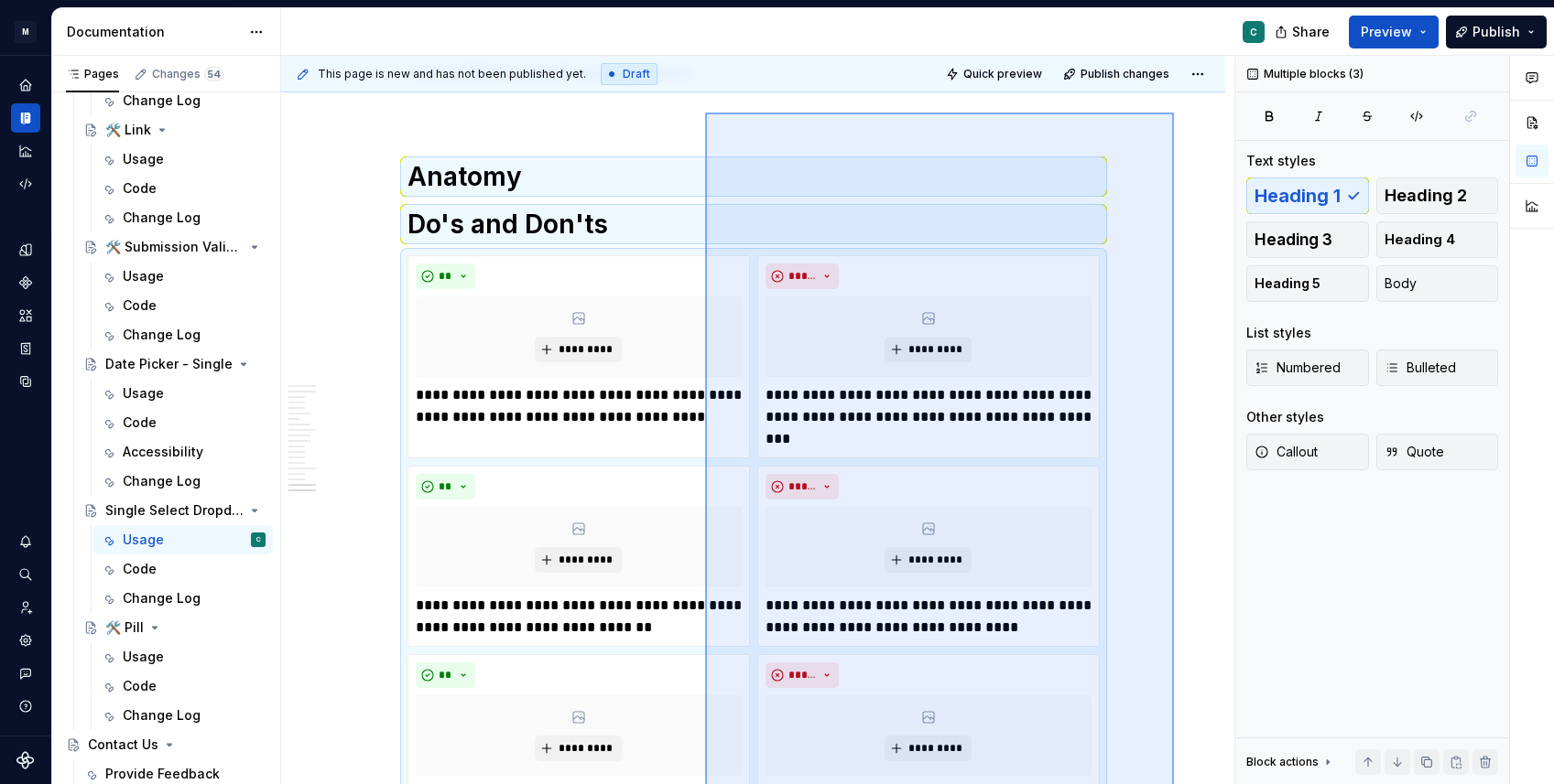
scroll to position [4926, 0]
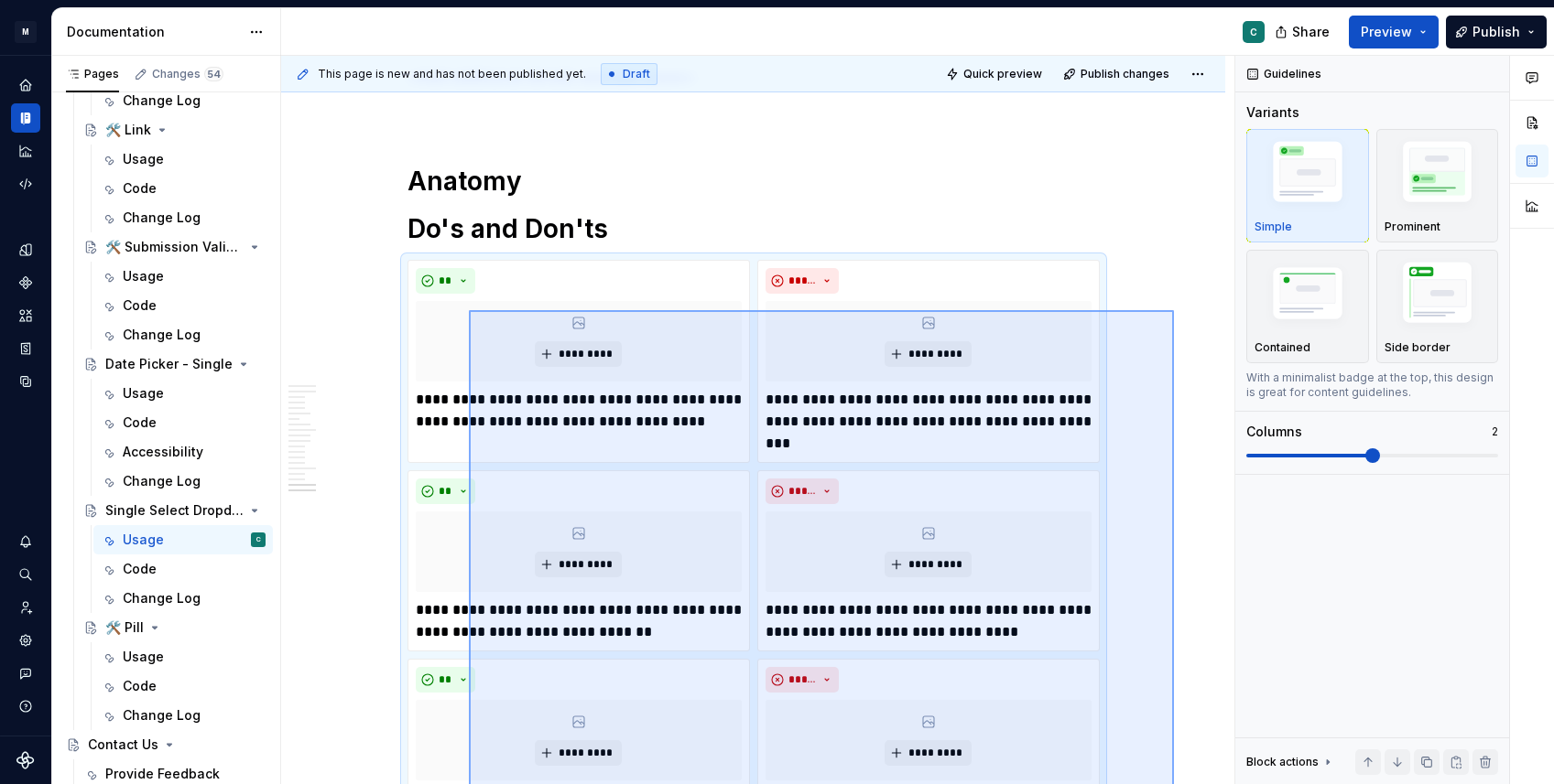
drag, startPoint x: 1173, startPoint y: 650, endPoint x: 468, endPoint y: 309, distance: 783.1
click at [468, 309] on div "**********" at bounding box center [758, 420] width 953 height 729
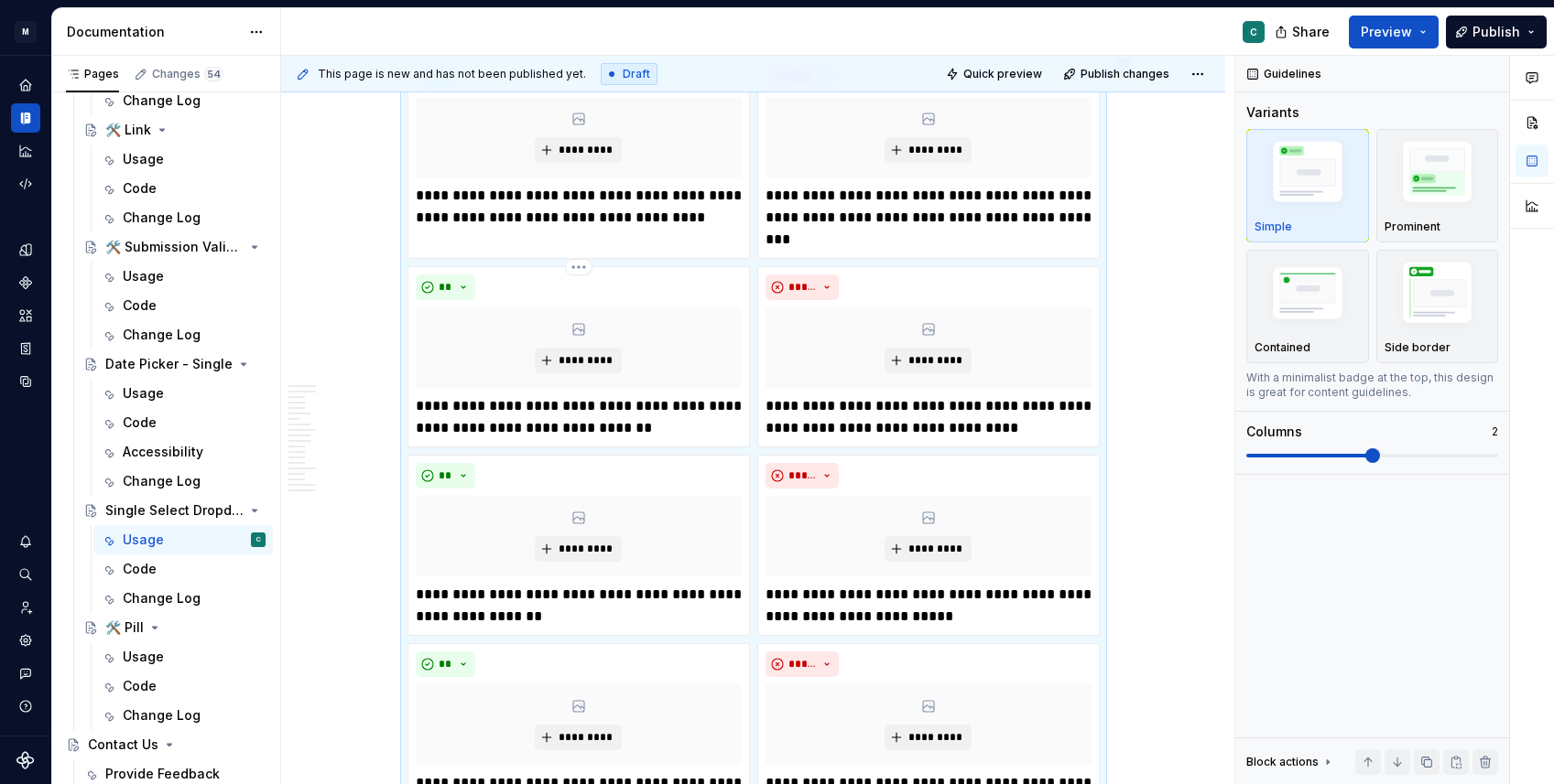
copy h1 "Do's and Don'ts"
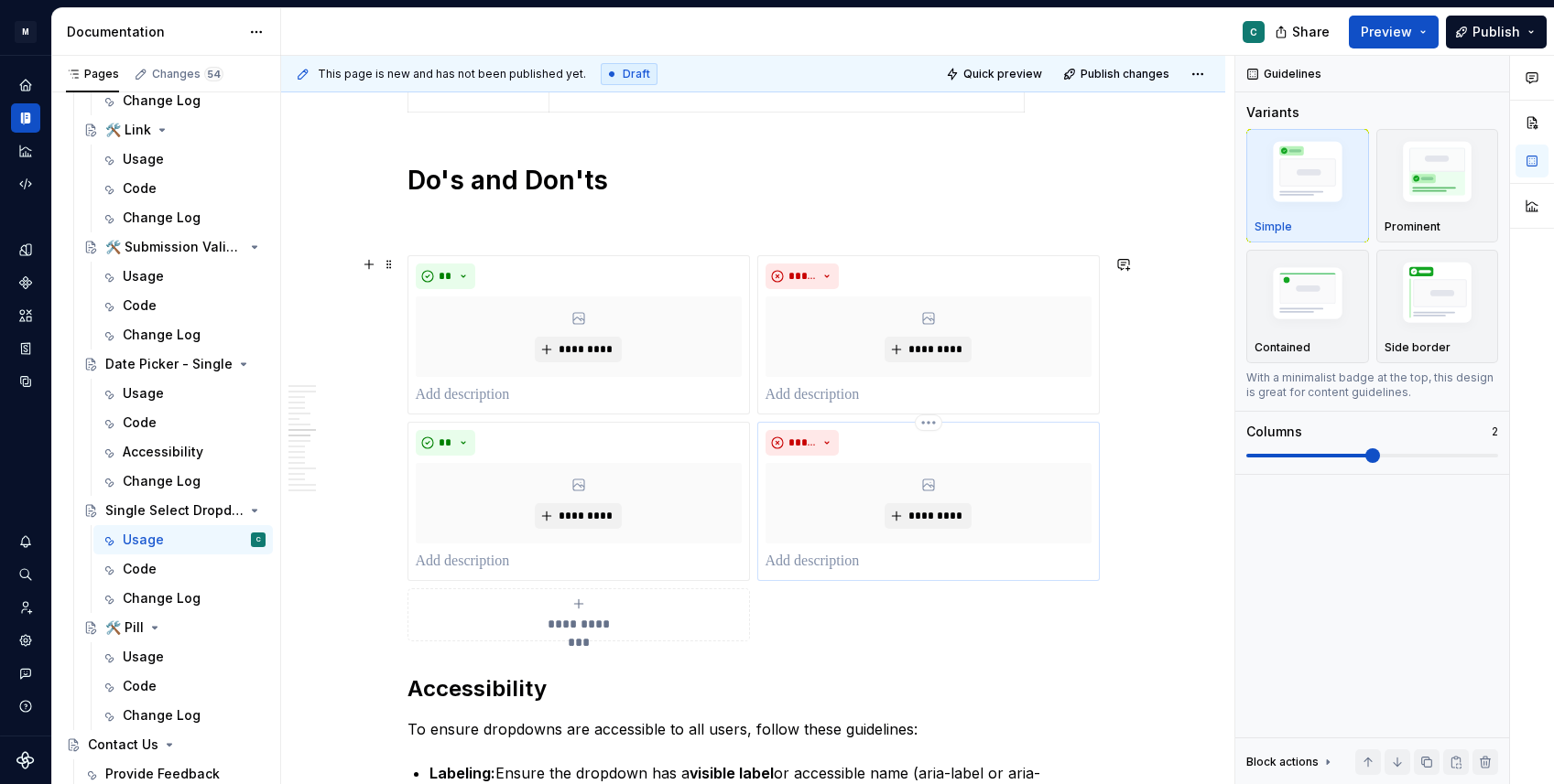
scroll to position [2502, 0]
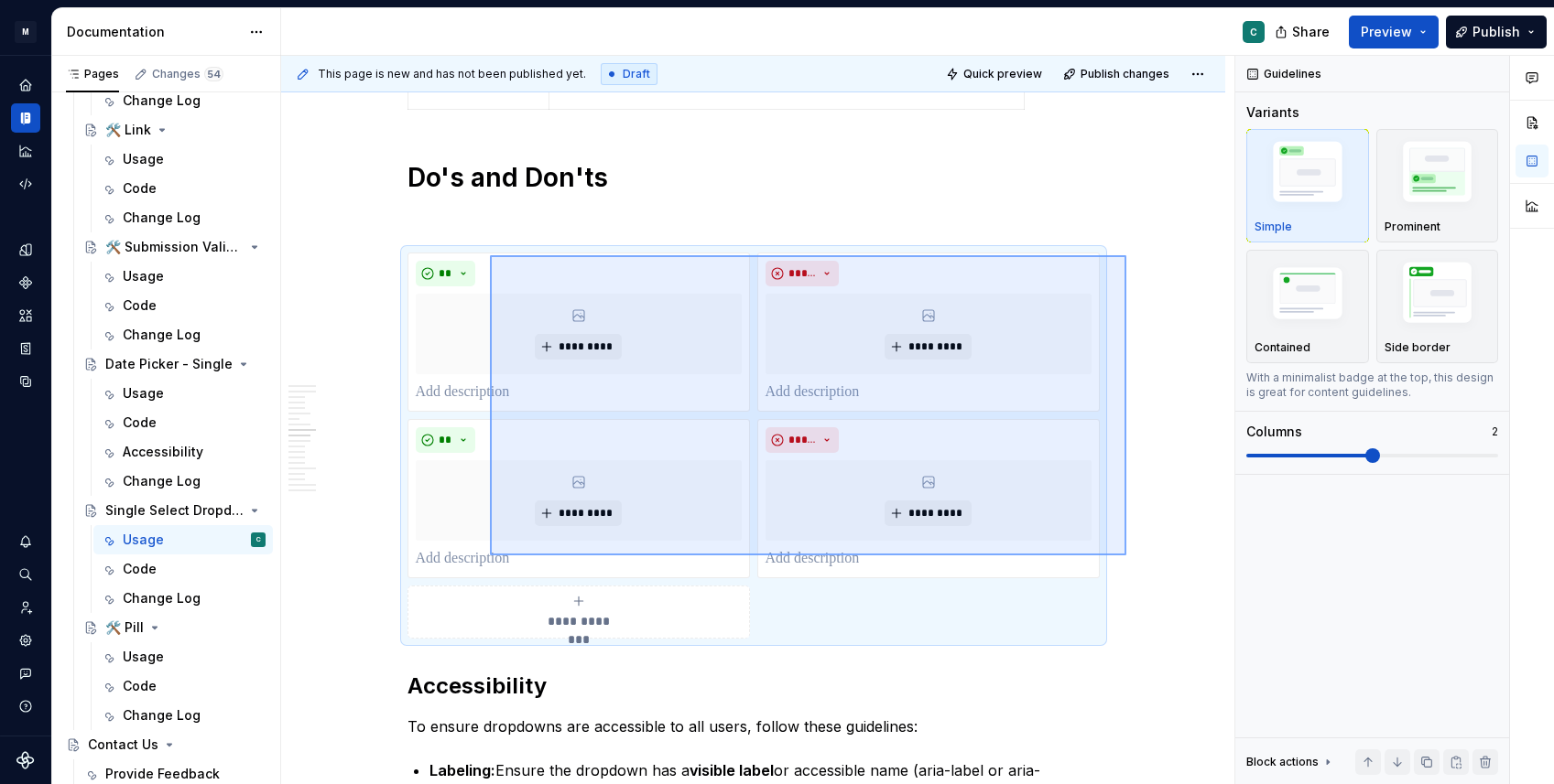
drag, startPoint x: 1126, startPoint y: 556, endPoint x: 487, endPoint y: 261, distance: 703.8
click at [487, 261] on div "**********" at bounding box center [758, 420] width 953 height 729
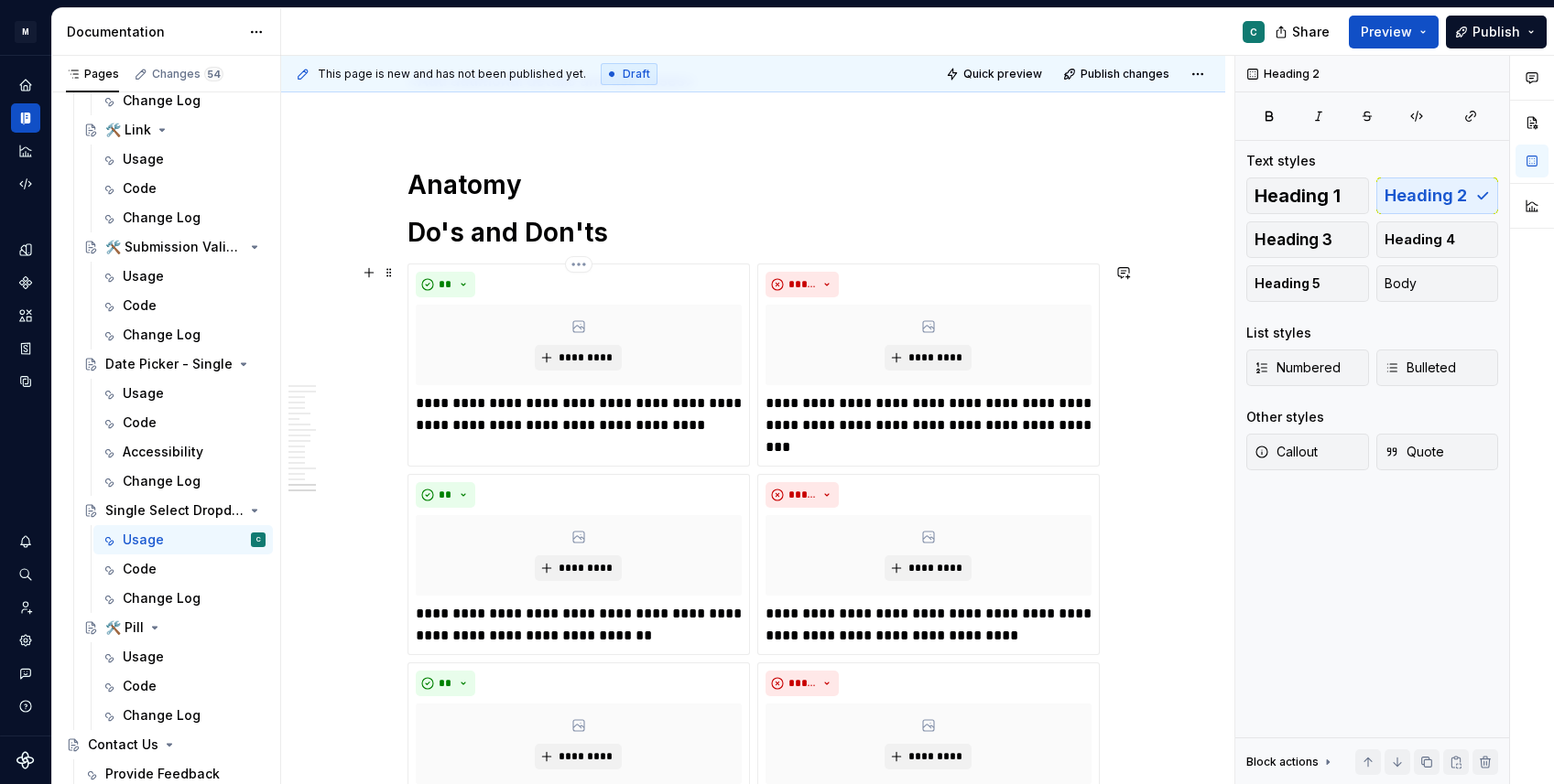
scroll to position [5607, 0]
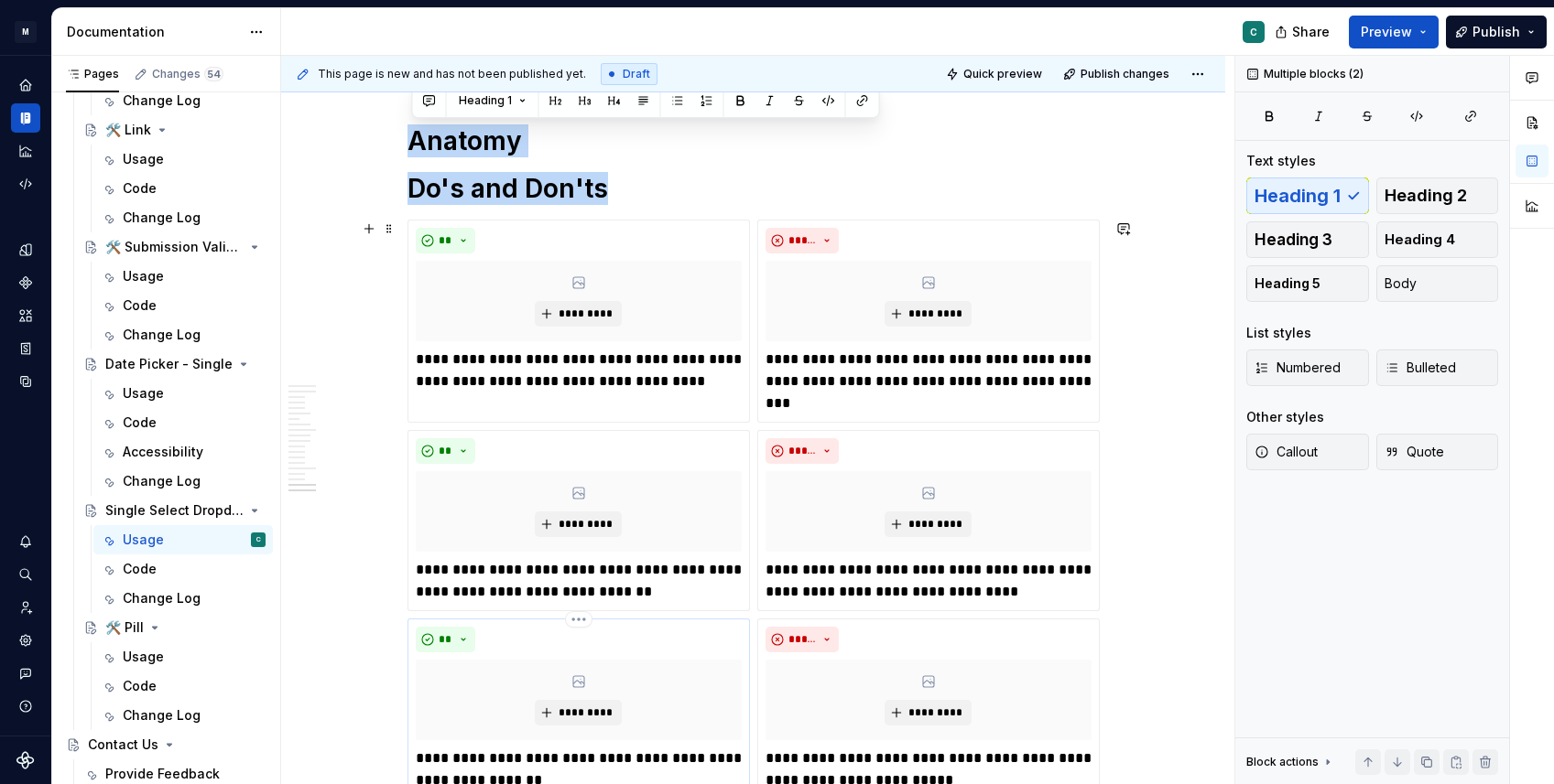
drag, startPoint x: 420, startPoint y: 134, endPoint x: 682, endPoint y: 686, distance: 611.0
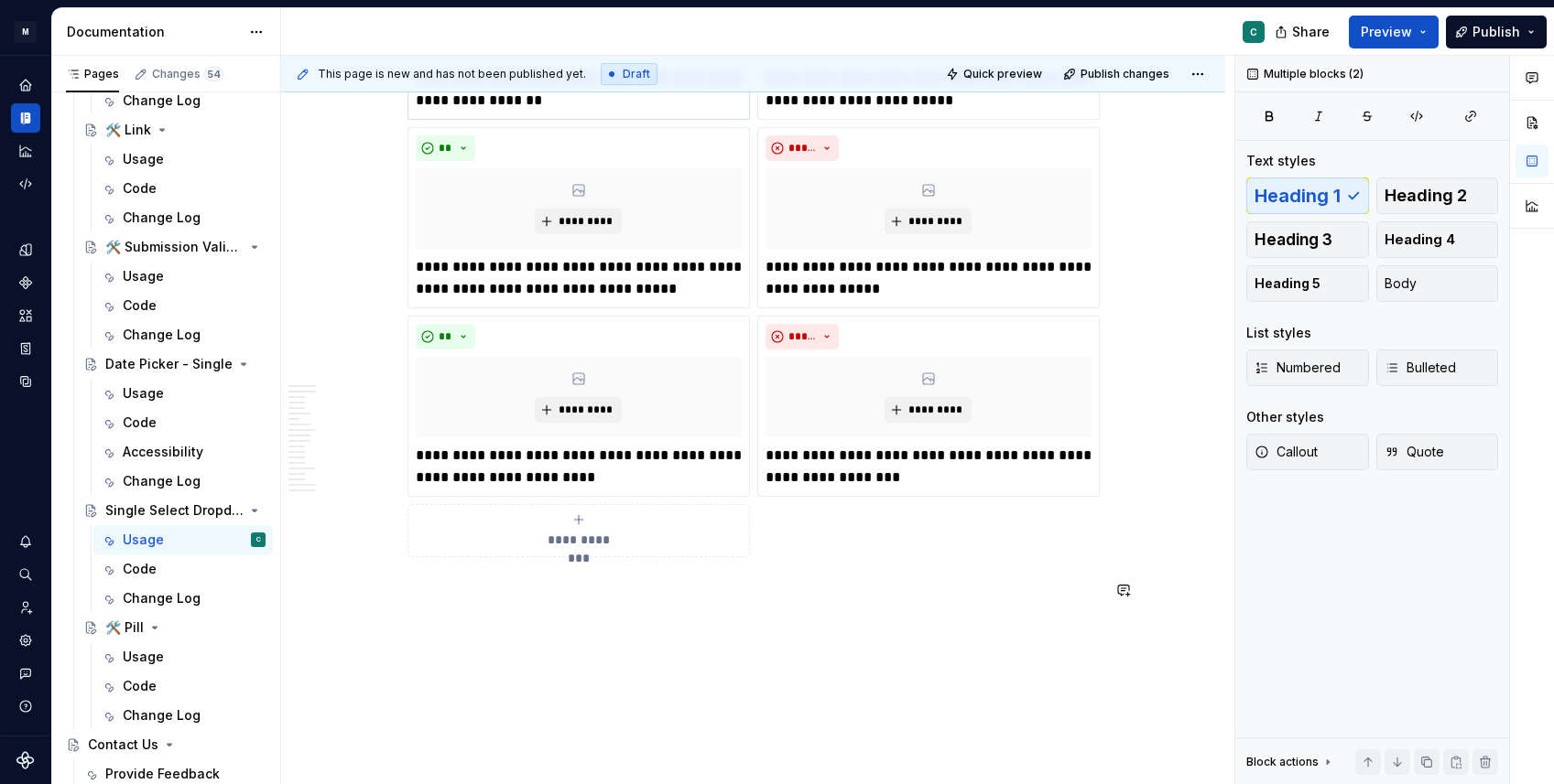
scroll to position [6351, 0]
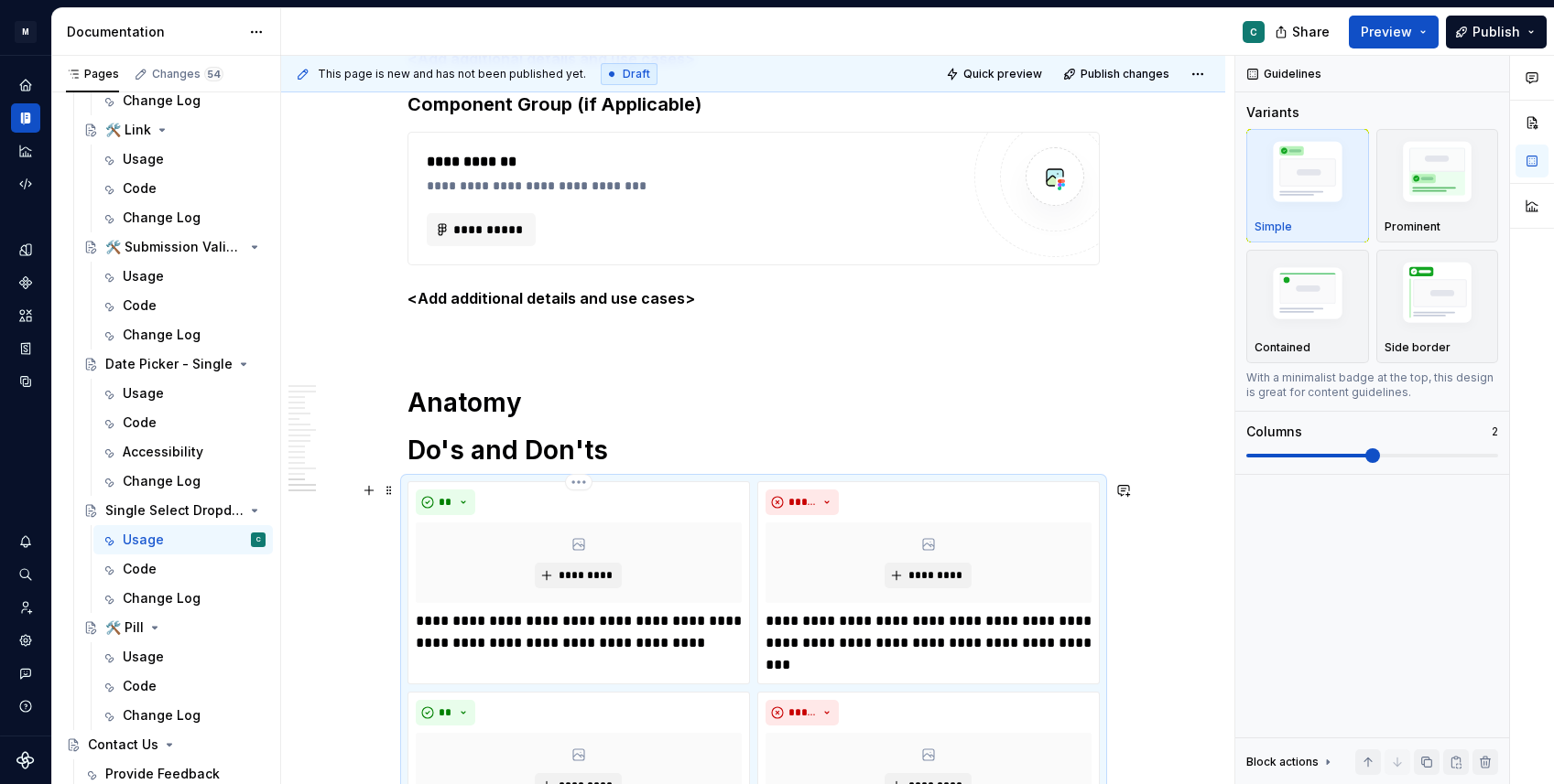
scroll to position [5275, 0]
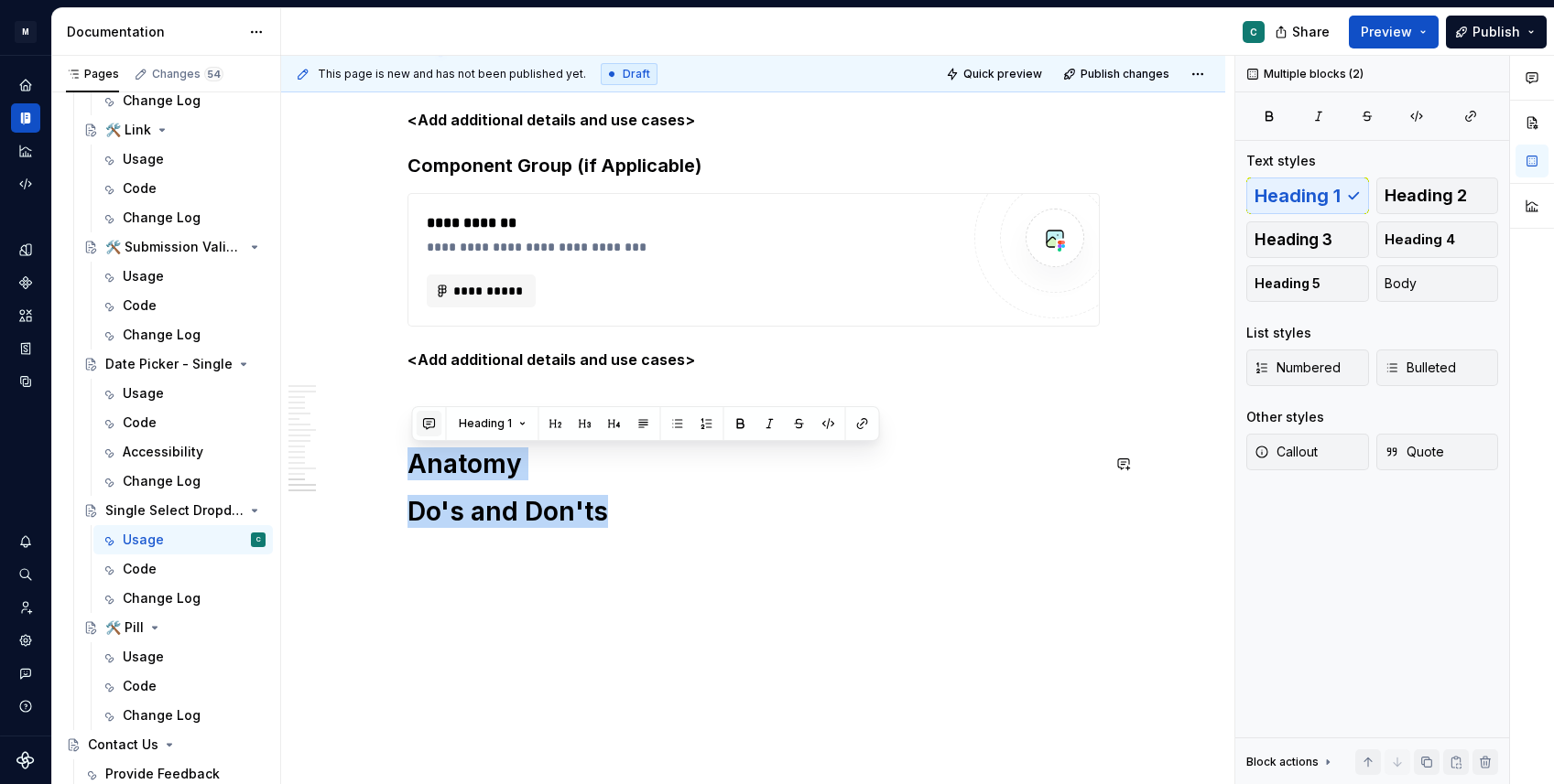
drag, startPoint x: 625, startPoint y: 533, endPoint x: 416, endPoint y: 432, distance: 232.1
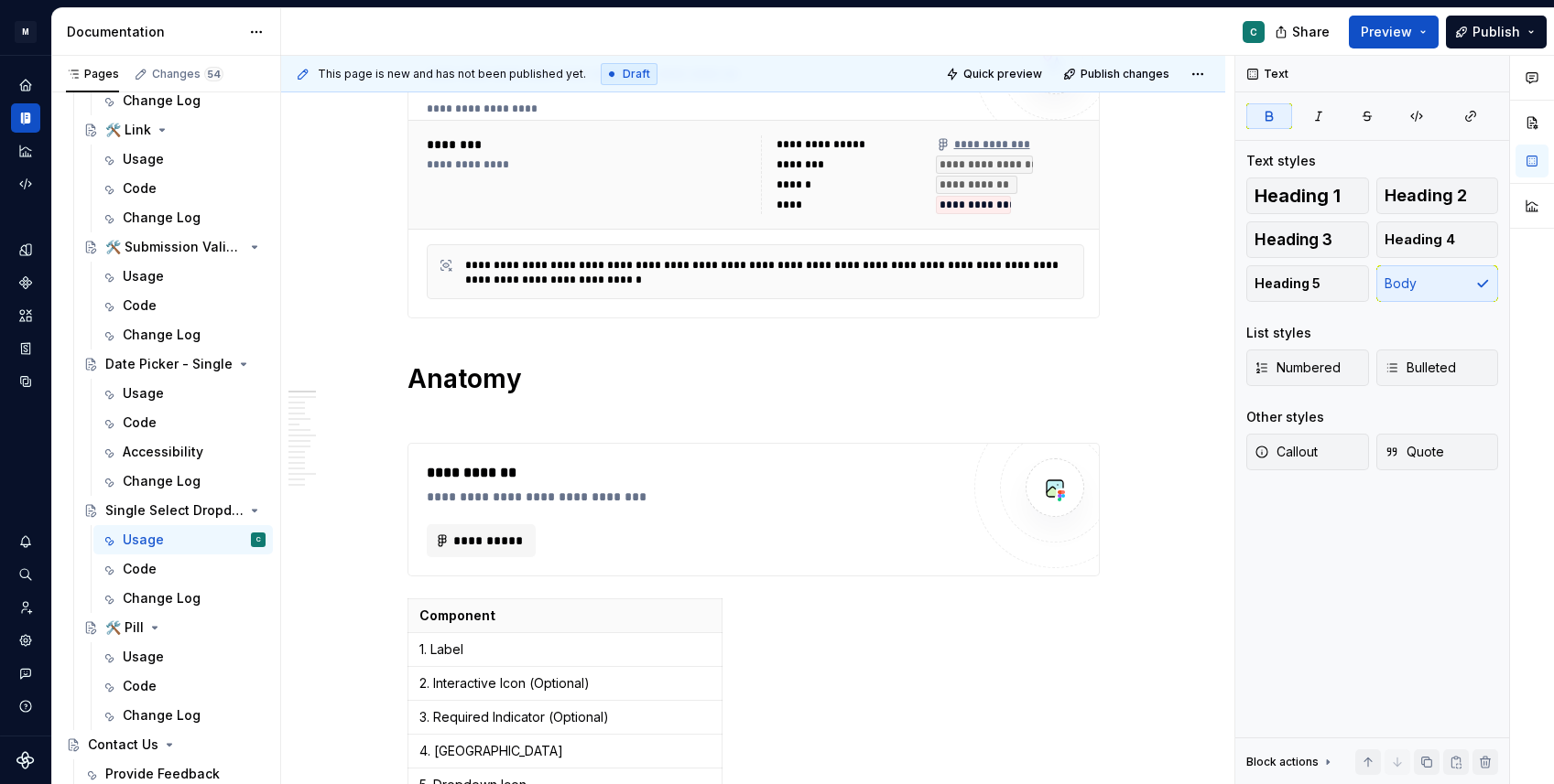
scroll to position [0, 0]
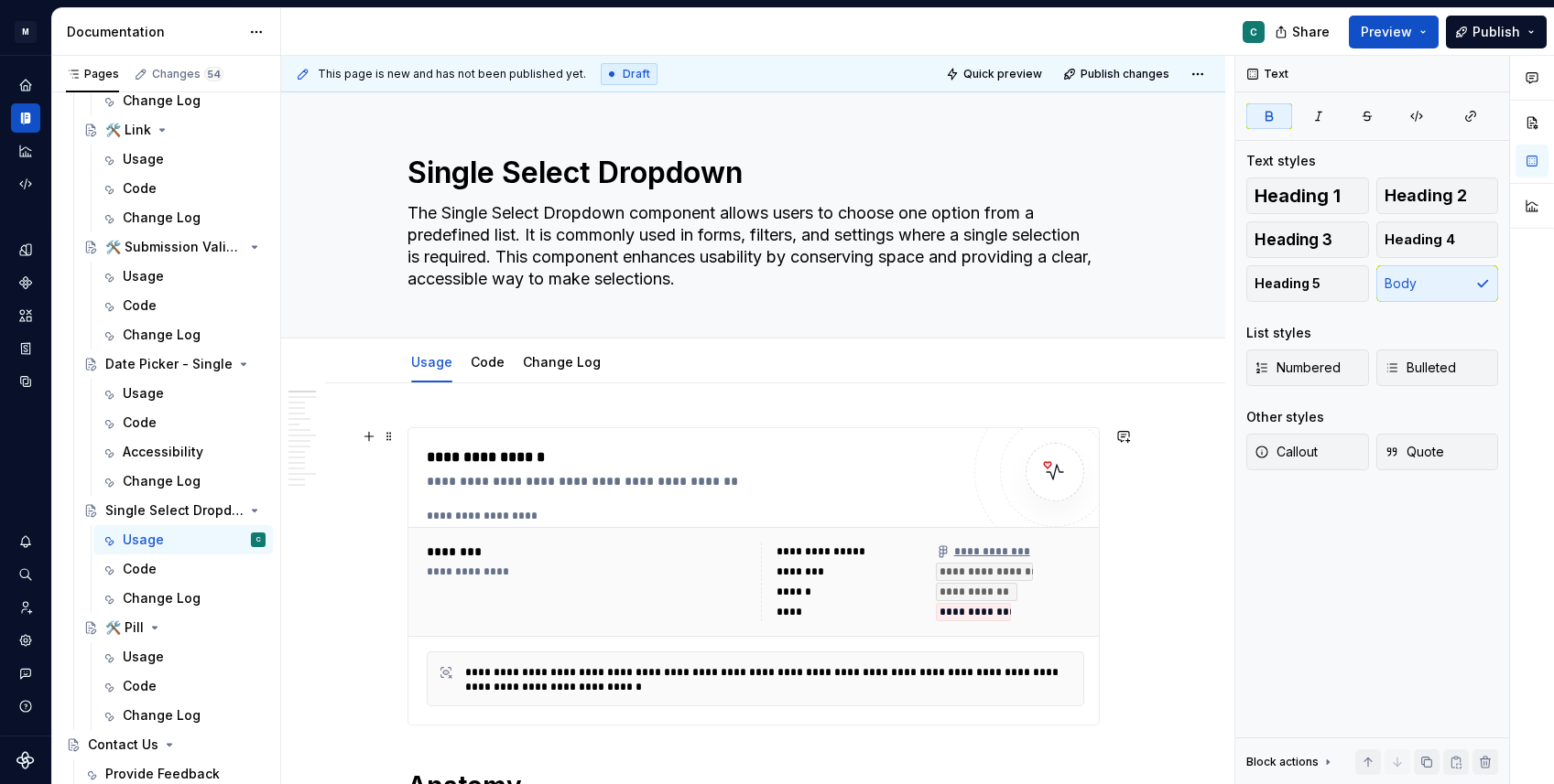
type textarea "*"
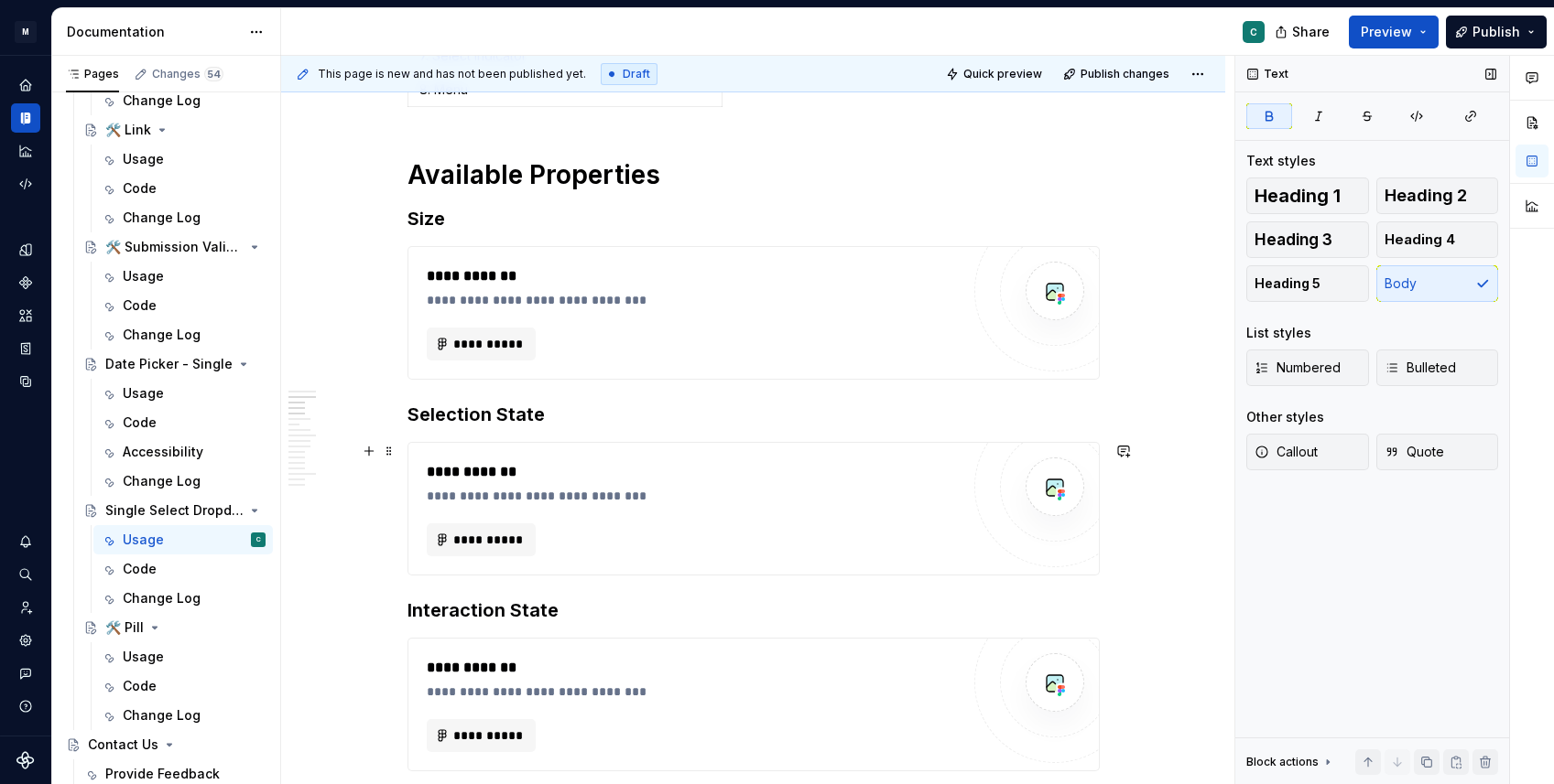
scroll to position [1206, 0]
click at [412, 405] on h3 "Selection State" at bounding box center [754, 413] width 693 height 26
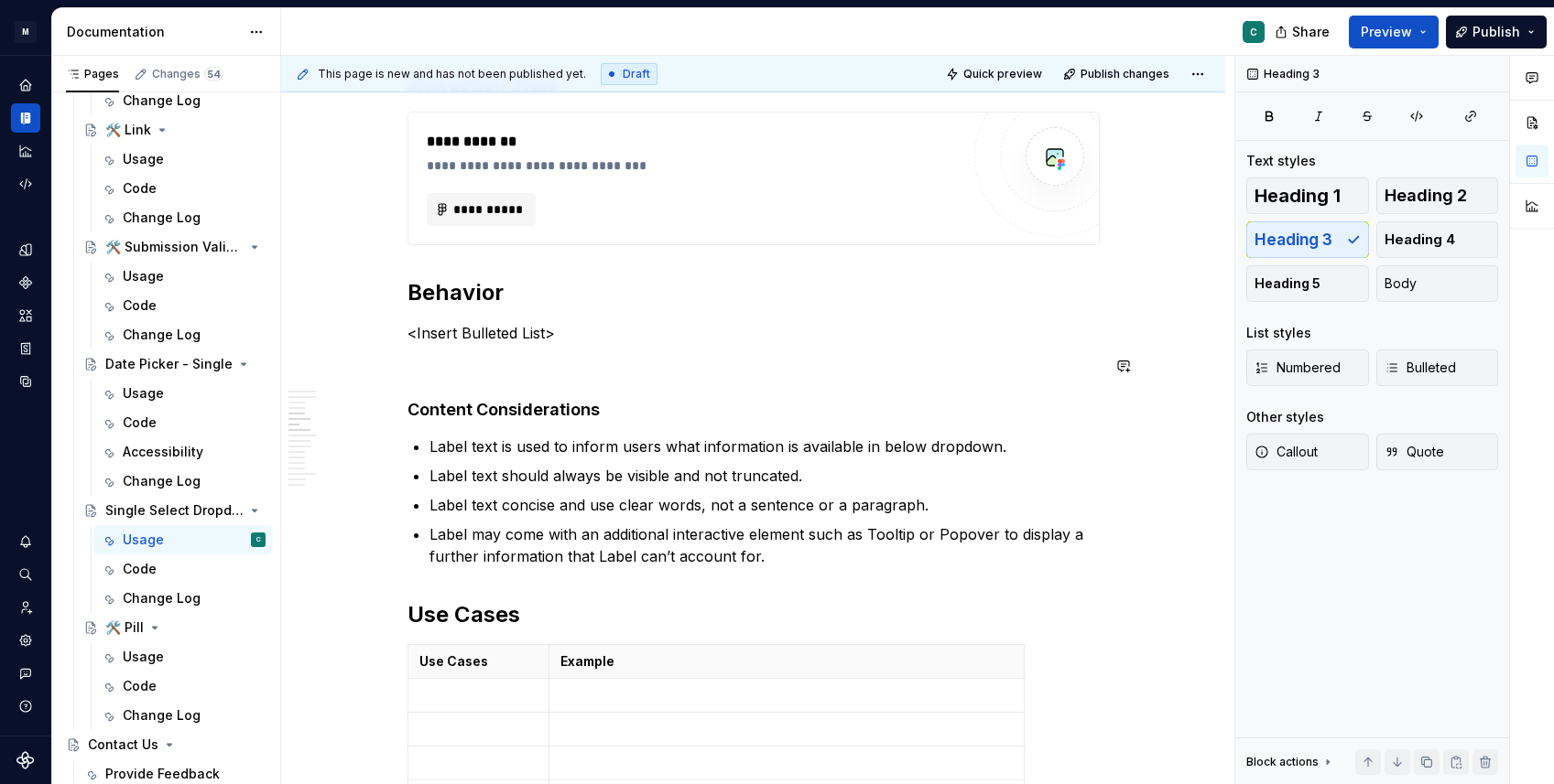
scroll to position [1835, 0]
click at [512, 335] on p "<Insert Bulleted List>" at bounding box center [754, 330] width 693 height 22
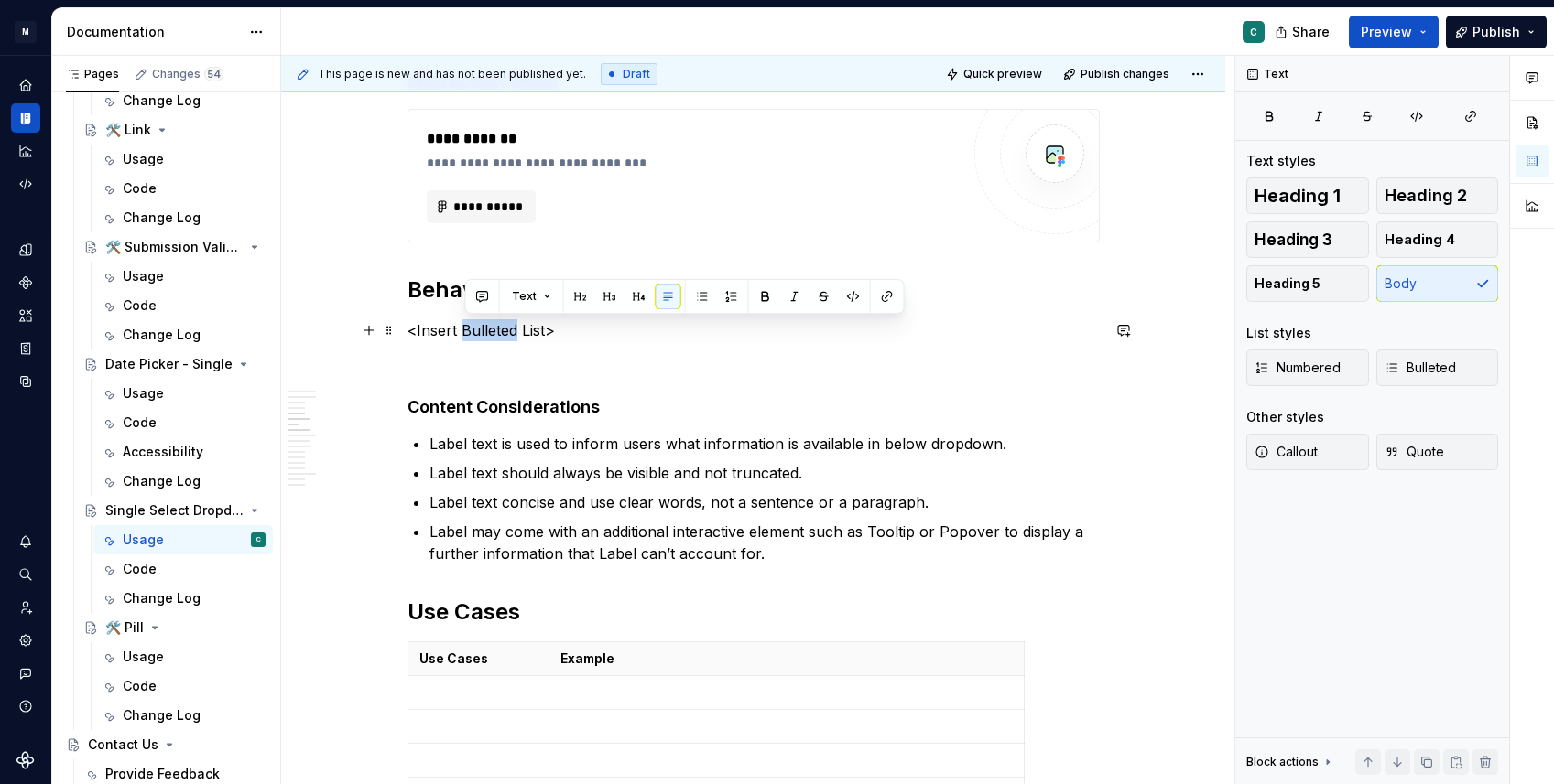
click at [512, 335] on p "<Insert Bulleted List>" at bounding box center [754, 330] width 693 height 22
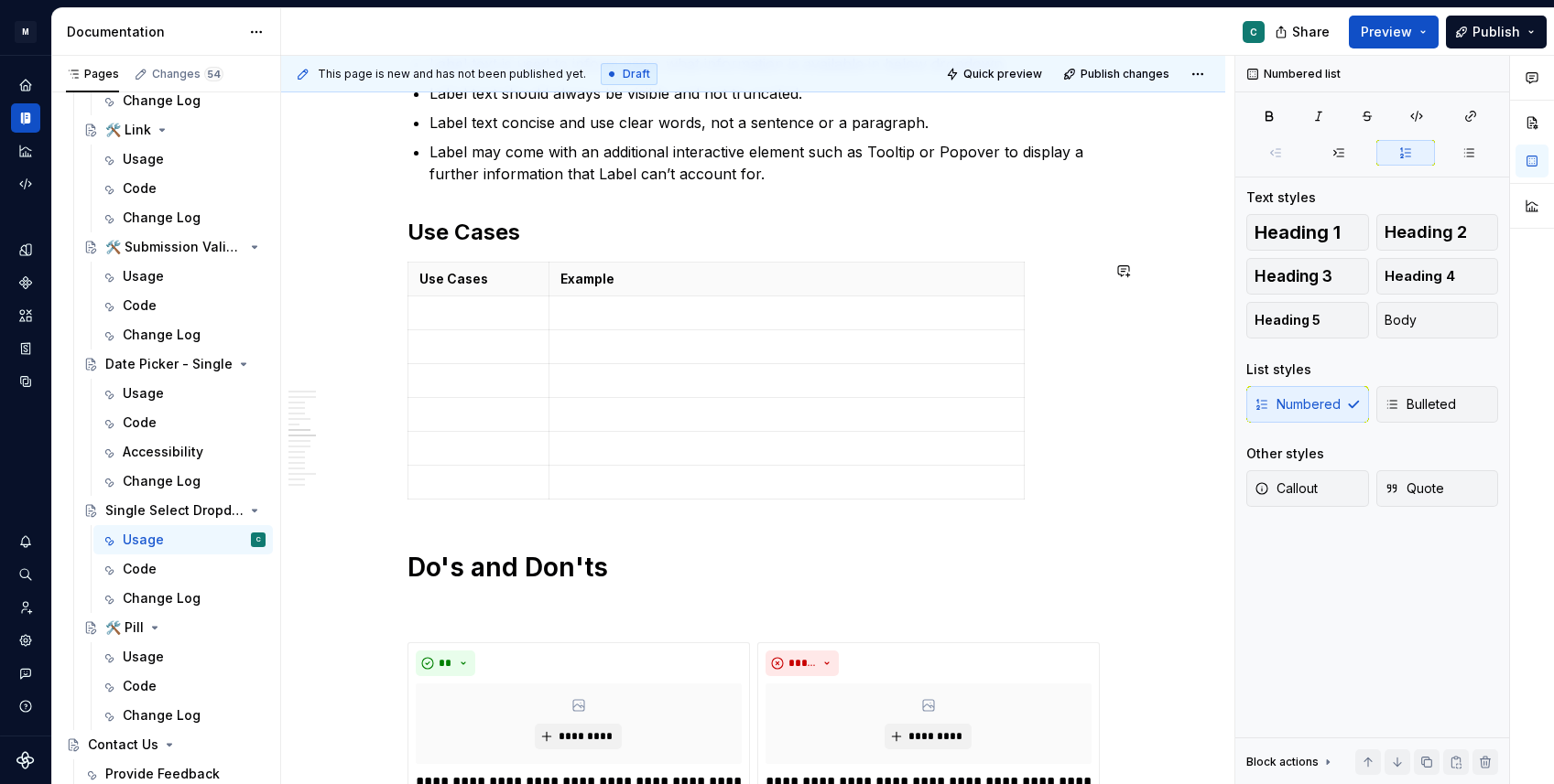
scroll to position [2357, 0]
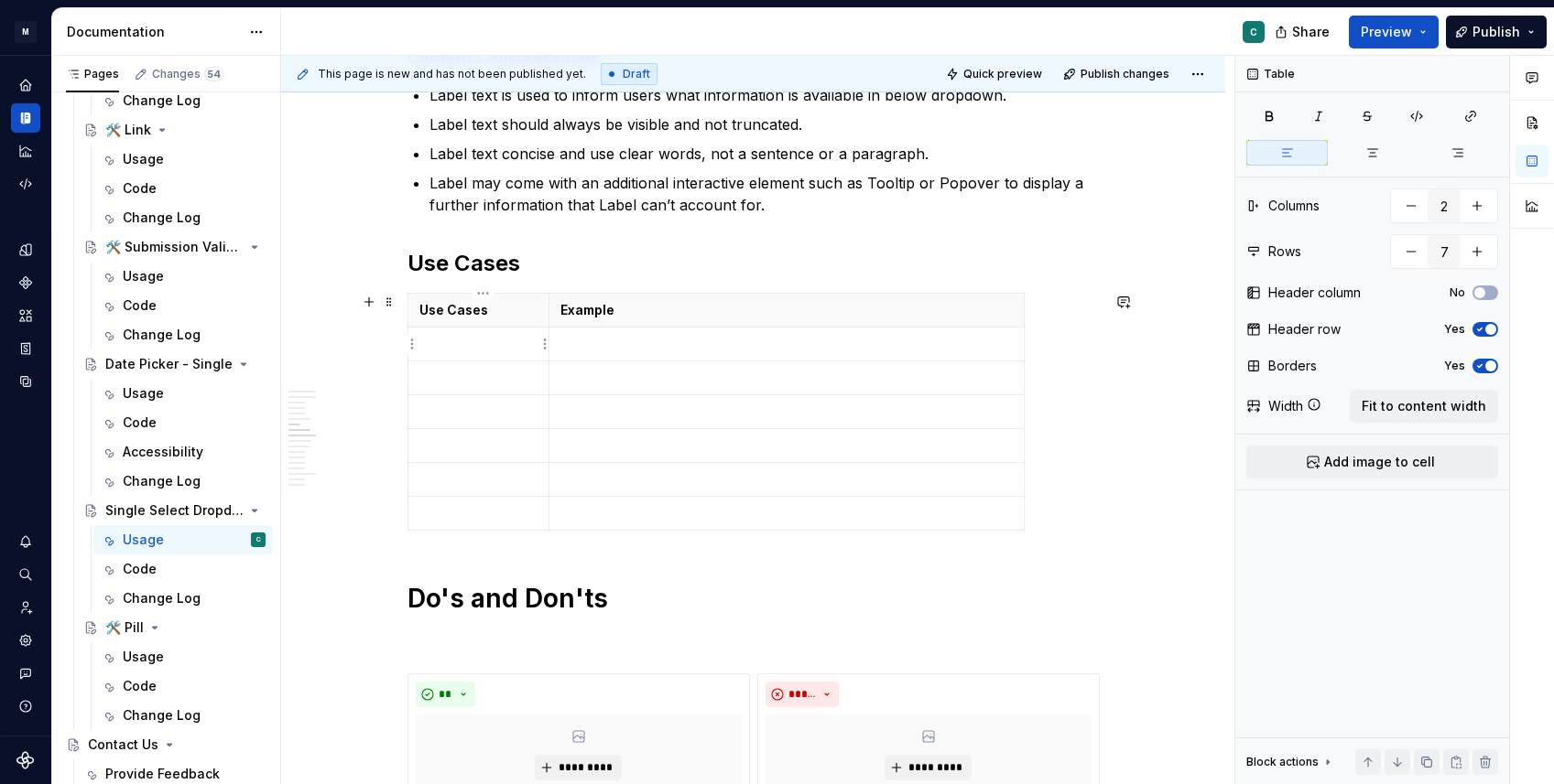
click at [510, 350] on p at bounding box center [479, 344] width 119 height 19
click at [533, 380] on p at bounding box center [479, 378] width 119 height 19
click at [523, 418] on p at bounding box center [479, 412] width 119 height 19
click at [506, 448] on p at bounding box center [479, 445] width 119 height 19
click at [820, 345] on p at bounding box center [786, 344] width 451 height 19
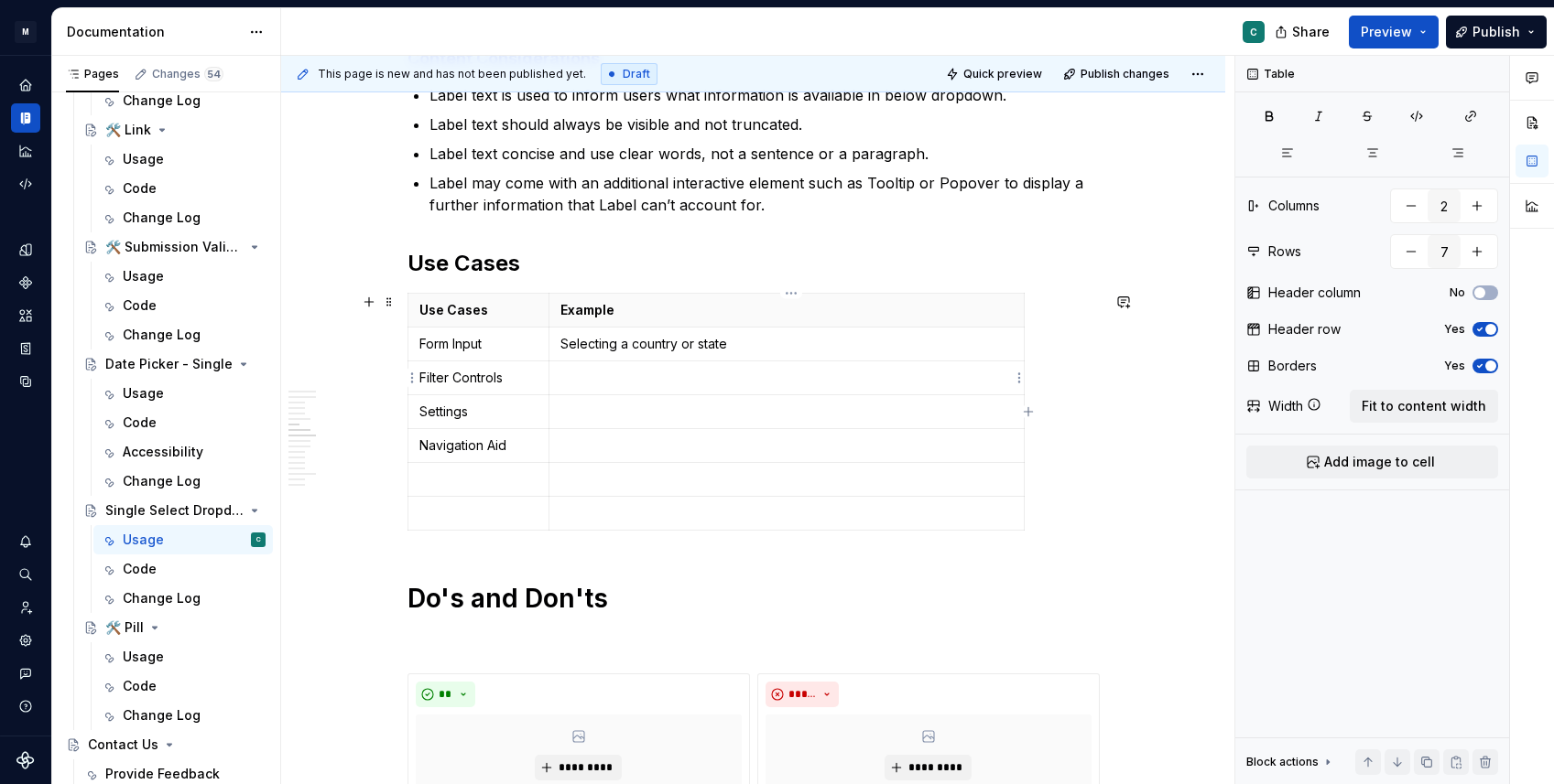
click at [782, 373] on p at bounding box center [786, 378] width 451 height 19
click at [668, 379] on p "Choosing a category in a product list" at bounding box center [786, 378] width 451 height 19
drag, startPoint x: 716, startPoint y: 381, endPoint x: 788, endPoint y: 381, distance: 72.0
click at [788, 381] on p "Choosing a provider in a product list" at bounding box center [786, 378] width 451 height 19
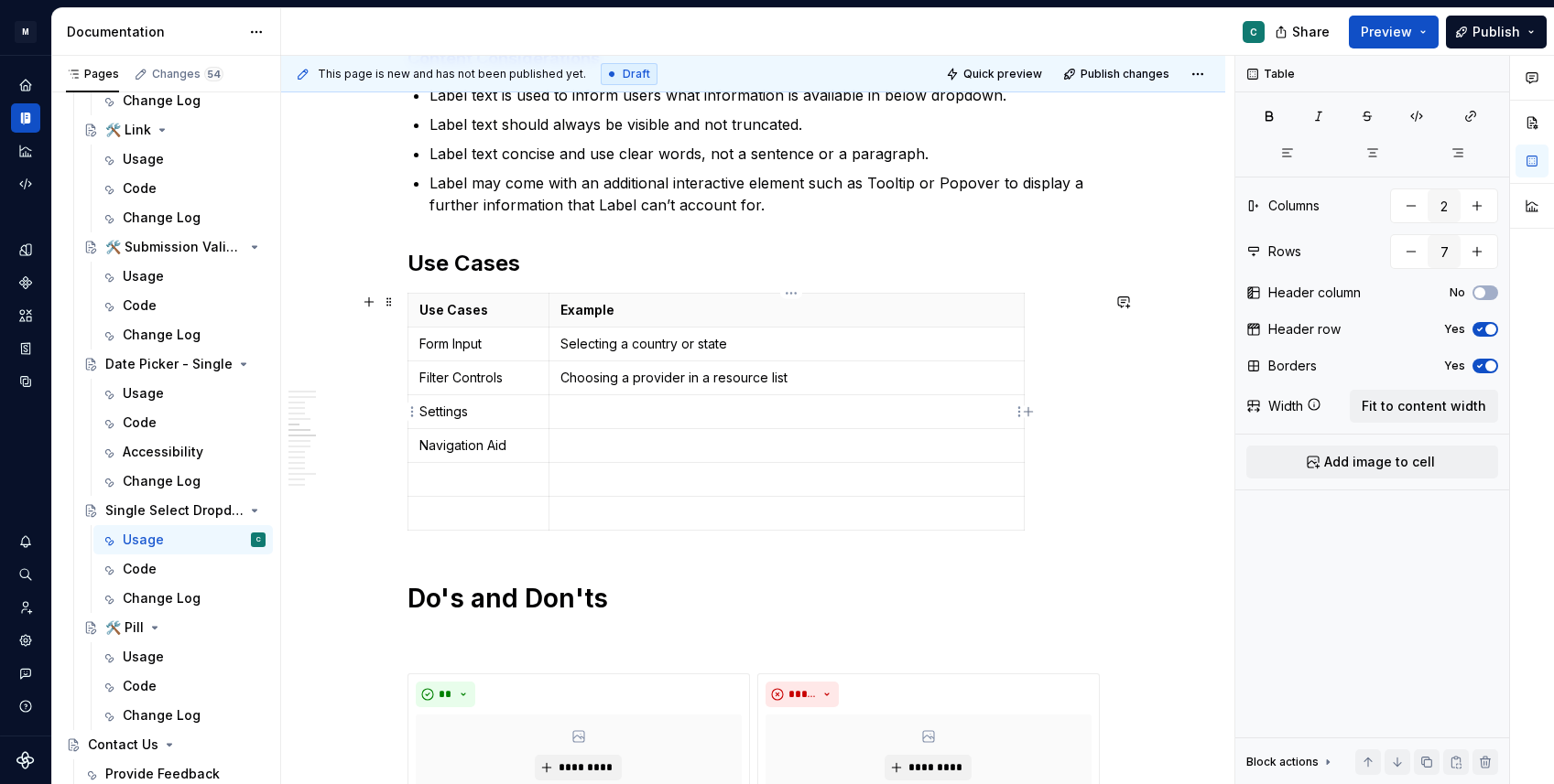
click at [680, 413] on p at bounding box center [786, 412] width 451 height 19
click at [658, 447] on p at bounding box center [786, 445] width 451 height 19
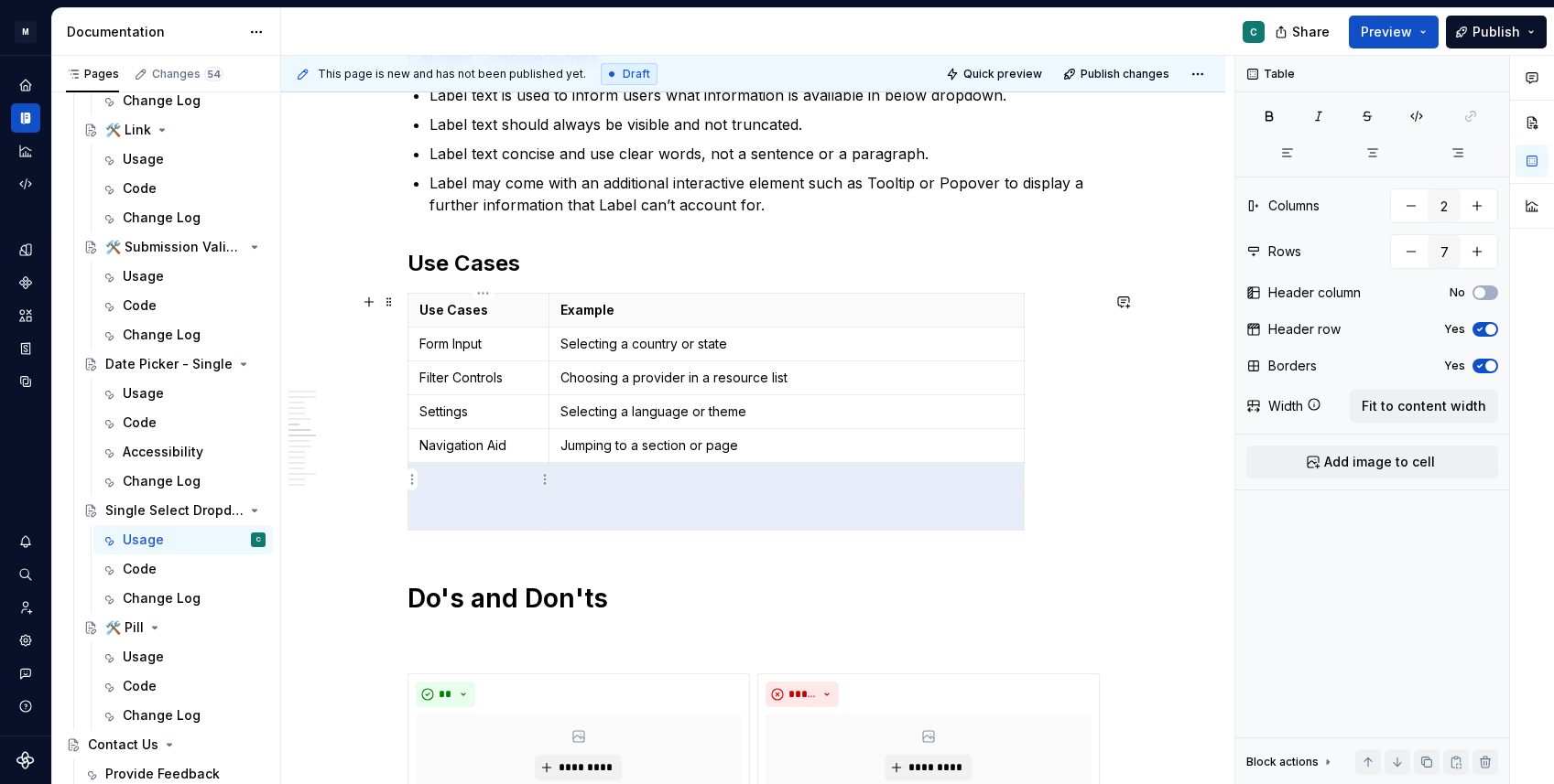
drag, startPoint x: 632, startPoint y: 518, endPoint x: 459, endPoint y: 484, distance: 176.3
click at [459, 484] on tbody "Use Cases Example Form Input Selecting a country or state Filter Controls Choos…" at bounding box center [716, 412] width 616 height 237
click at [1411, 254] on button "button" at bounding box center [1411, 251] width 33 height 33
type input "6"
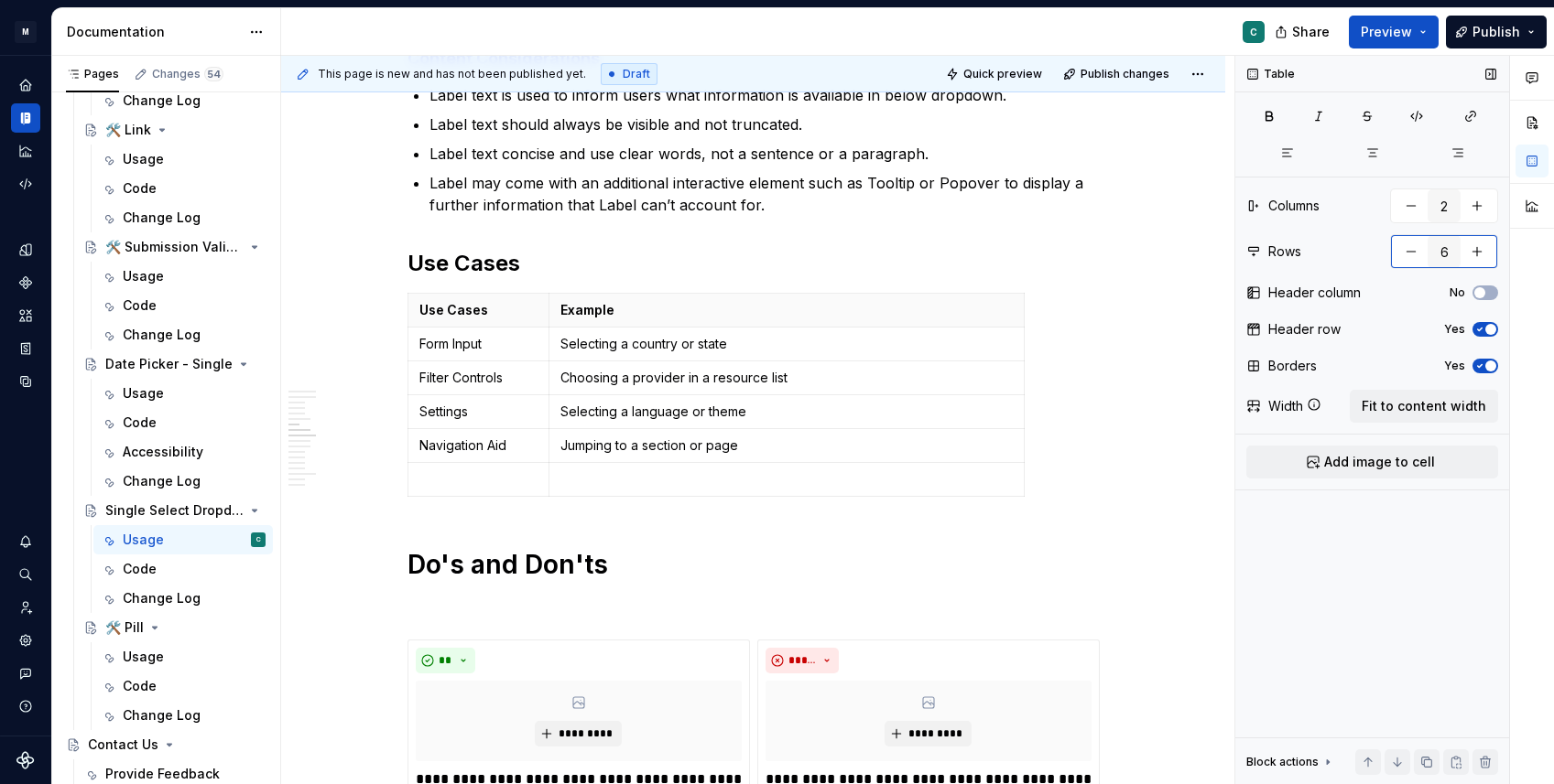
click at [1411, 254] on button "button" at bounding box center [1411, 251] width 33 height 33
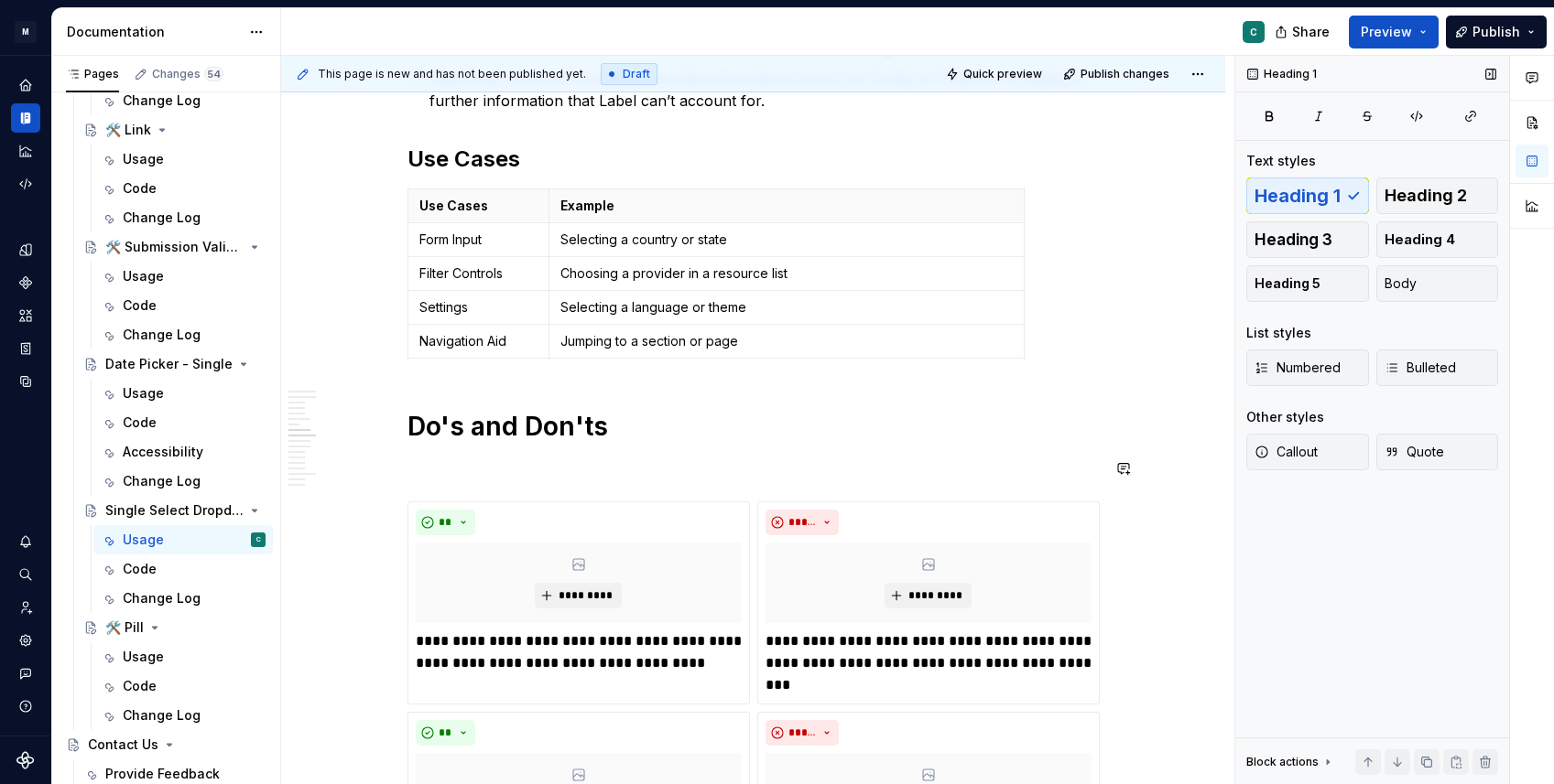
scroll to position [2472, 0]
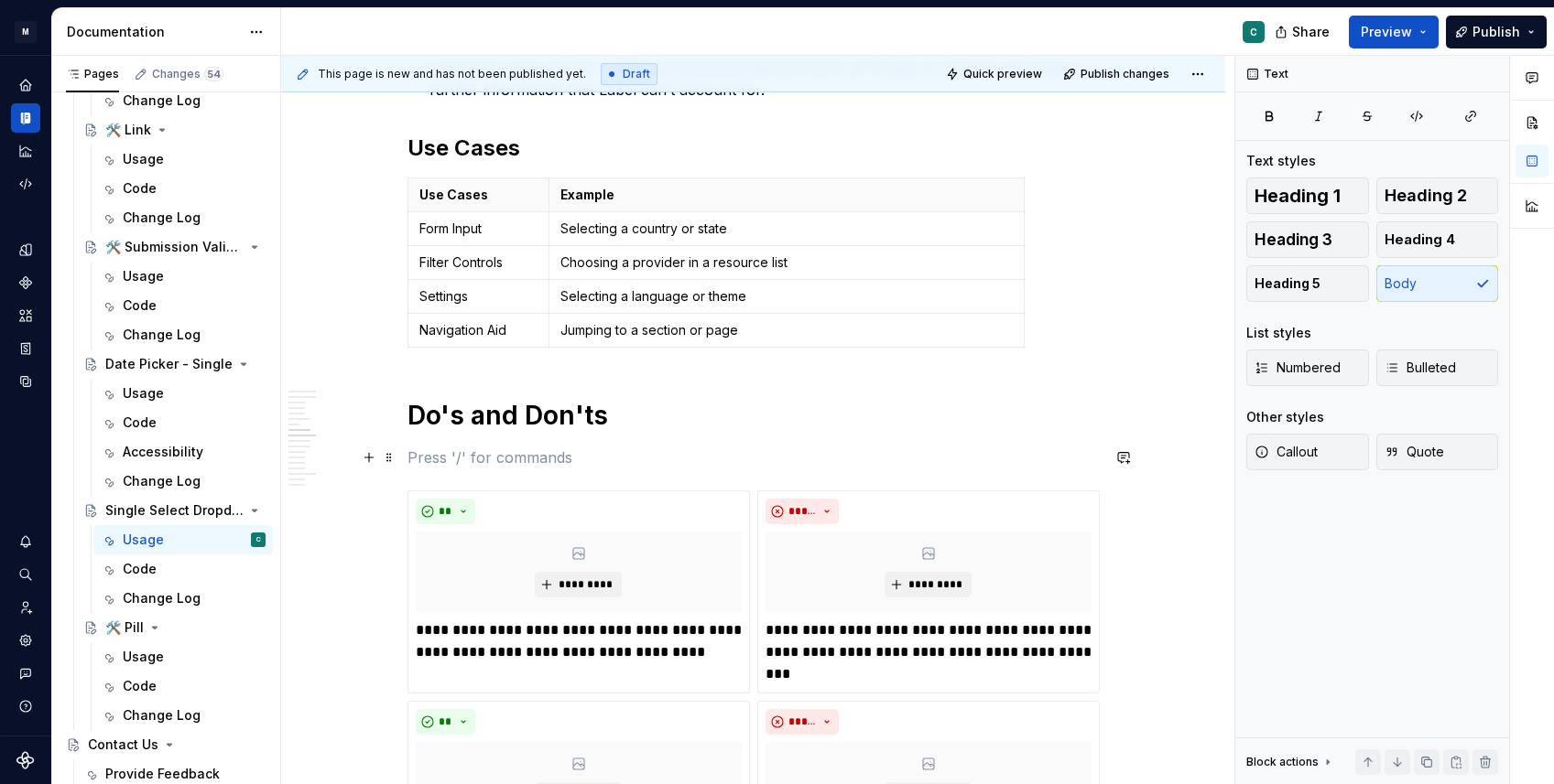
click at [434, 456] on p at bounding box center [754, 457] width 693 height 22
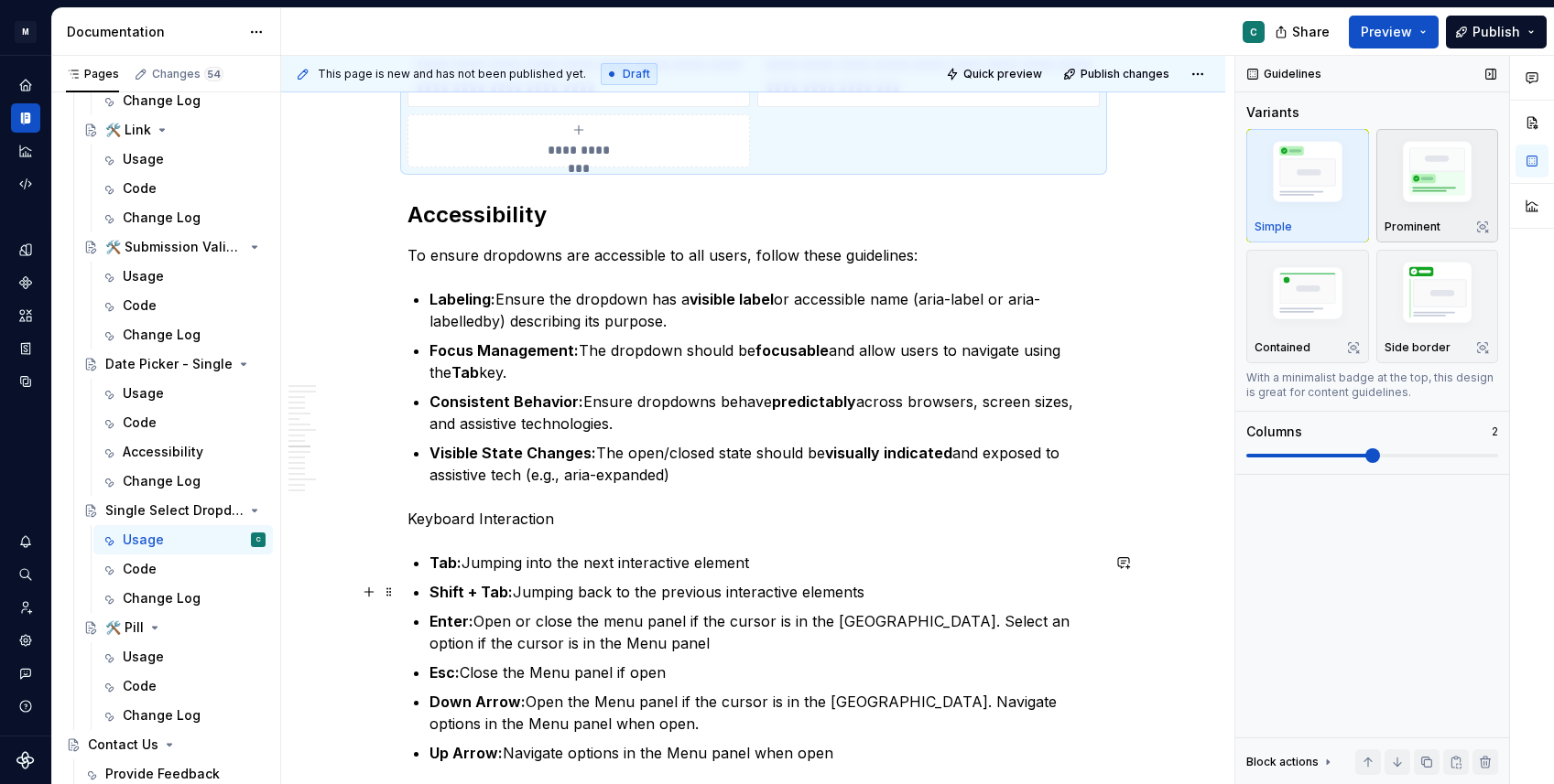
scroll to position [4108, 0]
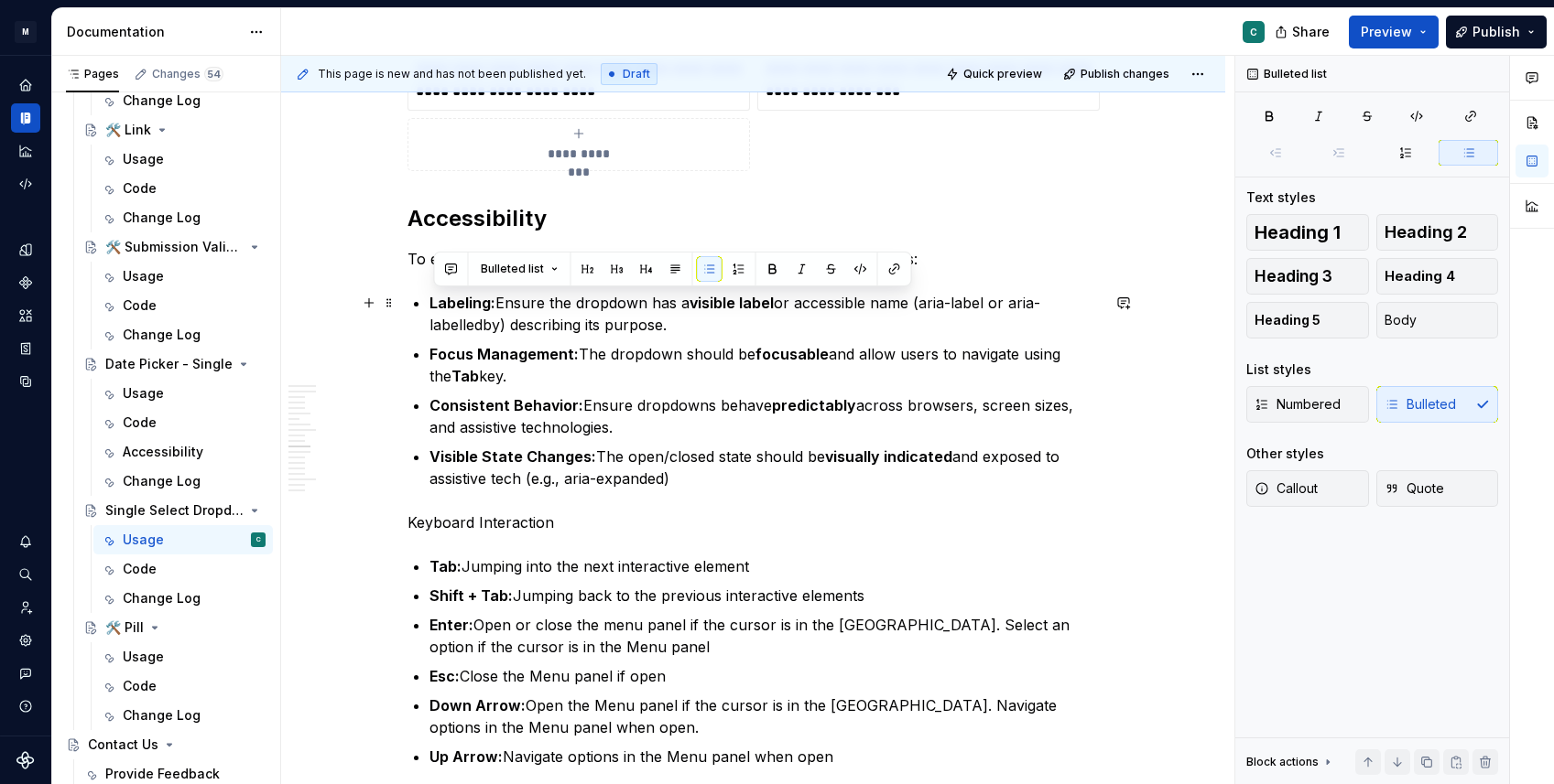
drag, startPoint x: 690, startPoint y: 474, endPoint x: 430, endPoint y: 304, distance: 310.6
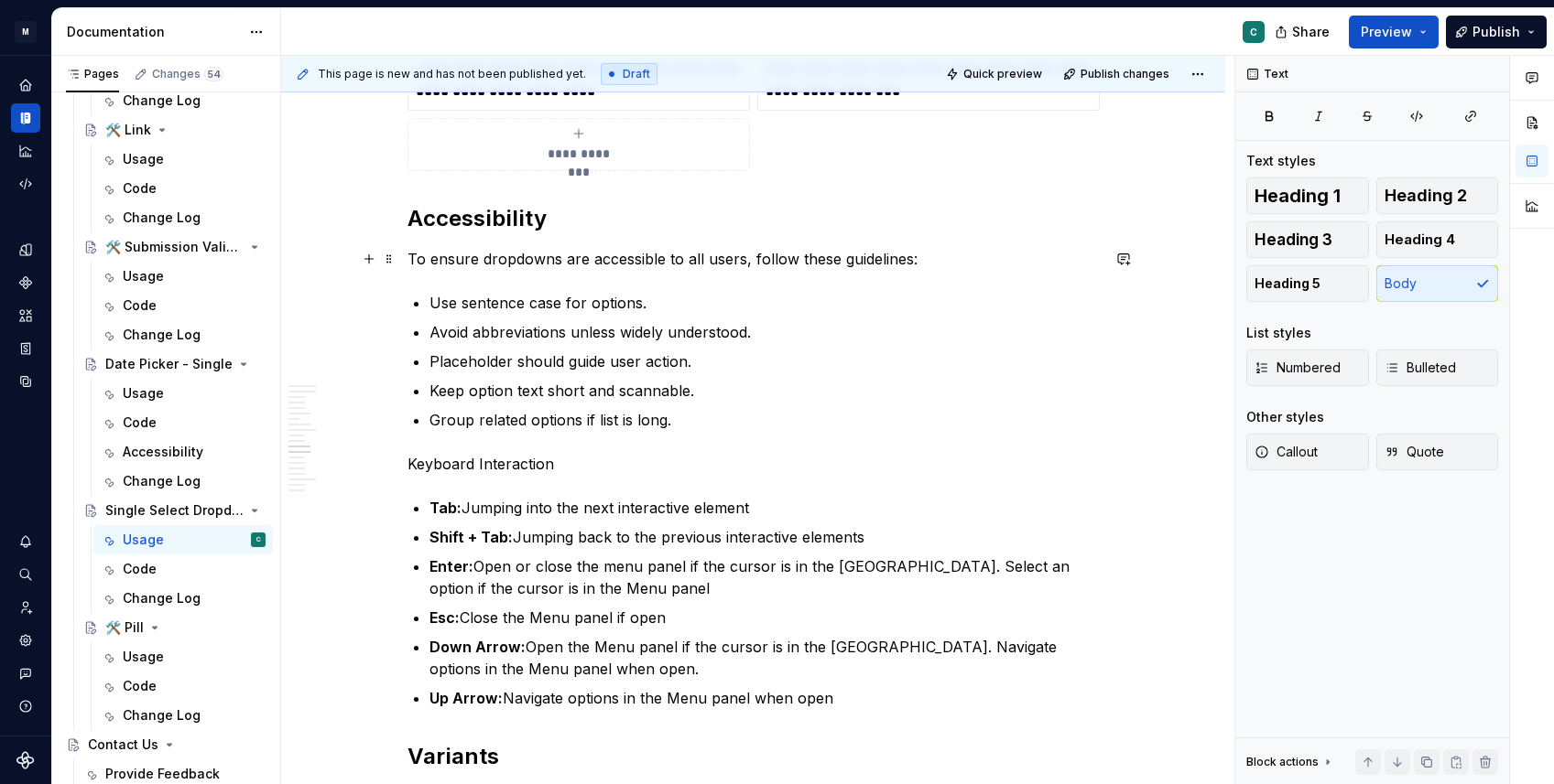
click at [502, 257] on p "To ensure dropdowns are accessible to all users, follow these guidelines:" at bounding box center [754, 259] width 693 height 22
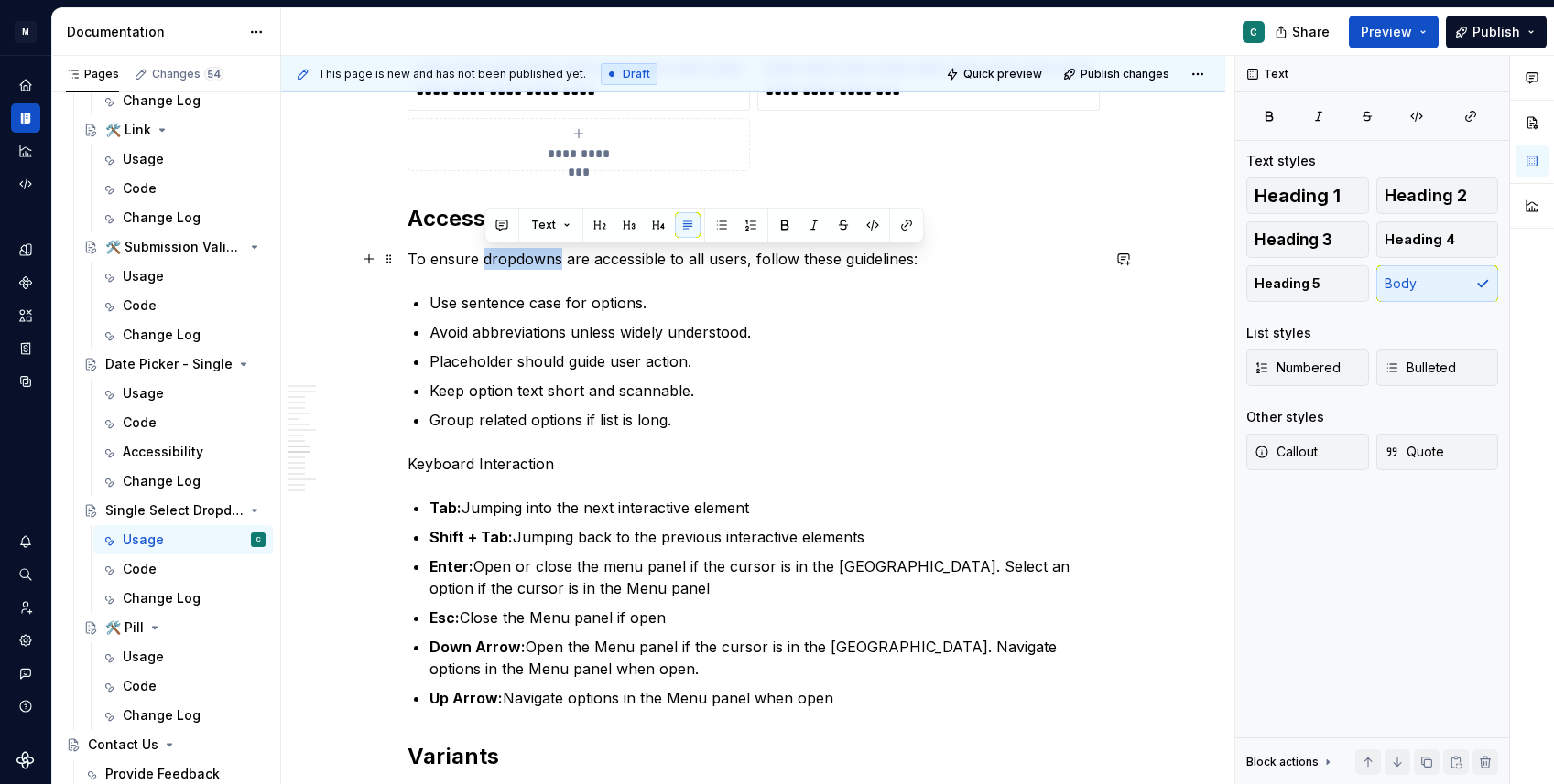
click at [502, 257] on p "To ensure dropdowns are accessible to all users, follow these guidelines:" at bounding box center [754, 259] width 693 height 22
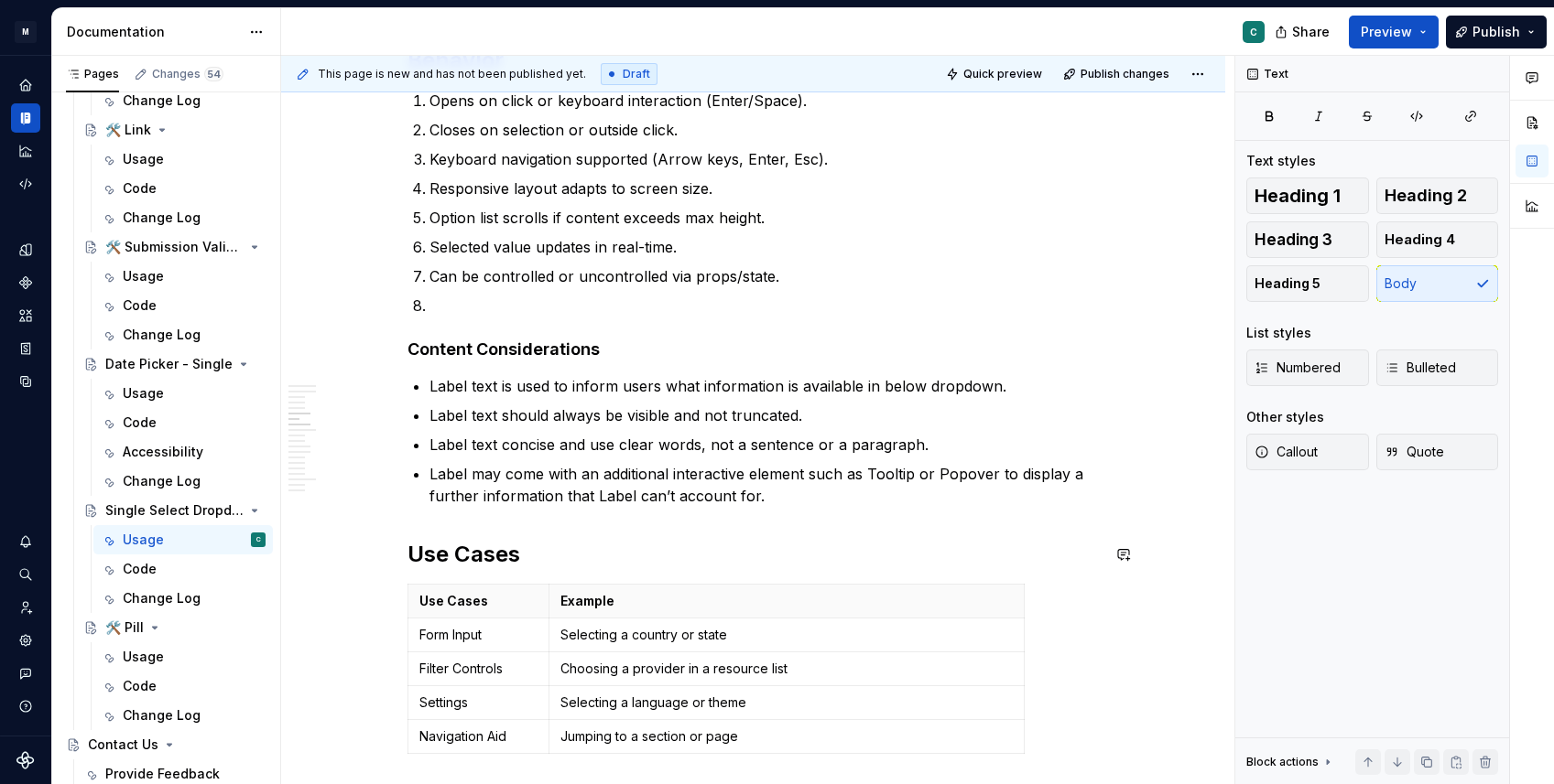
scroll to position [2045, 0]
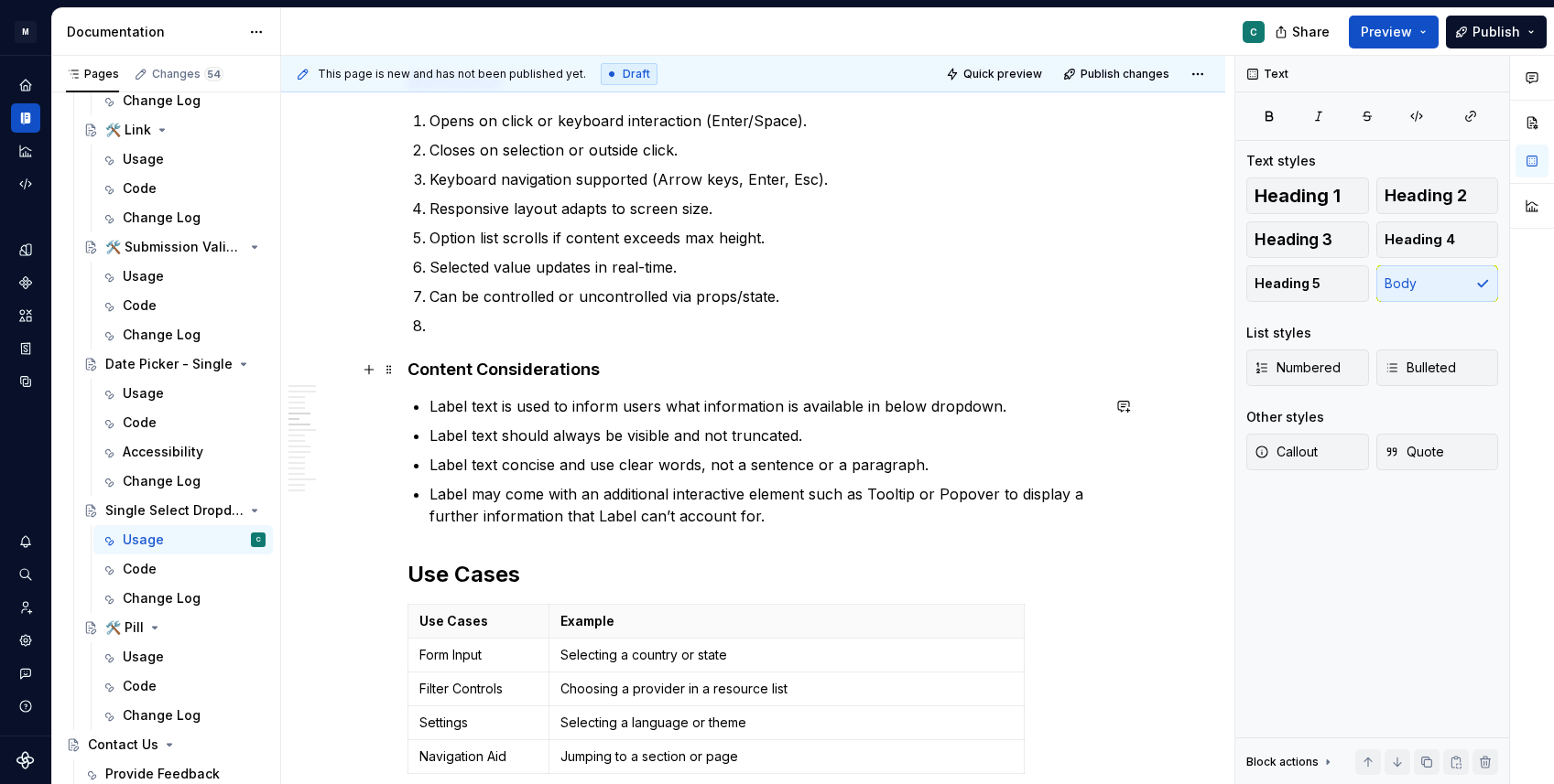
click at [652, 378] on h4 "Content Considerations" at bounding box center [754, 370] width 693 height 22
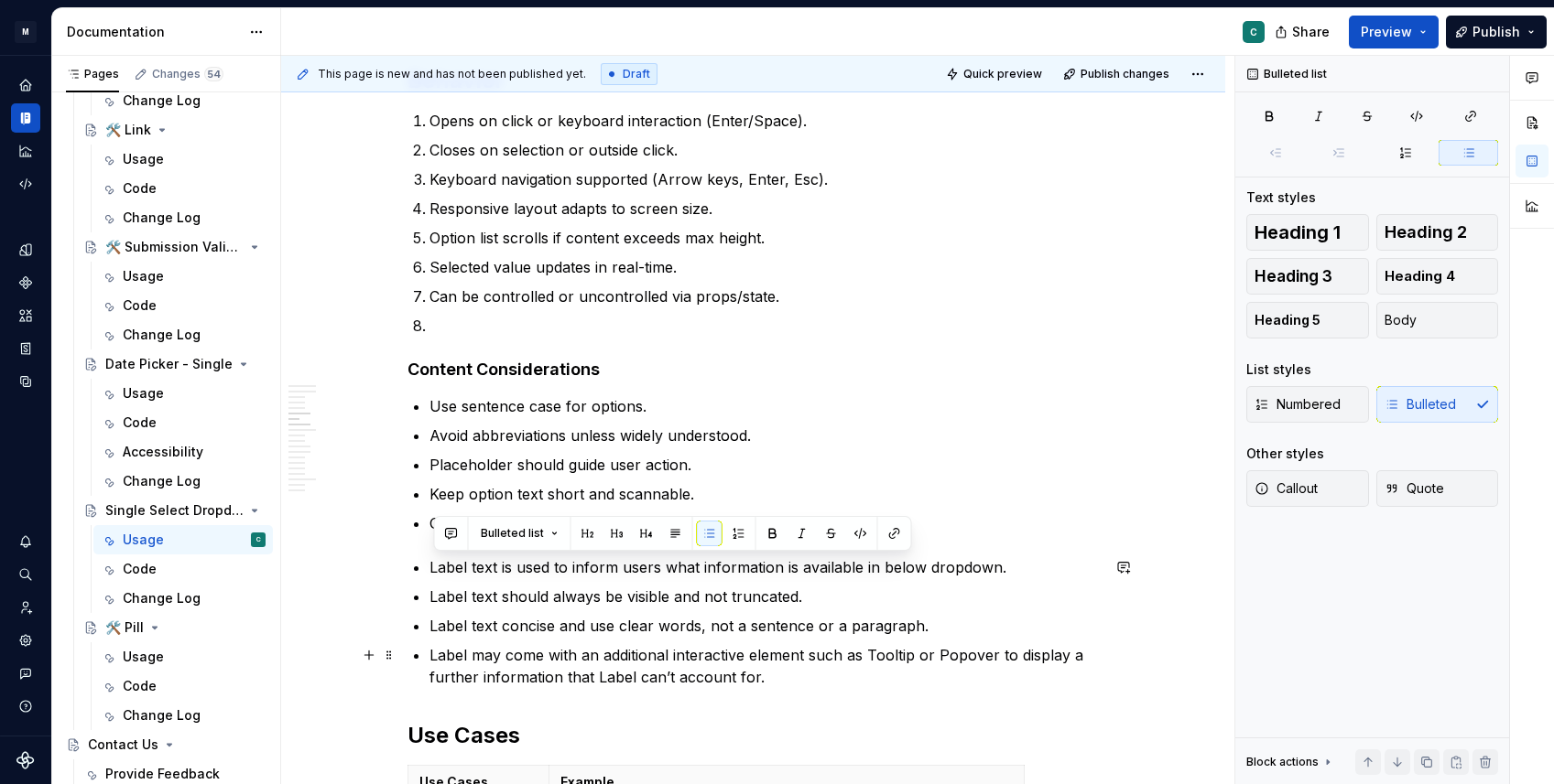
drag, startPoint x: 428, startPoint y: 565, endPoint x: 793, endPoint y: 672, distance: 380.4
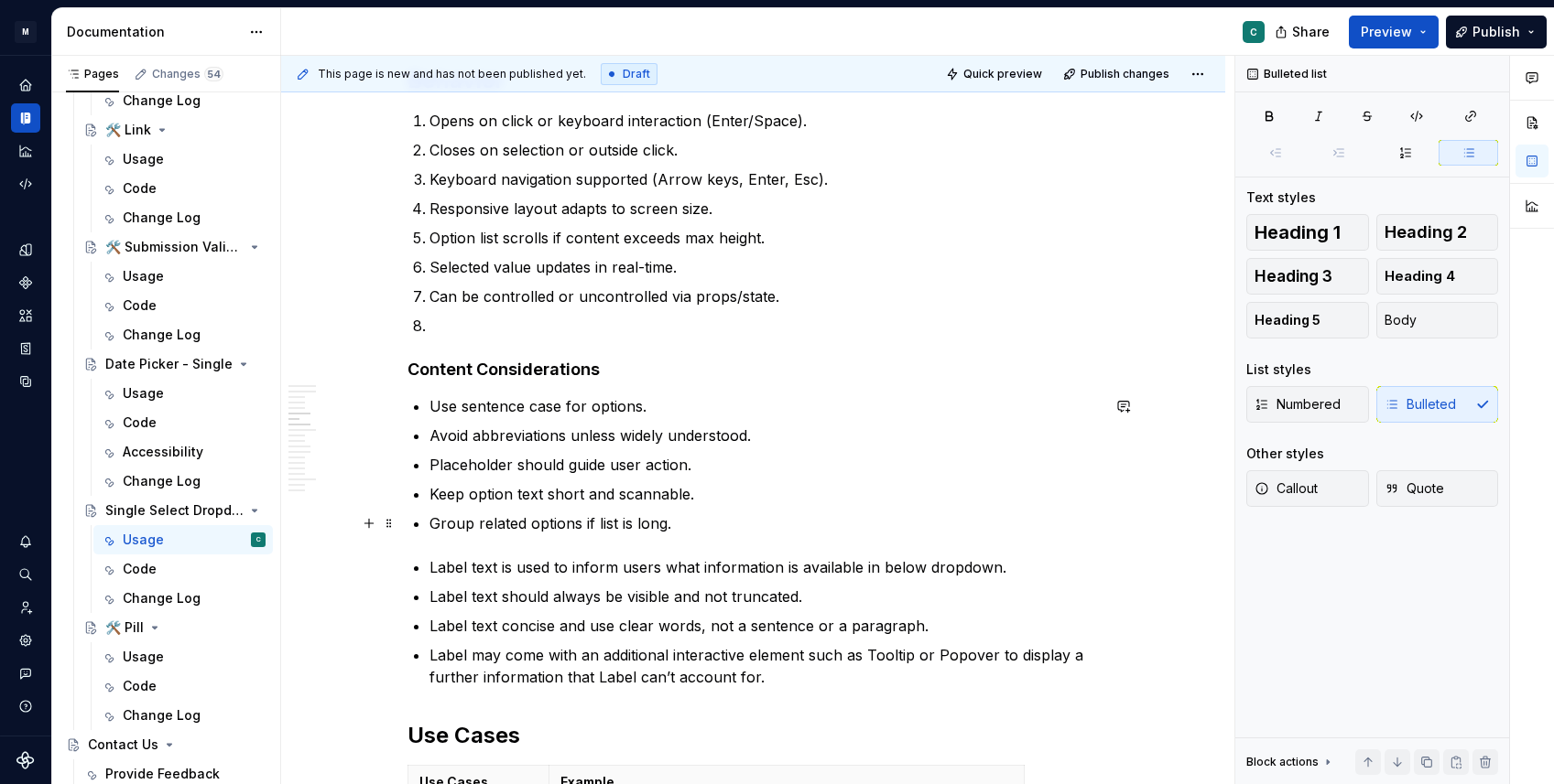
click at [761, 506] on ul "Use sentence case for options. Avoid abbreviations unless widely understood. Pl…" at bounding box center [765, 465] width 670 height 139
click at [740, 528] on p "Group related options if list is long." at bounding box center [765, 523] width 670 height 22
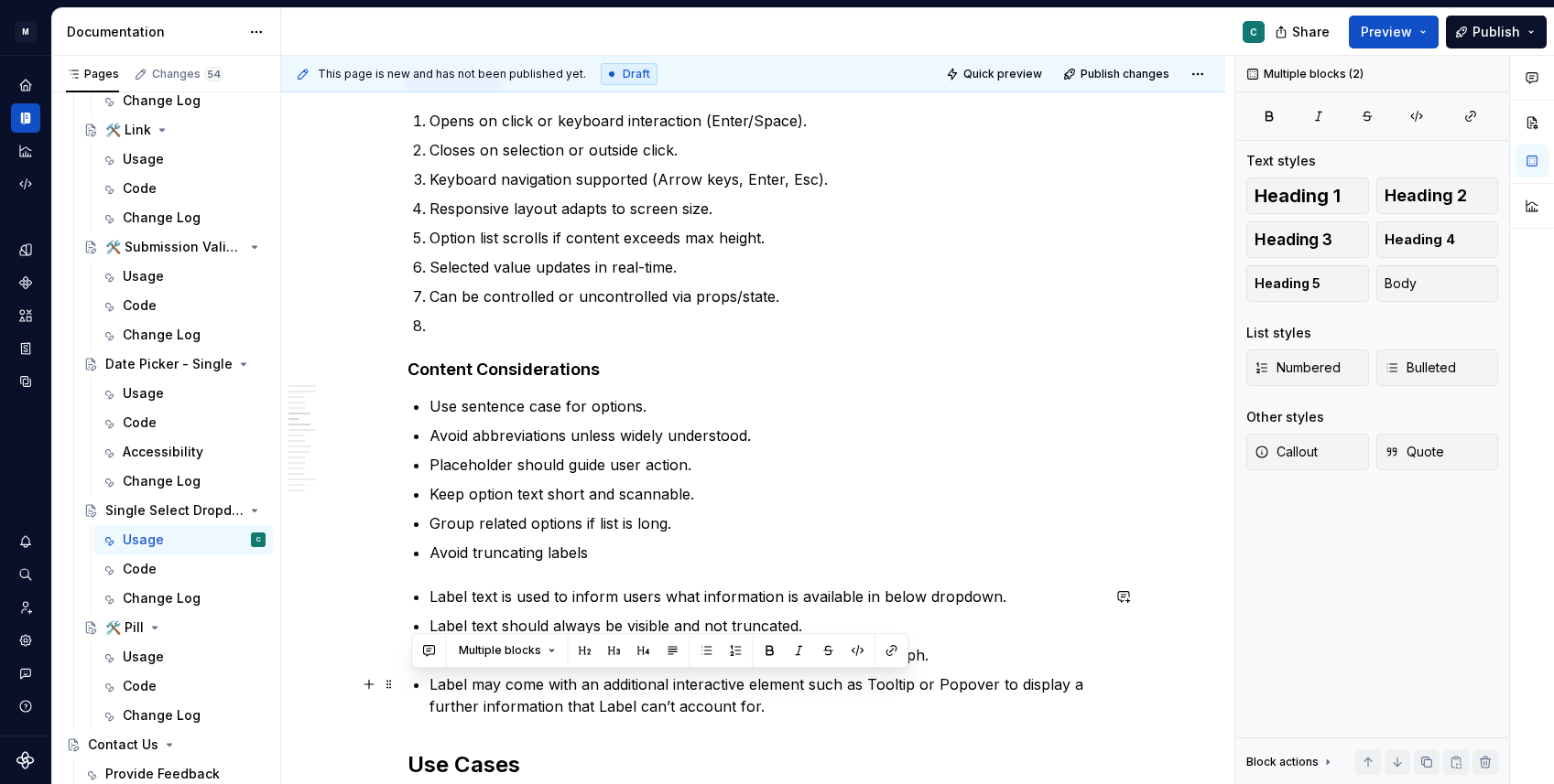
scroll to position [2067, 0]
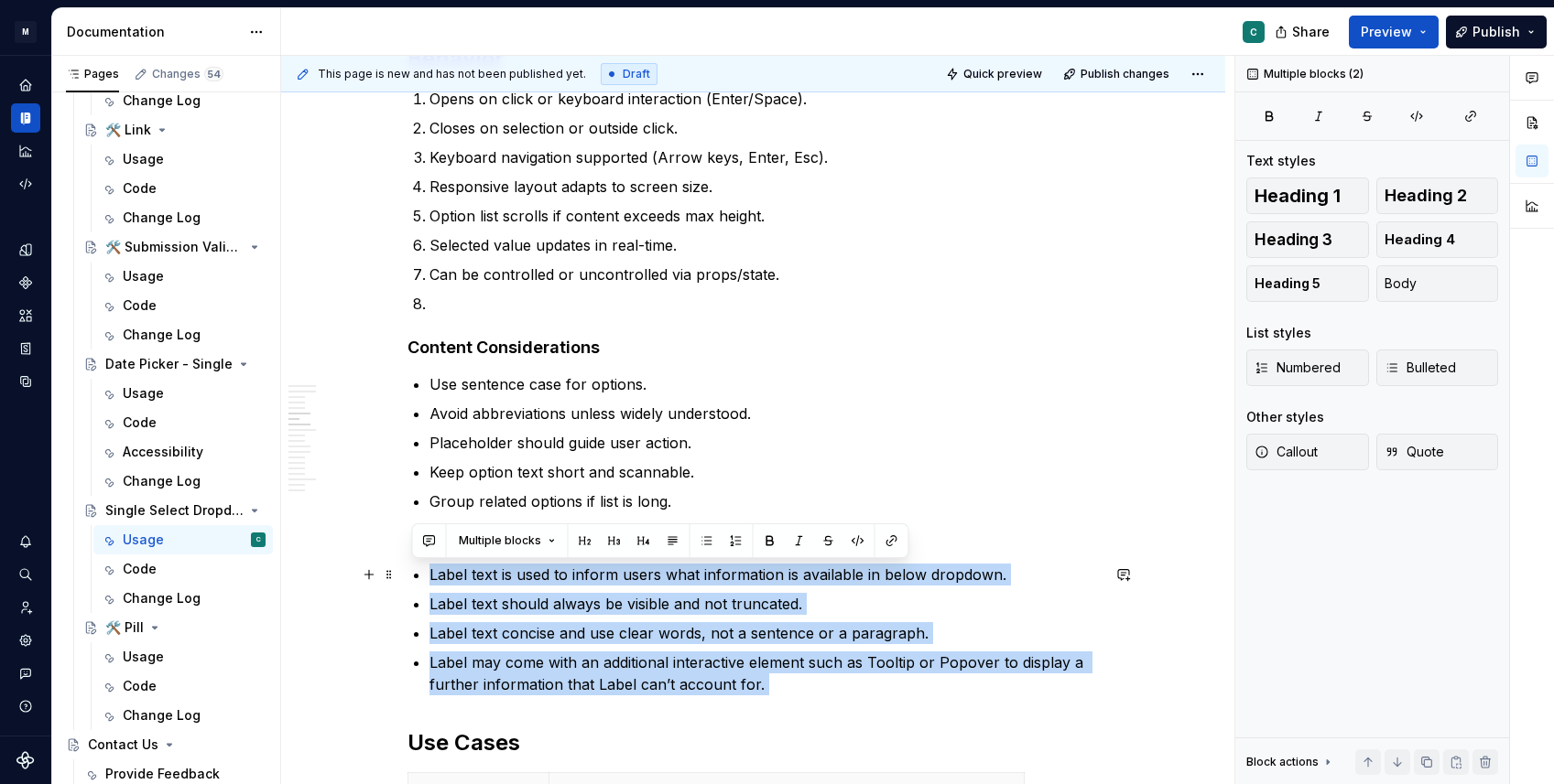
drag, startPoint x: 772, startPoint y: 723, endPoint x: 406, endPoint y: 566, distance: 398.3
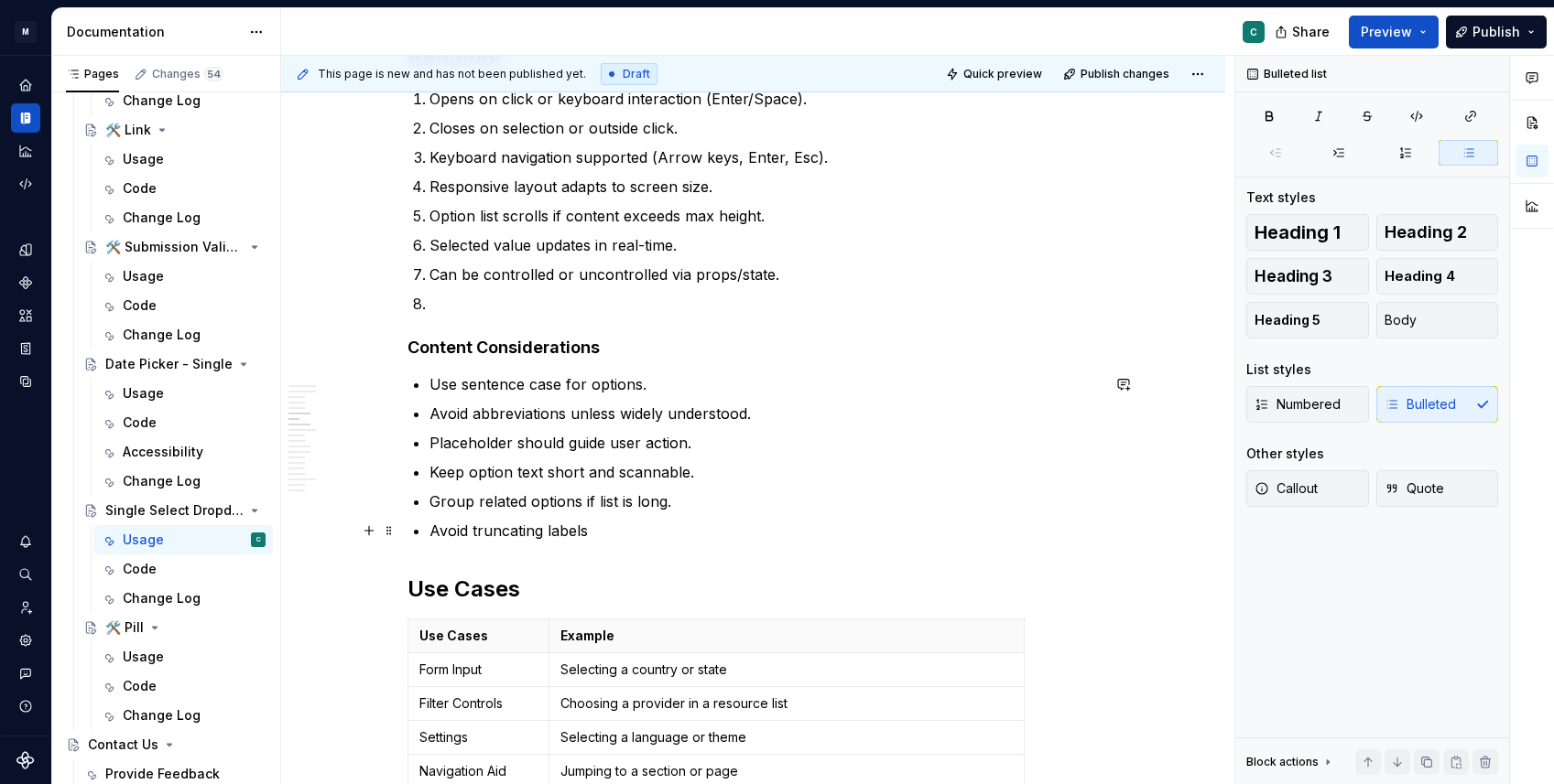
click at [662, 533] on p "Avoid truncating labels" at bounding box center [765, 531] width 670 height 22
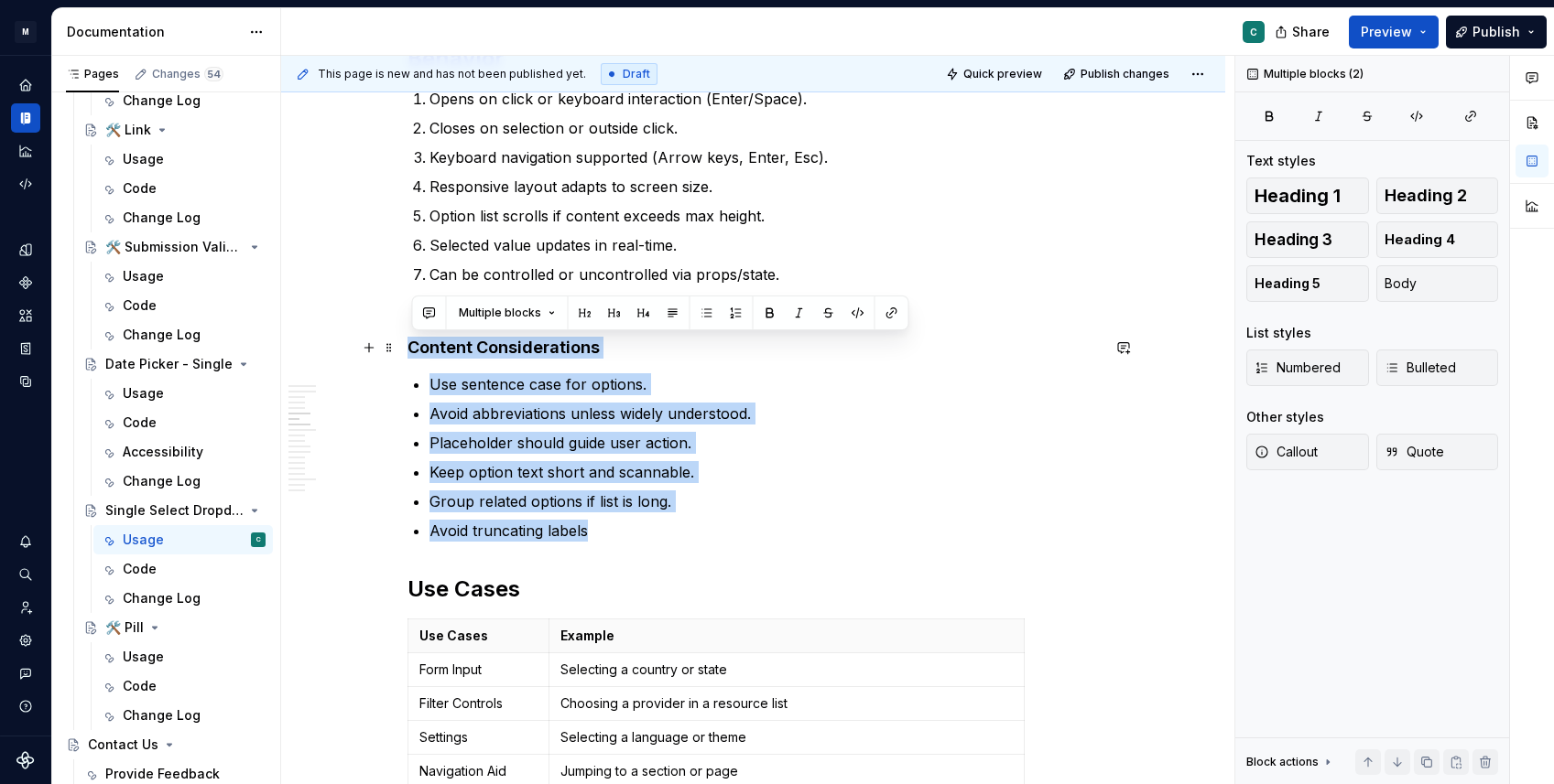
drag, startPoint x: 664, startPoint y: 523, endPoint x: 351, endPoint y: 344, distance: 360.6
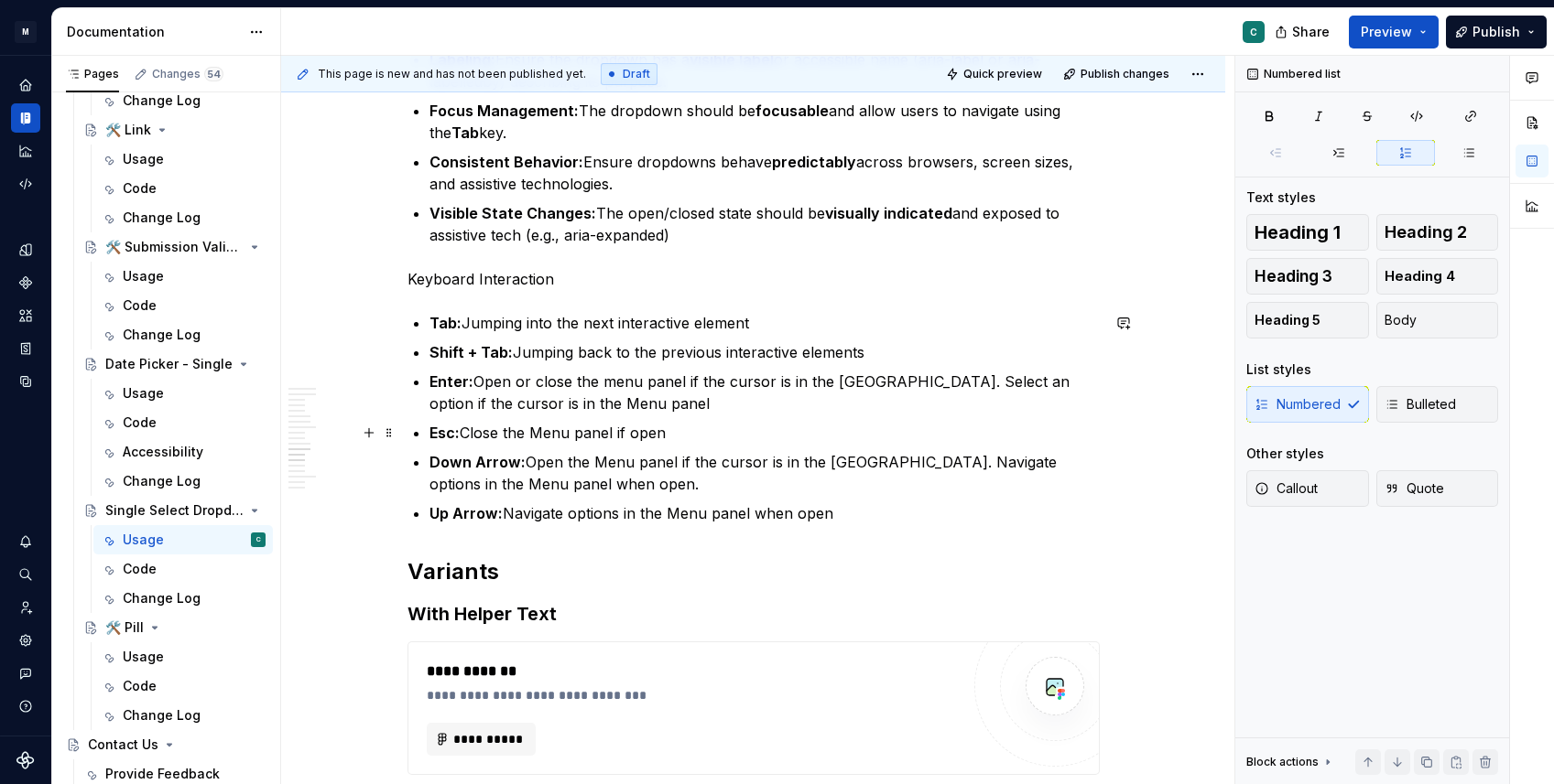
scroll to position [4266, 0]
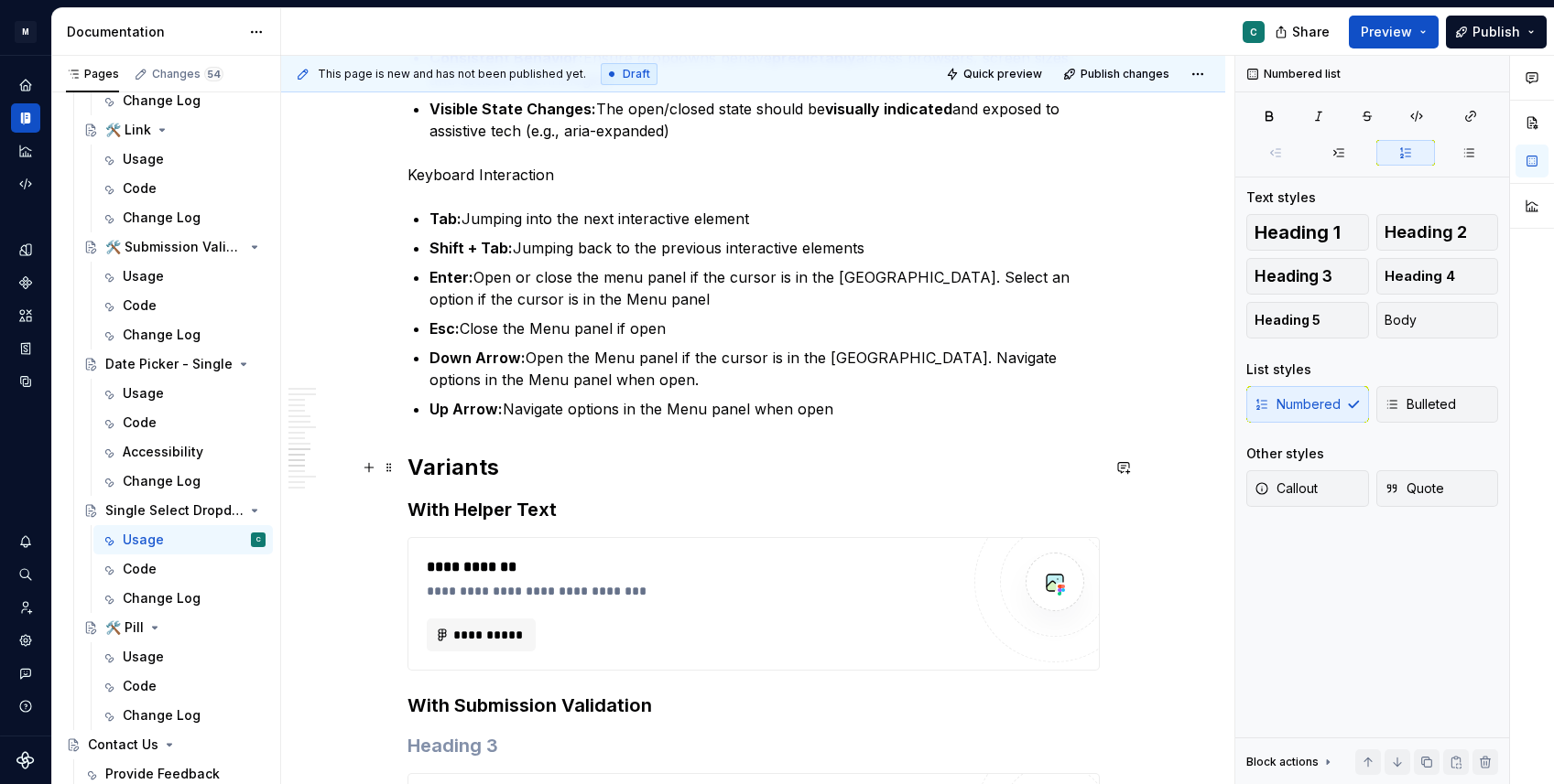
click at [414, 466] on h2 "Variants" at bounding box center [754, 468] width 693 height 30
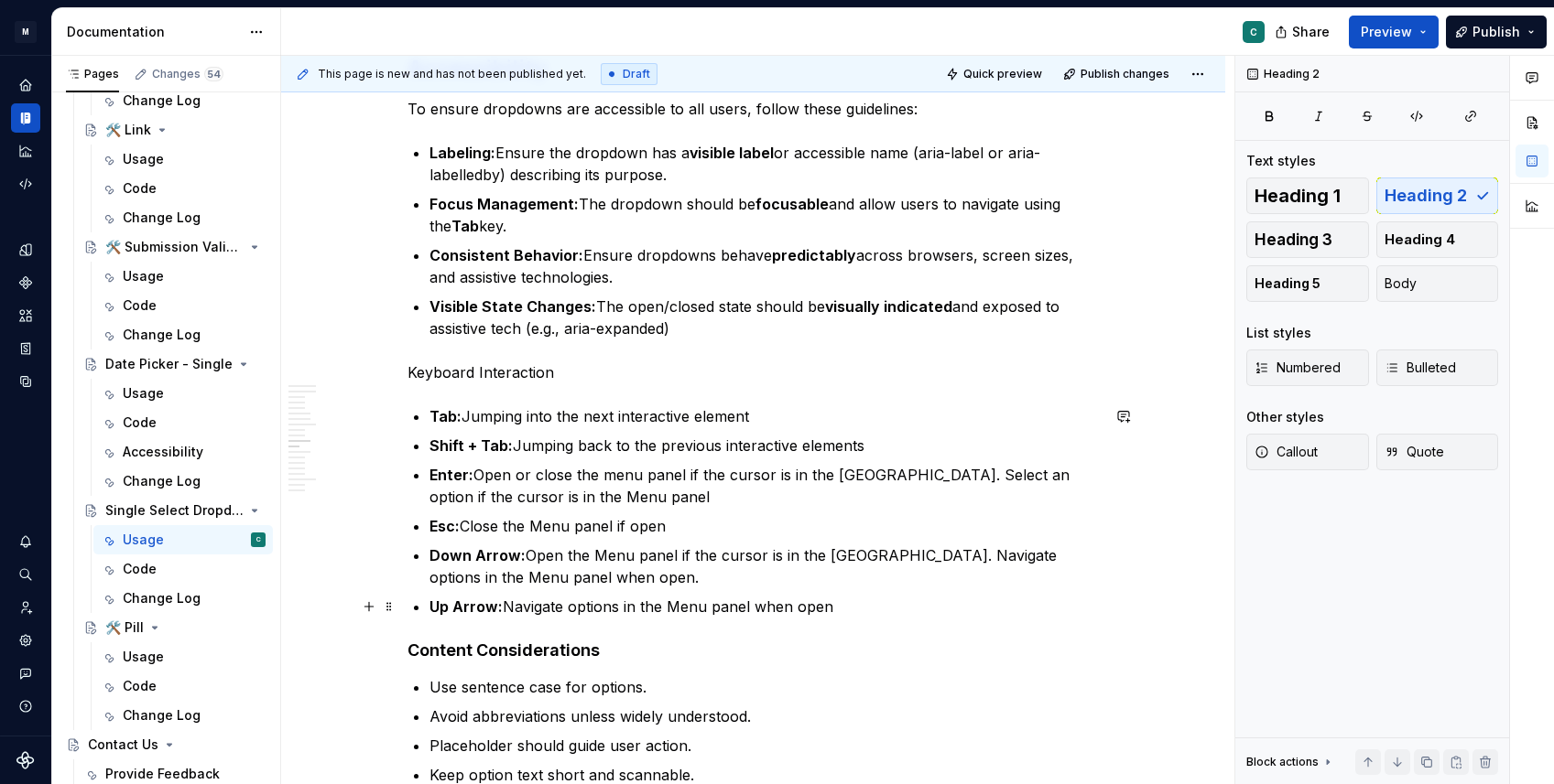
scroll to position [4068, 0]
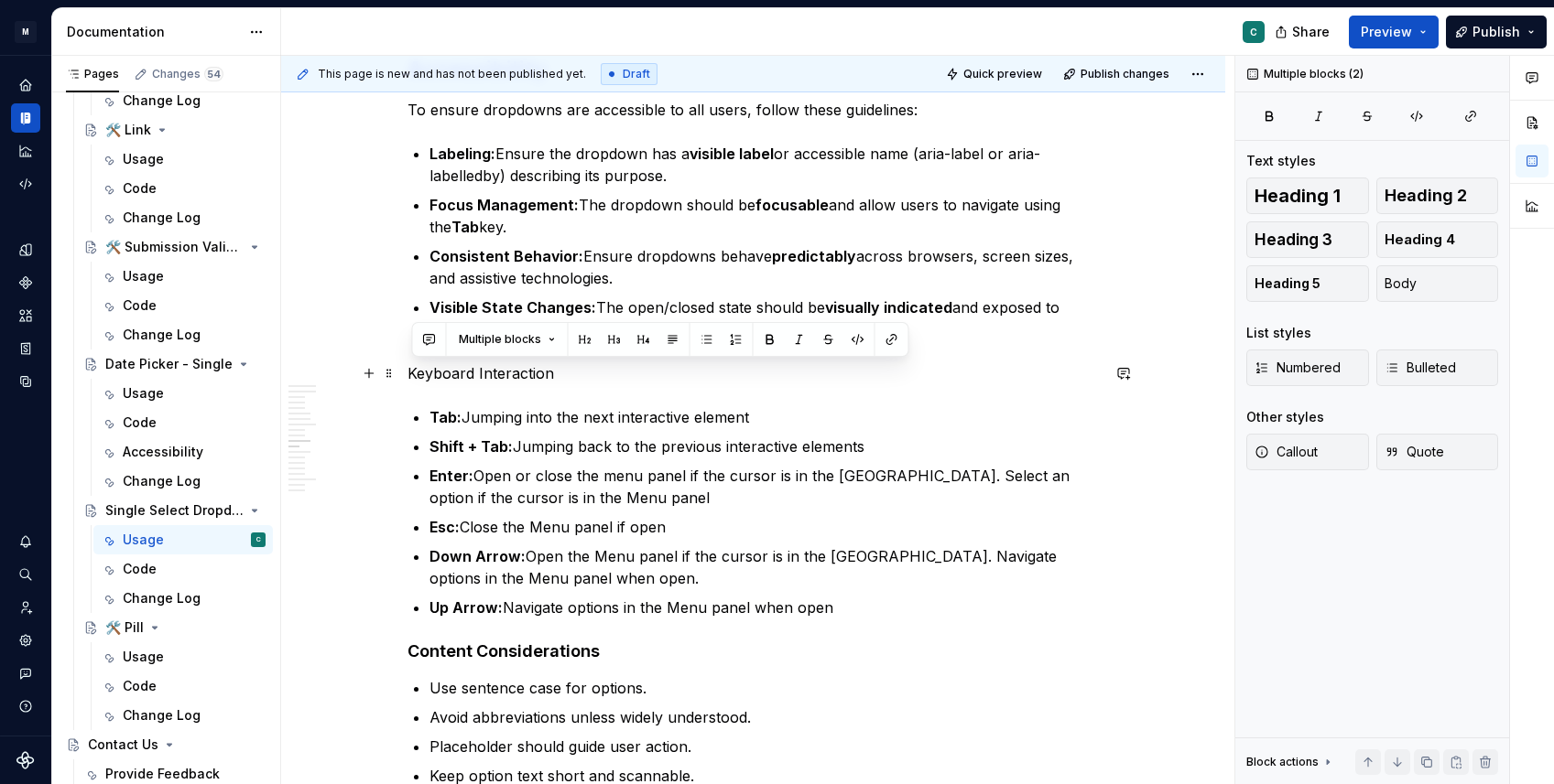
drag, startPoint x: 854, startPoint y: 603, endPoint x: 619, endPoint y: 397, distance: 312.5
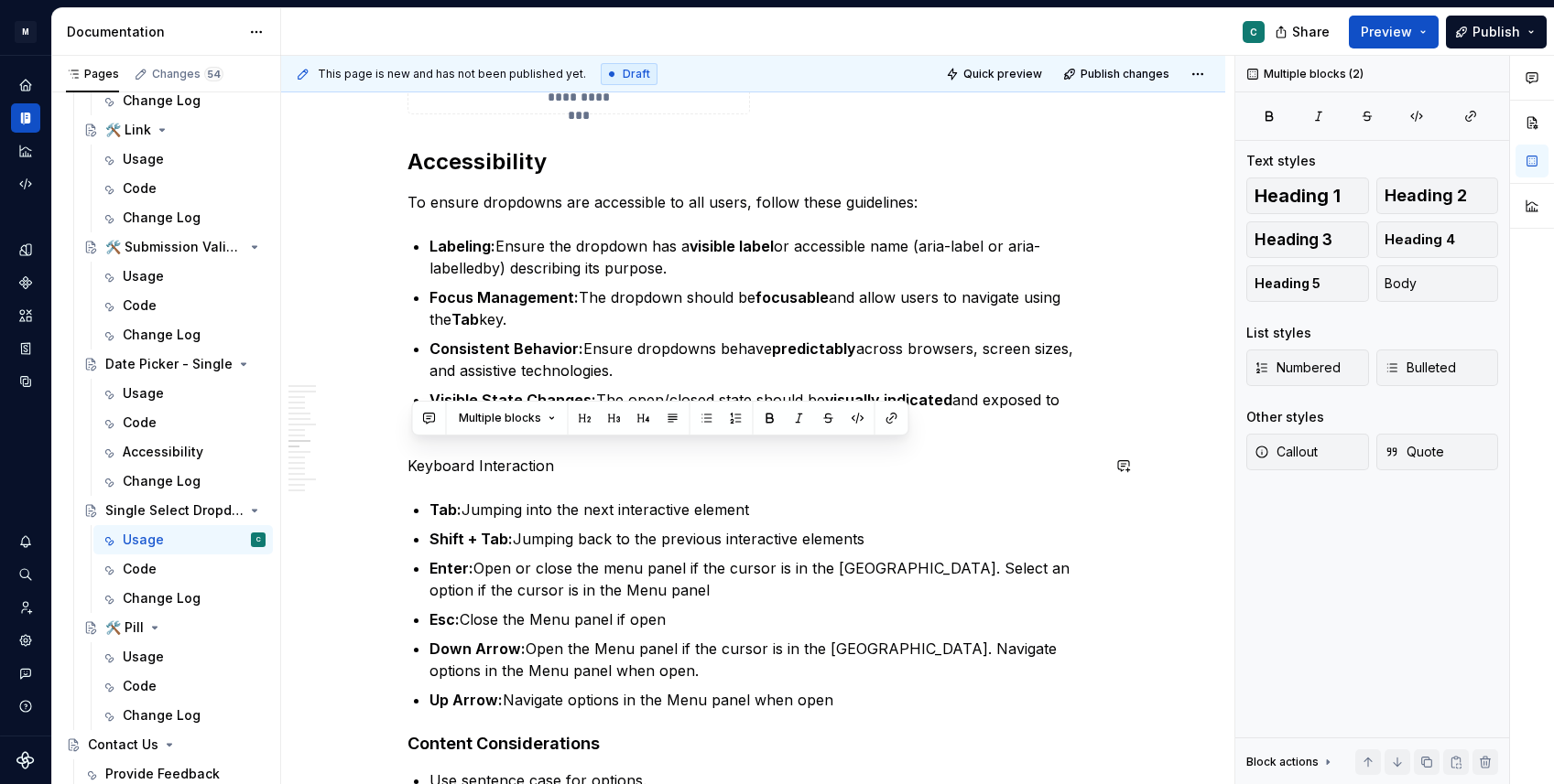
scroll to position [3967, 0]
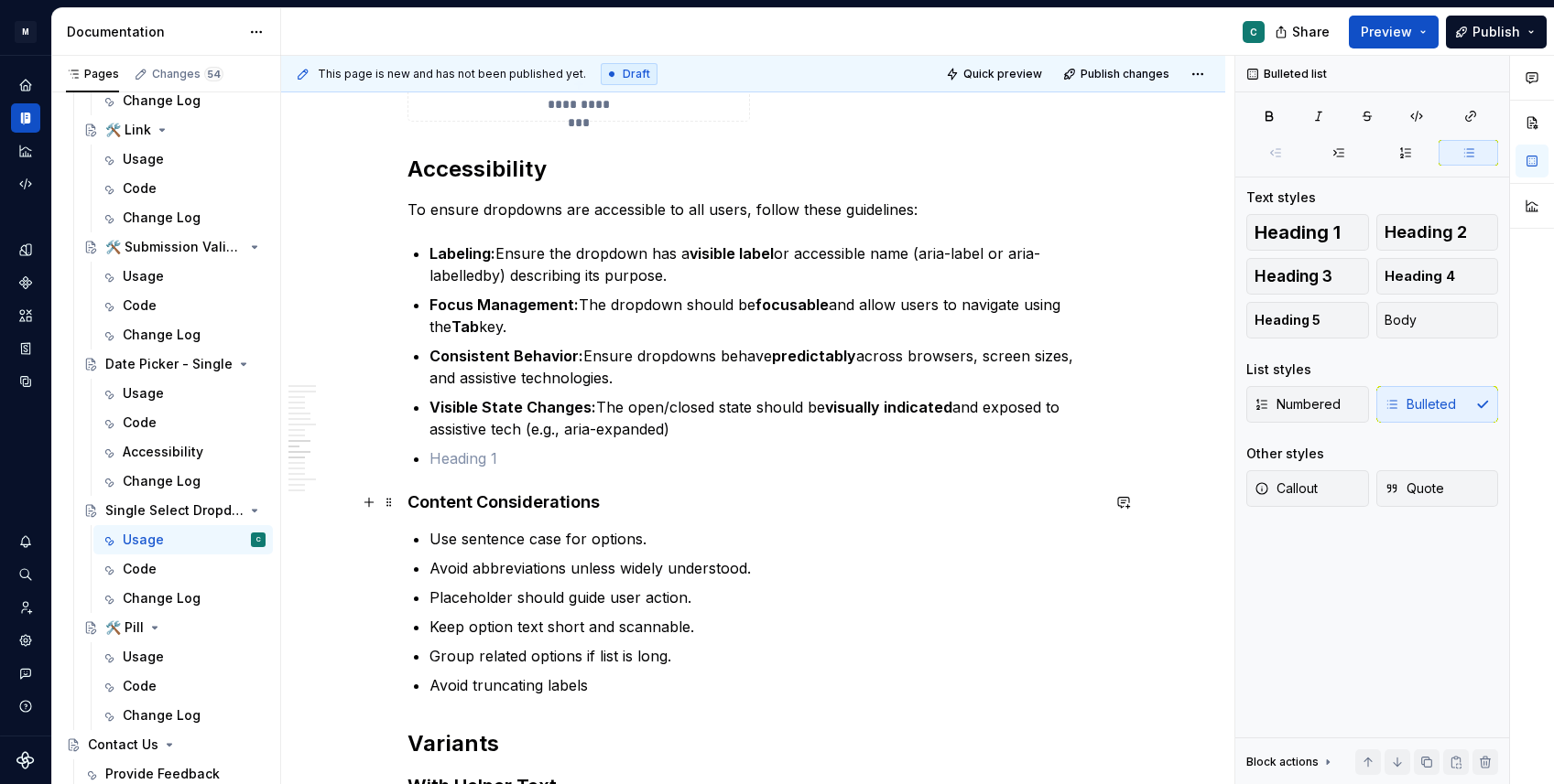
click at [496, 497] on h4 "Content Considerations" at bounding box center [754, 503] width 693 height 22
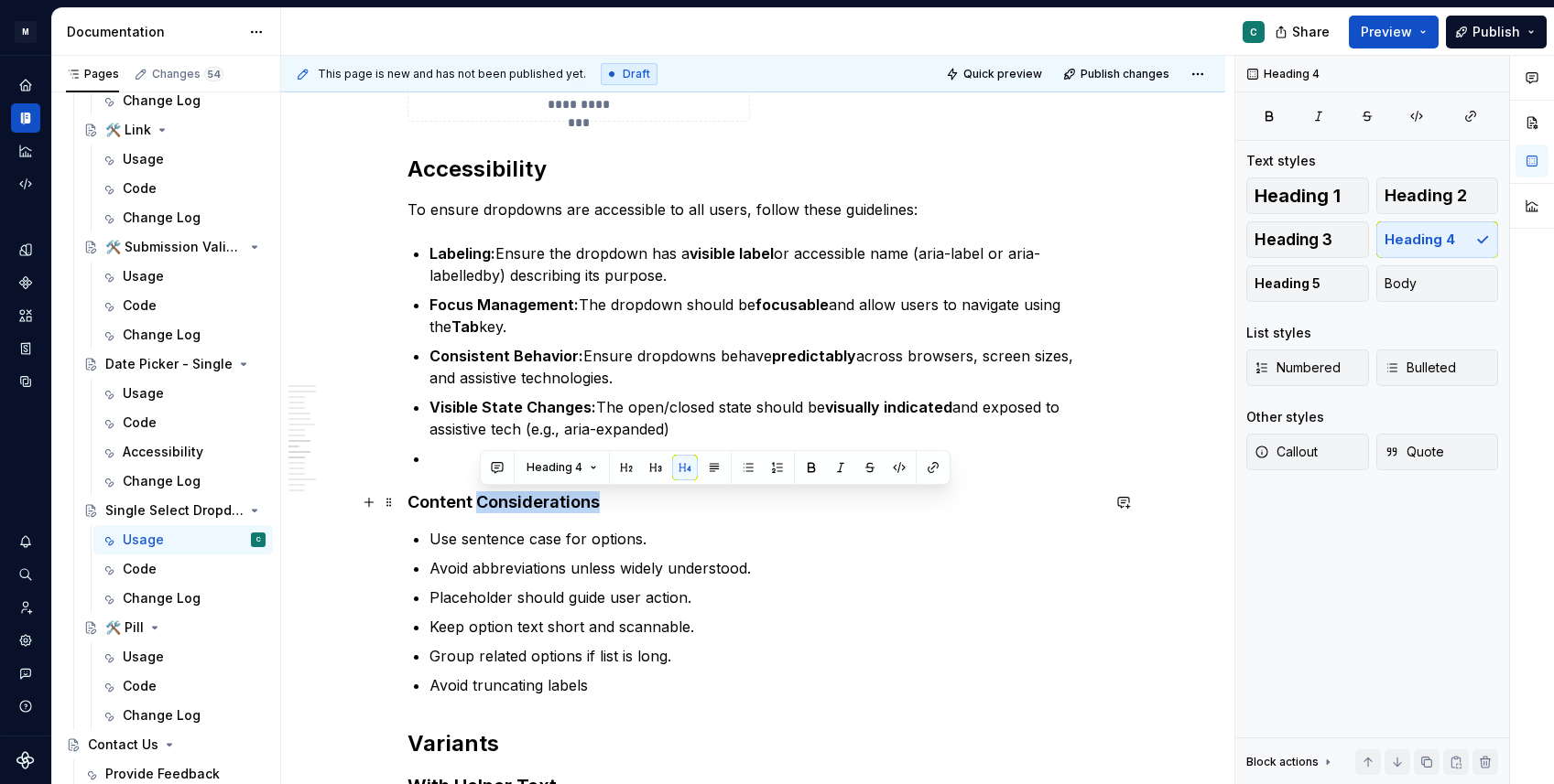
click at [496, 497] on h4 "Content Considerations" at bounding box center [754, 503] width 693 height 22
click at [590, 469] on button "button" at bounding box center [588, 468] width 26 height 26
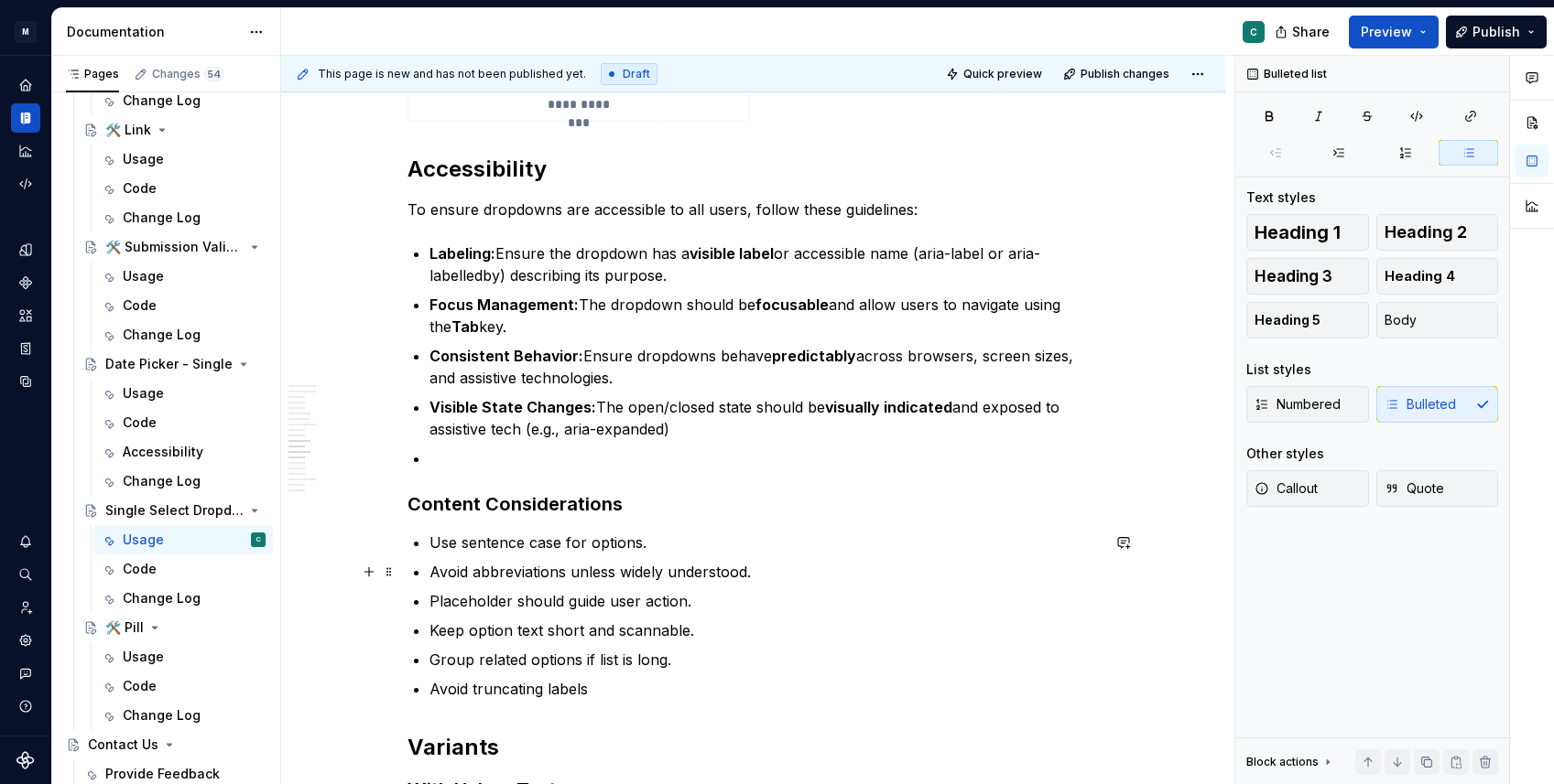
drag, startPoint x: 897, startPoint y: 572, endPoint x: 877, endPoint y: 557, distance: 25.0
click at [896, 571] on p "Avoid abbreviations unless widely understood." at bounding box center [765, 572] width 670 height 22
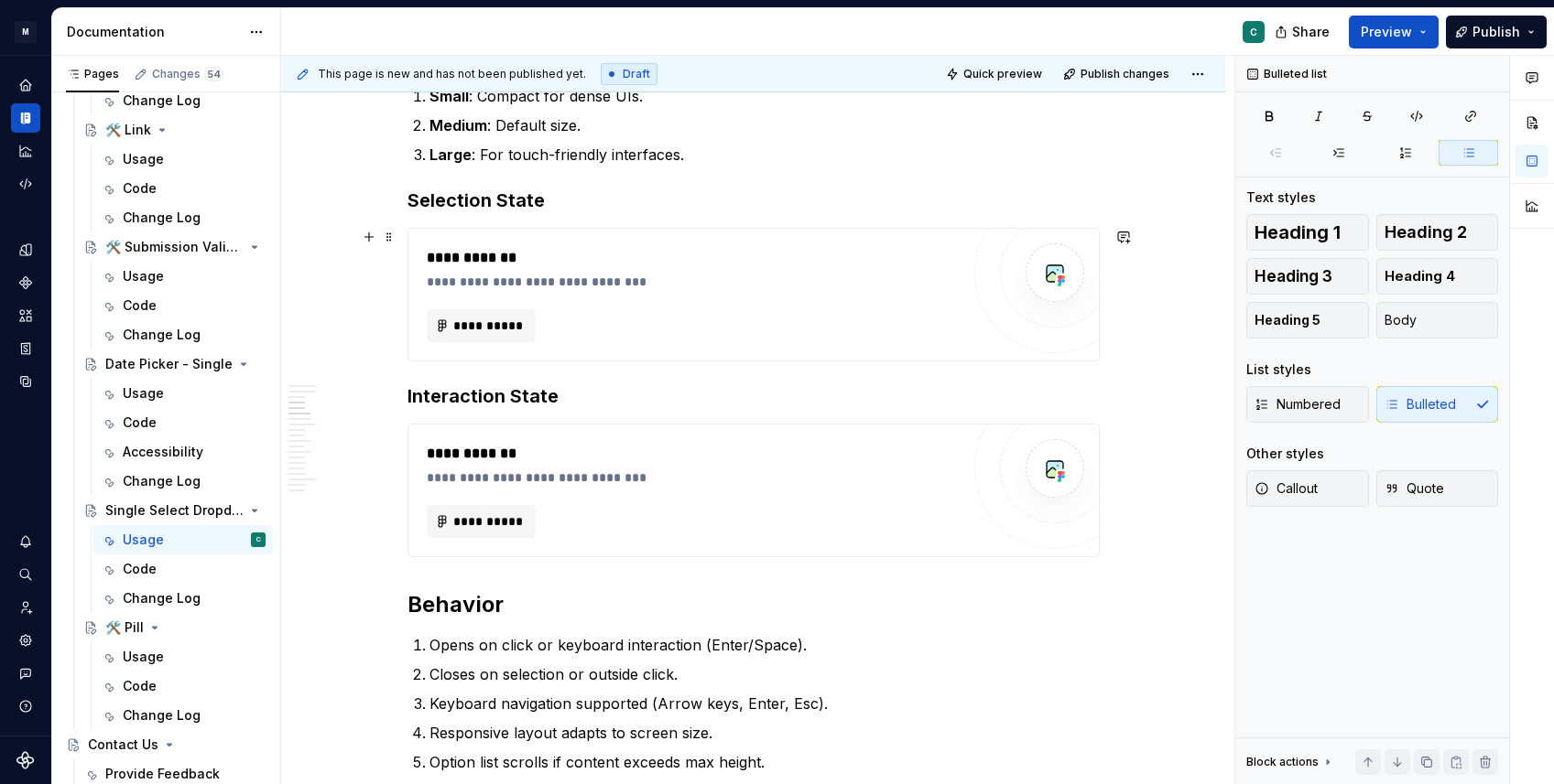
scroll to position [1982, 0]
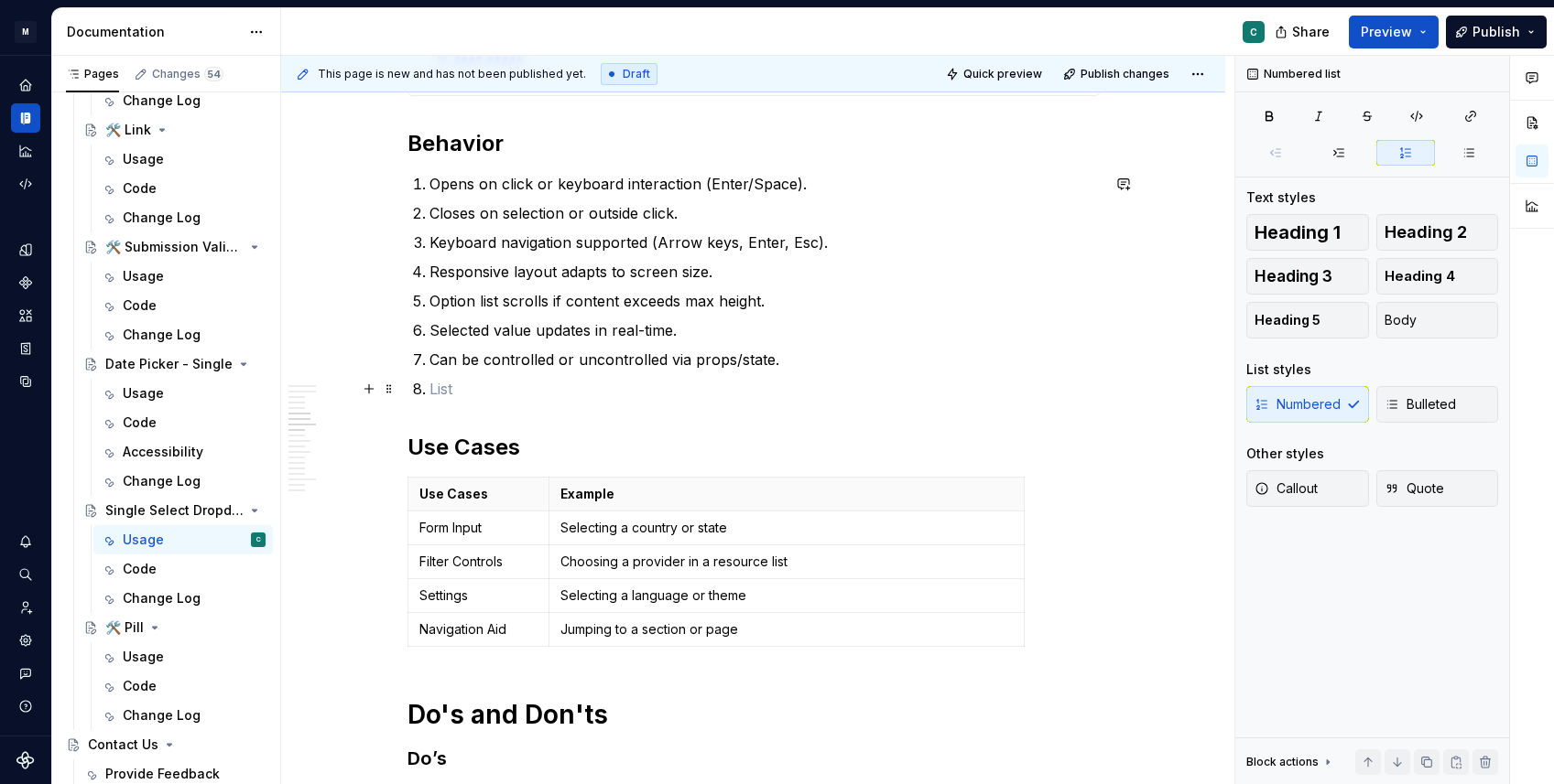
click at [470, 396] on p at bounding box center [765, 389] width 670 height 22
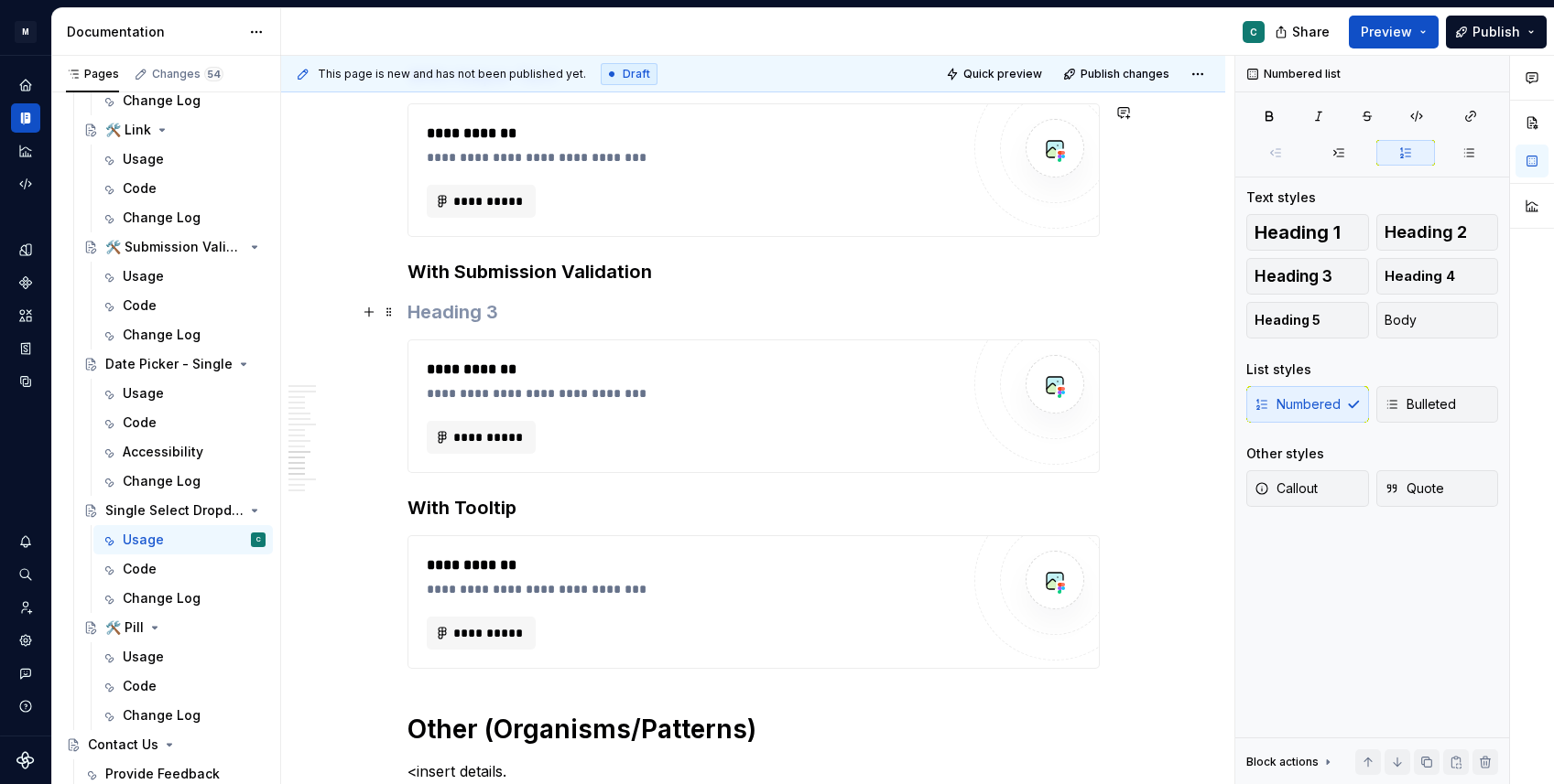
scroll to position [4739, 0]
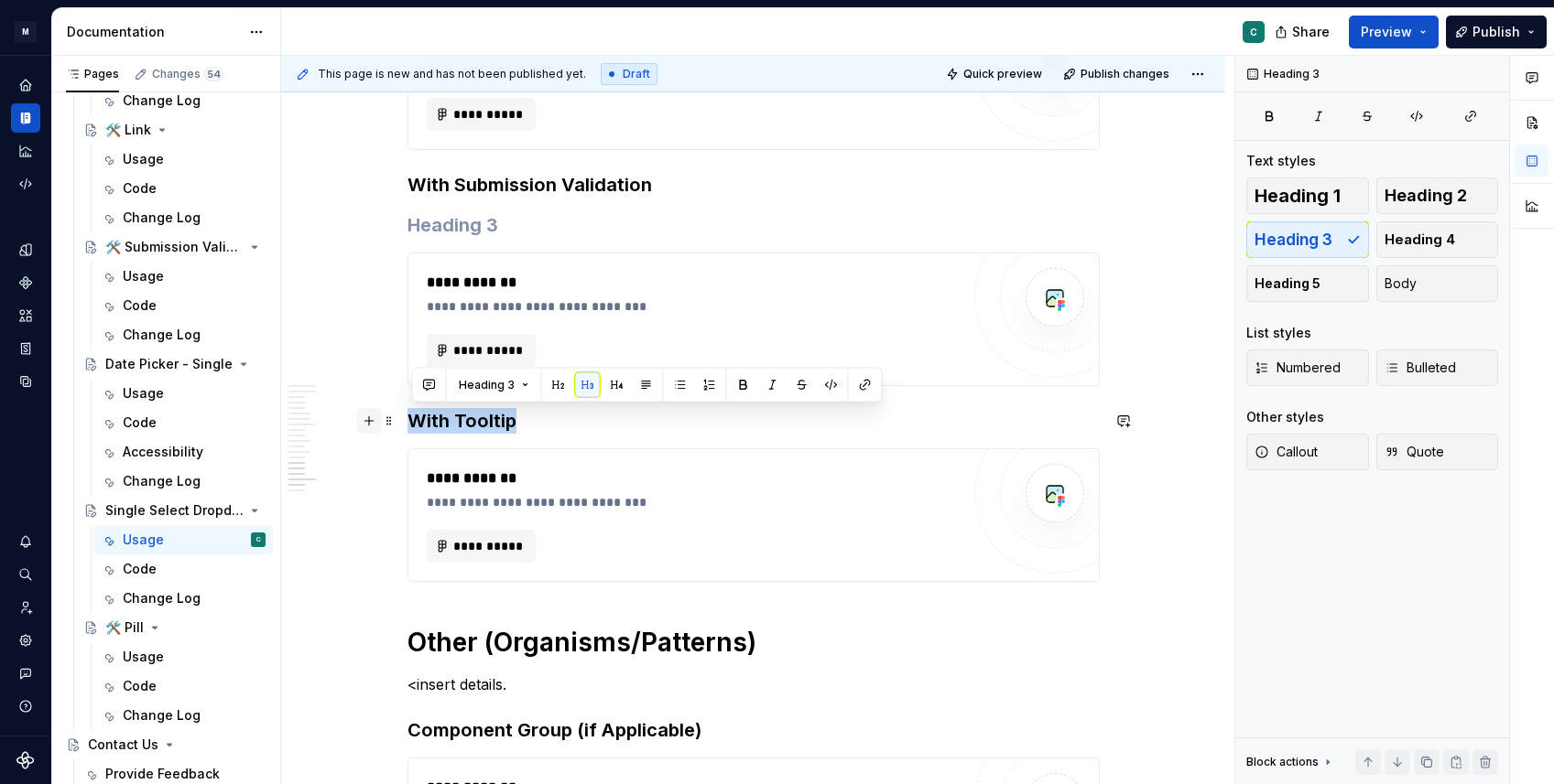
drag, startPoint x: 545, startPoint y: 416, endPoint x: 375, endPoint y: 416, distance: 170.0
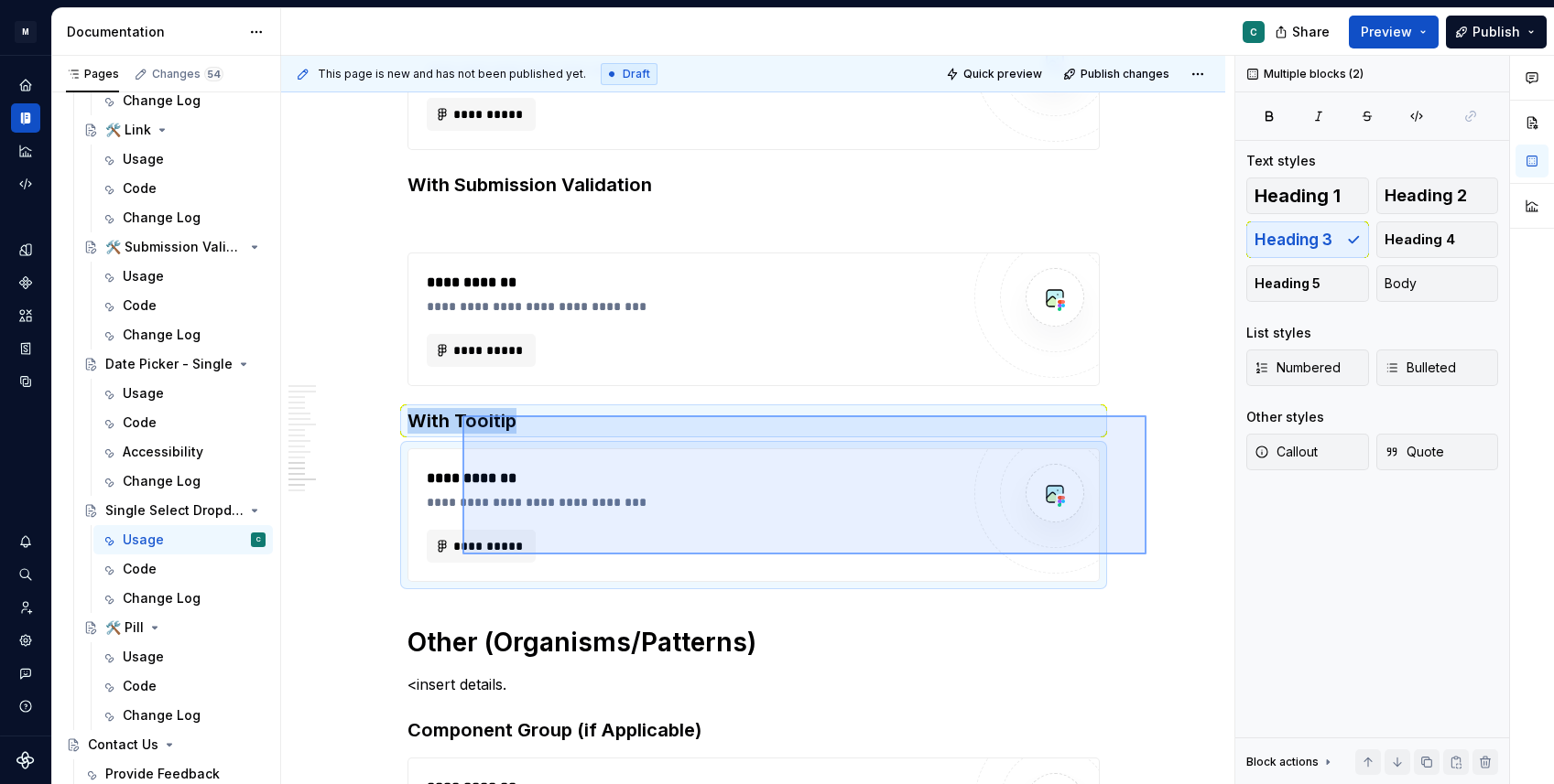
drag, startPoint x: 1146, startPoint y: 555, endPoint x: 462, endPoint y: 416, distance: 698.0
click at [462, 416] on div "**********" at bounding box center [758, 420] width 953 height 729
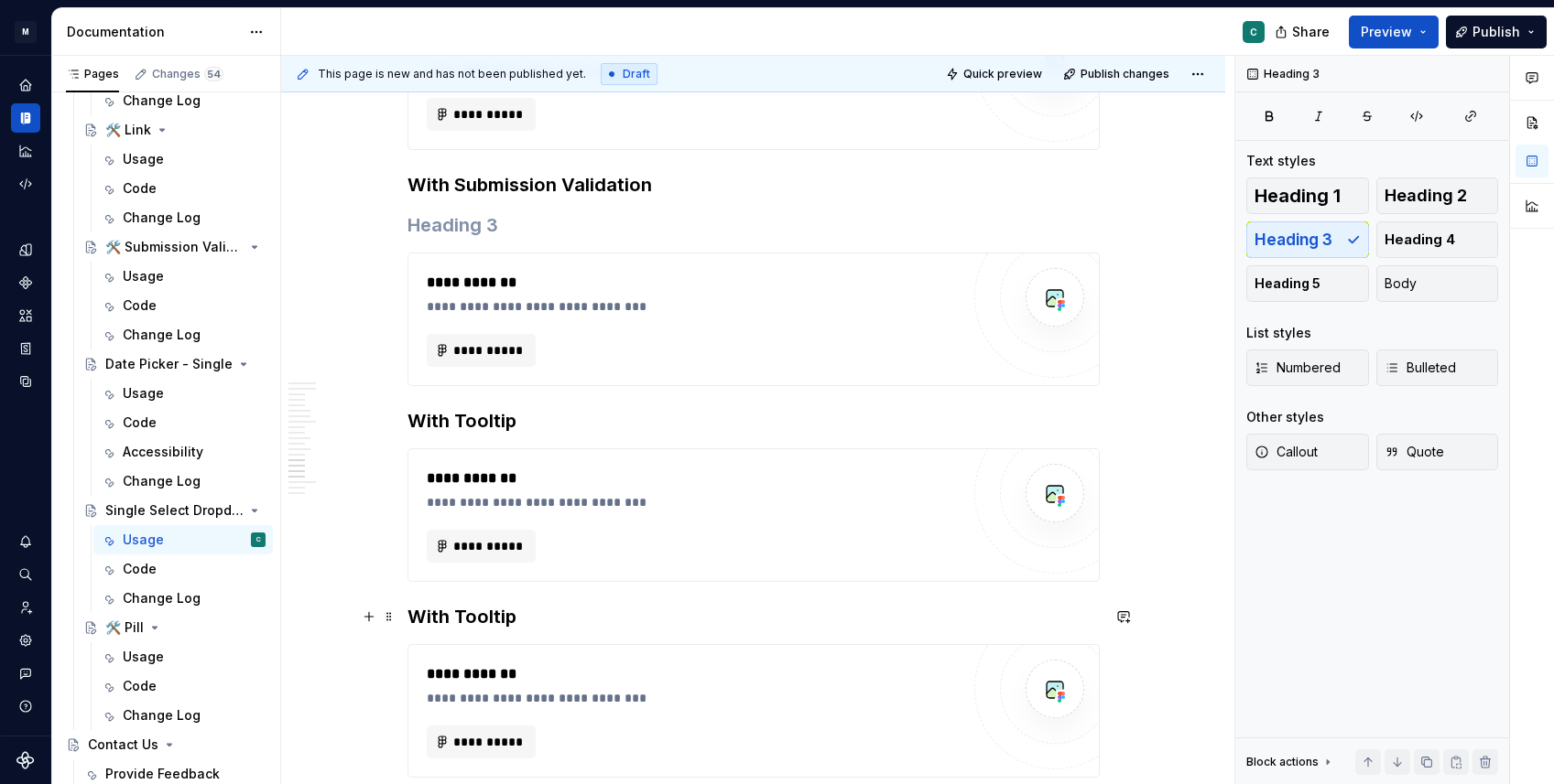
click at [458, 610] on h3 "With Tooltip" at bounding box center [754, 617] width 693 height 26
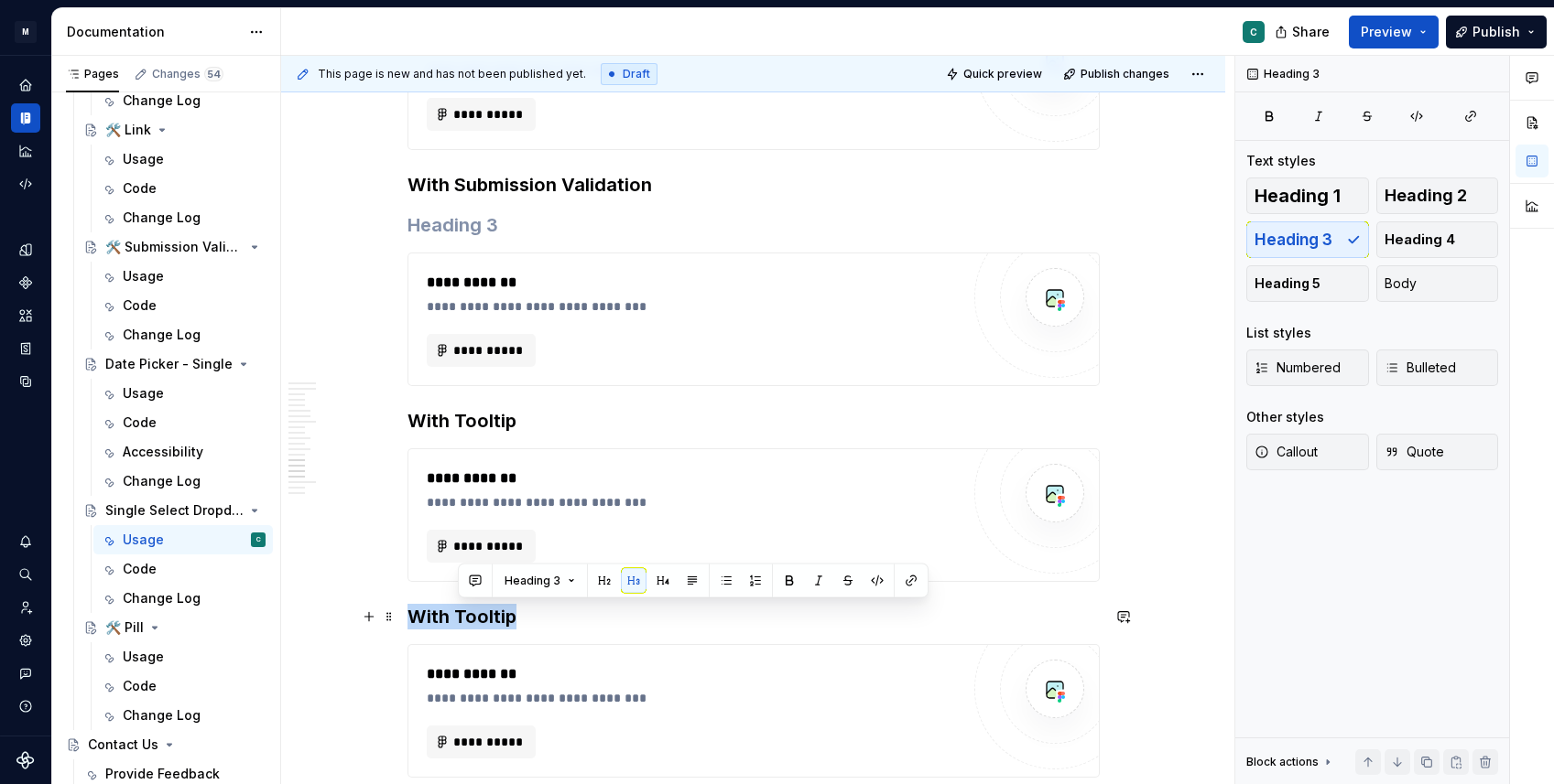
click at [458, 610] on h3 "With Tooltip" at bounding box center [754, 617] width 693 height 26
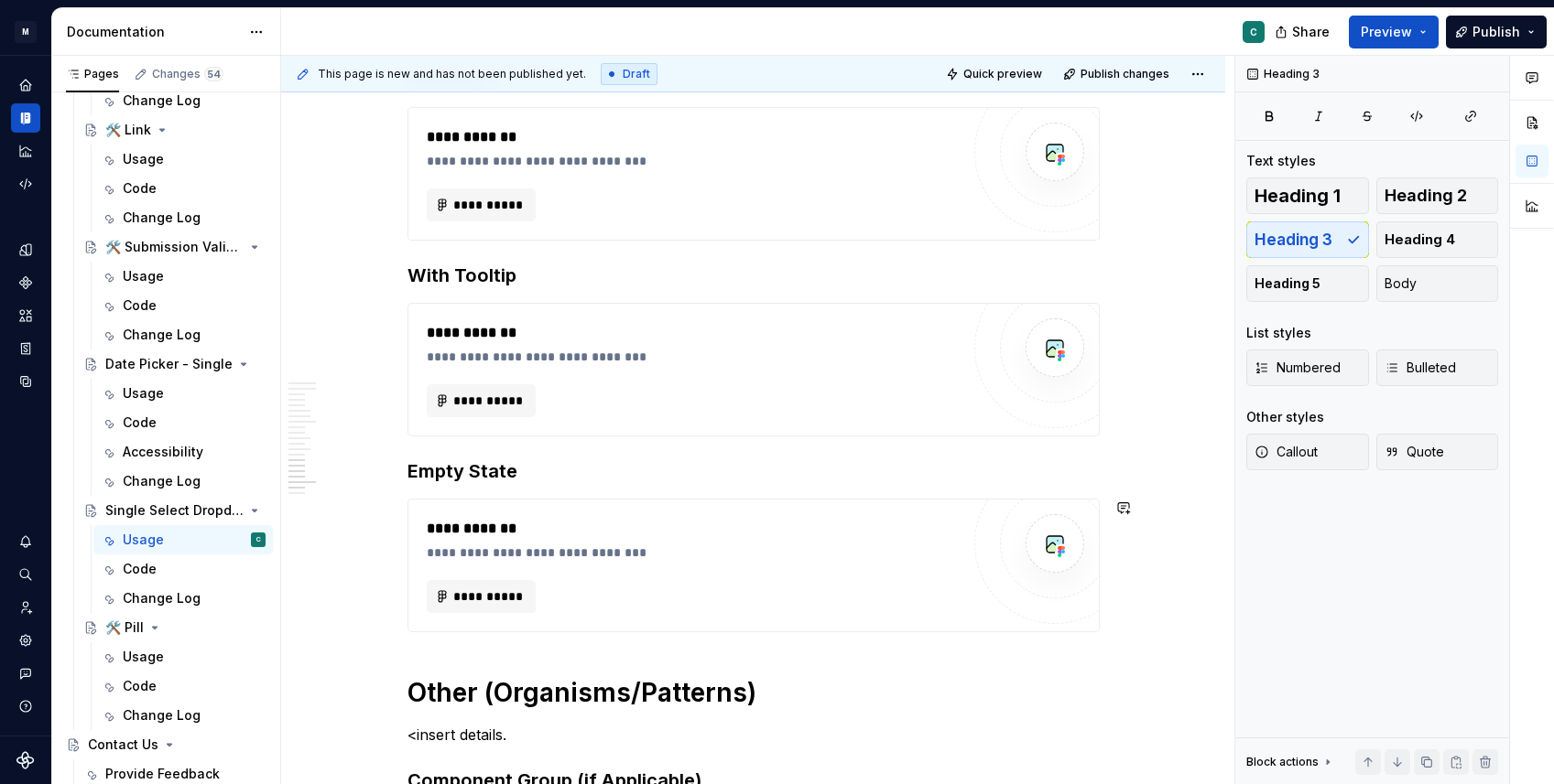
scroll to position [4890, 0]
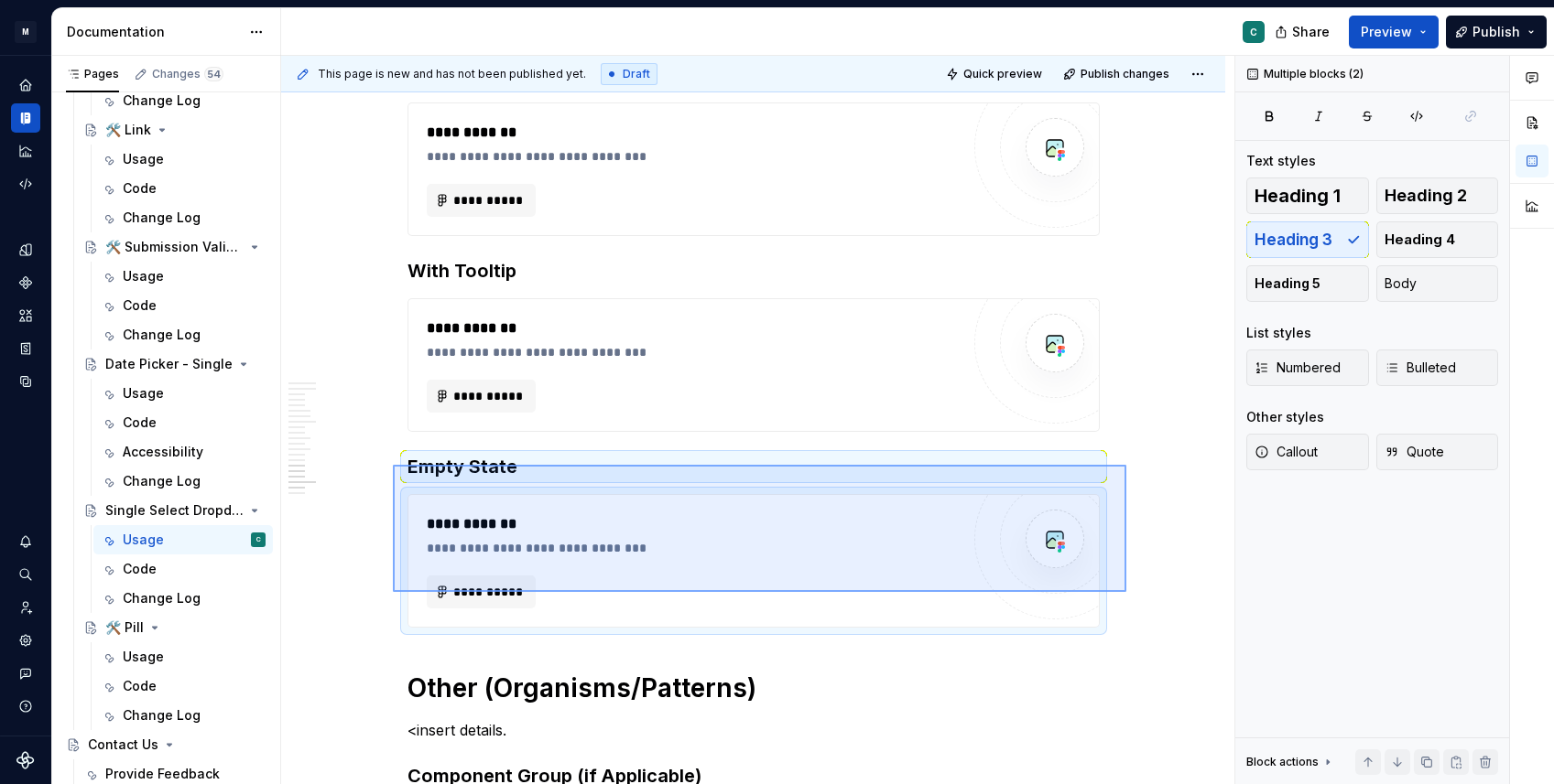
drag, startPoint x: 1126, startPoint y: 592, endPoint x: 402, endPoint y: 465, distance: 735.1
click at [402, 465] on div "**********" at bounding box center [758, 420] width 953 height 729
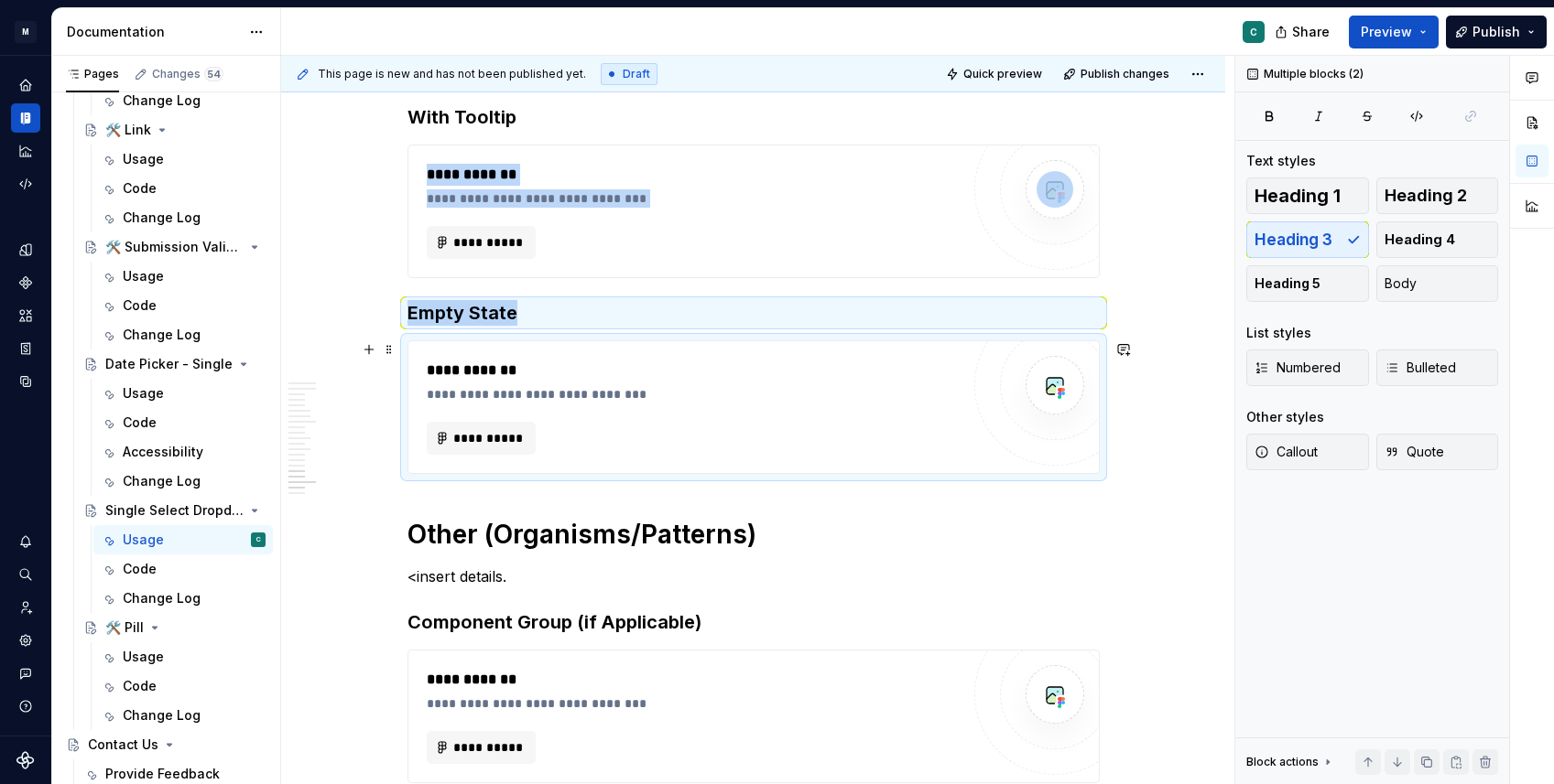
scroll to position [5051, 0]
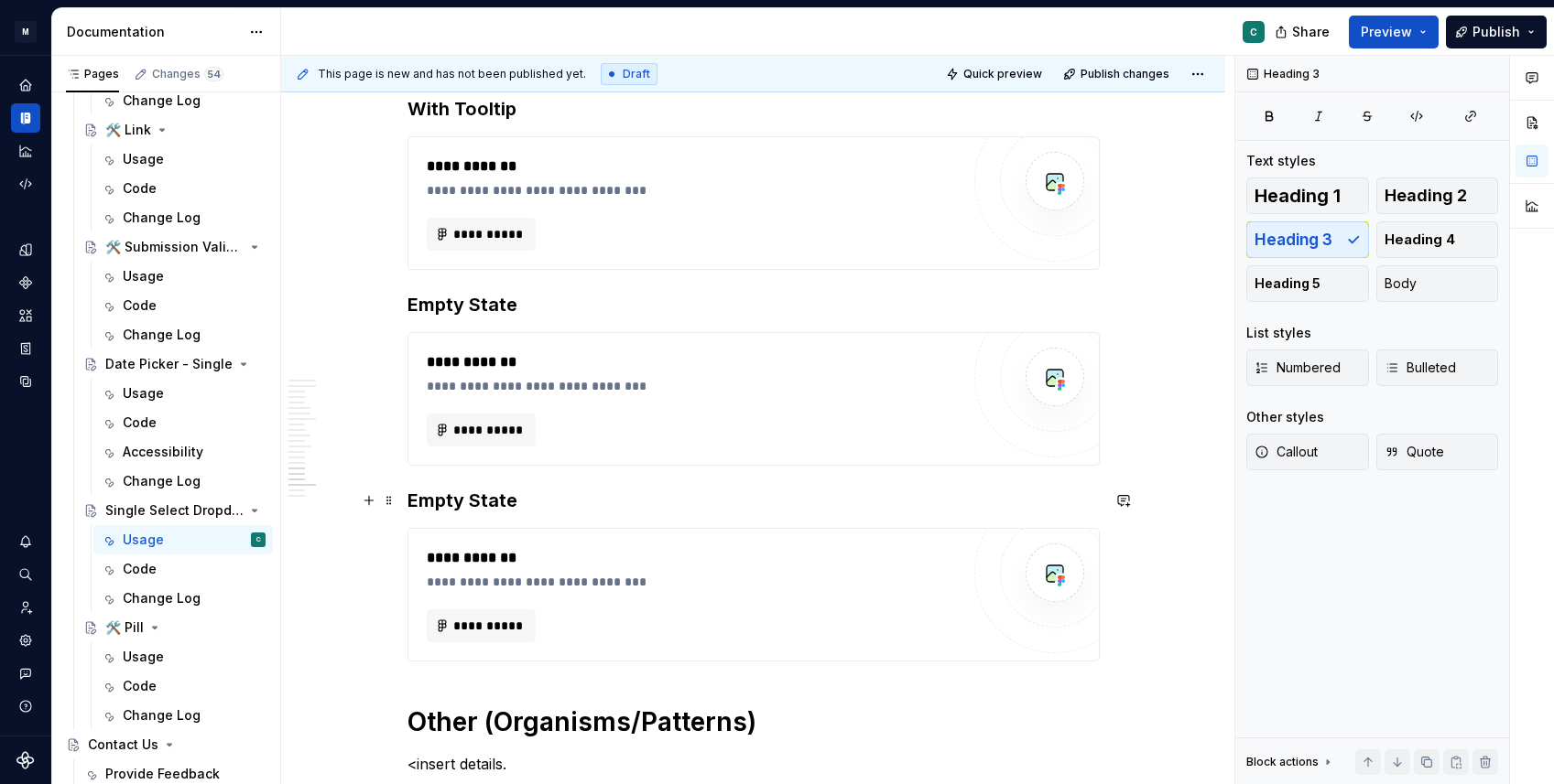
click at [458, 503] on h3 "Empty State" at bounding box center [754, 501] width 693 height 26
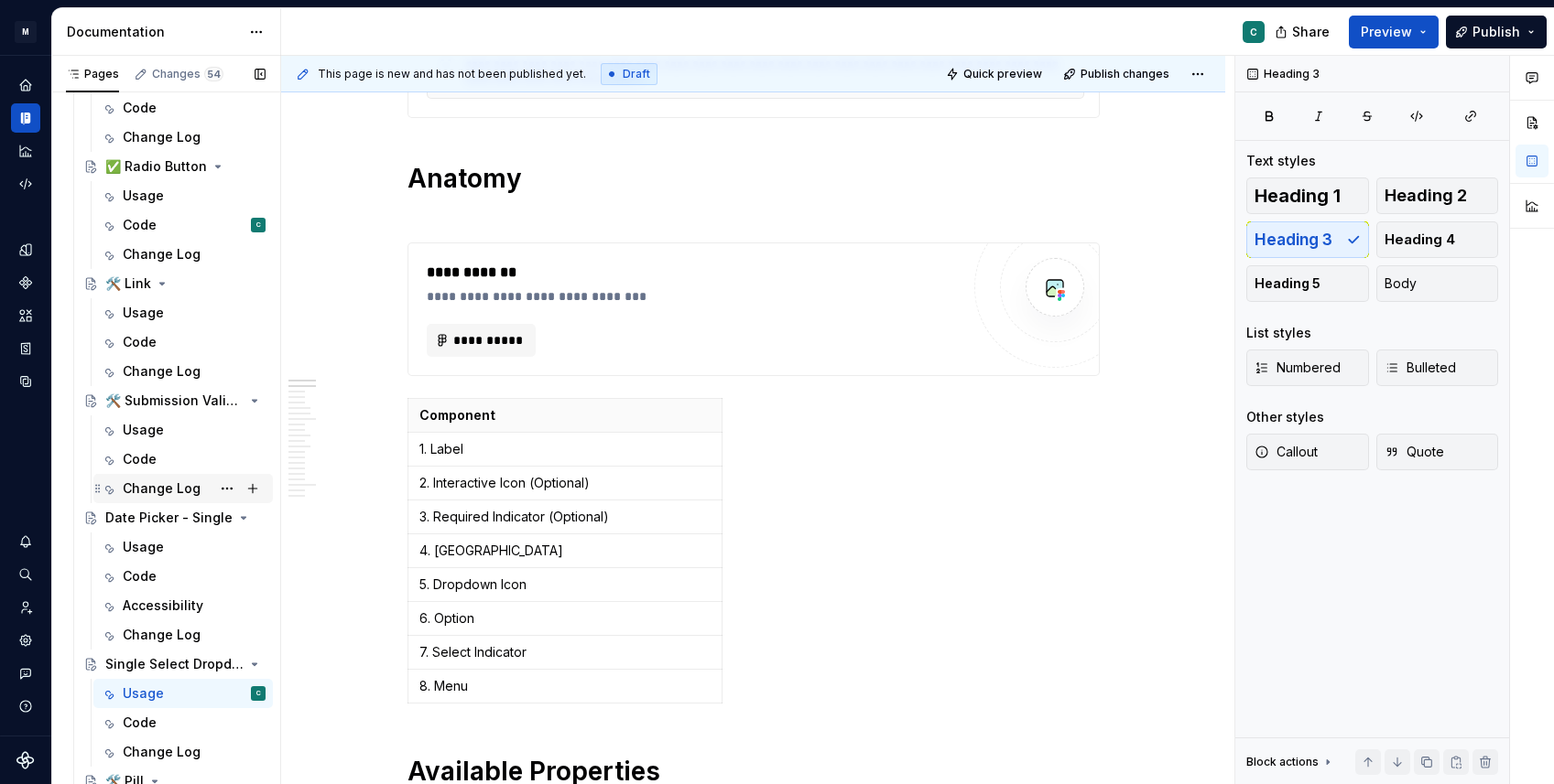
scroll to position [1271, 0]
click at [134, 385] on div "🛠️ Submission Validation" at bounding box center [175, 399] width 197 height 30
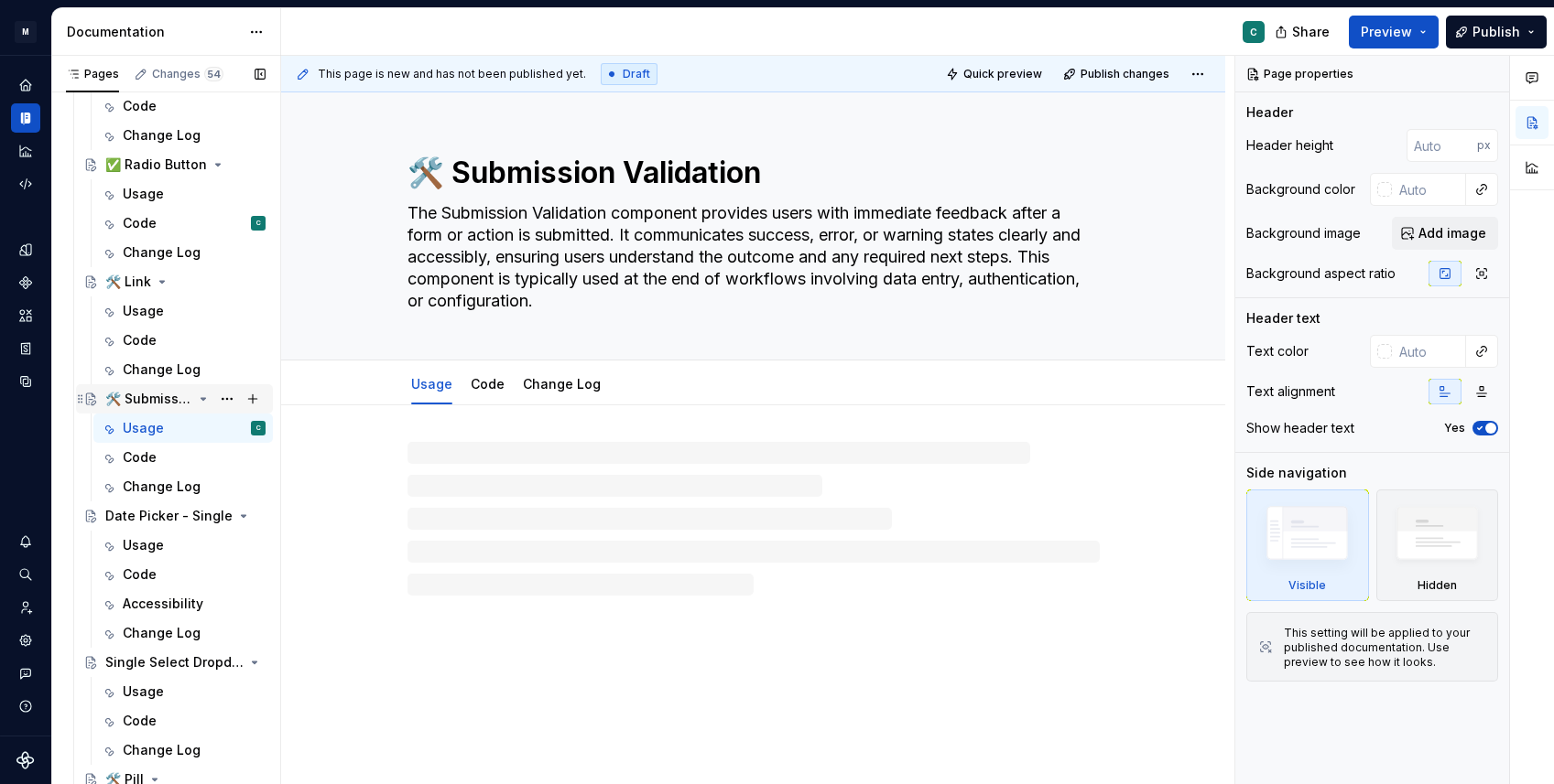
click at [134, 385] on div "🛠️ Submission Validation" at bounding box center [175, 399] width 197 height 30
drag, startPoint x: 450, startPoint y: 174, endPoint x: 413, endPoint y: 174, distance: 37.0
click at [413, 174] on textarea "🛠️ Submission Validation" at bounding box center [750, 173] width 693 height 44
click at [132, 655] on div "Single Select Dropdown" at bounding box center [149, 662] width 87 height 19
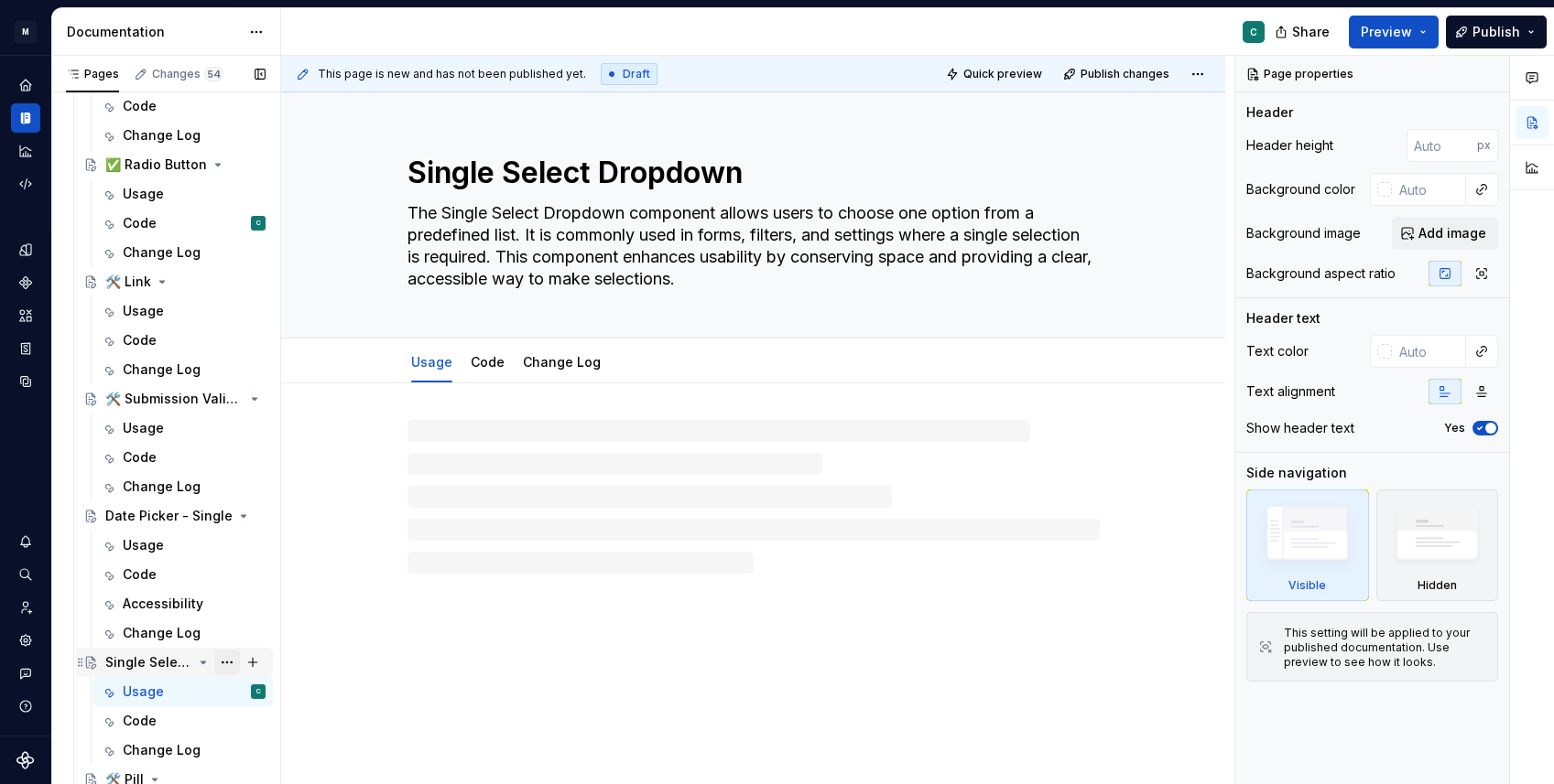
click at [232, 662] on button "Page tree" at bounding box center [227, 662] width 26 height 26
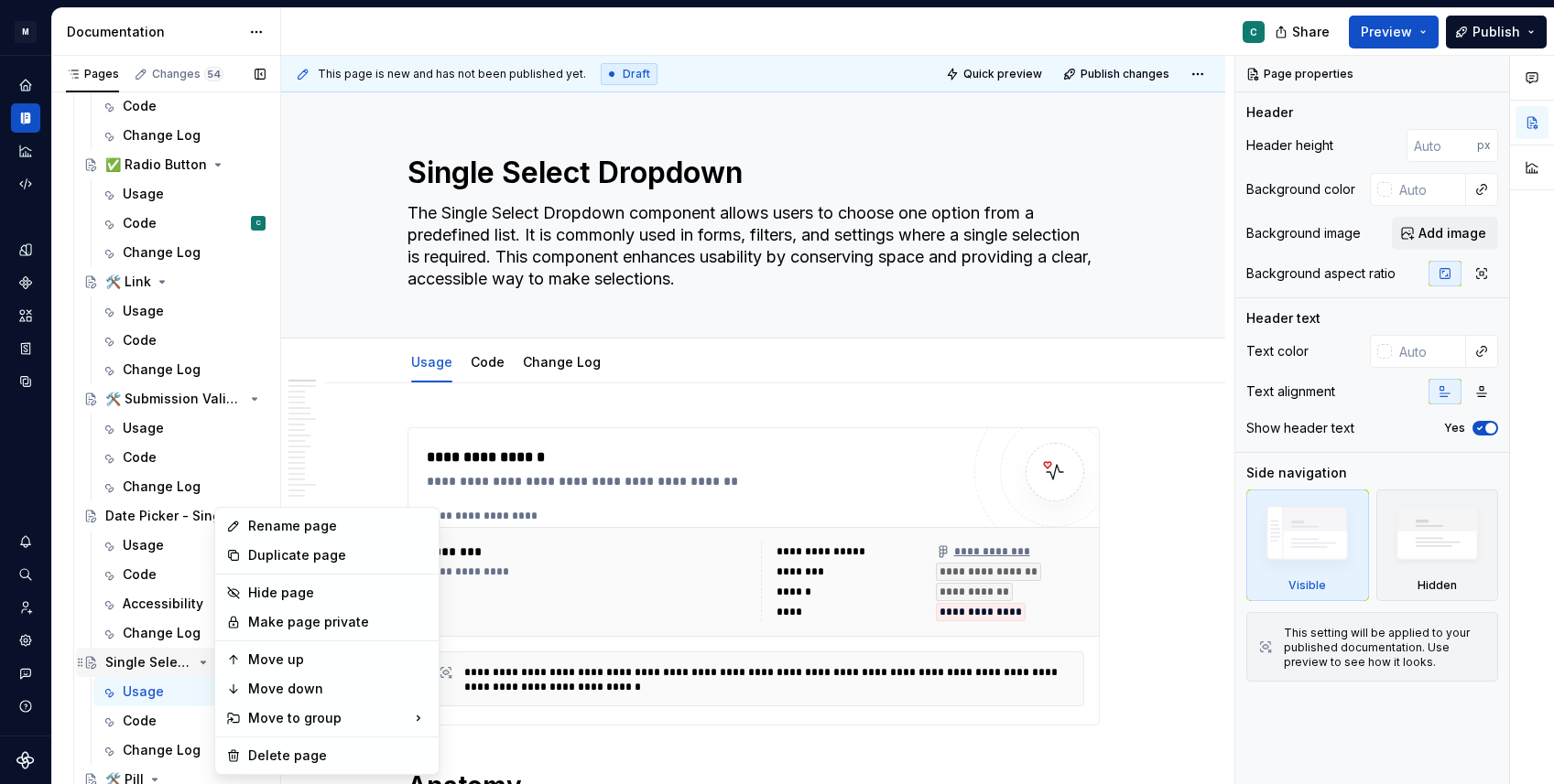
type textarea "*"
click at [314, 531] on div "Rename page" at bounding box center [337, 526] width 179 height 19
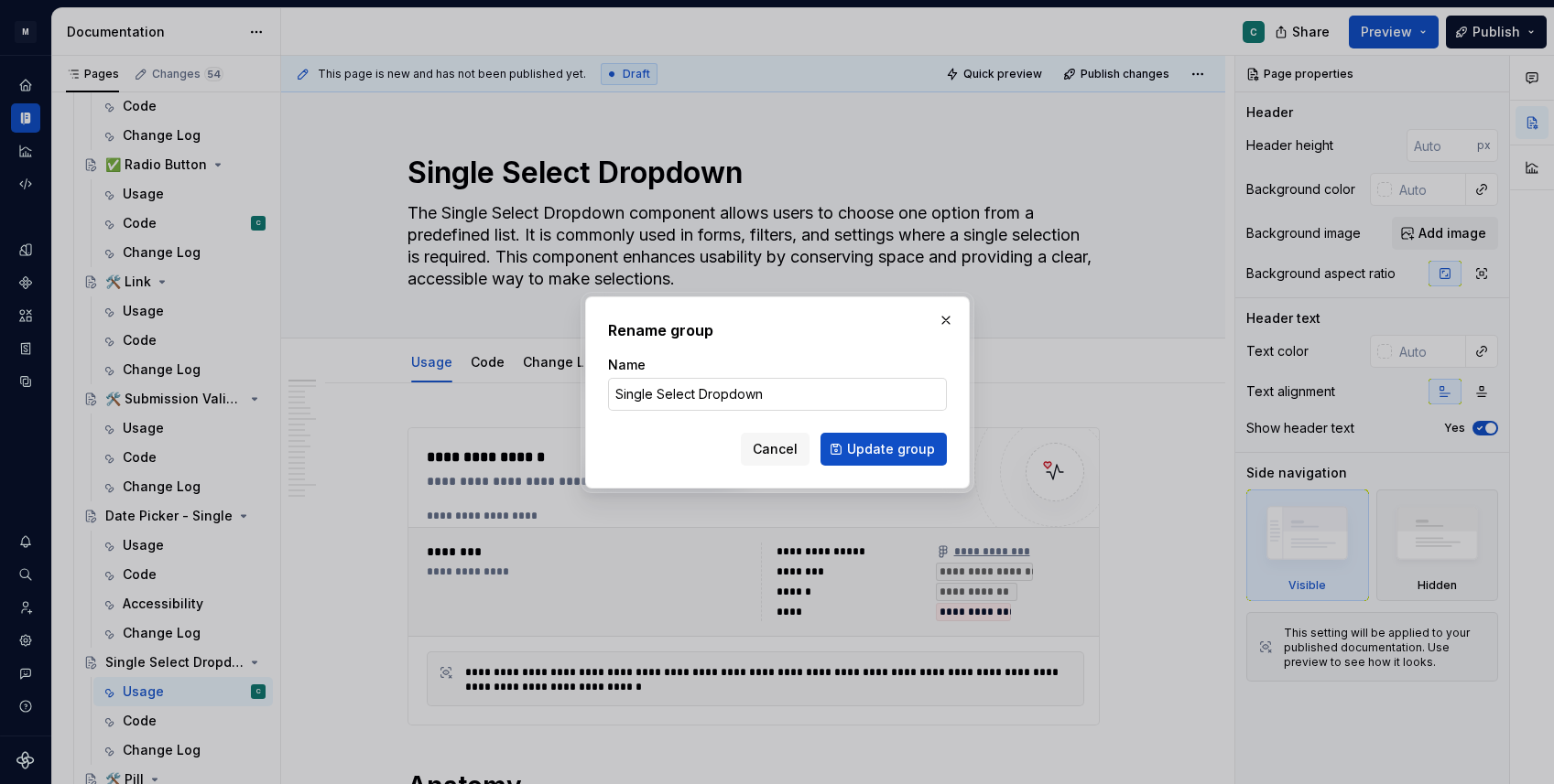
click at [615, 393] on input "Single Select Dropdown" at bounding box center [777, 394] width 339 height 33
type input "🛠️ Single Select Dropdown"
click at [897, 455] on span "Update group" at bounding box center [890, 449] width 88 height 19
type textarea "*"
type textarea "🛠️ Single Select Dropdown"
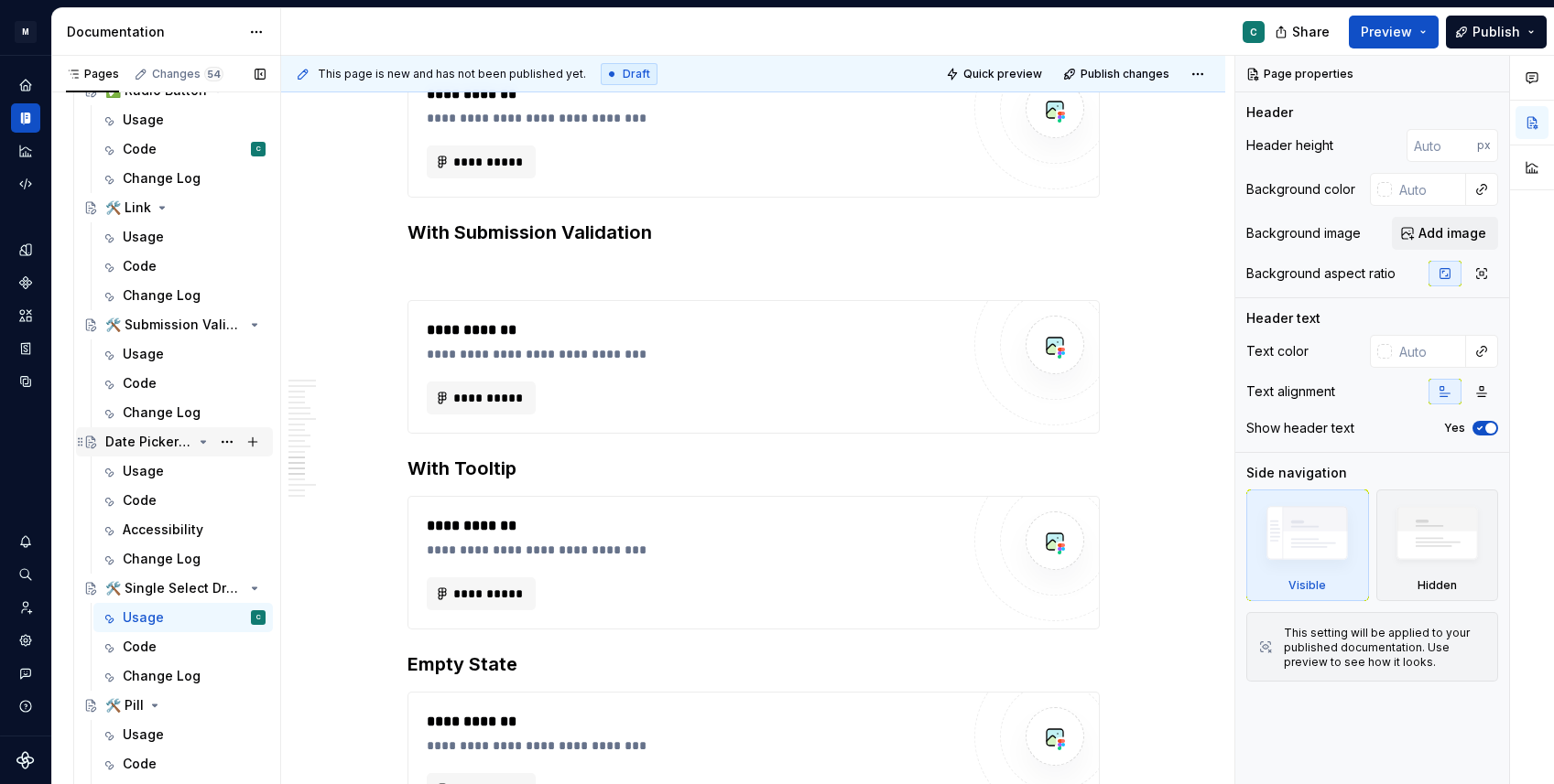
scroll to position [1423, 0]
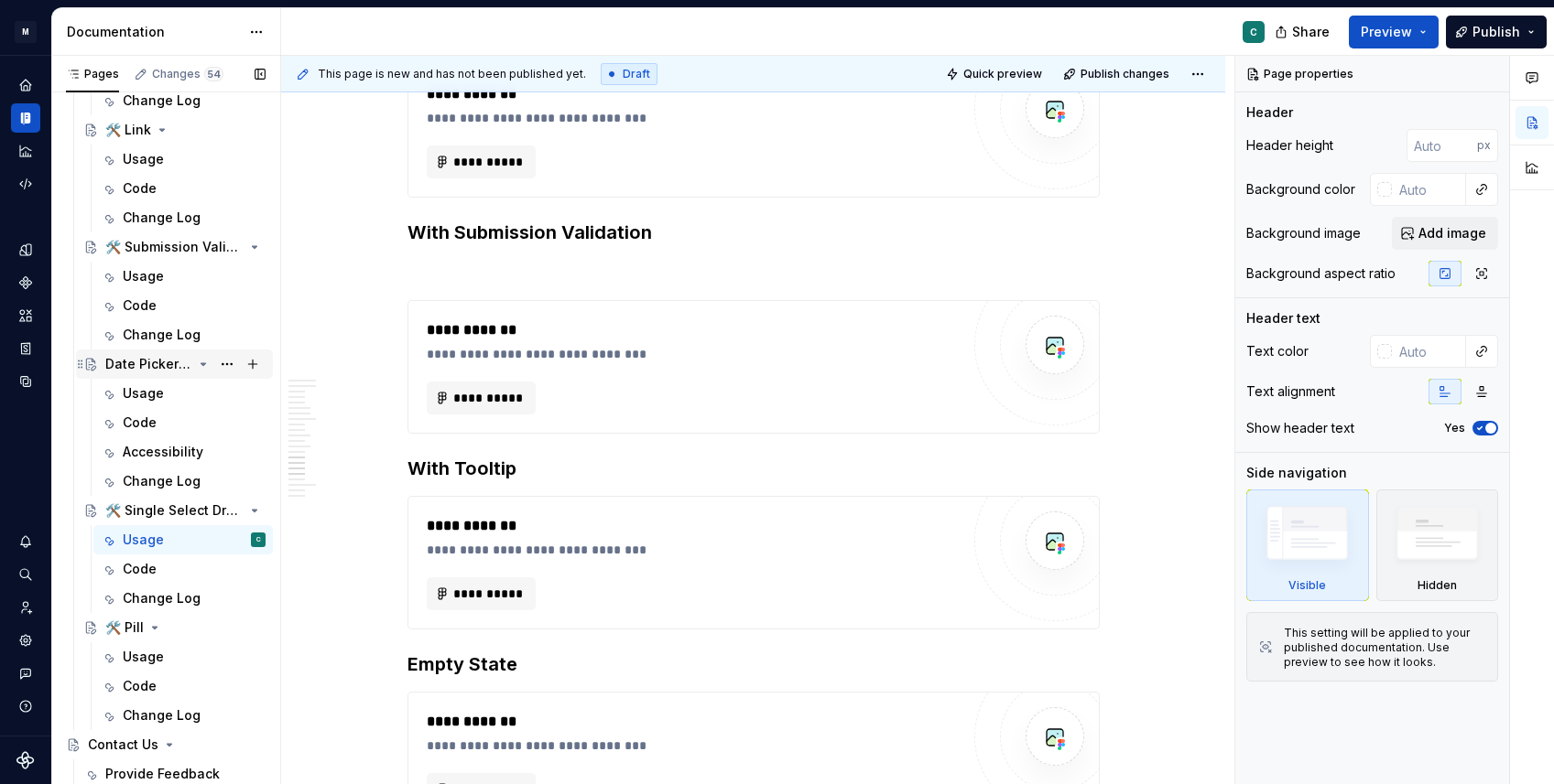
click at [171, 366] on div "Date Picker - Single" at bounding box center [149, 365] width 87 height 19
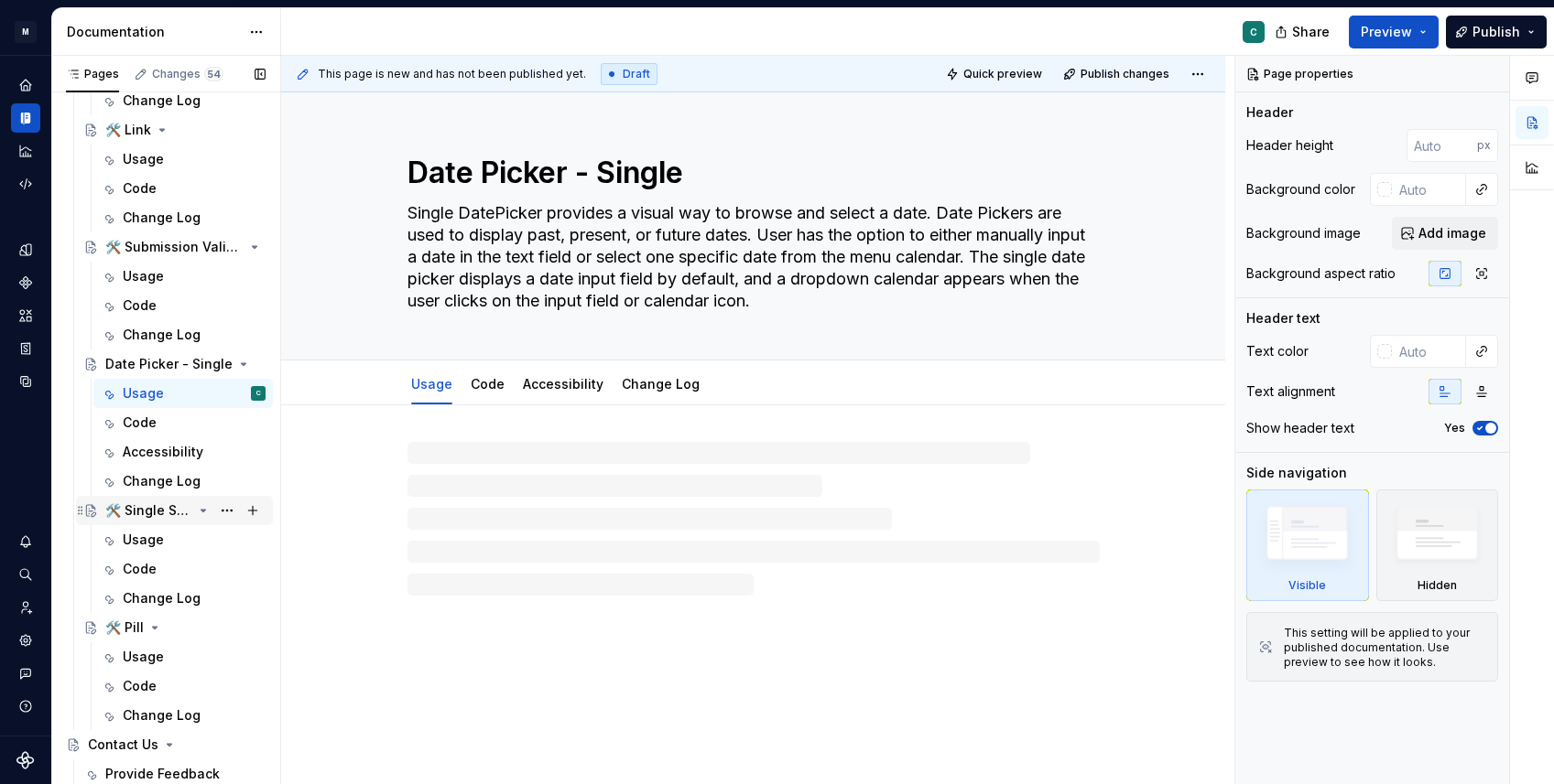
click at [175, 510] on div "🛠️ Single Select Dropdown" at bounding box center [149, 510] width 87 height 19
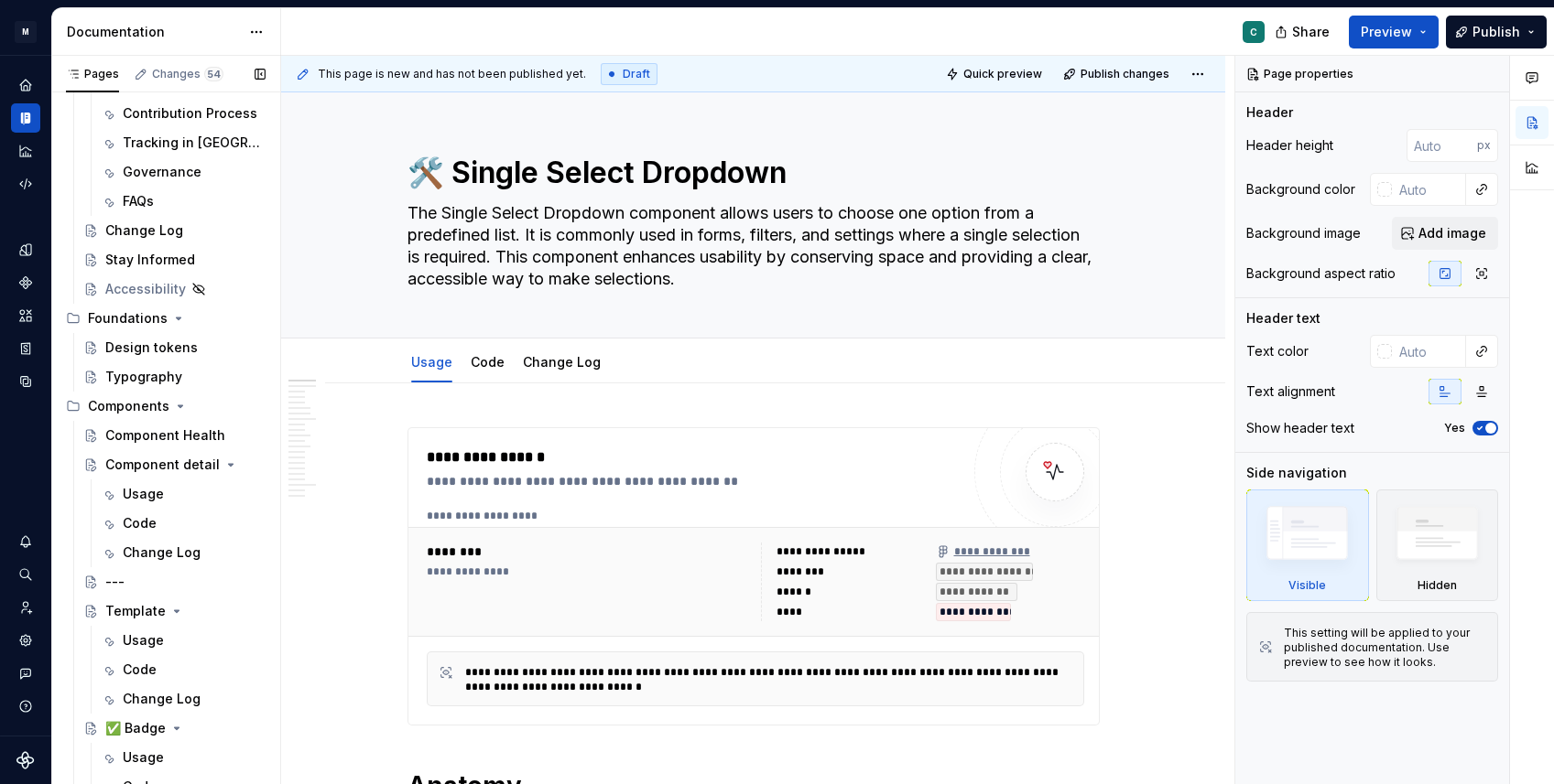
scroll to position [300, 0]
click at [229, 606] on button "Page tree" at bounding box center [227, 610] width 26 height 26
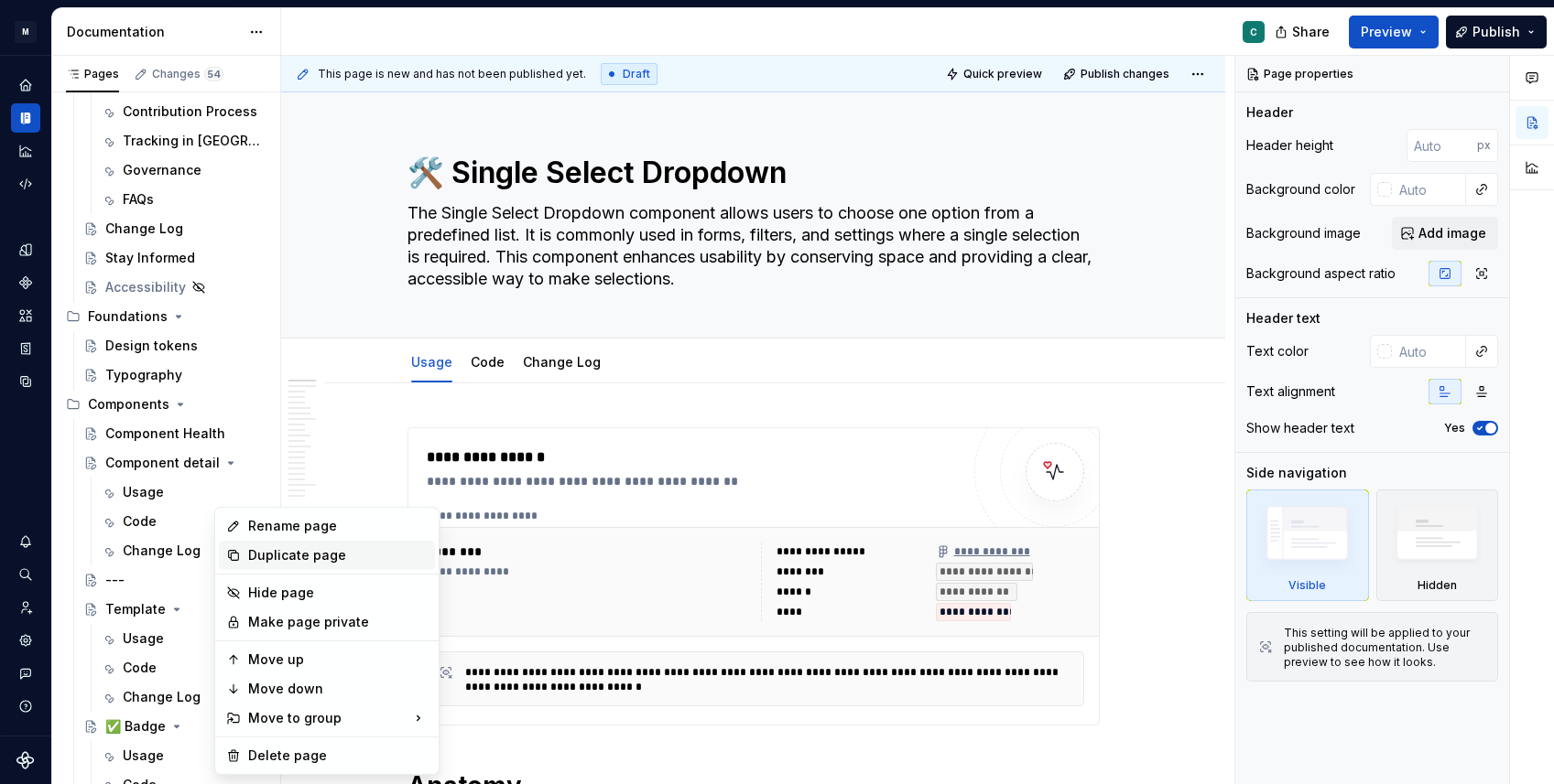
click at [301, 548] on div "Duplicate page" at bounding box center [337, 556] width 179 height 19
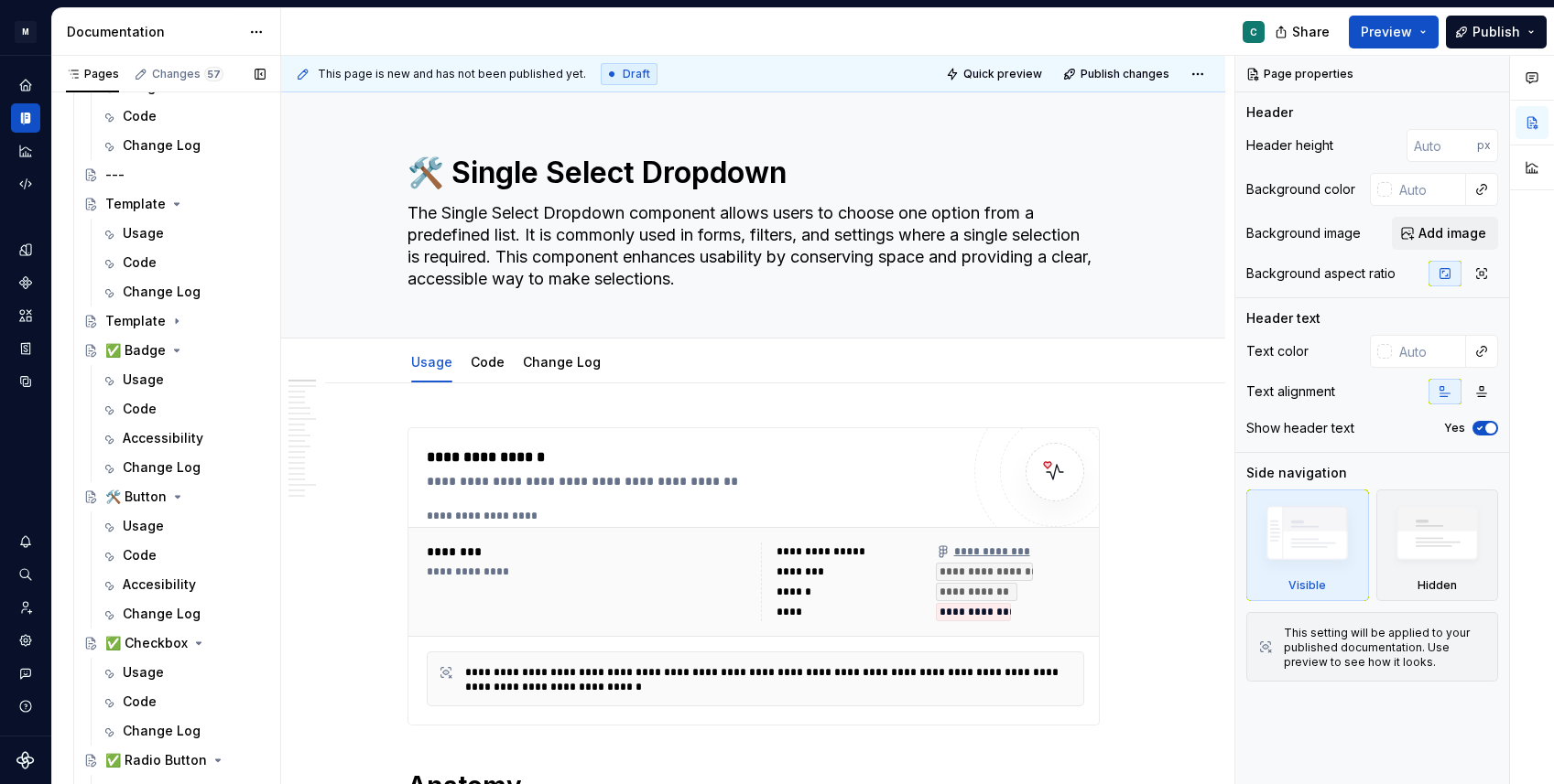
scroll to position [713, 0]
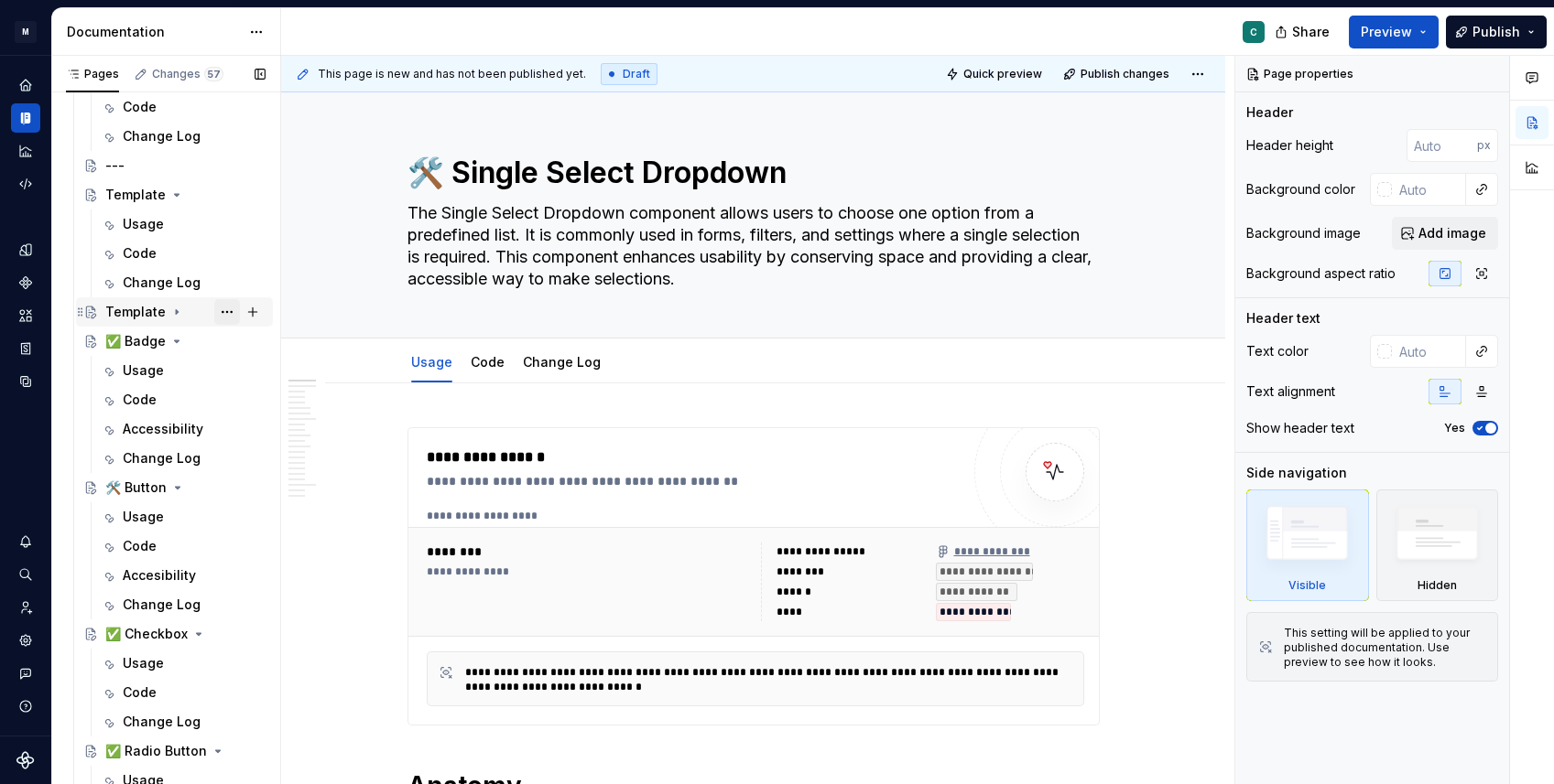
click at [226, 310] on button "Page tree" at bounding box center [227, 313] width 26 height 26
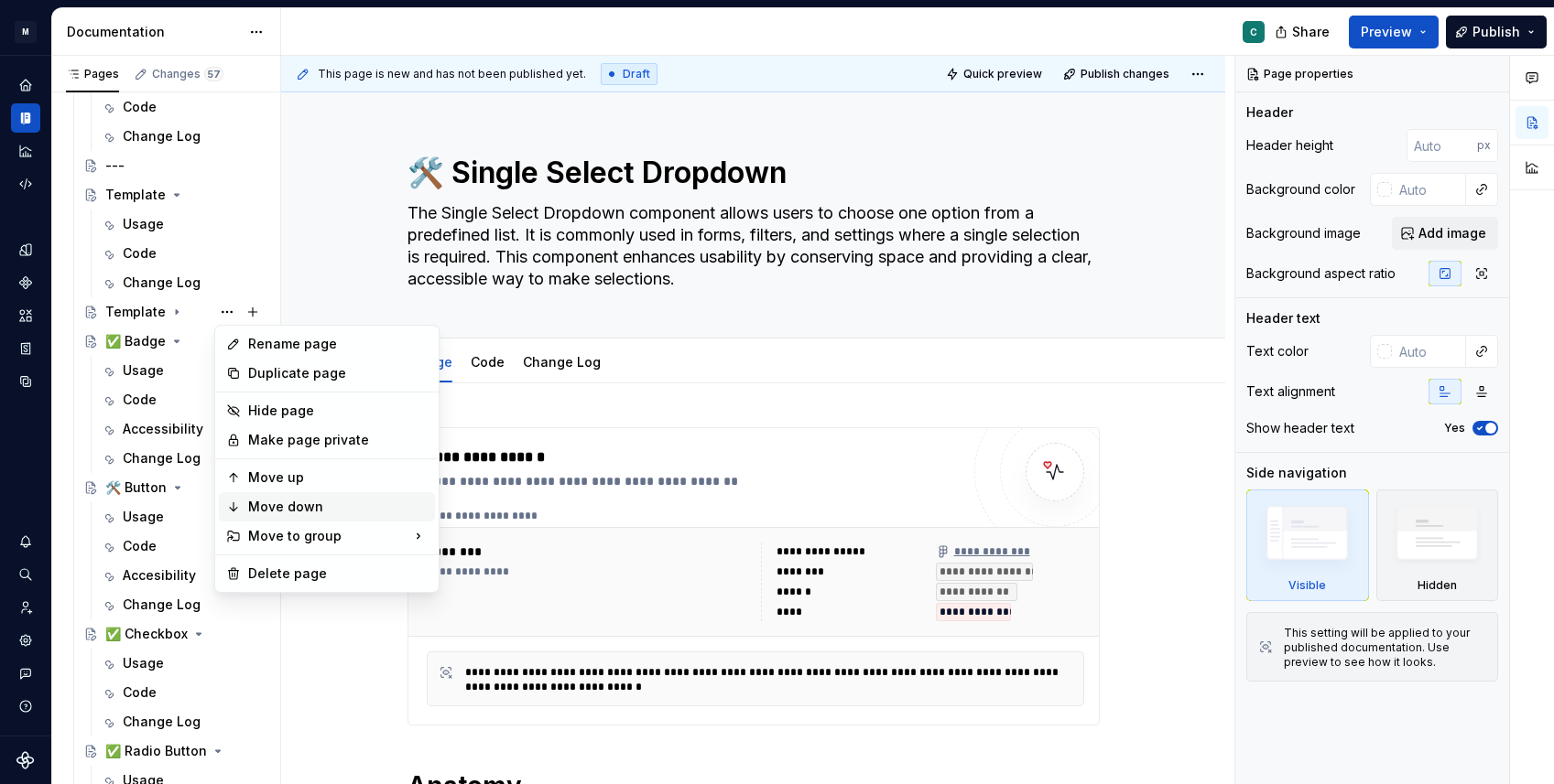
click at [275, 513] on div "Move down" at bounding box center [337, 508] width 179 height 19
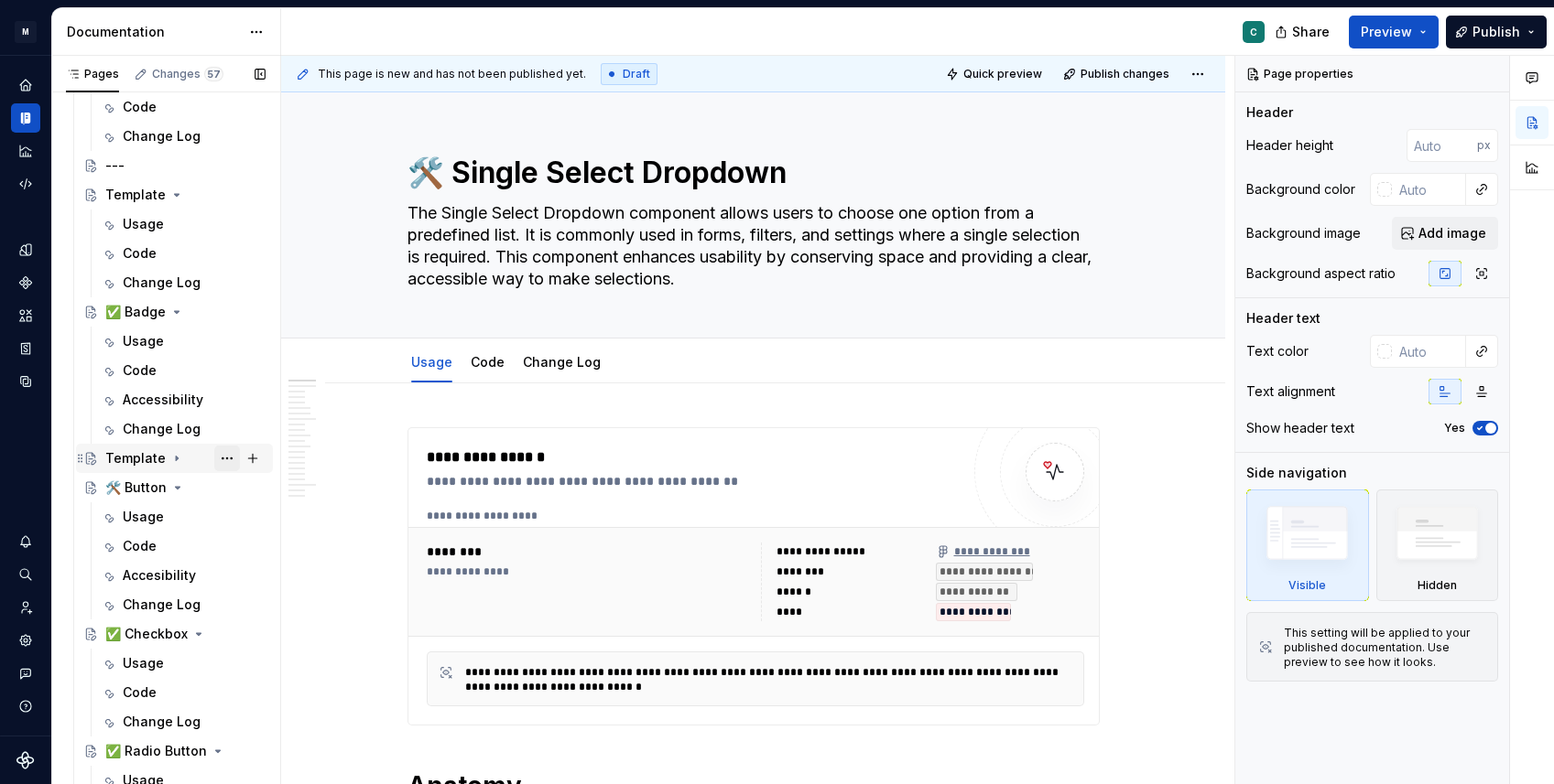
click at [230, 463] on button "Page tree" at bounding box center [227, 458] width 26 height 26
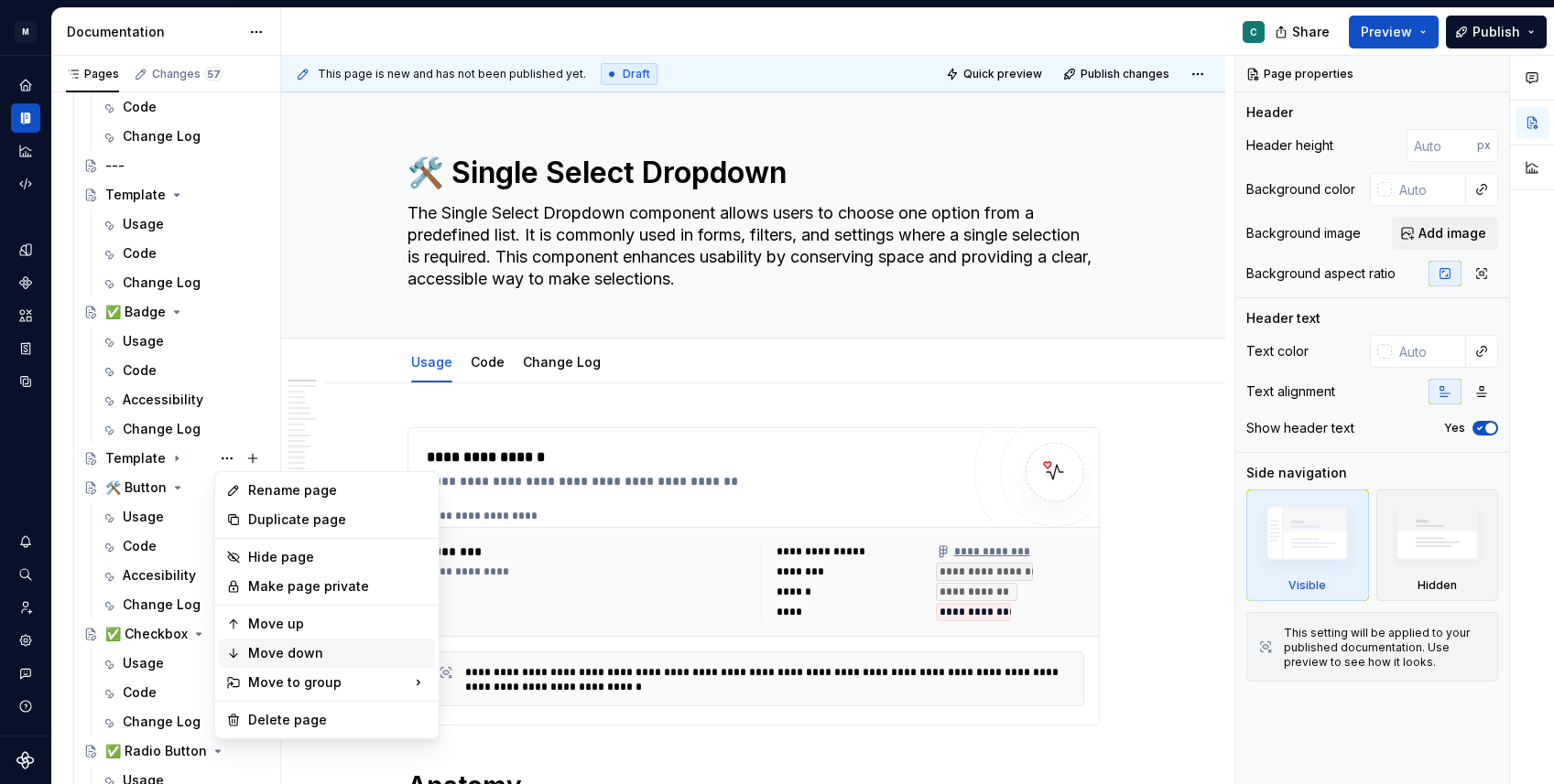
click at [278, 655] on div "Move down" at bounding box center [337, 653] width 179 height 19
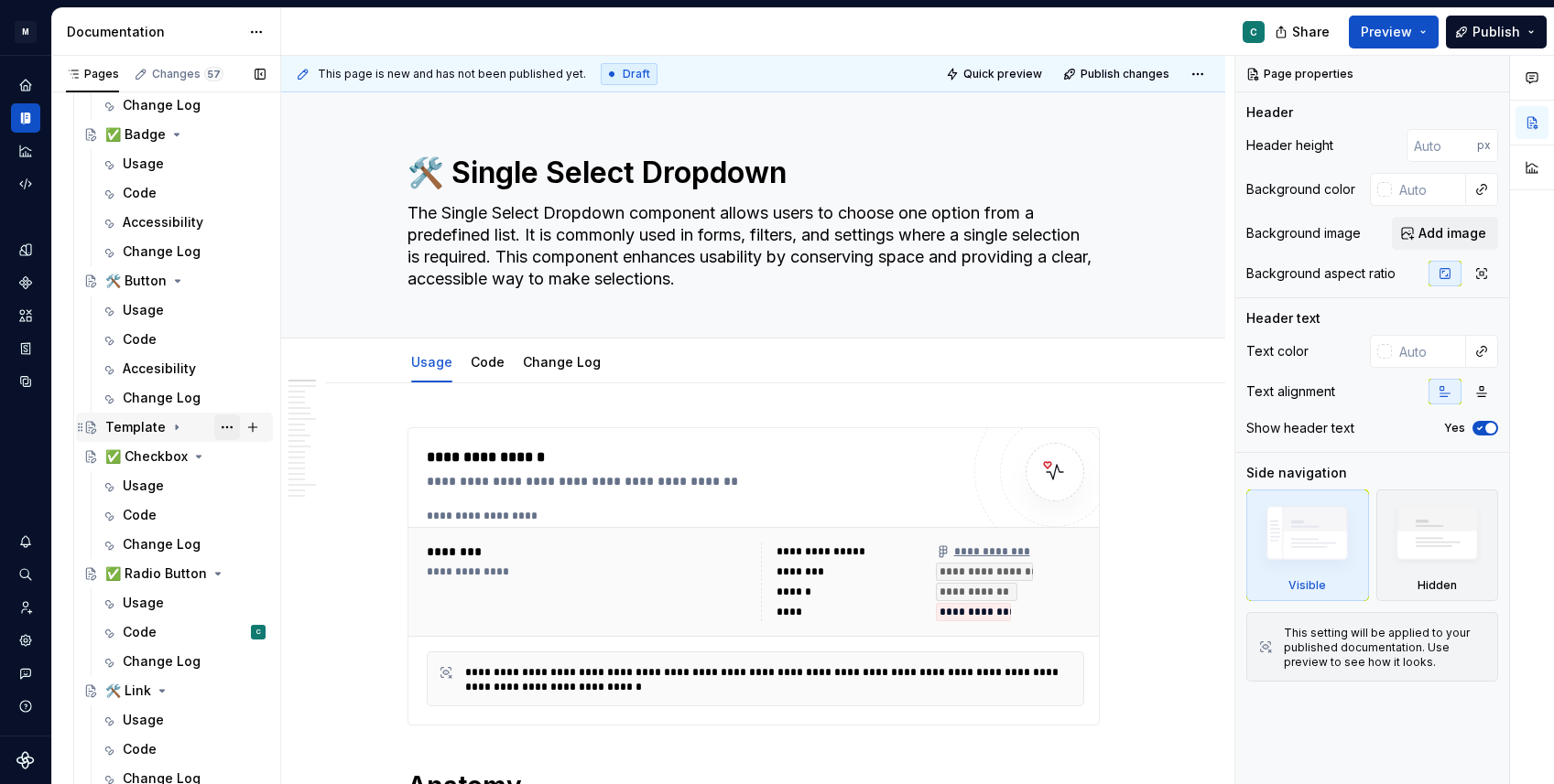
scroll to position [893, 0]
click at [229, 426] on button "Page tree" at bounding box center [227, 426] width 26 height 26
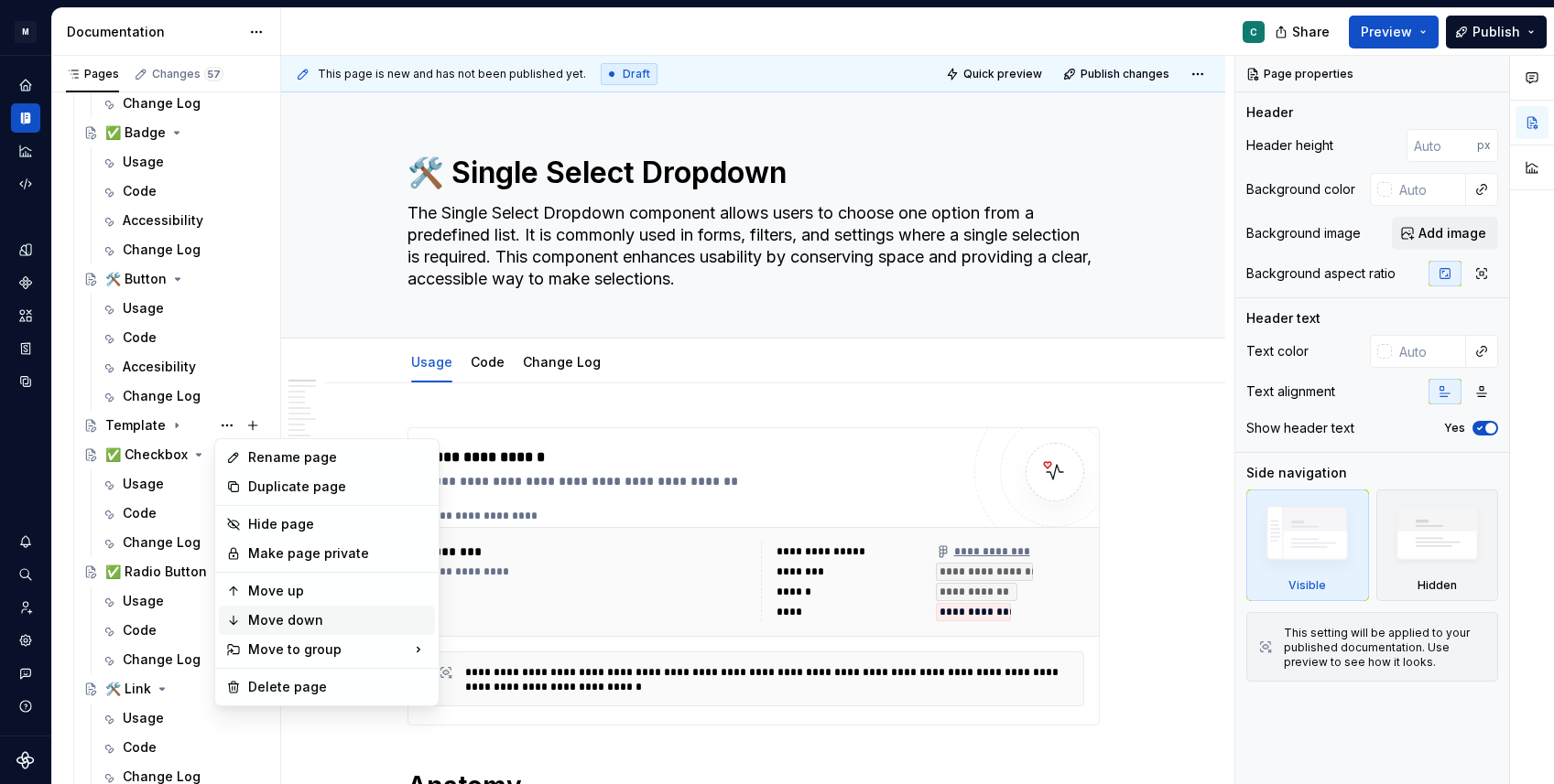
click at [274, 623] on div "Move down" at bounding box center [337, 621] width 179 height 19
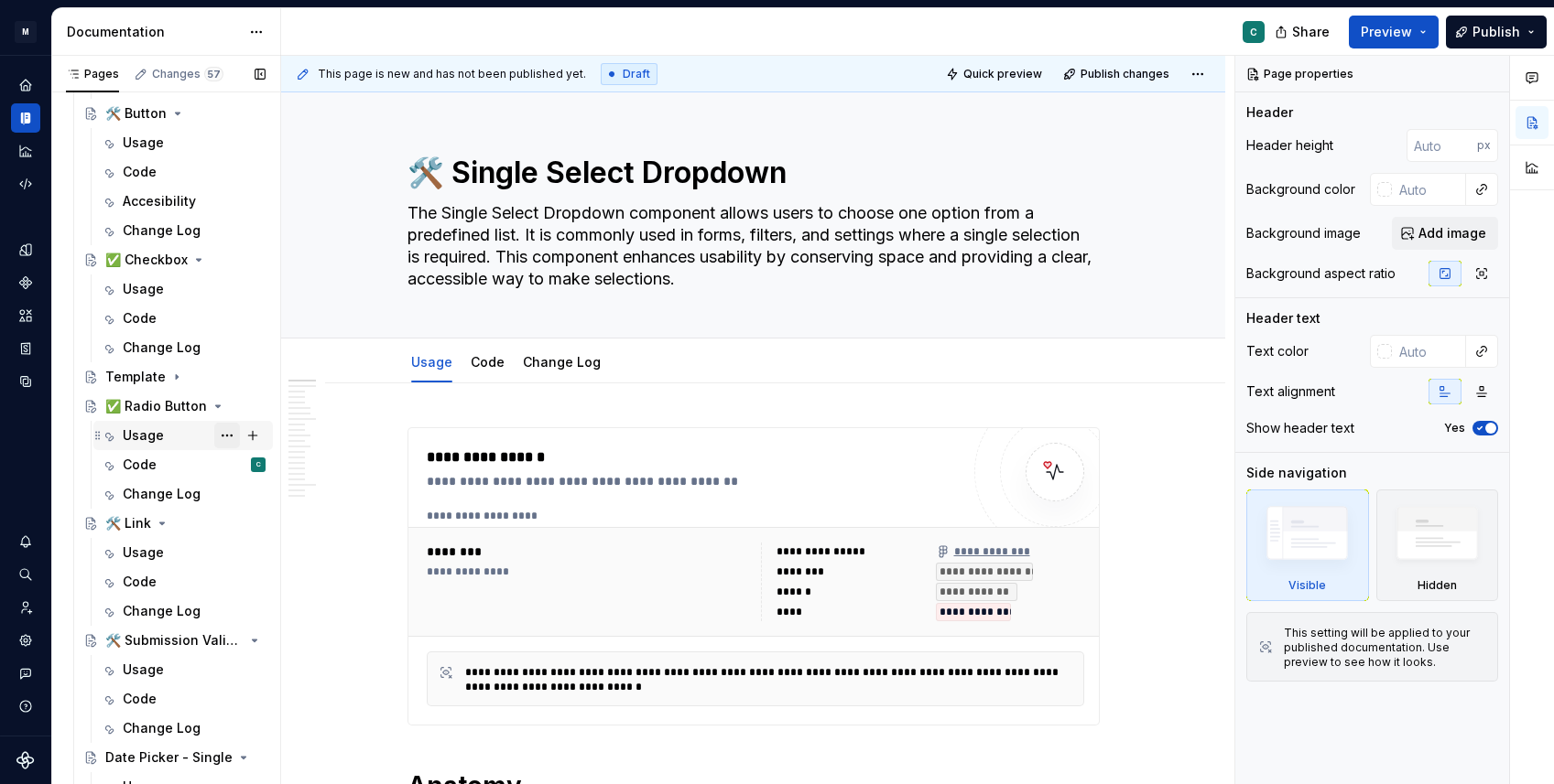
scroll to position [1126, 0]
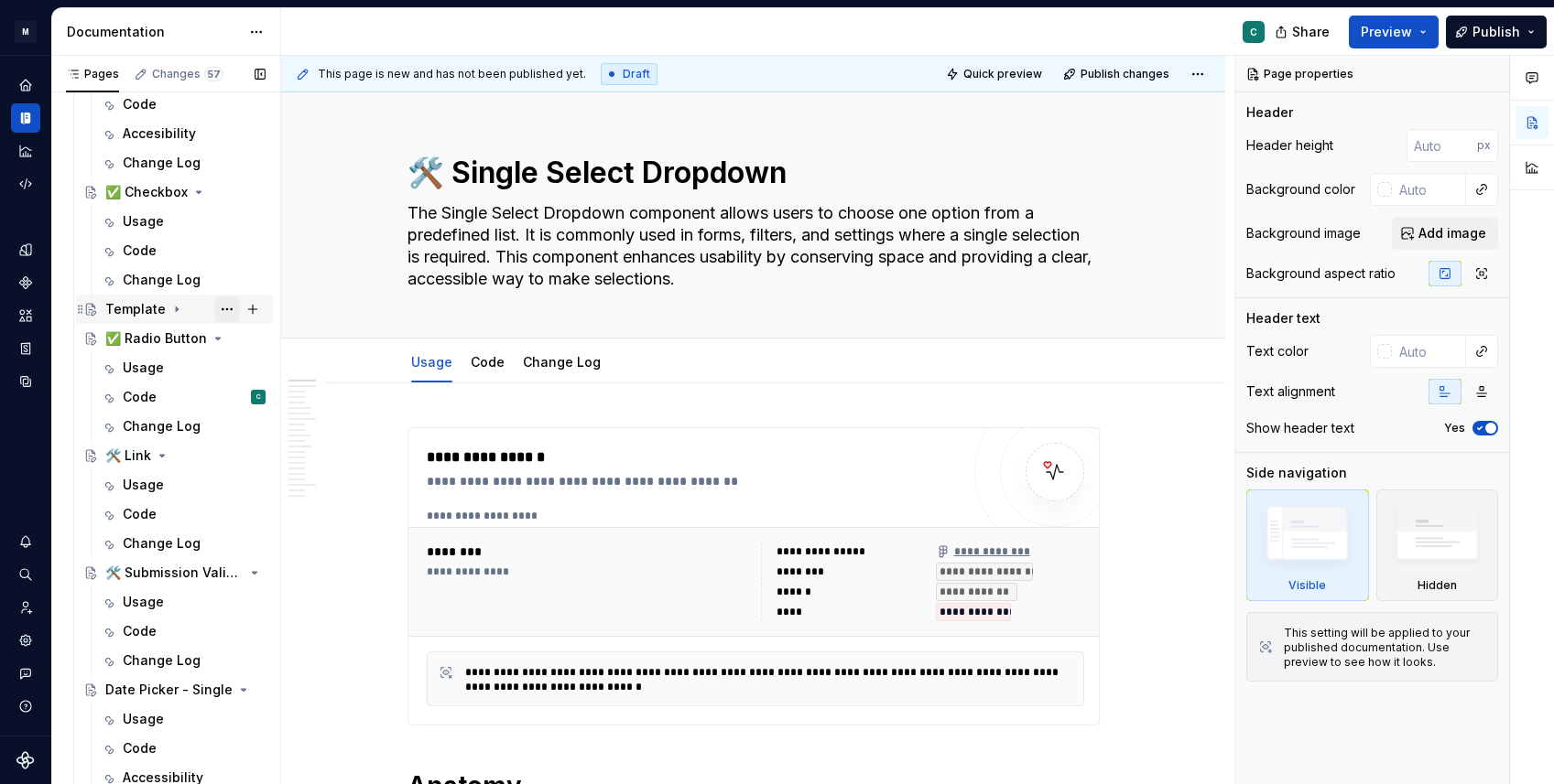
click at [229, 305] on button "Page tree" at bounding box center [227, 310] width 26 height 26
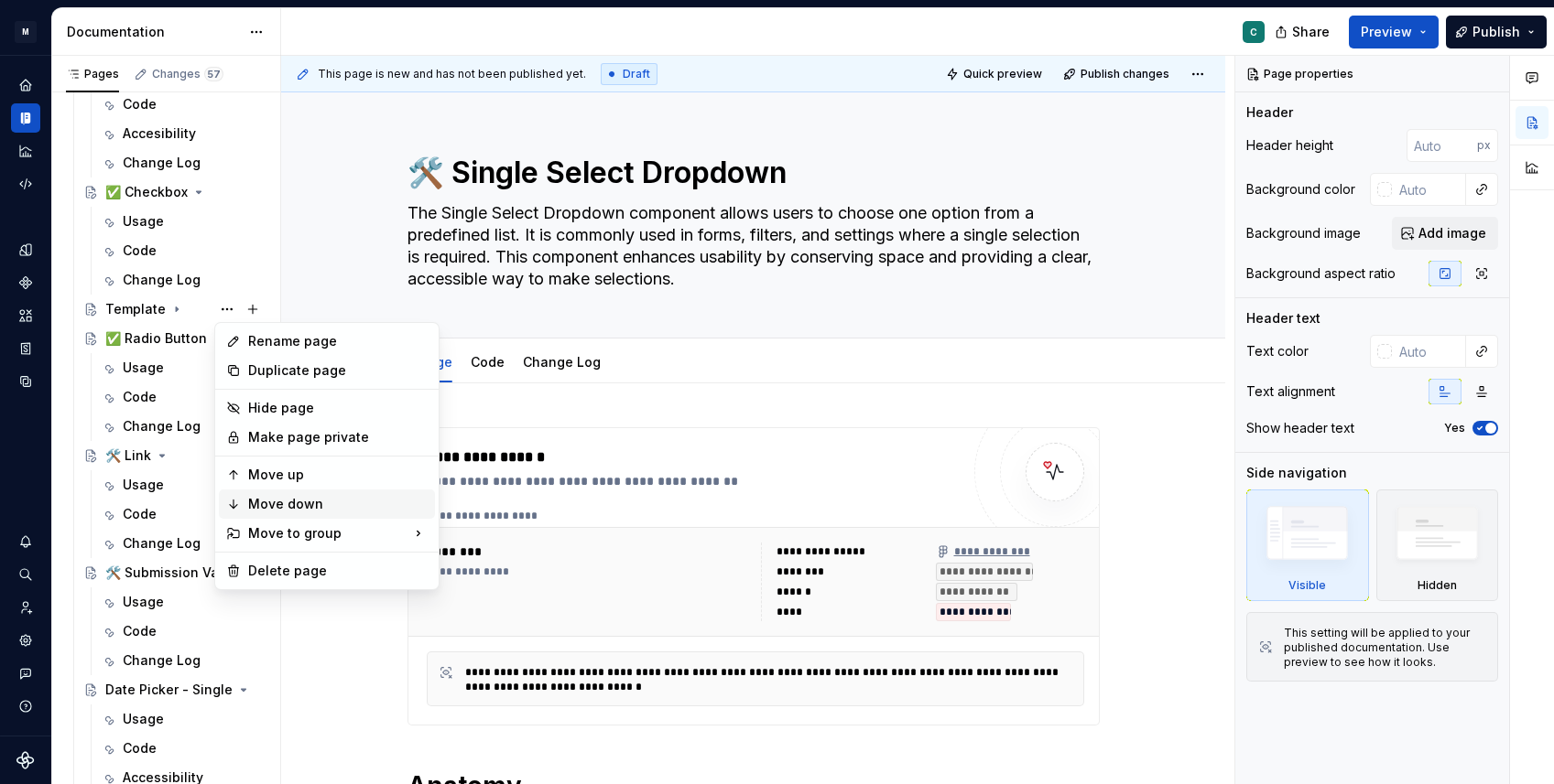
click at [268, 507] on div "Move down" at bounding box center [337, 505] width 179 height 19
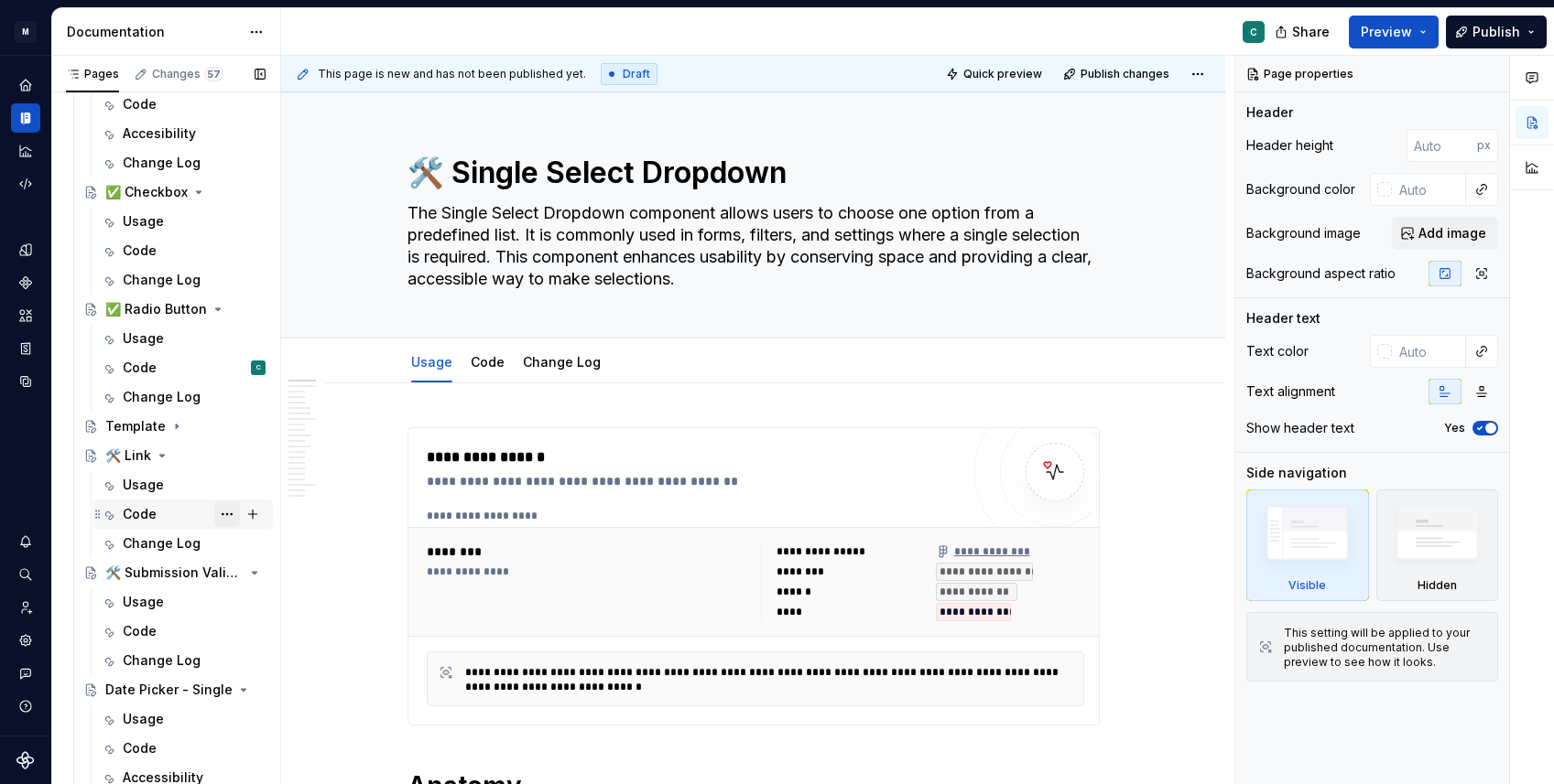
scroll to position [1249, 0]
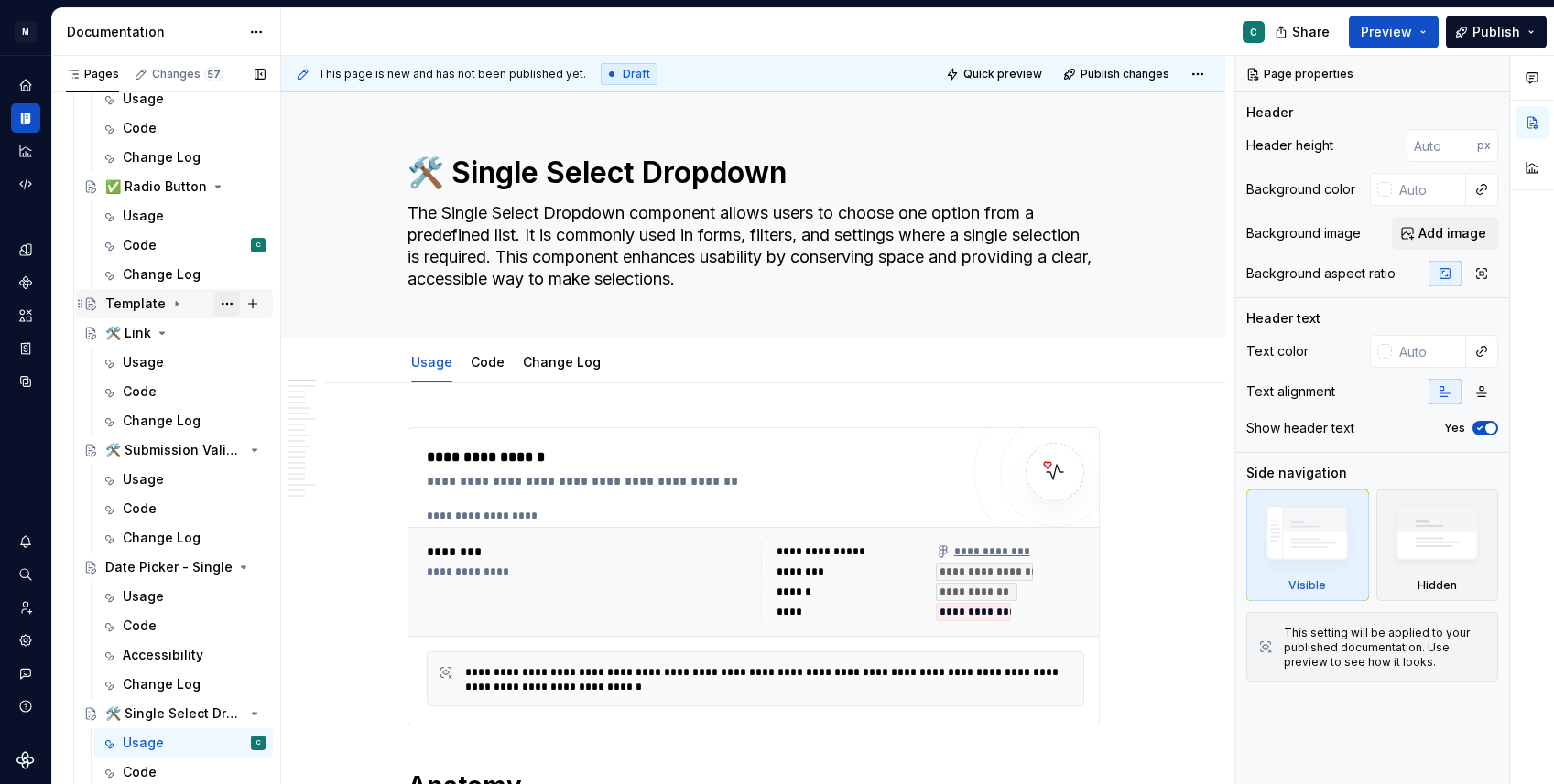
click at [227, 301] on button "Page tree" at bounding box center [227, 304] width 26 height 26
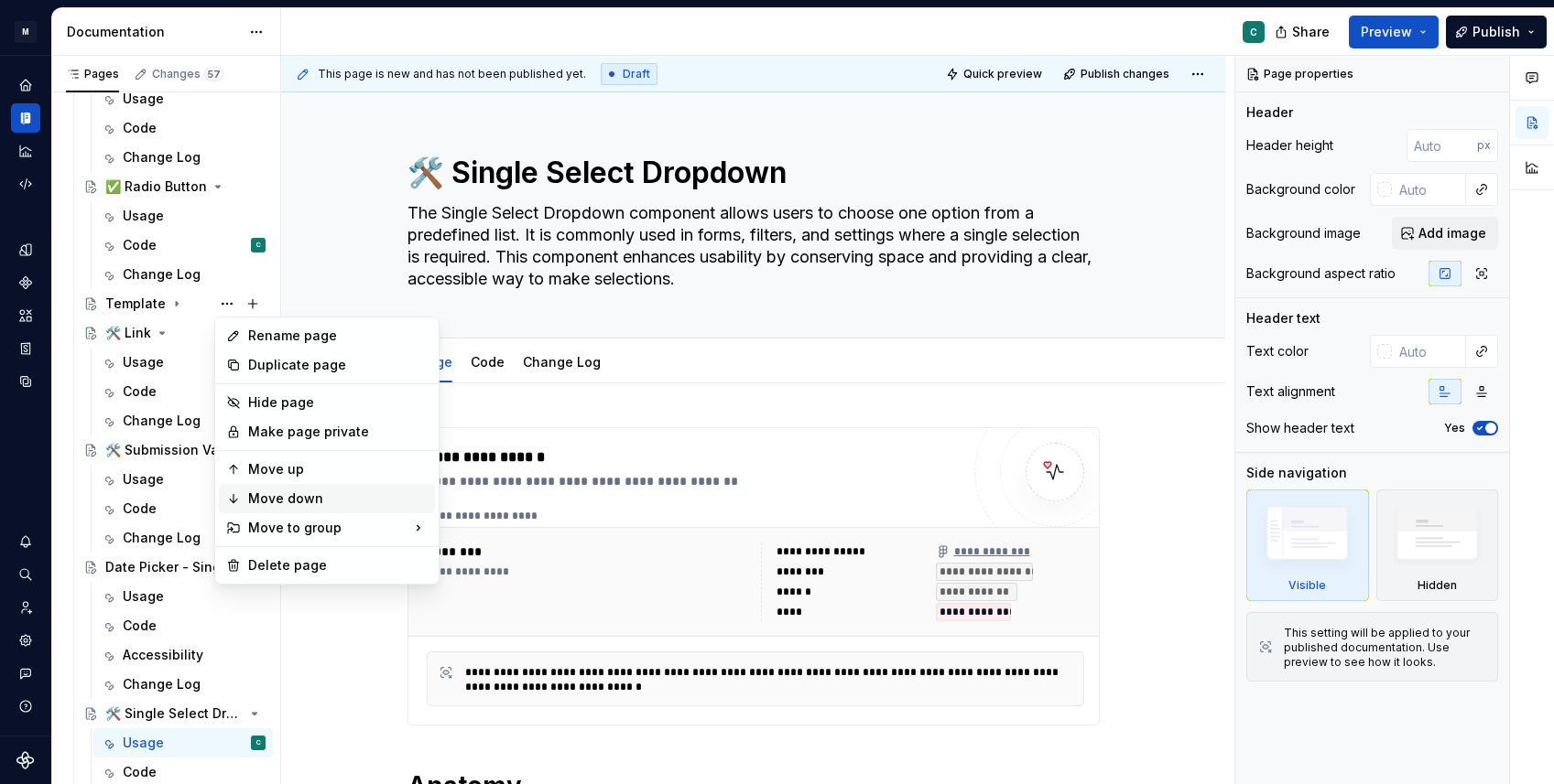
click at [281, 494] on div "Move down" at bounding box center [337, 499] width 179 height 19
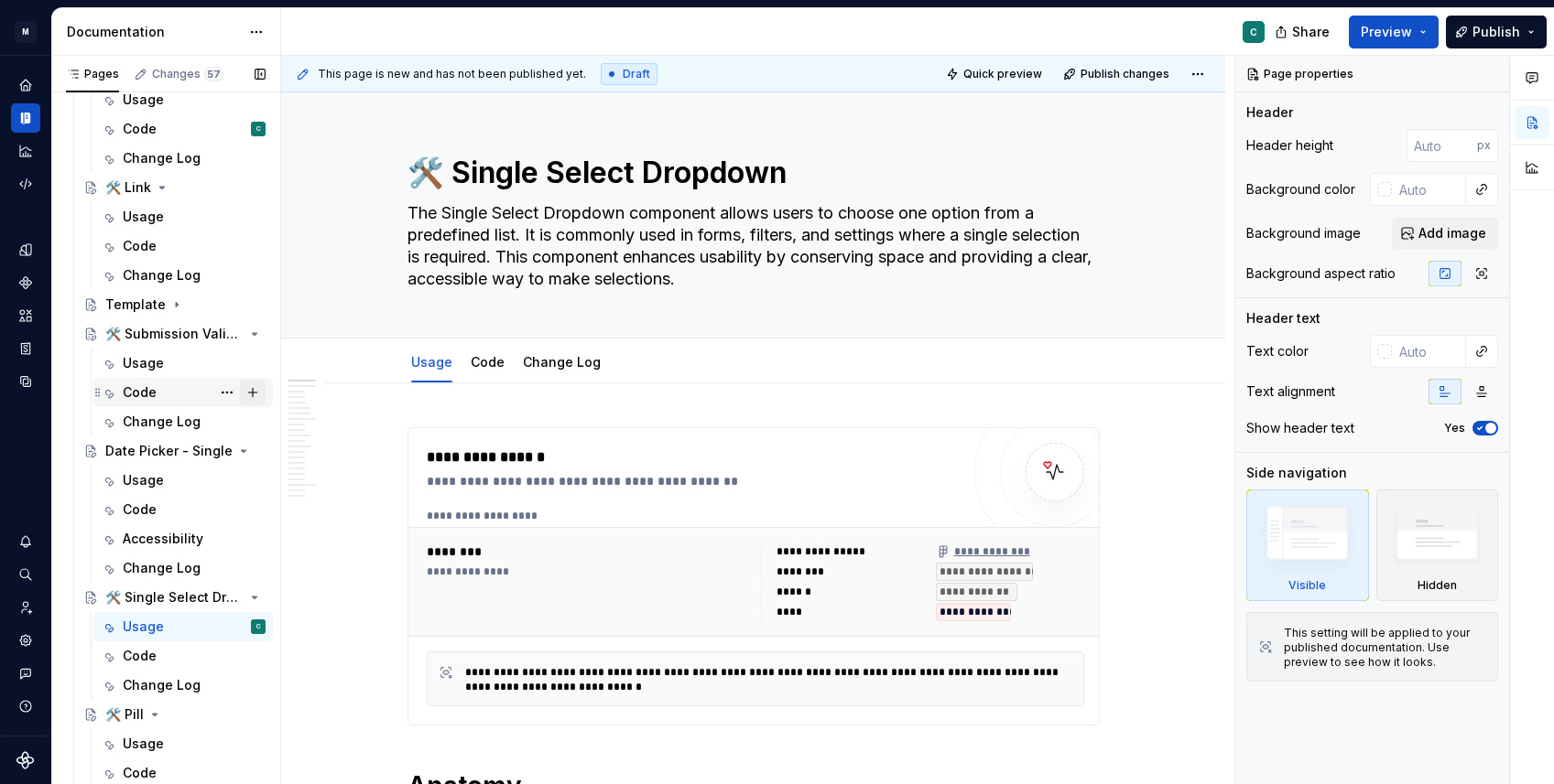
scroll to position [1381, 0]
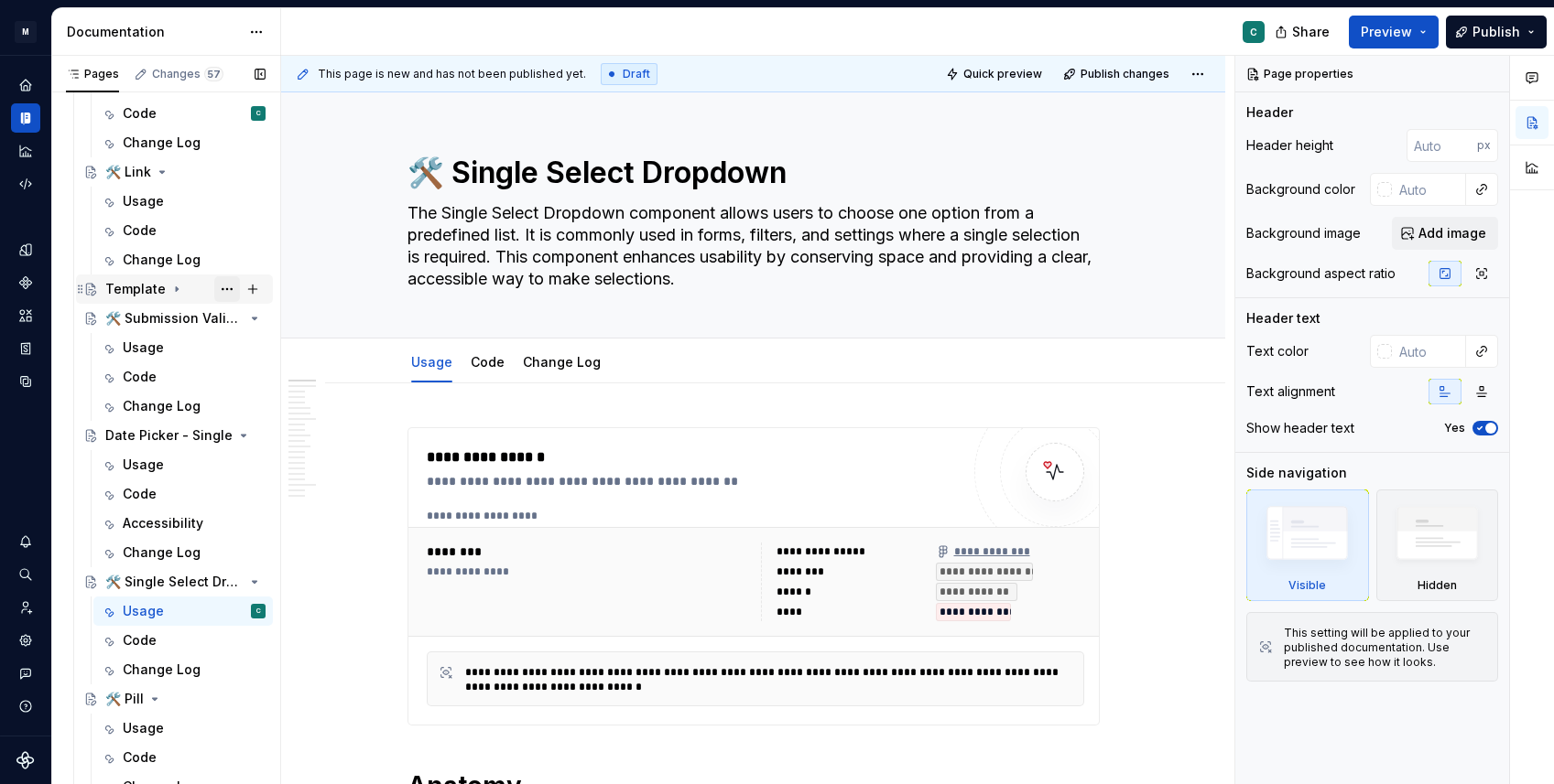
click at [230, 291] on button "Page tree" at bounding box center [227, 289] width 26 height 26
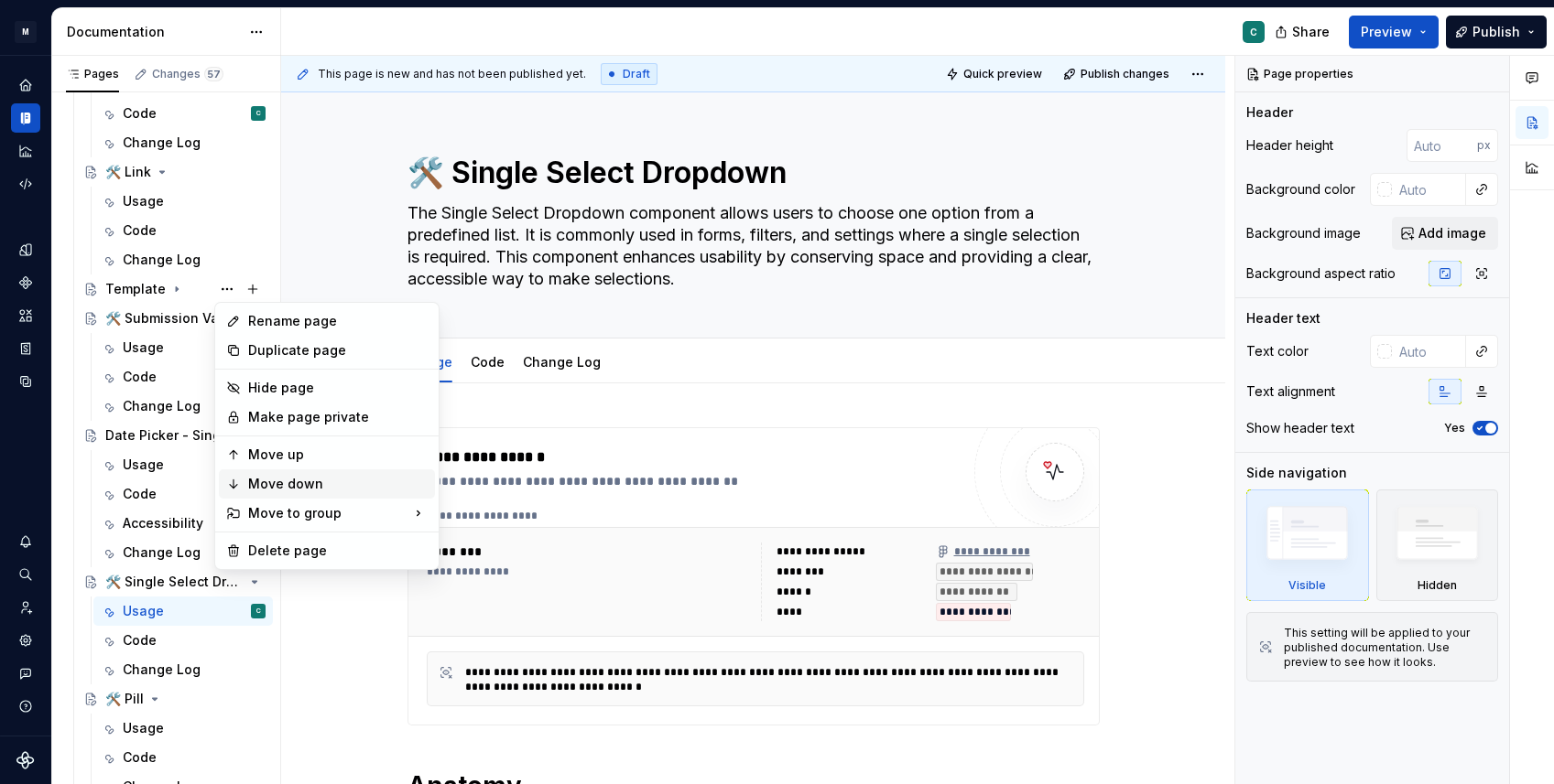
click at [267, 475] on div "Move down" at bounding box center [337, 484] width 179 height 19
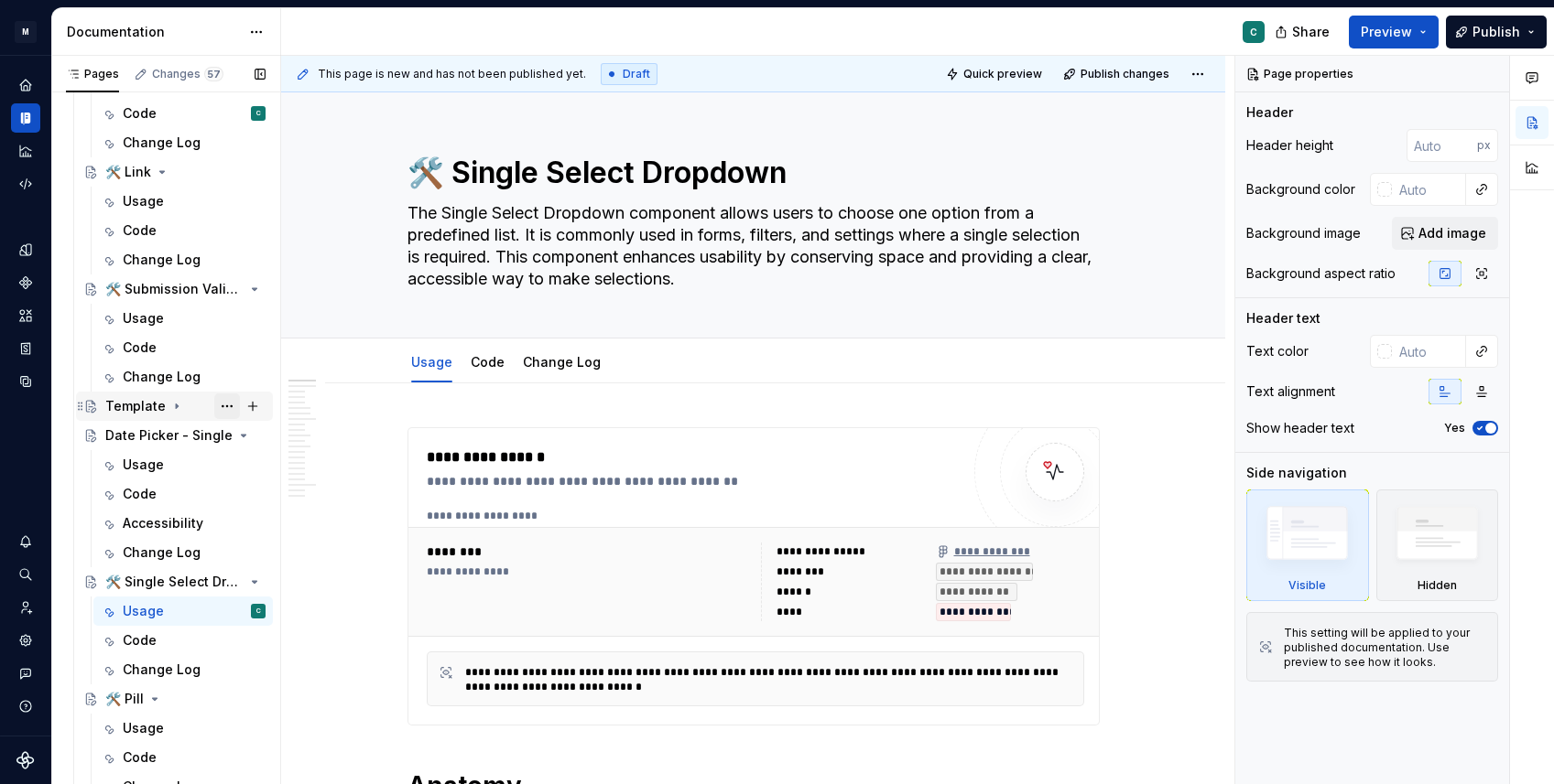
click at [221, 405] on button "Page tree" at bounding box center [227, 406] width 26 height 26
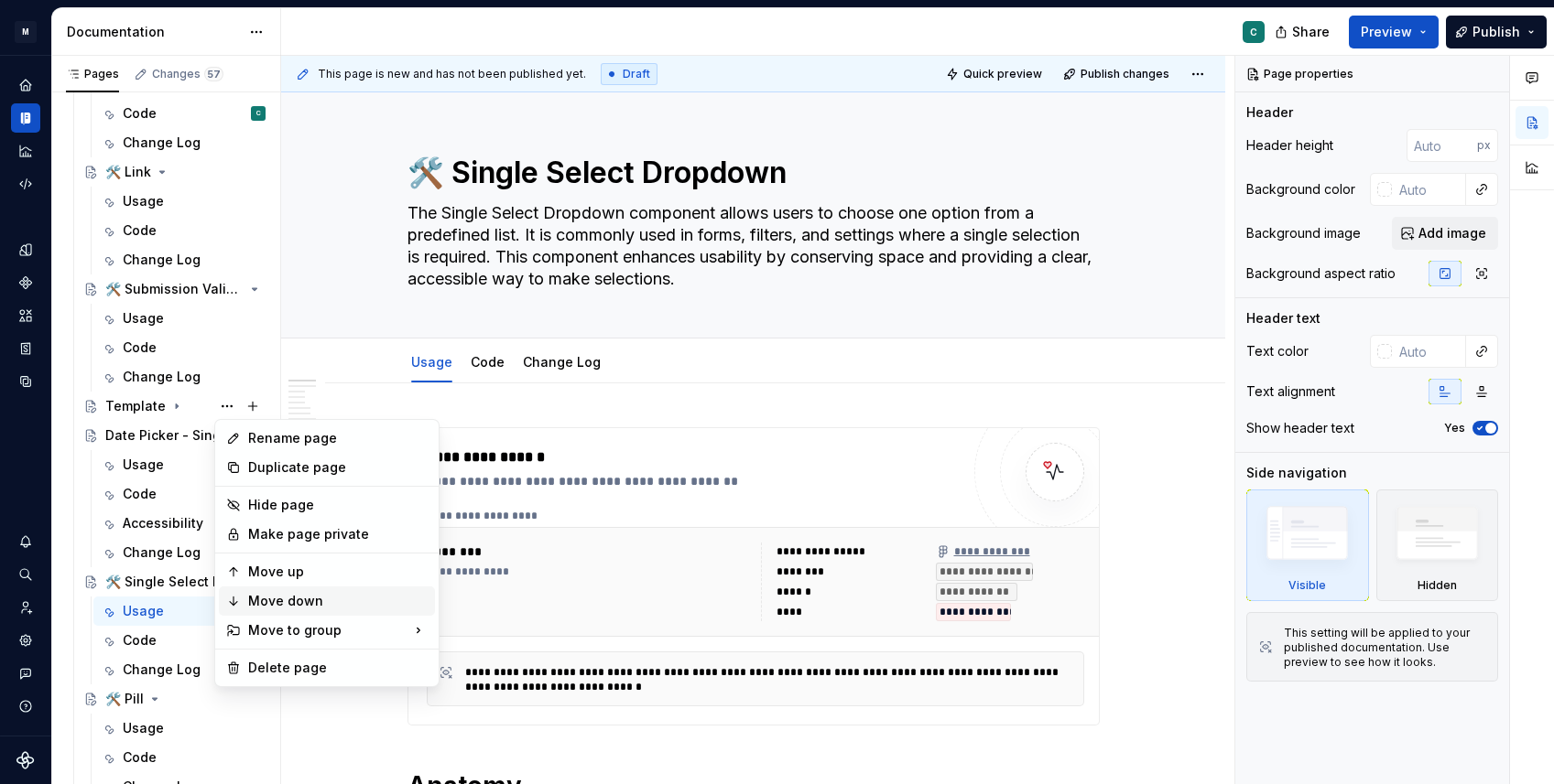
click at [284, 600] on div "Move down" at bounding box center [337, 601] width 179 height 19
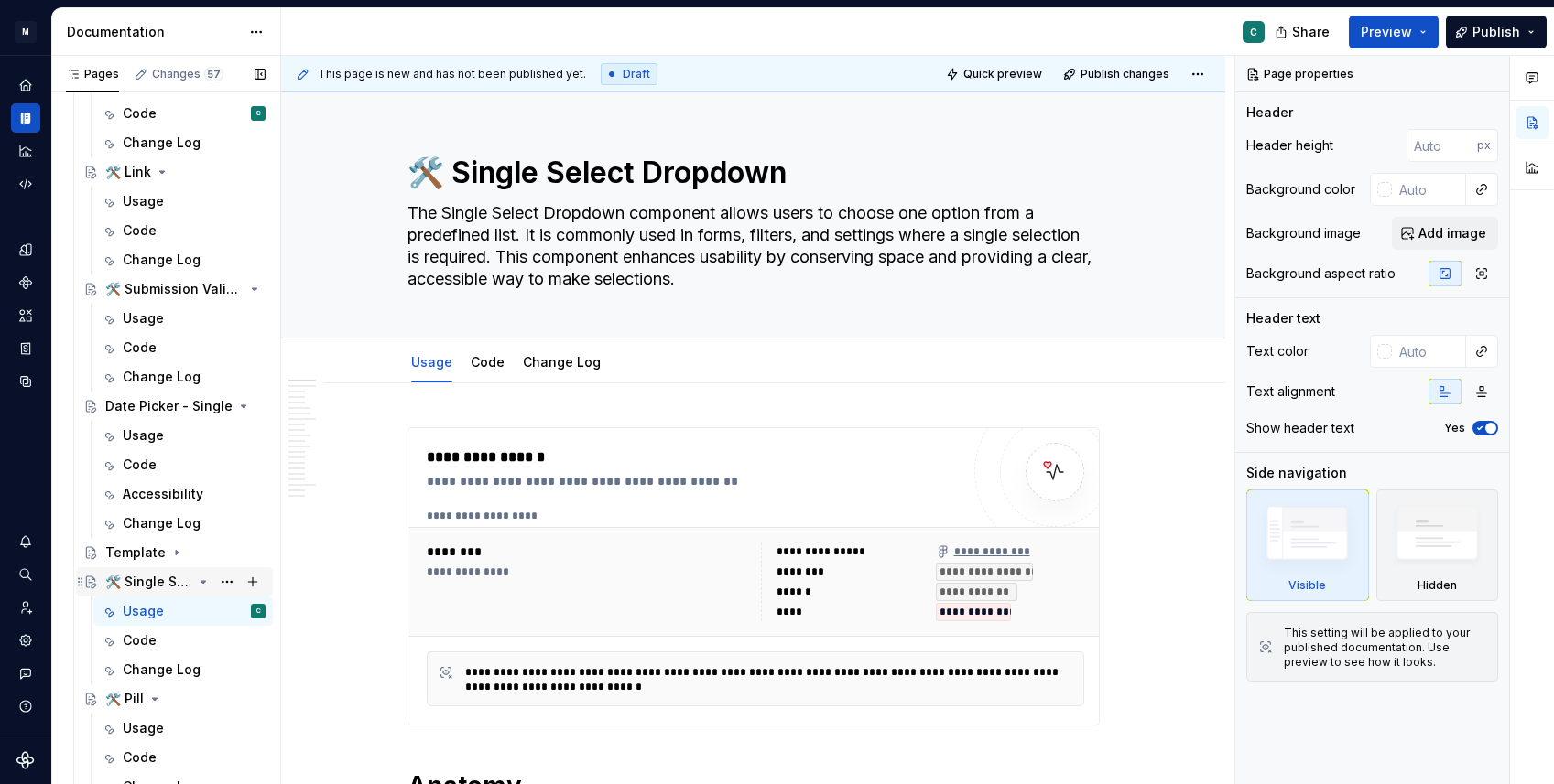
scroll to position [1452, 0]
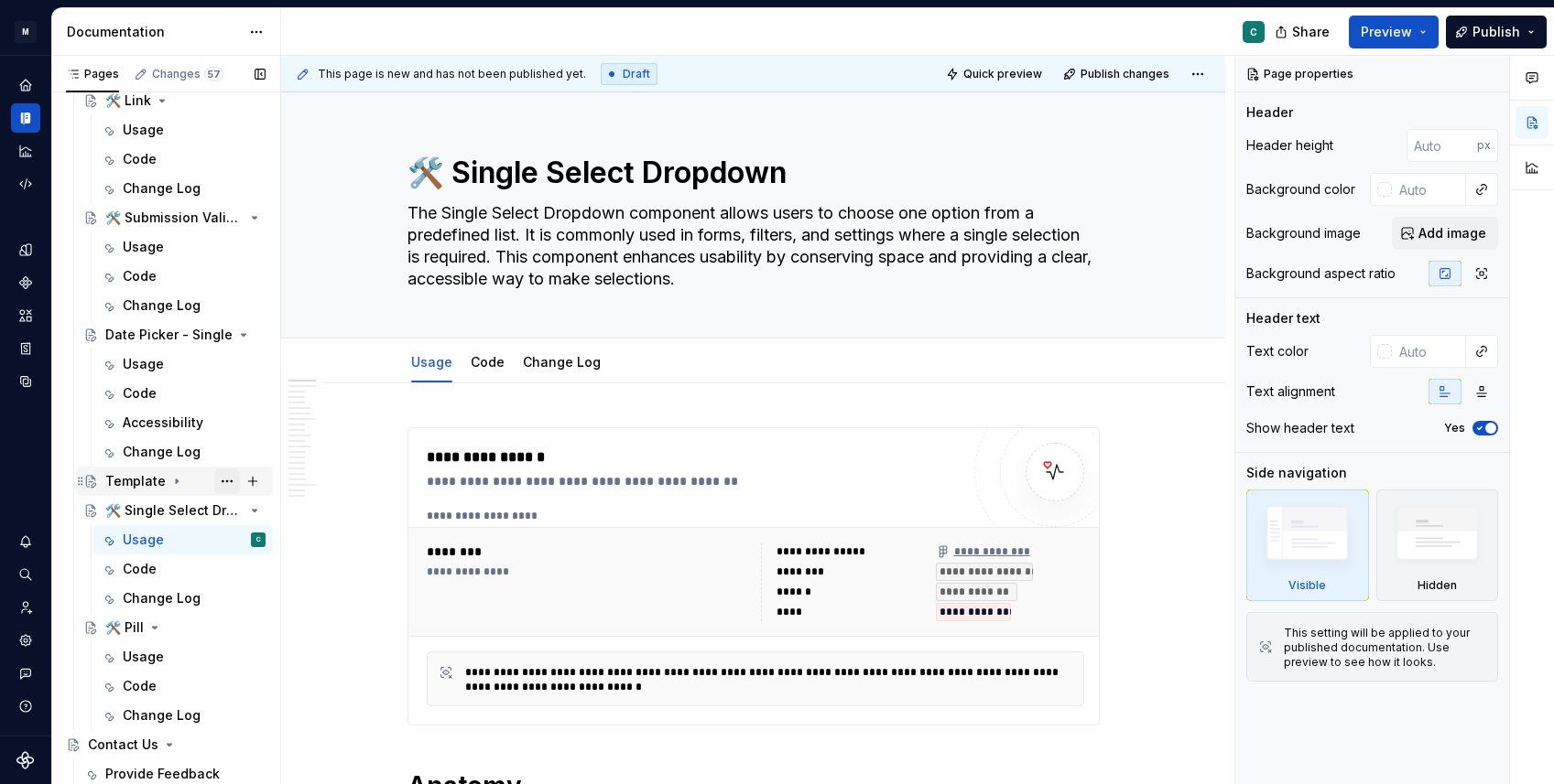
click at [220, 482] on button "Page tree" at bounding box center [227, 482] width 26 height 26
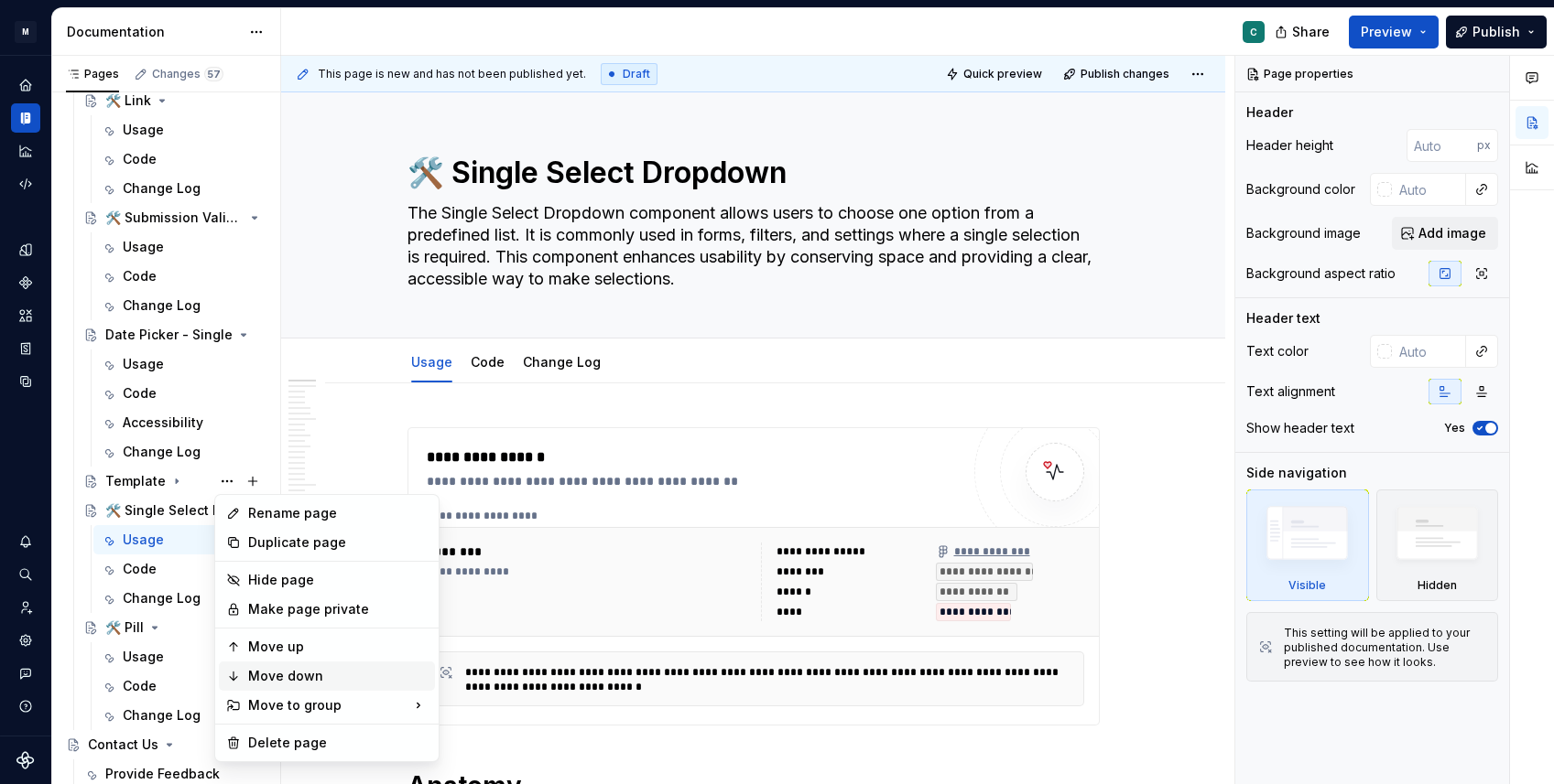
click at [280, 678] on div "Move down" at bounding box center [337, 676] width 179 height 19
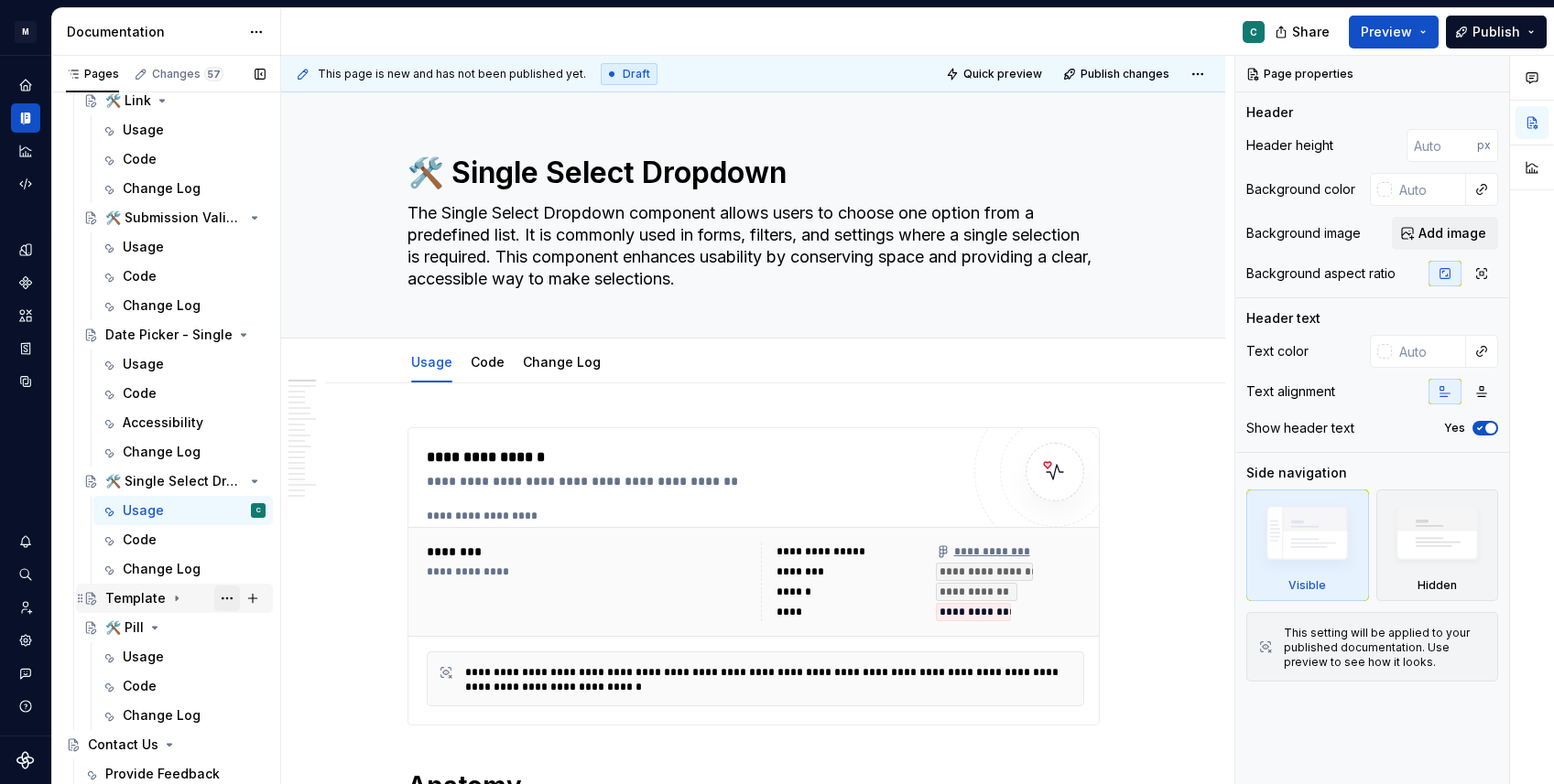
click at [222, 599] on button "Page tree" at bounding box center [227, 598] width 26 height 26
type textarea "*"
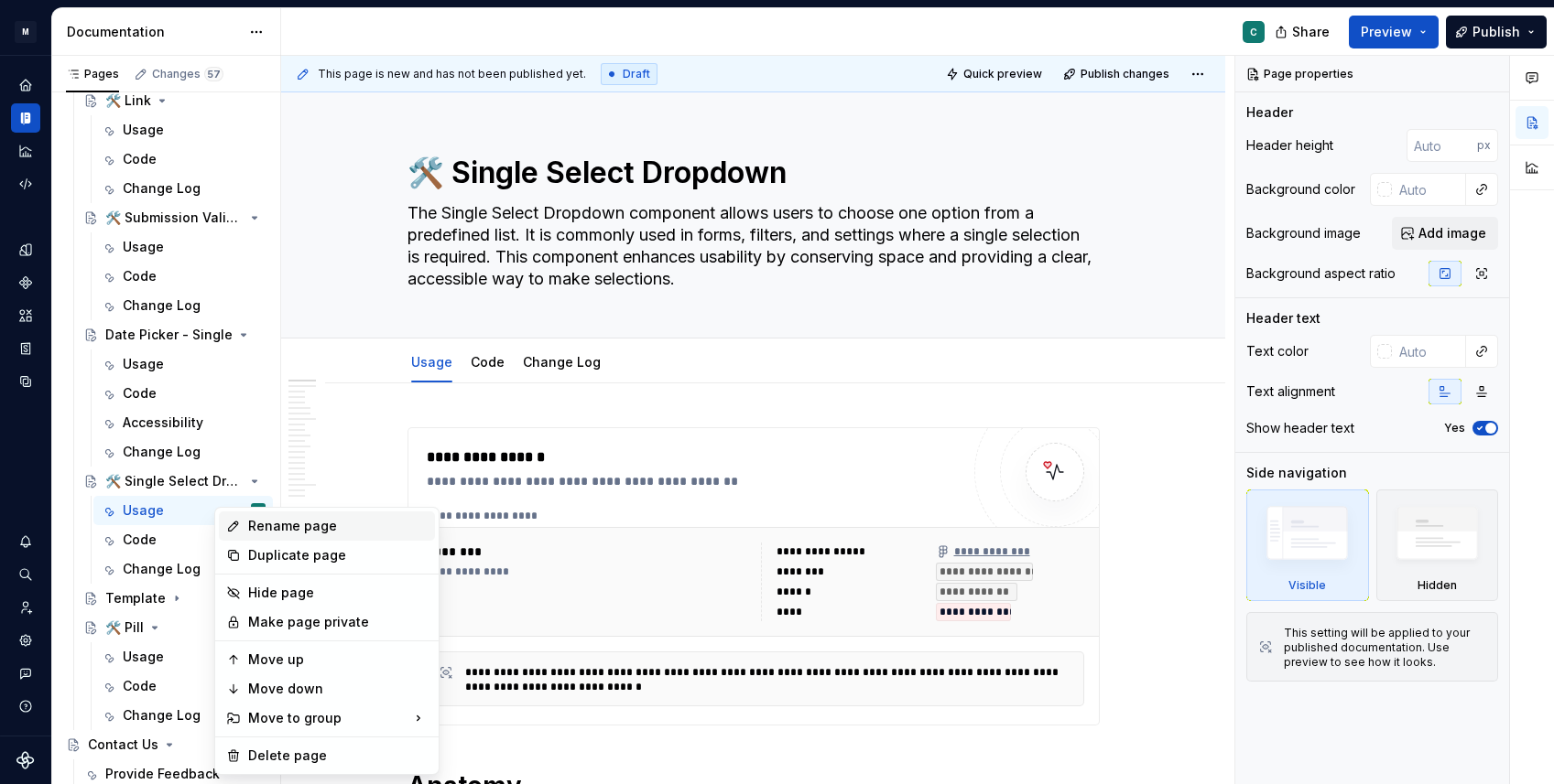
click at [268, 530] on div "Rename page" at bounding box center [337, 526] width 179 height 19
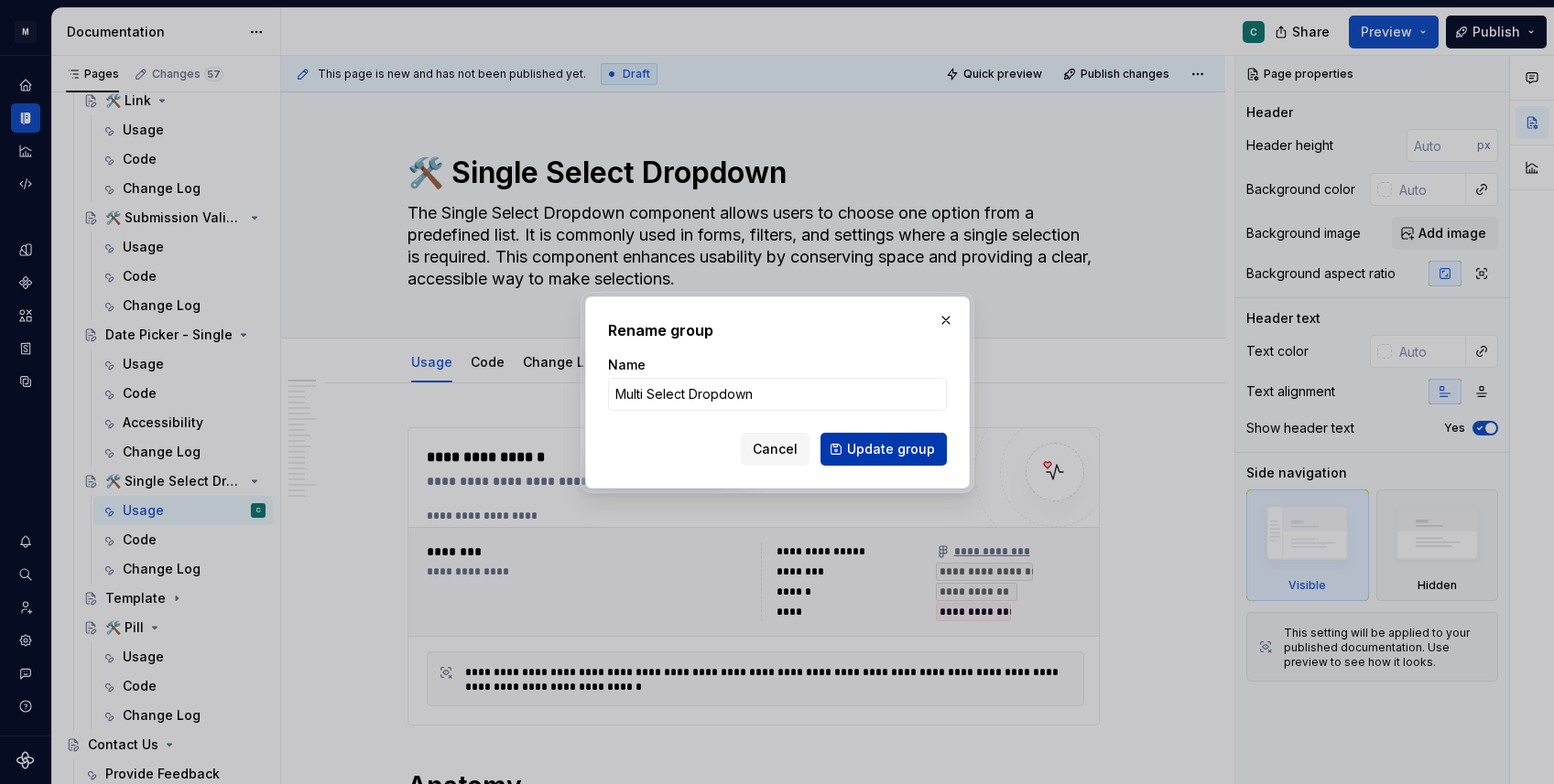
type input "Multi Select Dropdown"
click at [892, 443] on span "Update group" at bounding box center [890, 449] width 88 height 19
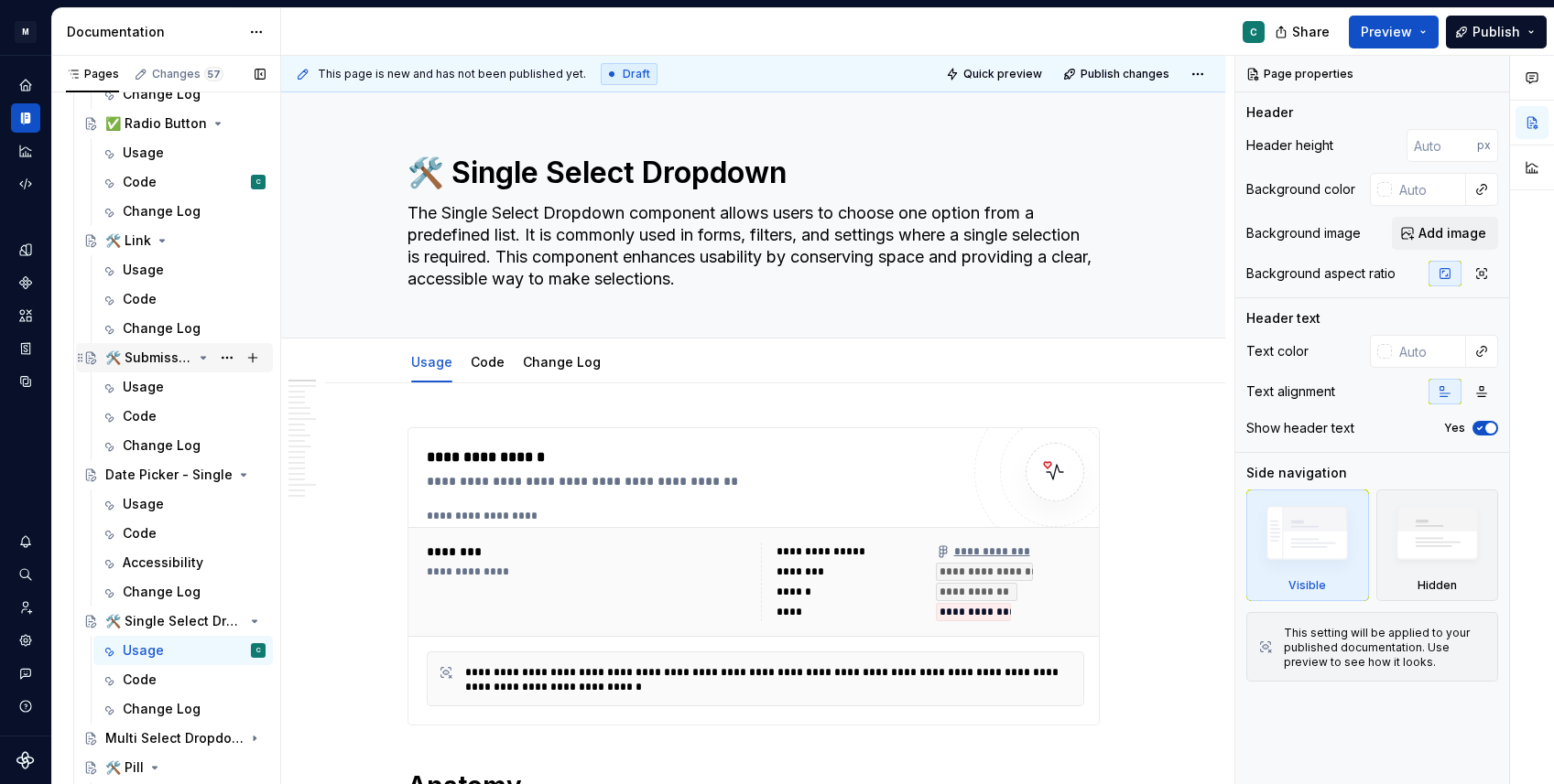
scroll to position [1289, 0]
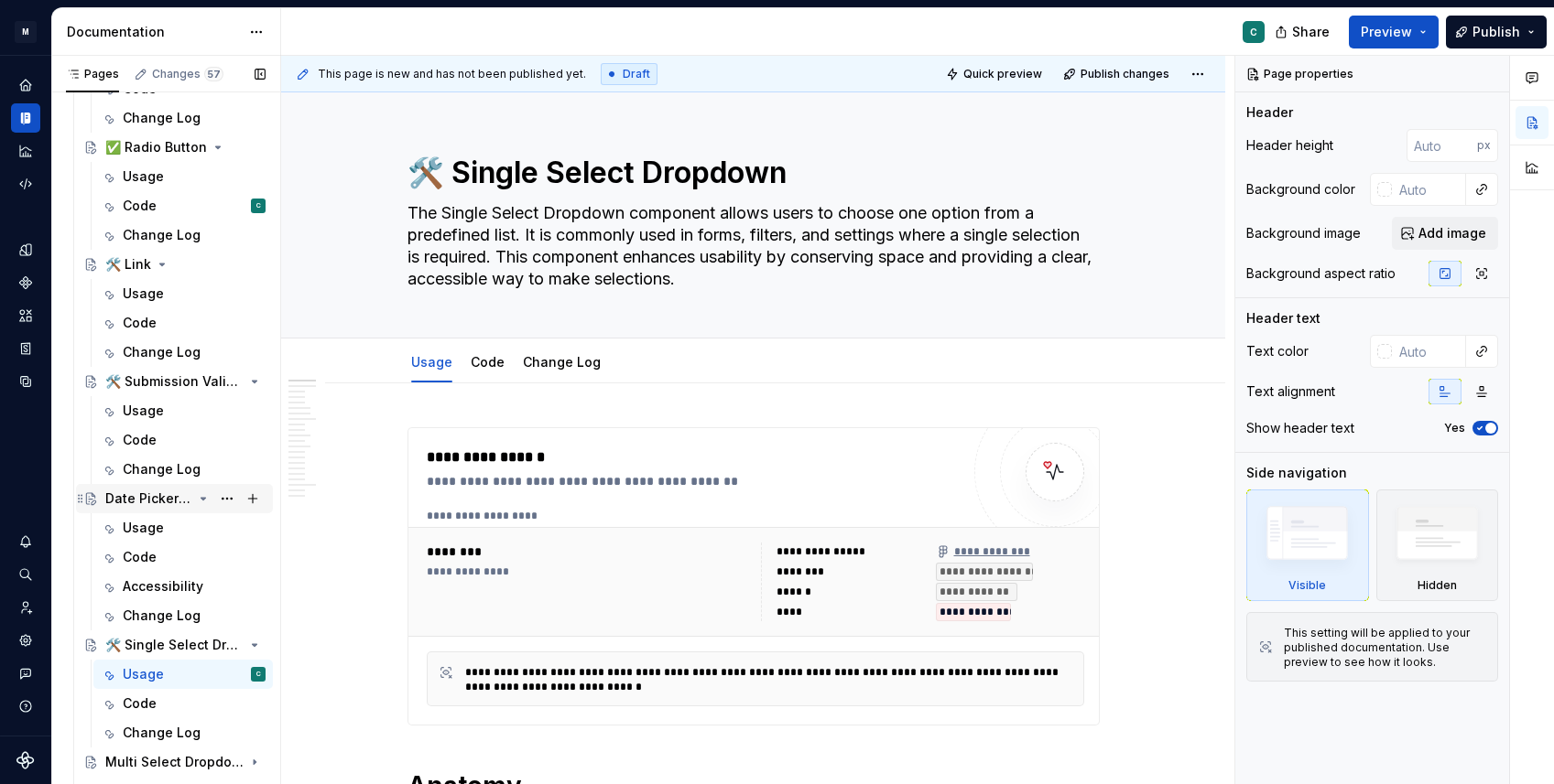
click at [130, 505] on div "Date Picker - Single" at bounding box center [149, 499] width 87 height 19
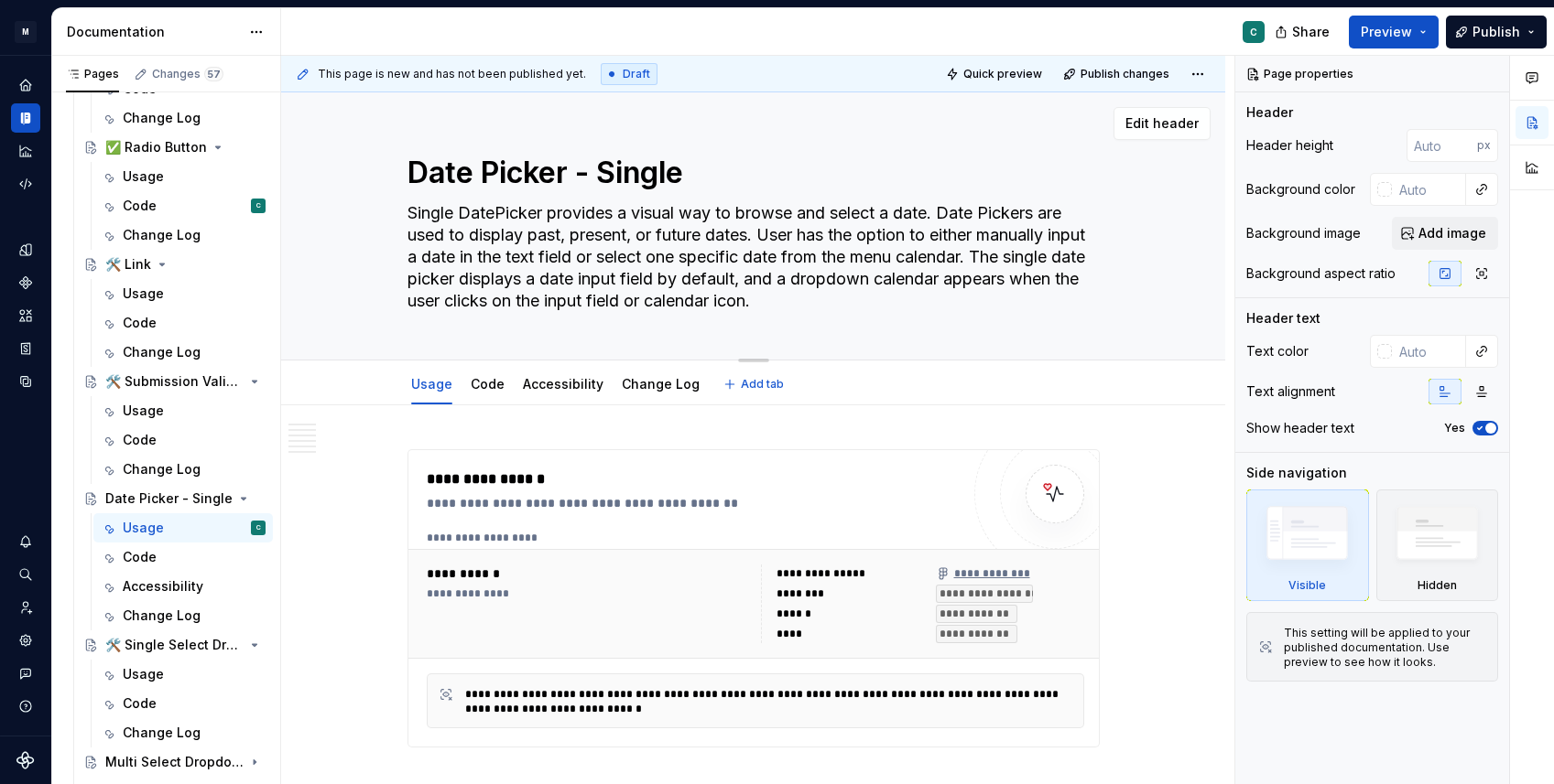
type textarea "*"
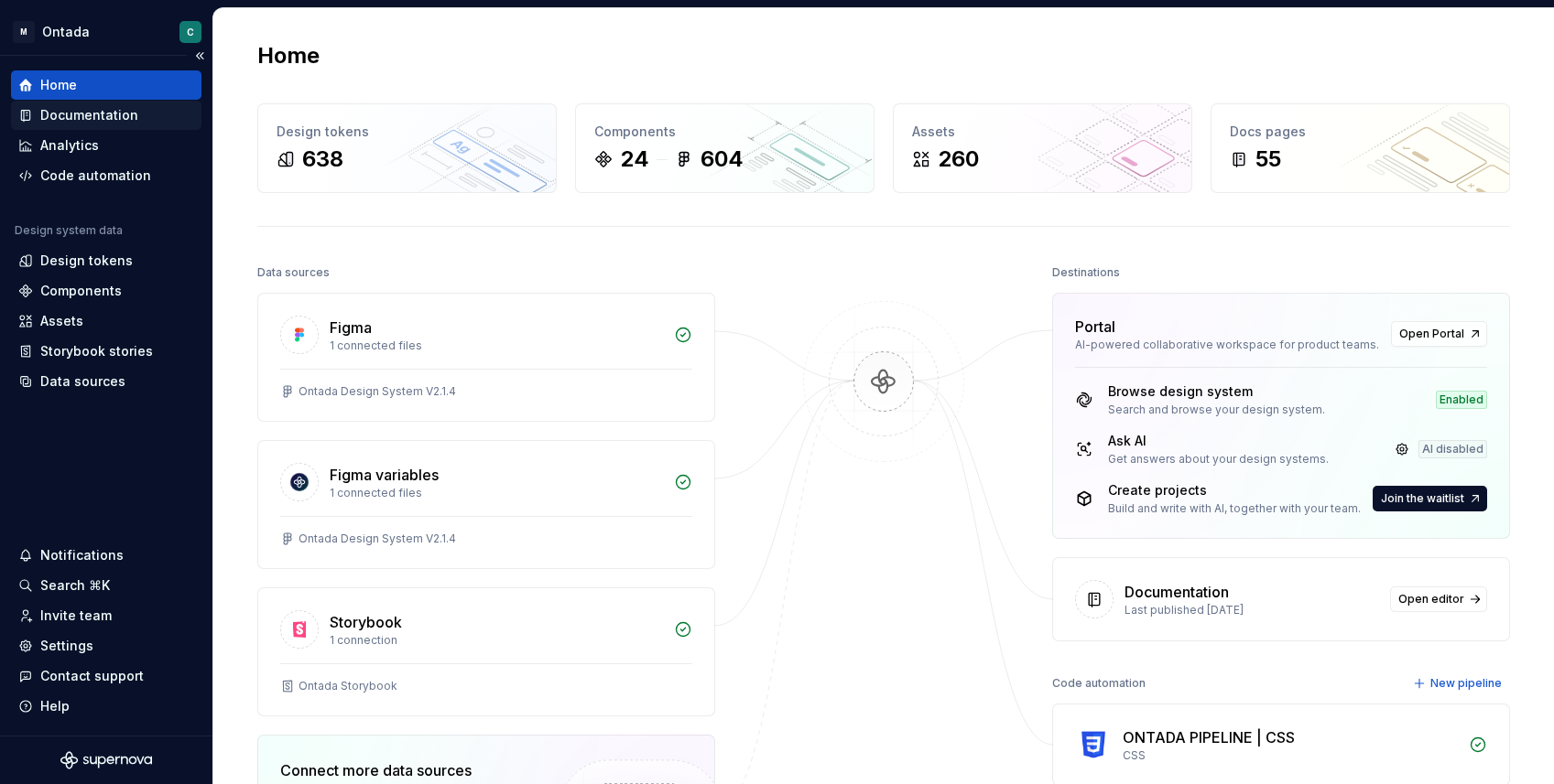
click at [42, 116] on div "Documentation" at bounding box center [89, 115] width 98 height 19
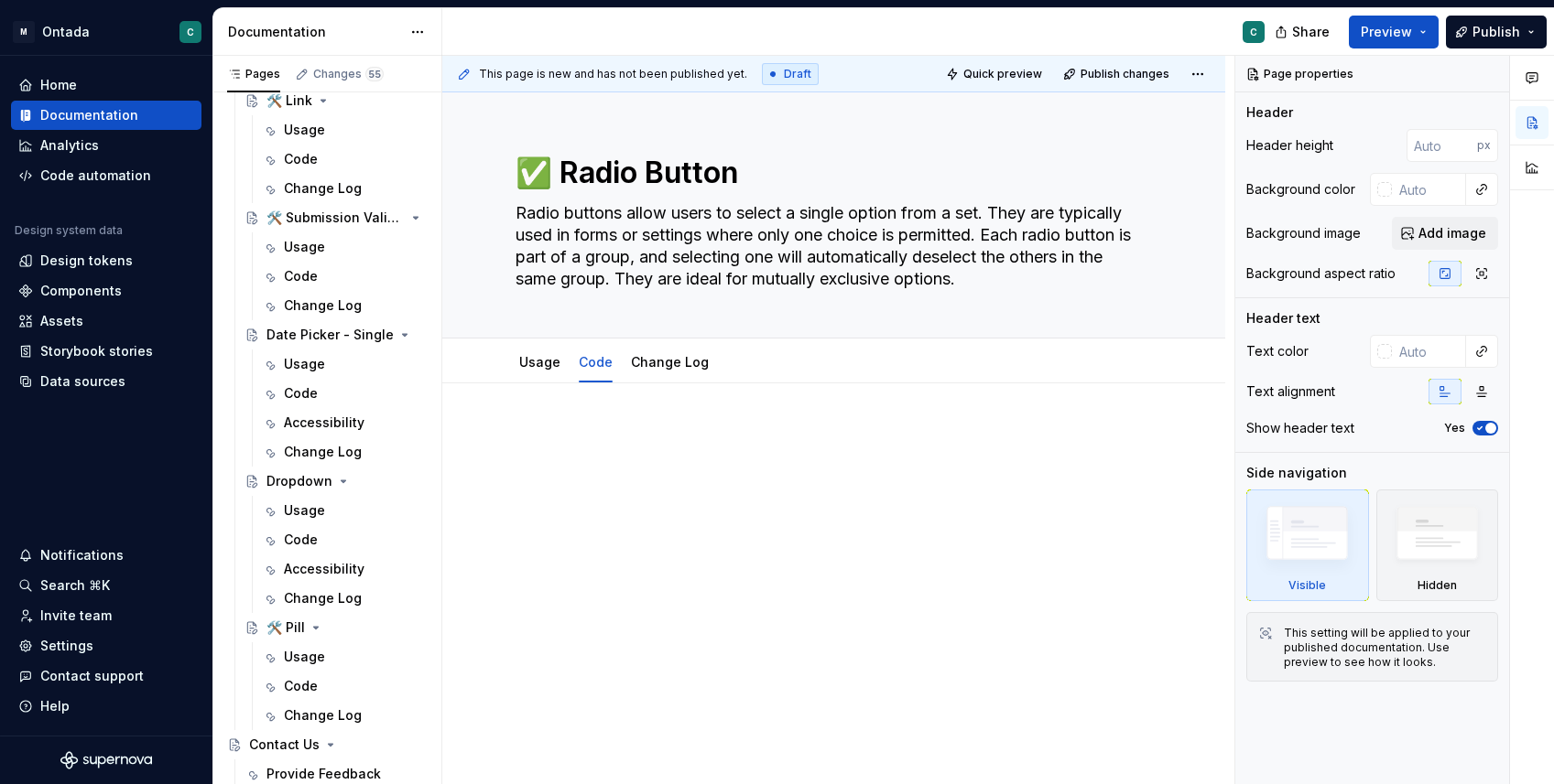
scroll to position [1452, 0]
type textarea "*"
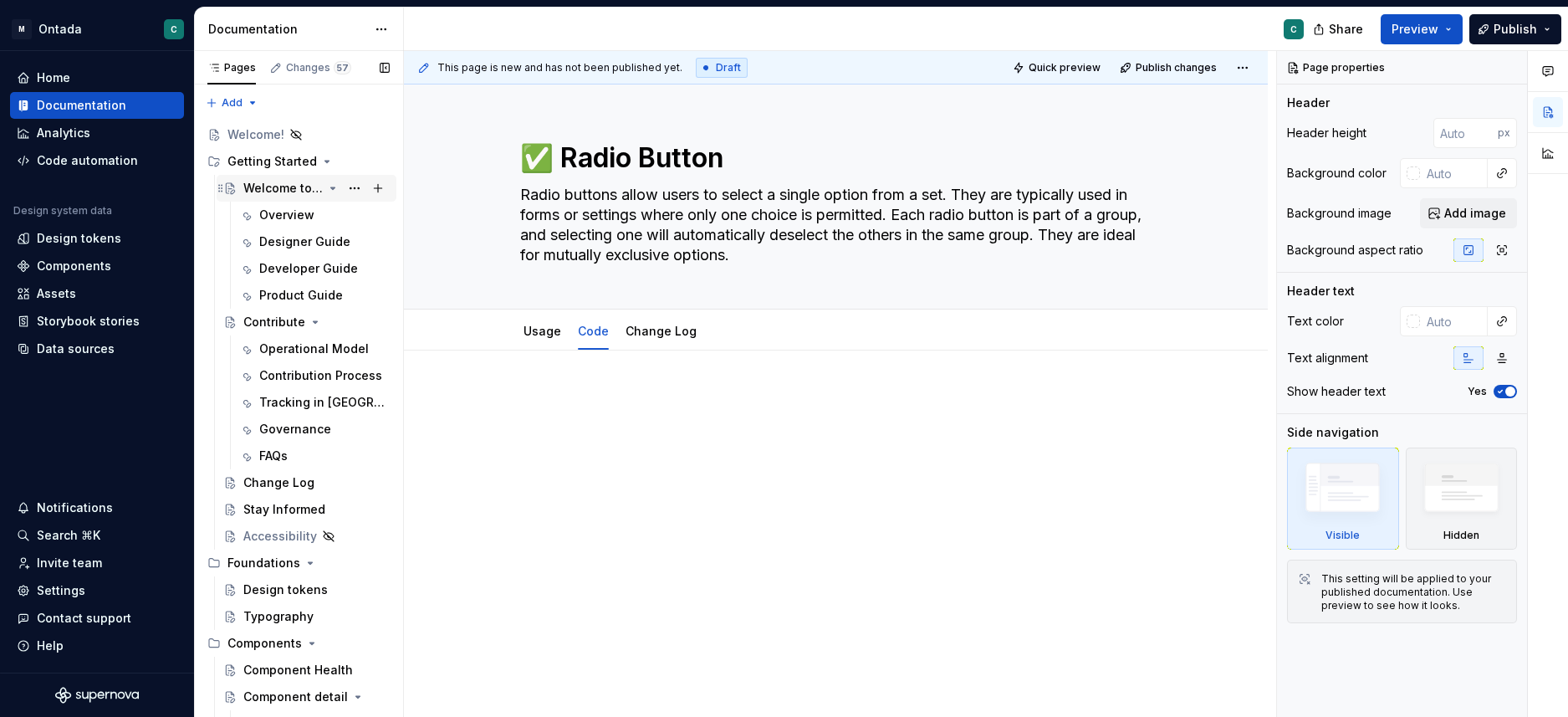
click at [293, 188] on div "Welcome to Ontada Design System" at bounding box center [283, 188] width 80 height 17
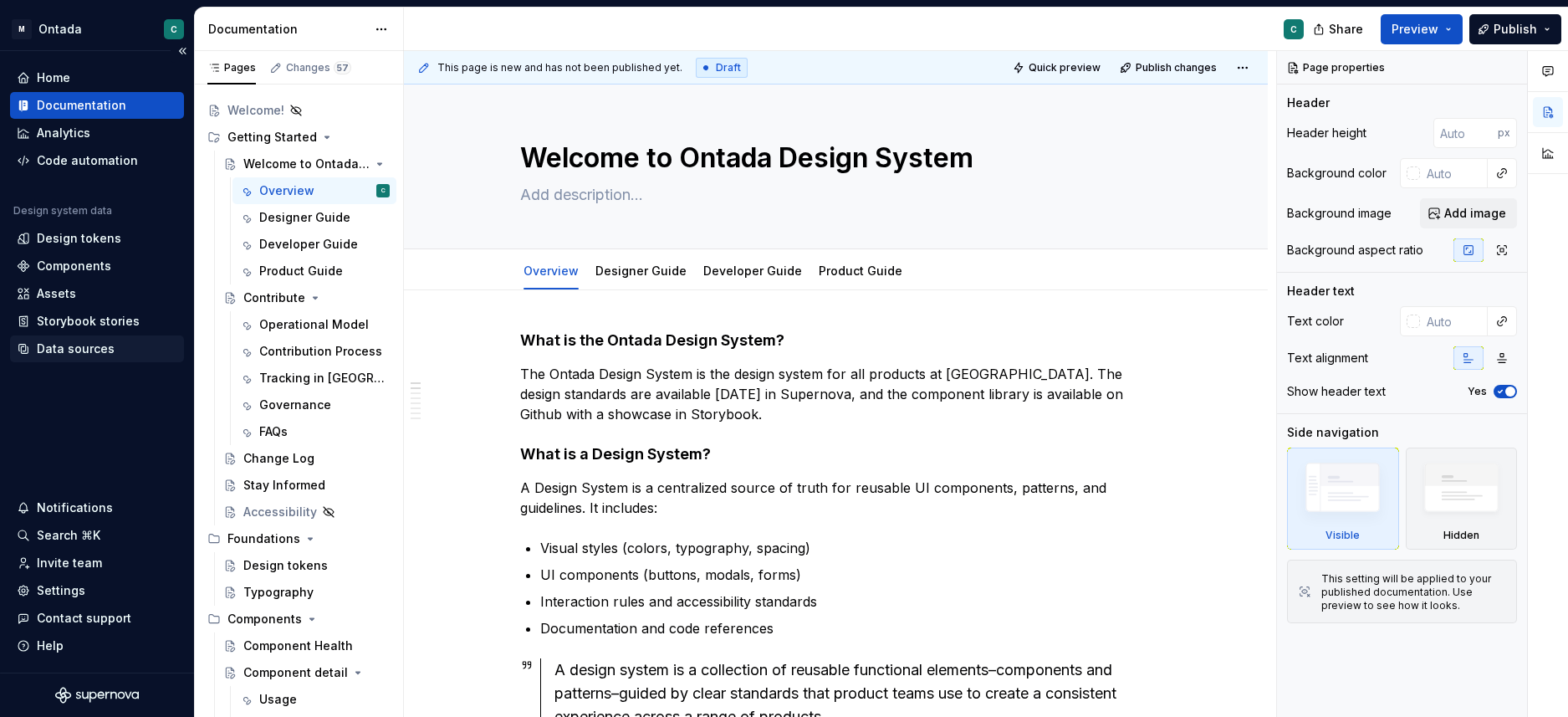
scroll to position [148, 0]
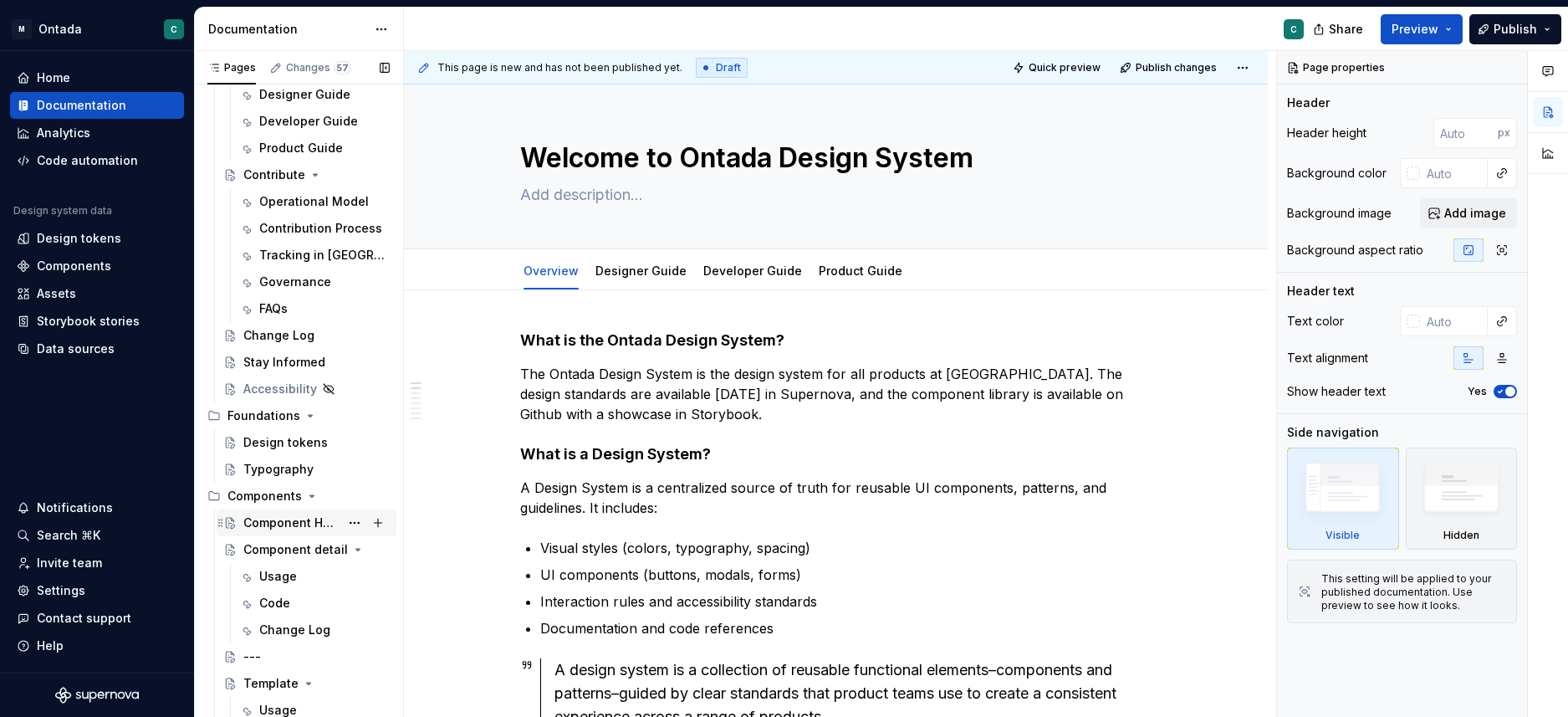
click at [271, 521] on div "Component Health" at bounding box center [291, 524] width 96 height 17
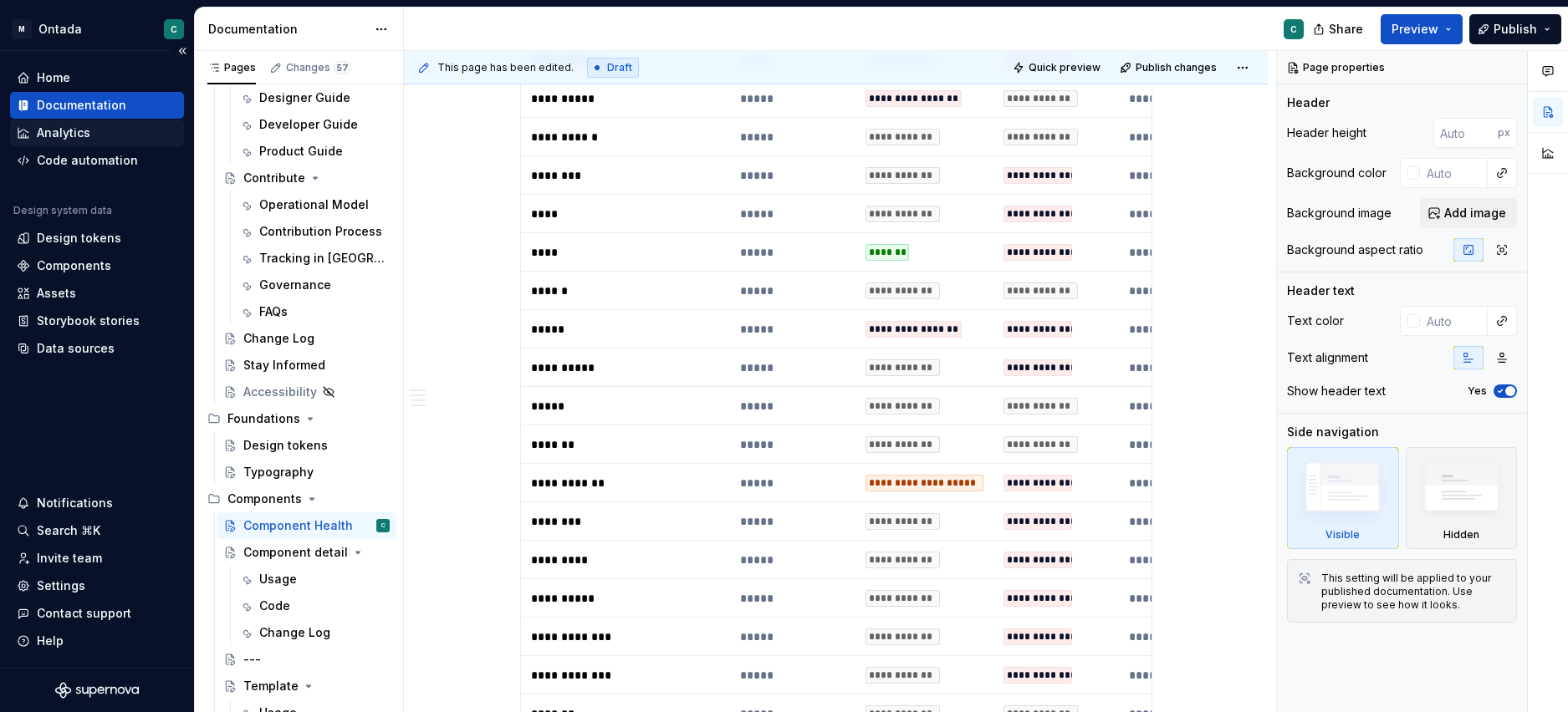
scroll to position [147, 0]
click at [64, 560] on div "Invite team" at bounding box center [69, 559] width 65 height 17
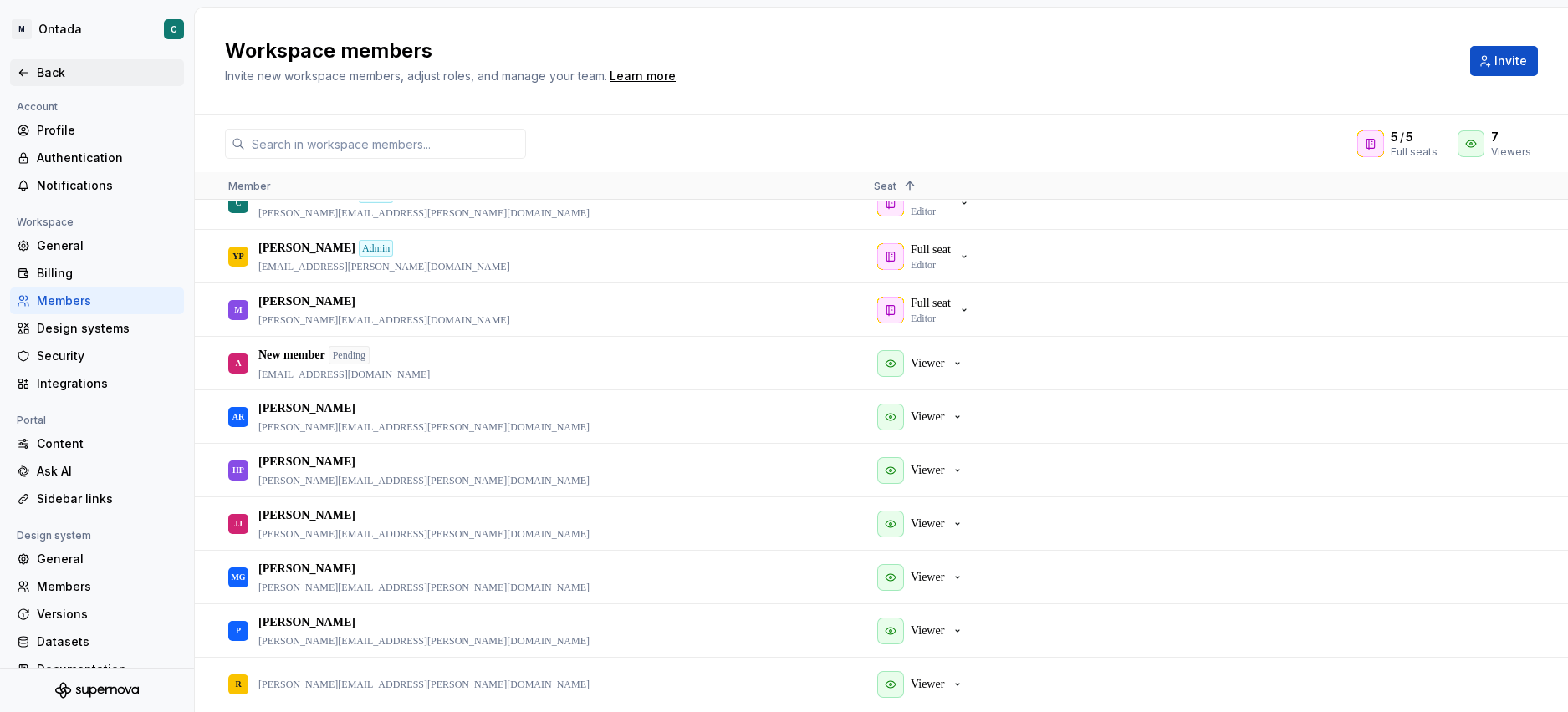
click at [29, 75] on icon at bounding box center [24, 73] width 14 height 14
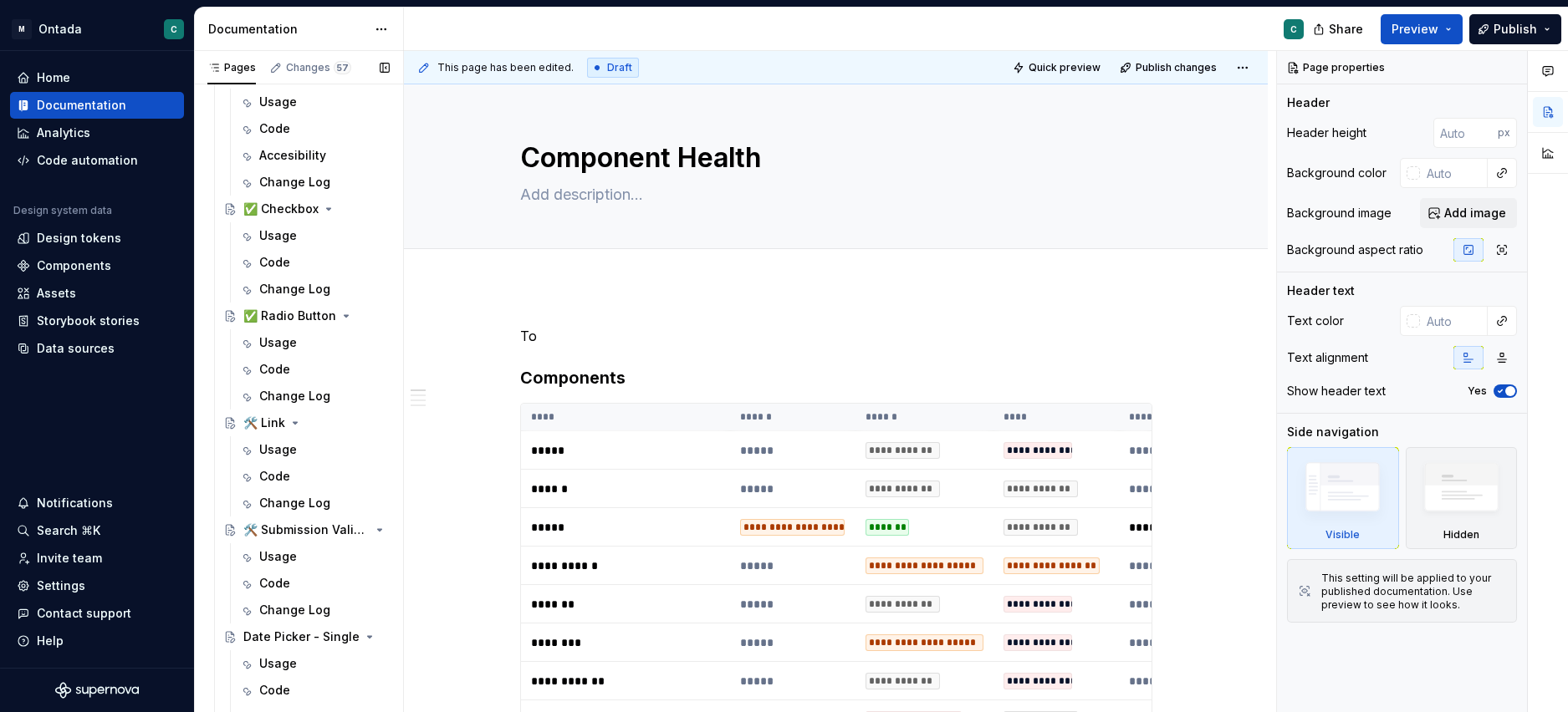
scroll to position [1025, 0]
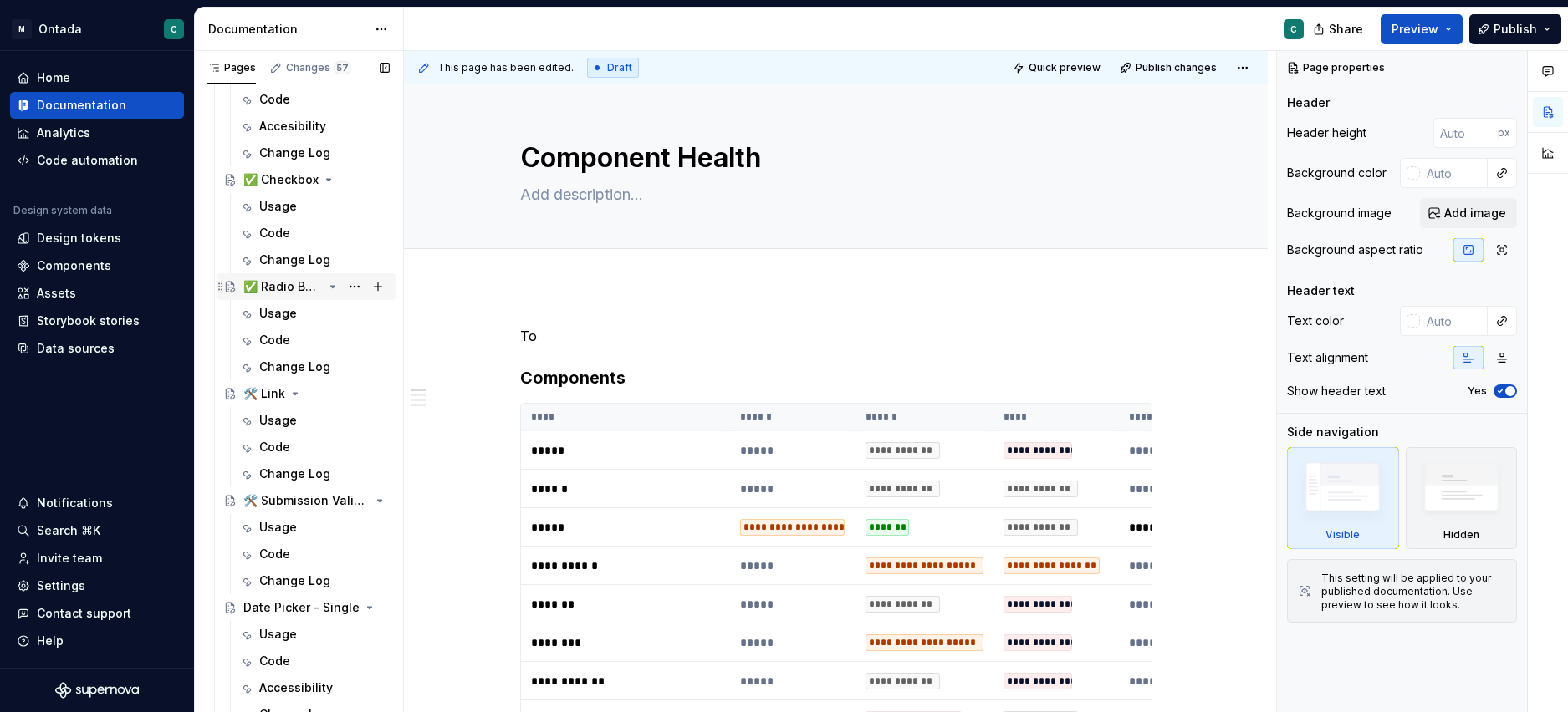
click at [277, 293] on div "✅ Radio Button" at bounding box center [283, 286] width 80 height 17
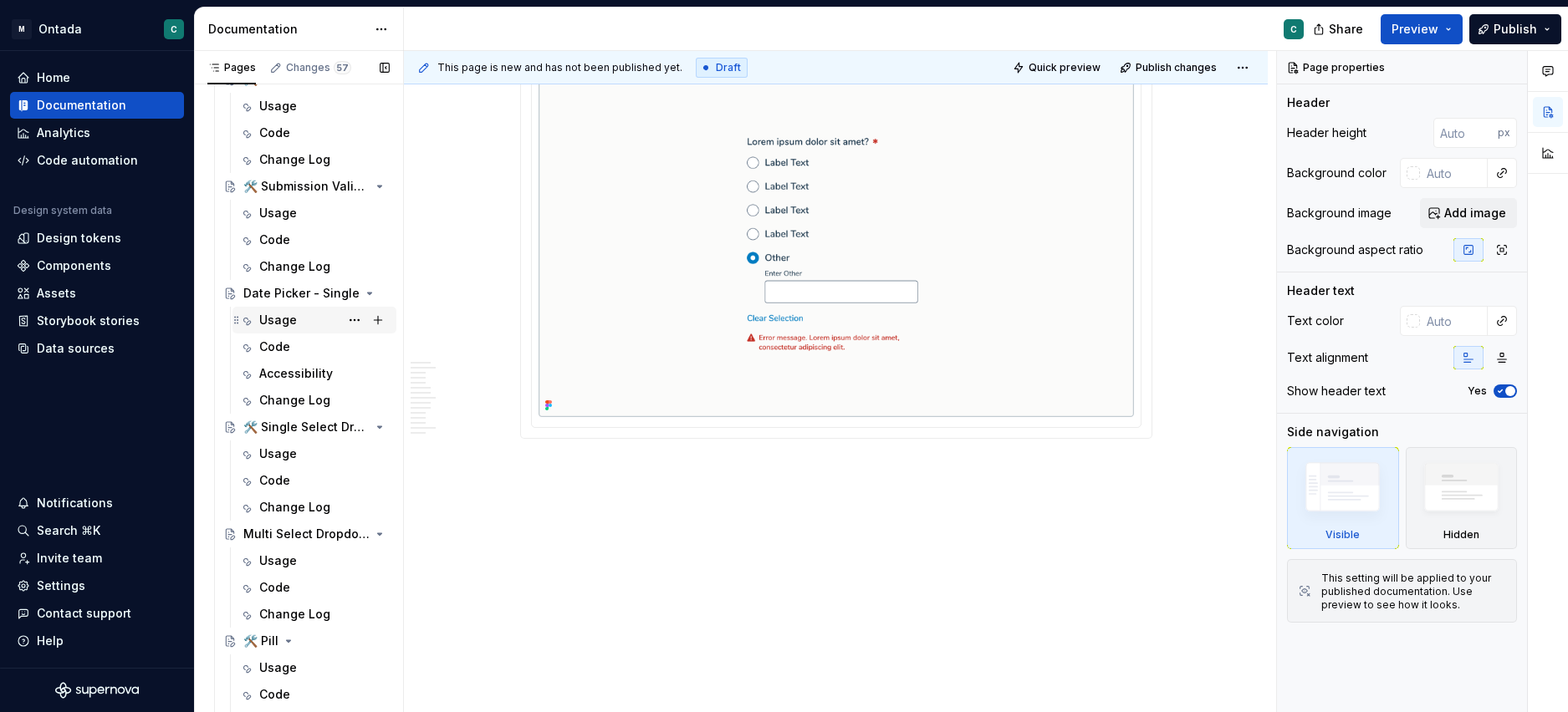
scroll to position [1411, 0]
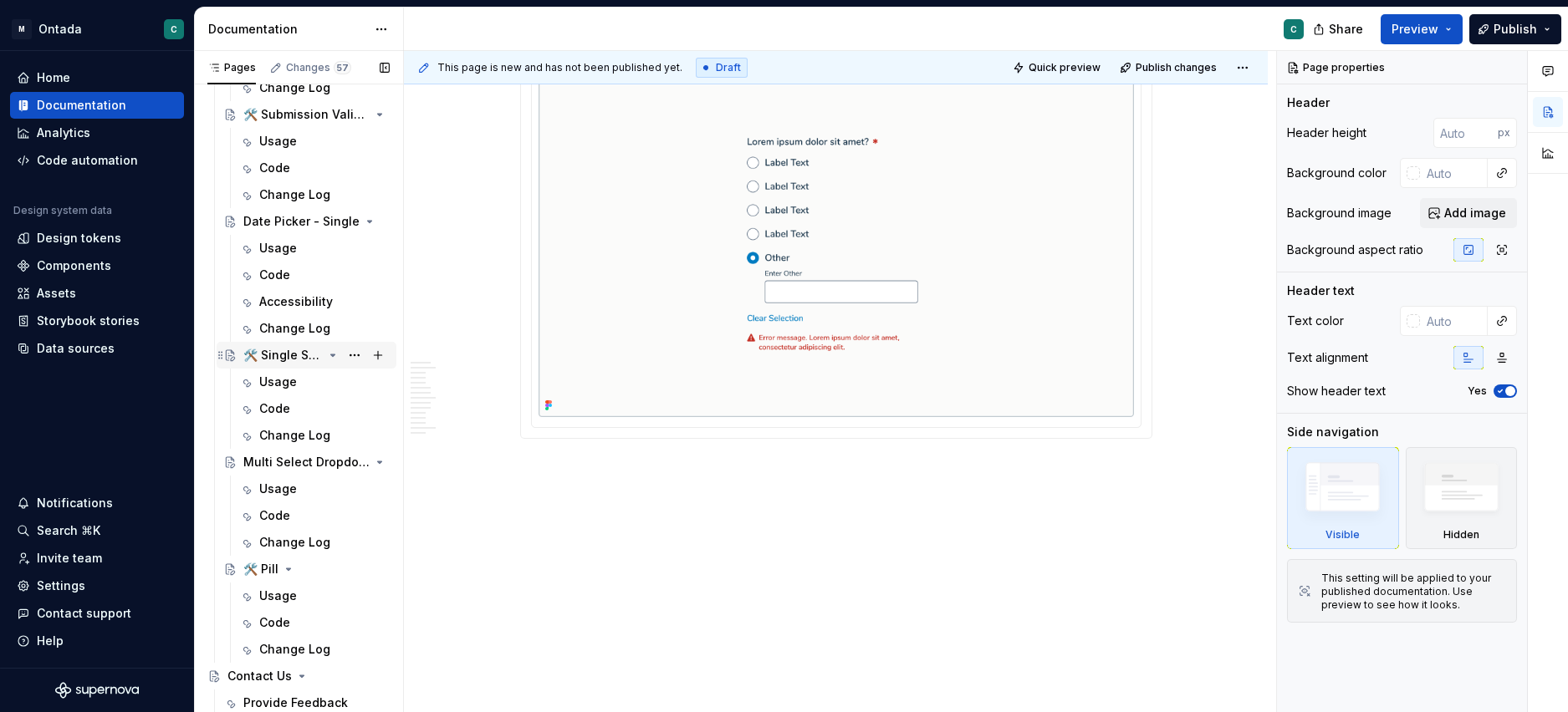
click at [289, 359] on div "🛠️ Single Select Dropdown" at bounding box center [283, 355] width 80 height 17
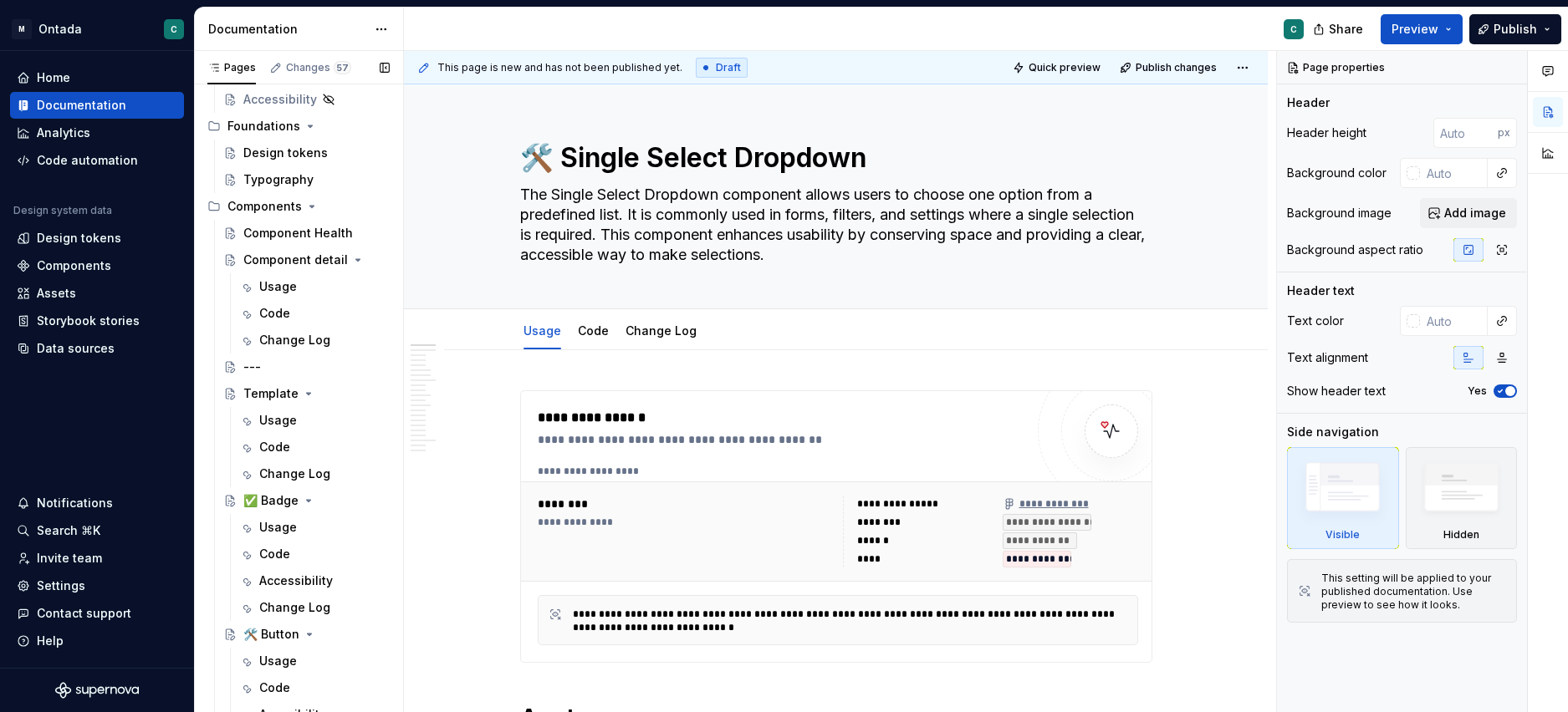
scroll to position [519, 0]
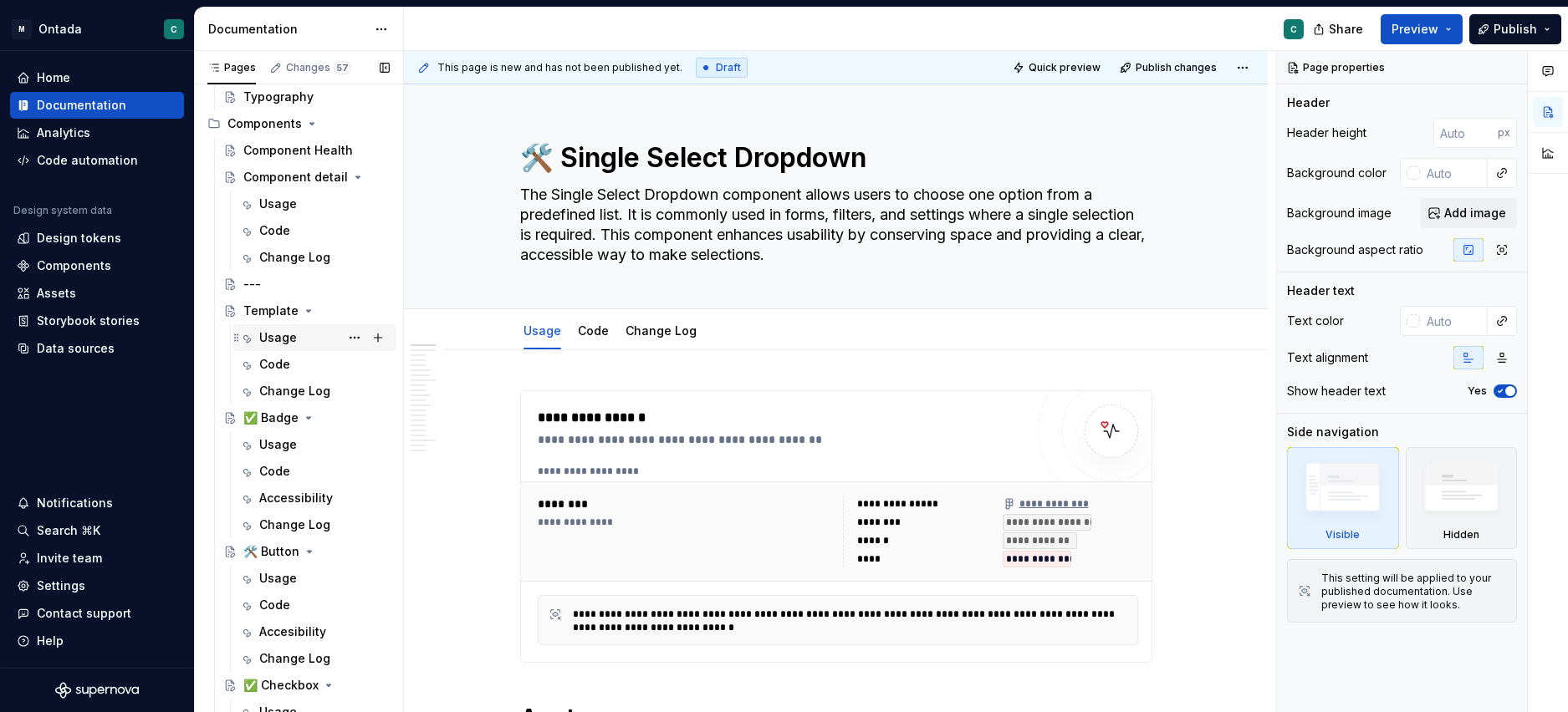
click at [272, 337] on div "Usage" at bounding box center [278, 338] width 37 height 17
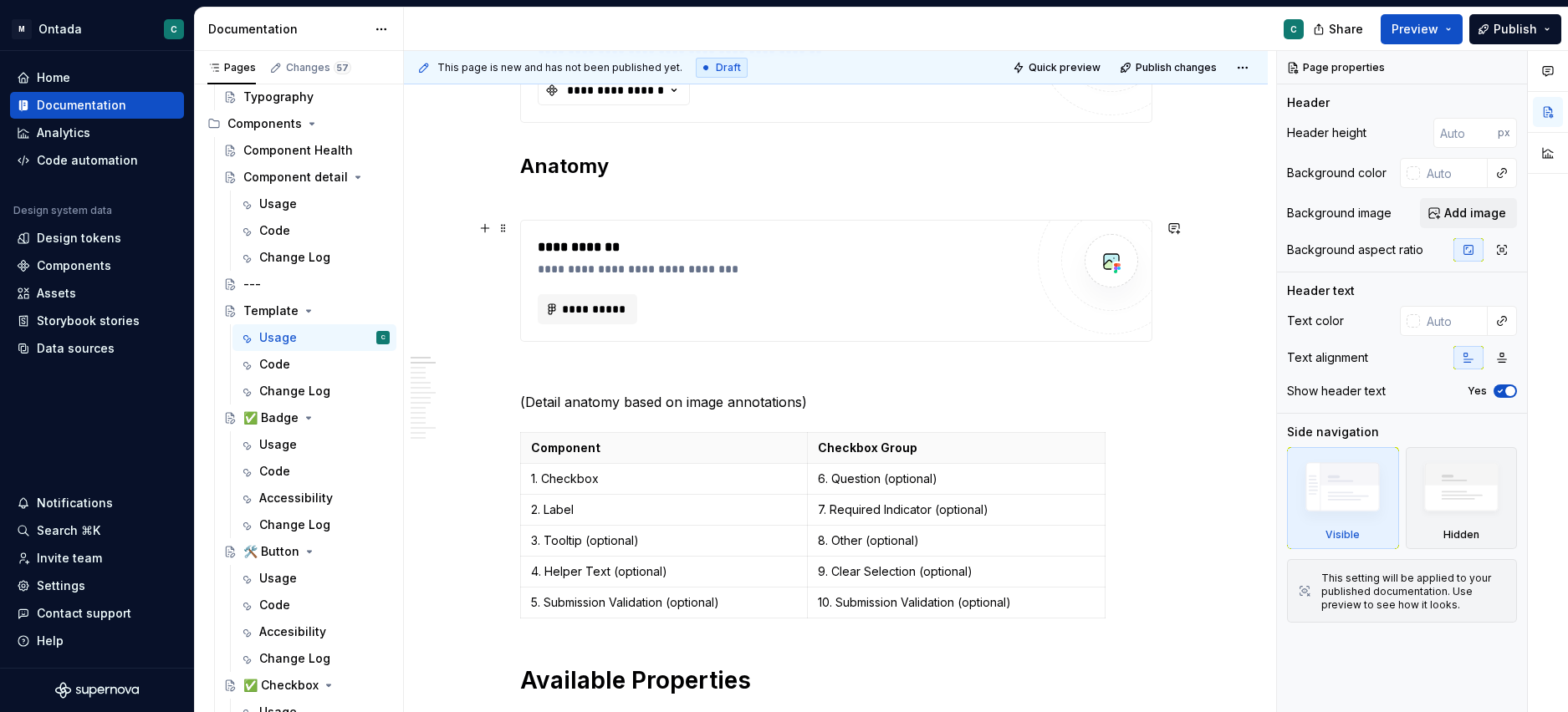
scroll to position [369, 0]
click at [598, 306] on span "**********" at bounding box center [594, 310] width 65 height 17
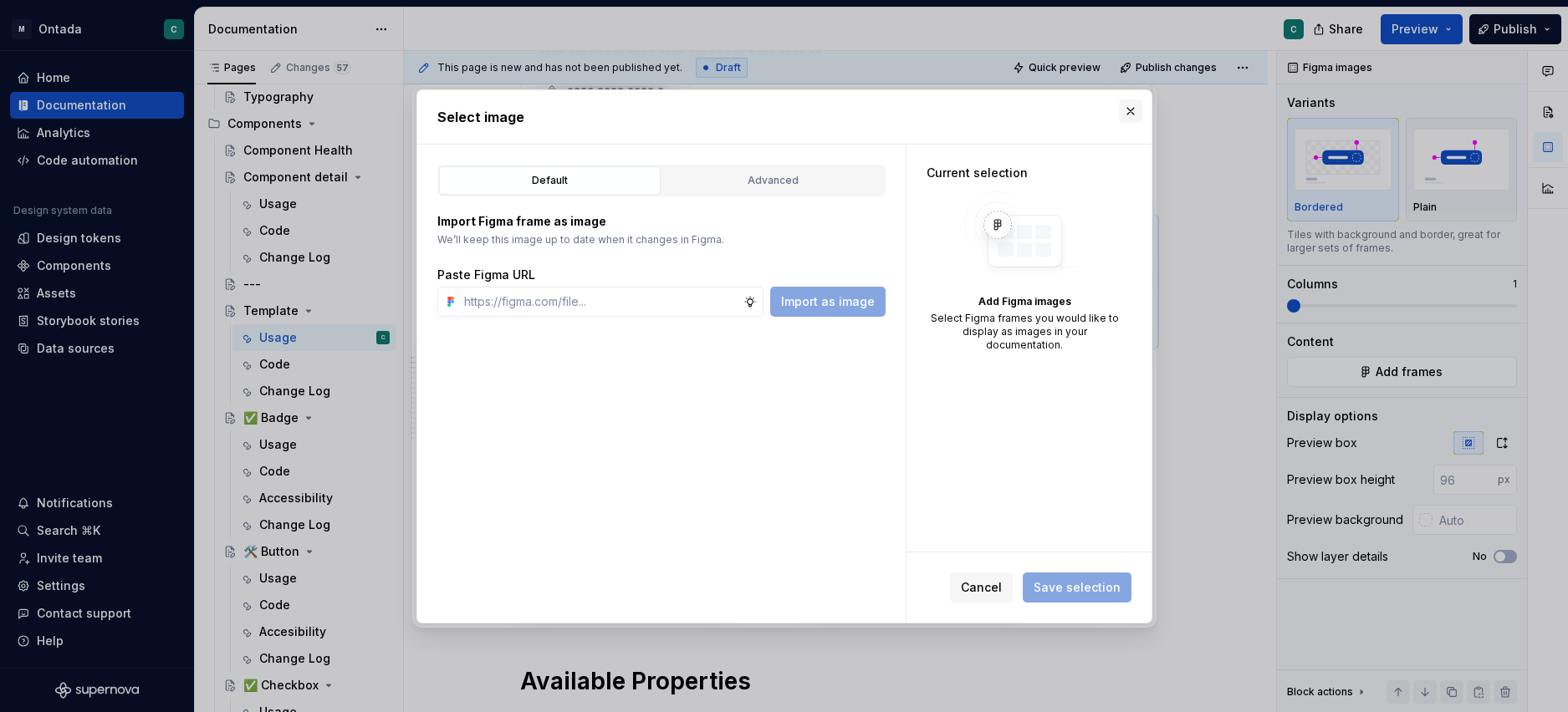
click at [1128, 112] on button "button" at bounding box center [1131, 111] width 24 height 24
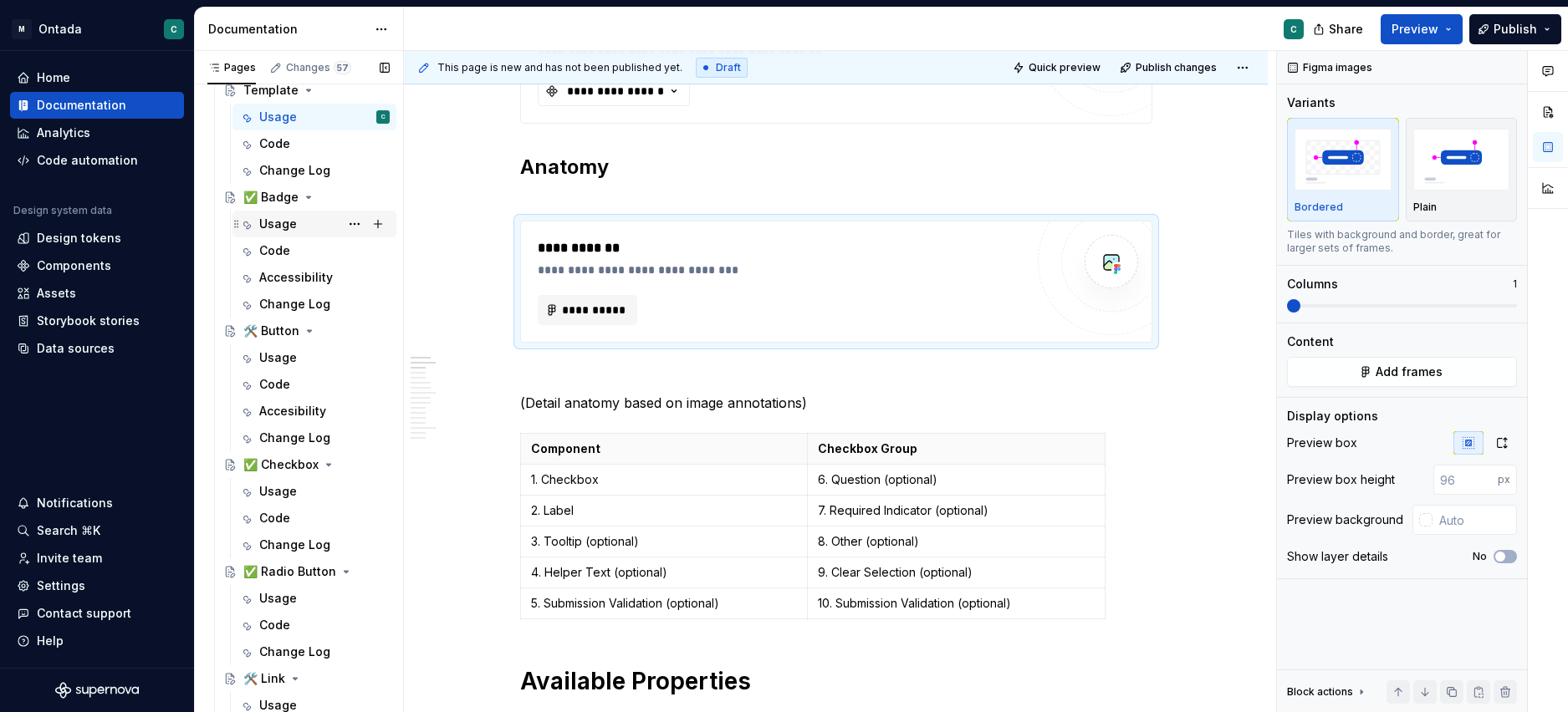
scroll to position [821, 0]
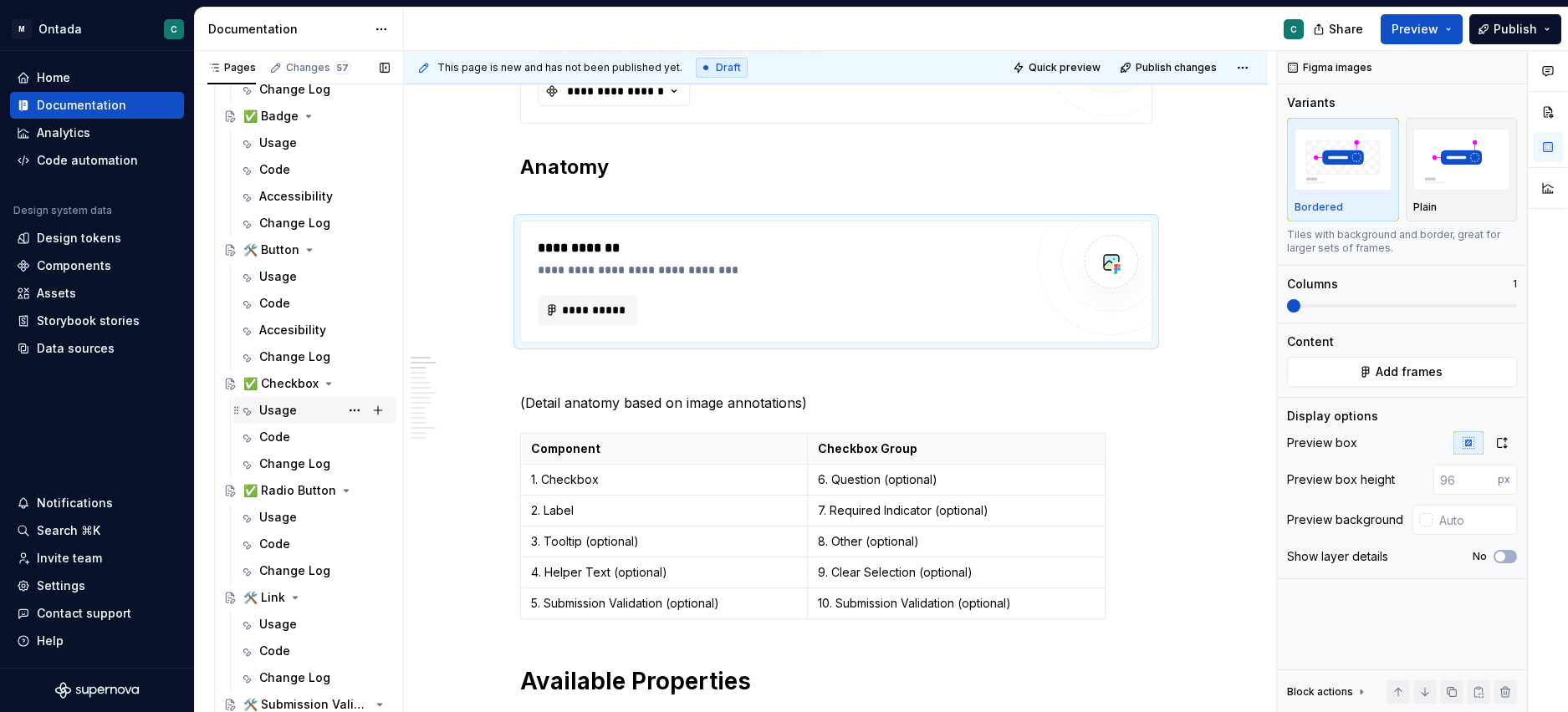
click at [274, 420] on div "Usage" at bounding box center [325, 410] width 131 height 24
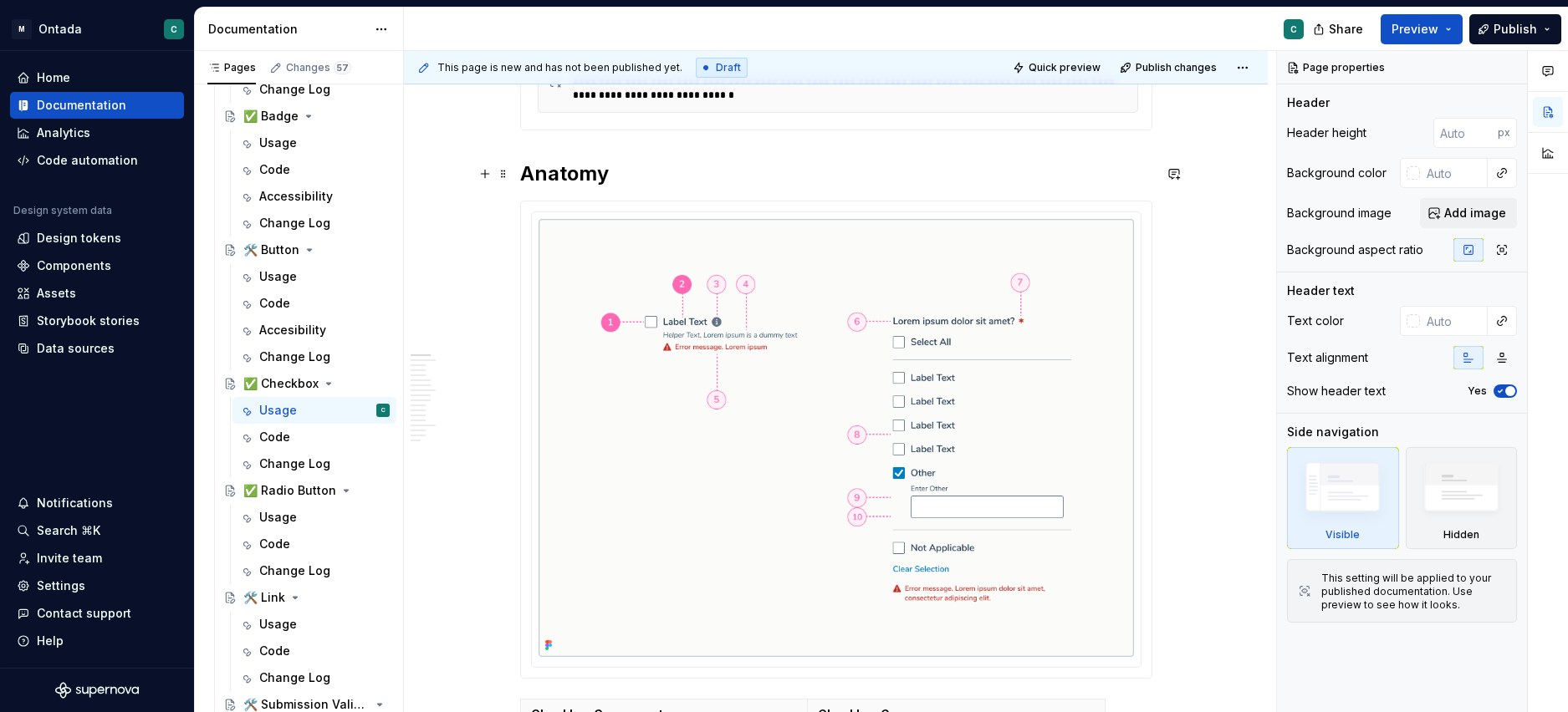
scroll to position [584, 0]
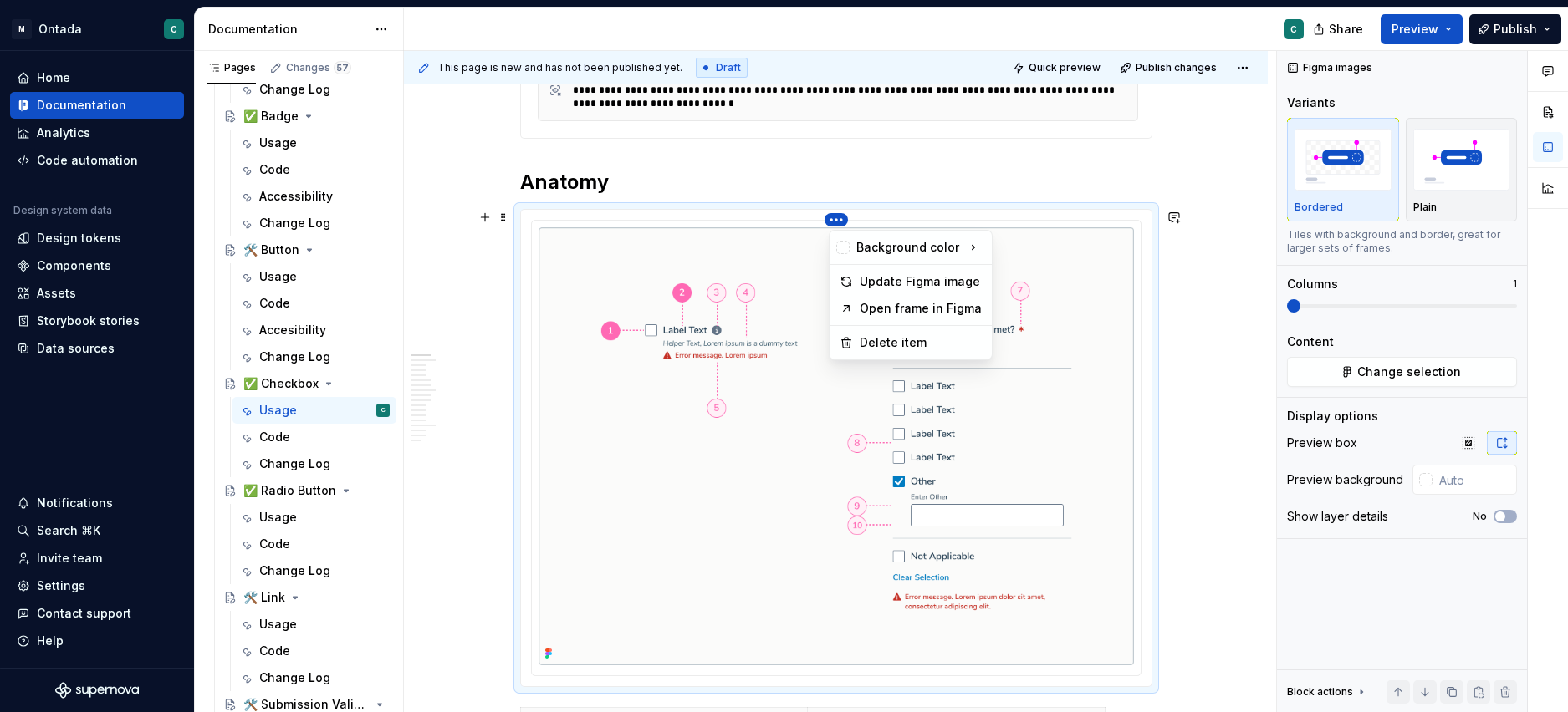
click at [837, 217] on html "M Ontada C Home Documentation Analytics Code automation Design system data Desi…" at bounding box center [784, 356] width 1568 height 712
click at [915, 279] on div "Update Figma image" at bounding box center [921, 282] width 122 height 17
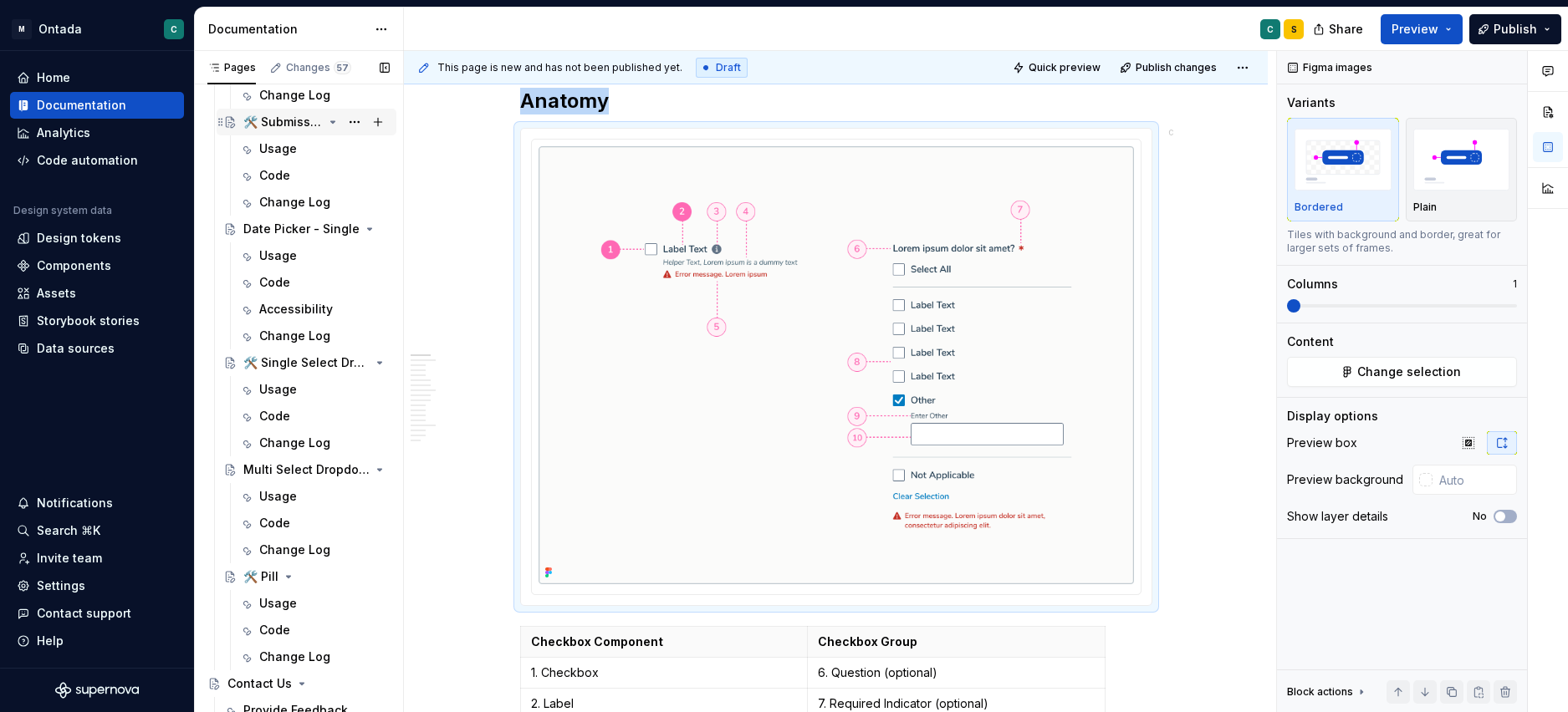
scroll to position [1411, 0]
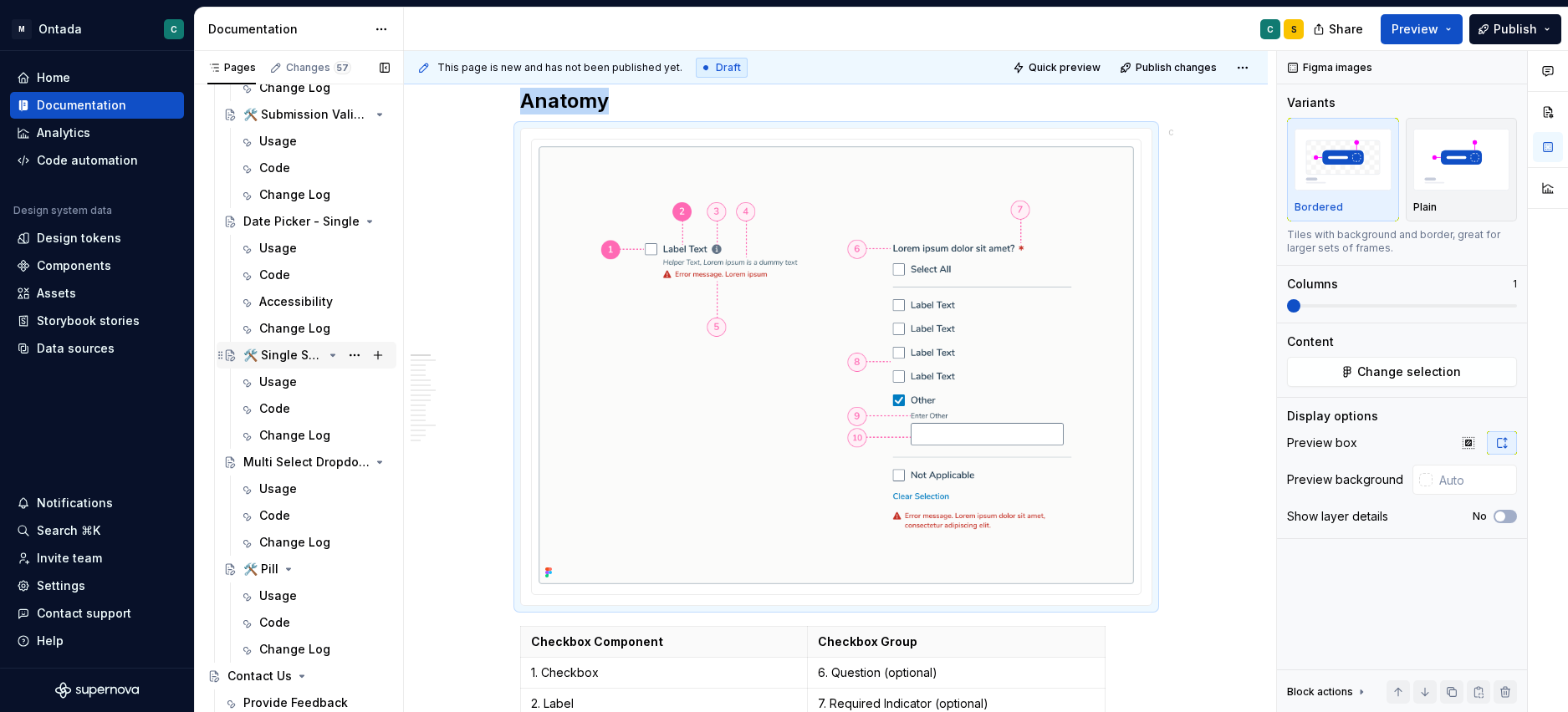
click at [265, 360] on div "🛠️ Single Select Dropdown" at bounding box center [283, 355] width 80 height 17
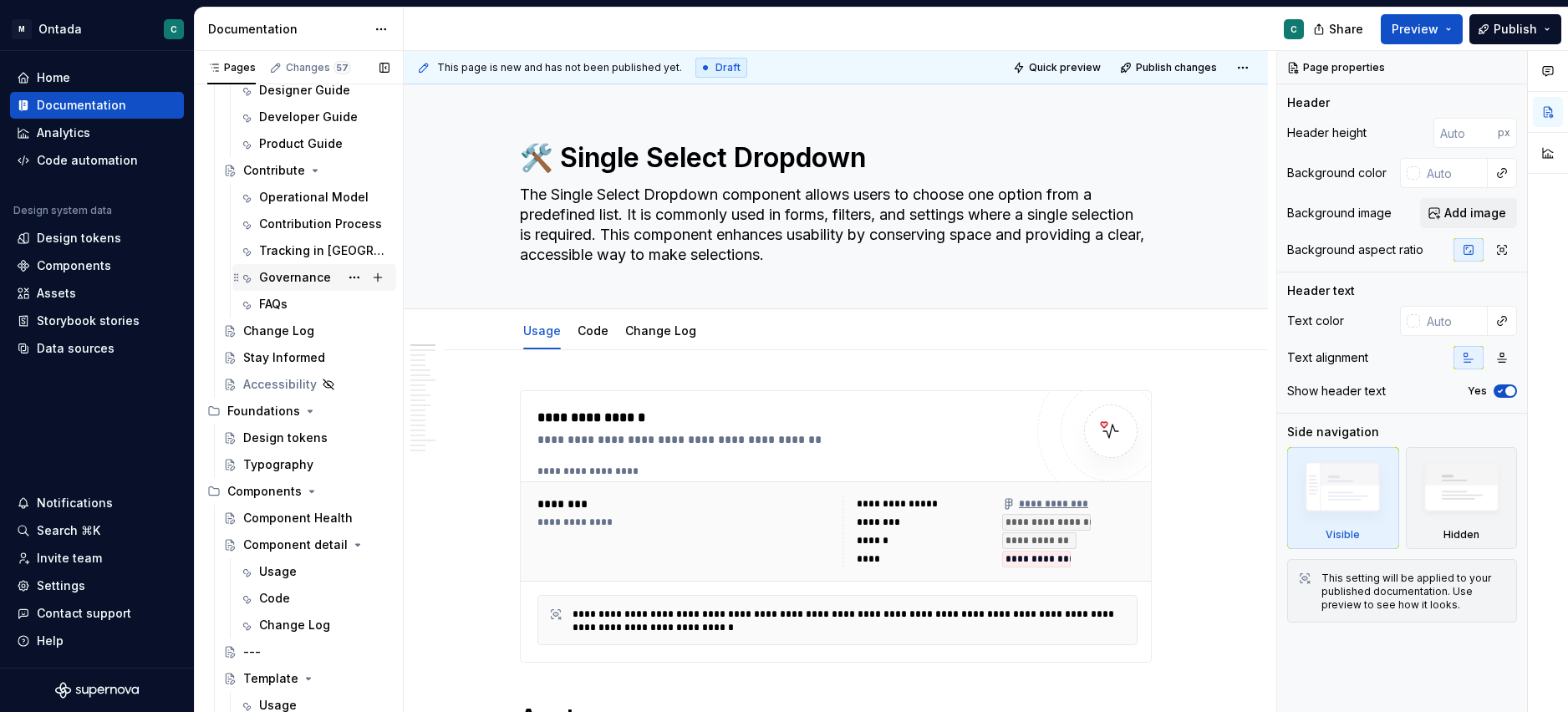
scroll to position [152, 0]
click at [273, 445] on div "Design tokens" at bounding box center [286, 437] width 85 height 17
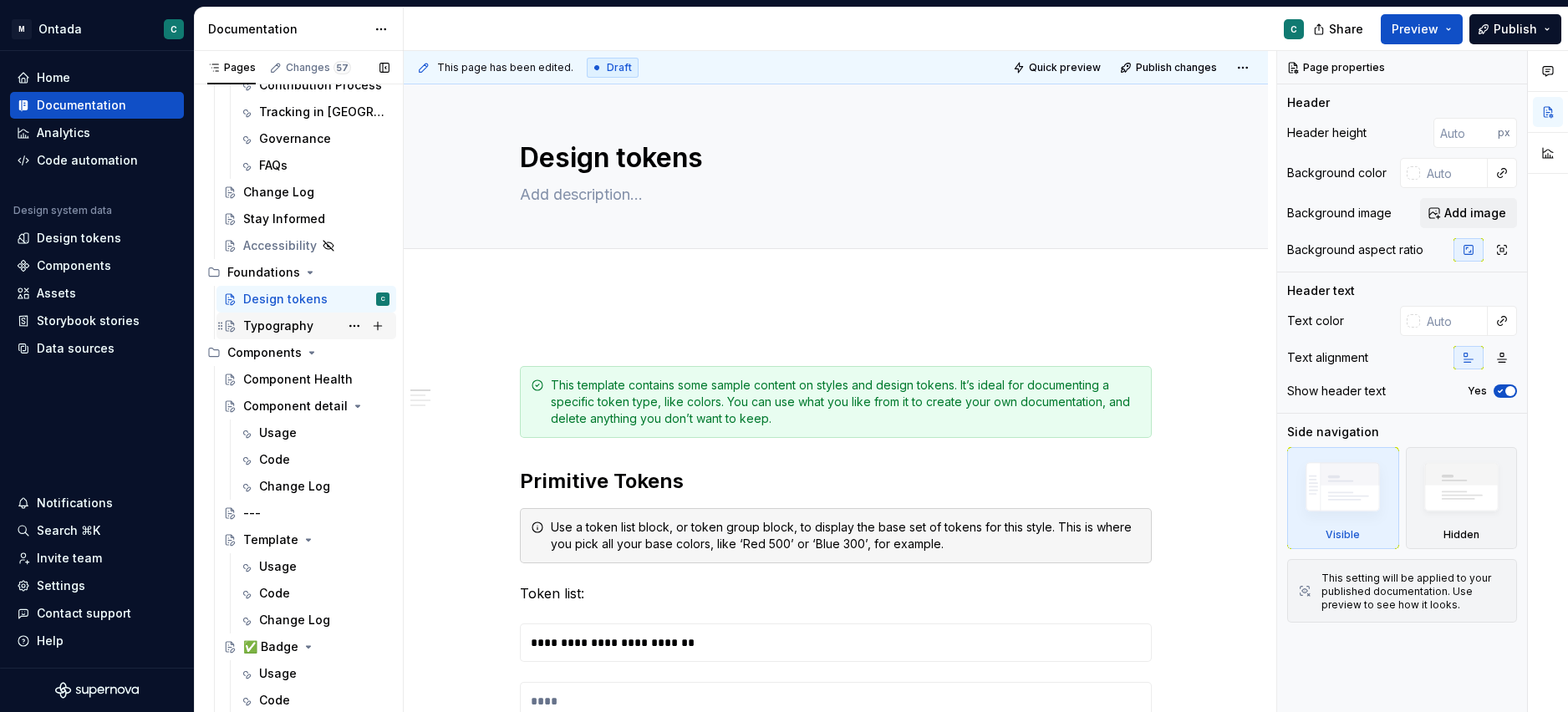
scroll to position [291, 0]
click at [267, 381] on div "Component Health" at bounding box center [291, 379] width 96 height 17
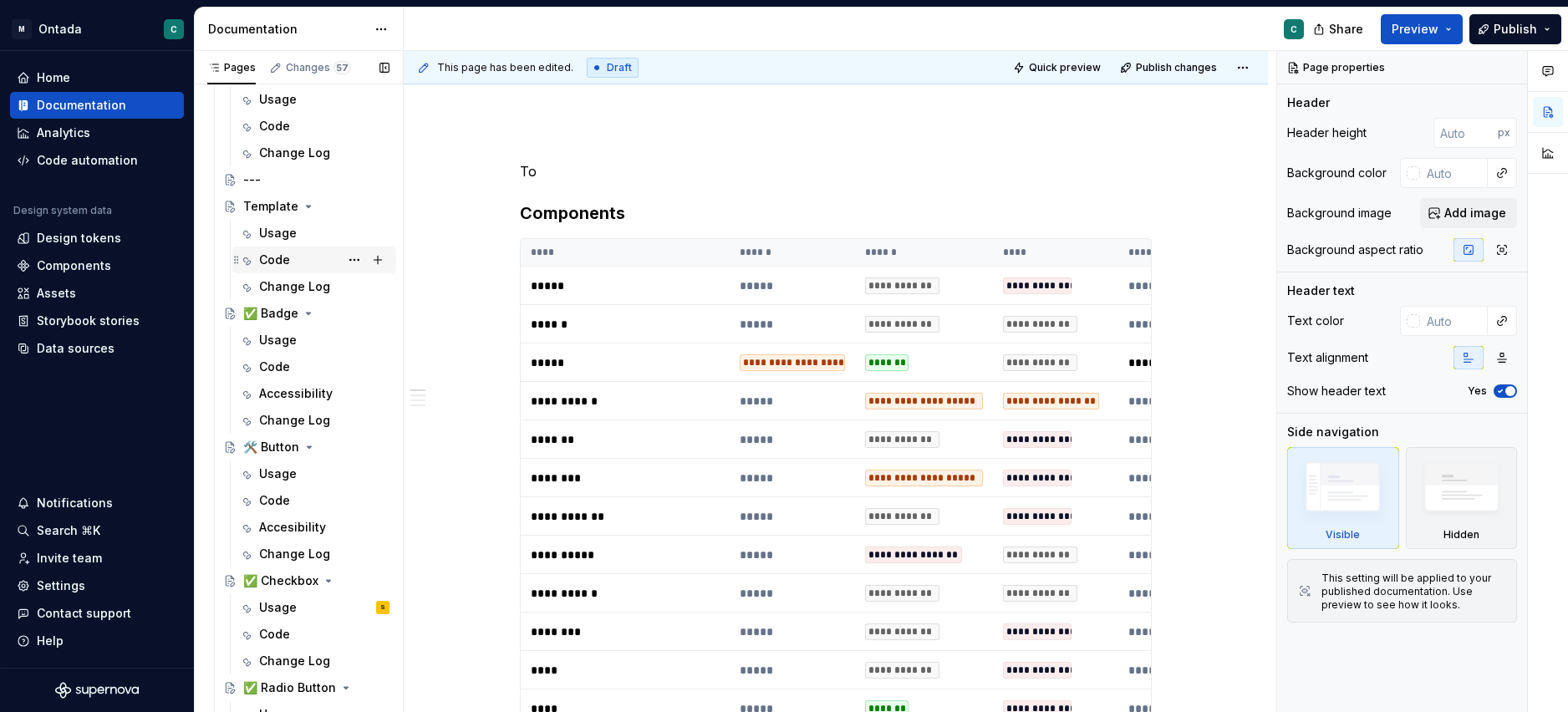
scroll to position [625, 0]
click at [270, 314] on div "✅ Badge" at bounding box center [270, 313] width 55 height 17
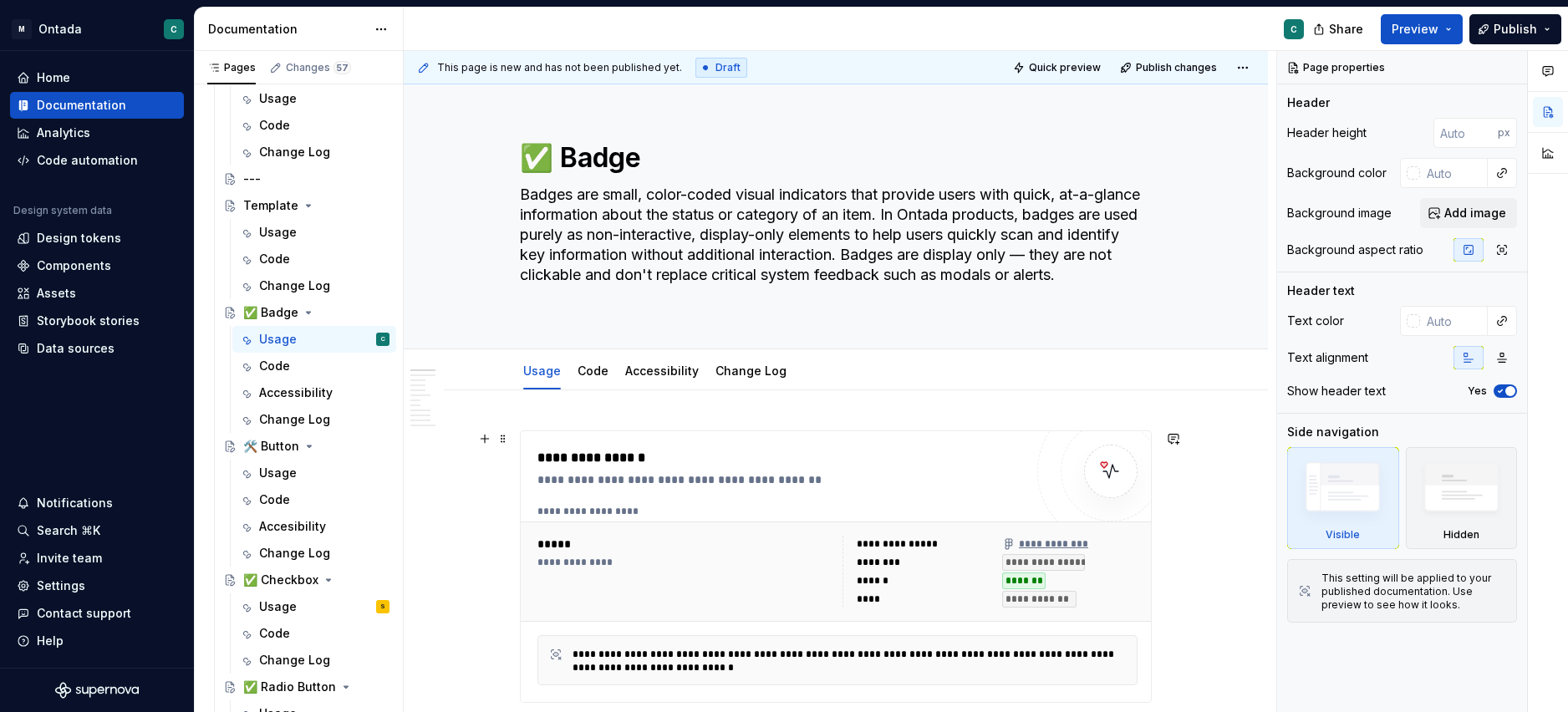
scroll to position [113, 0]
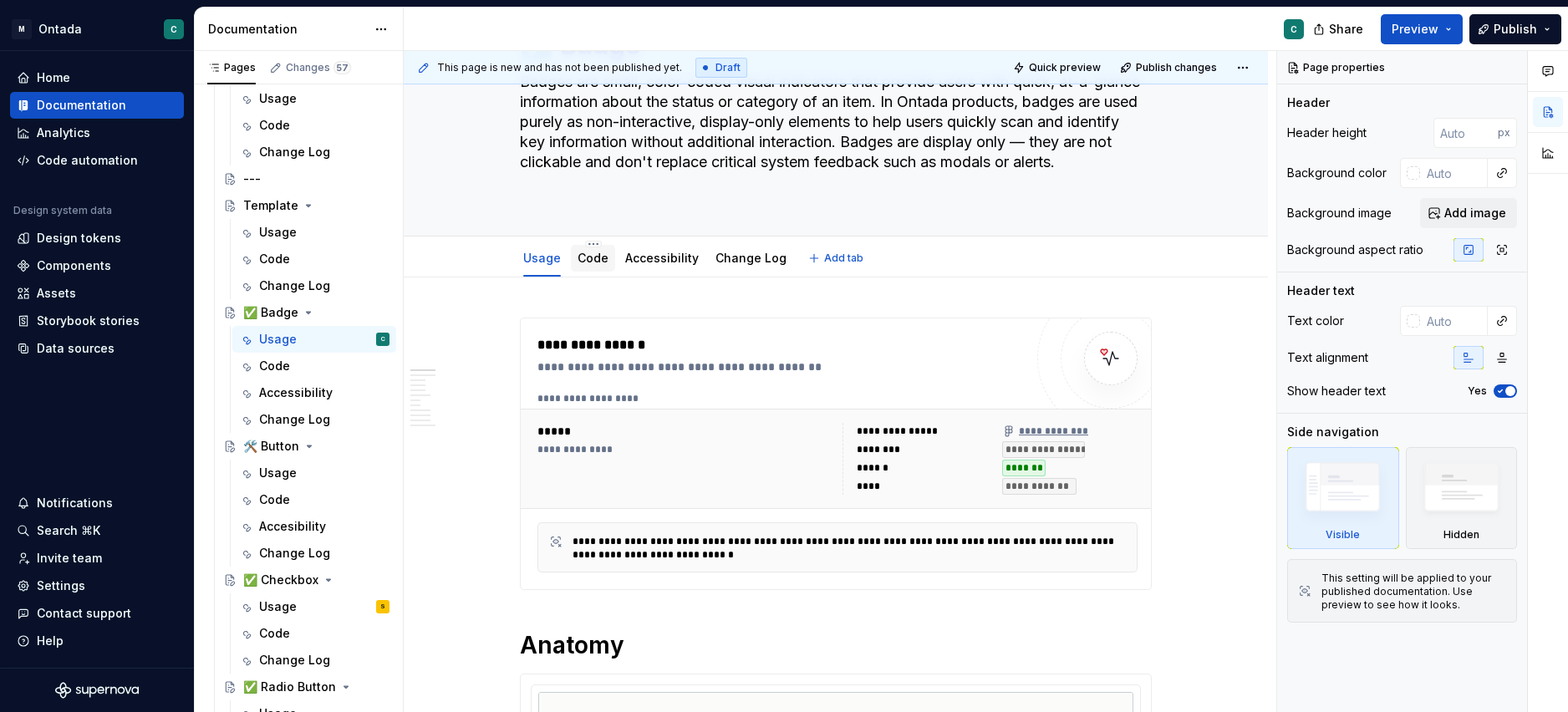
click at [587, 264] on link "Code" at bounding box center [593, 258] width 31 height 14
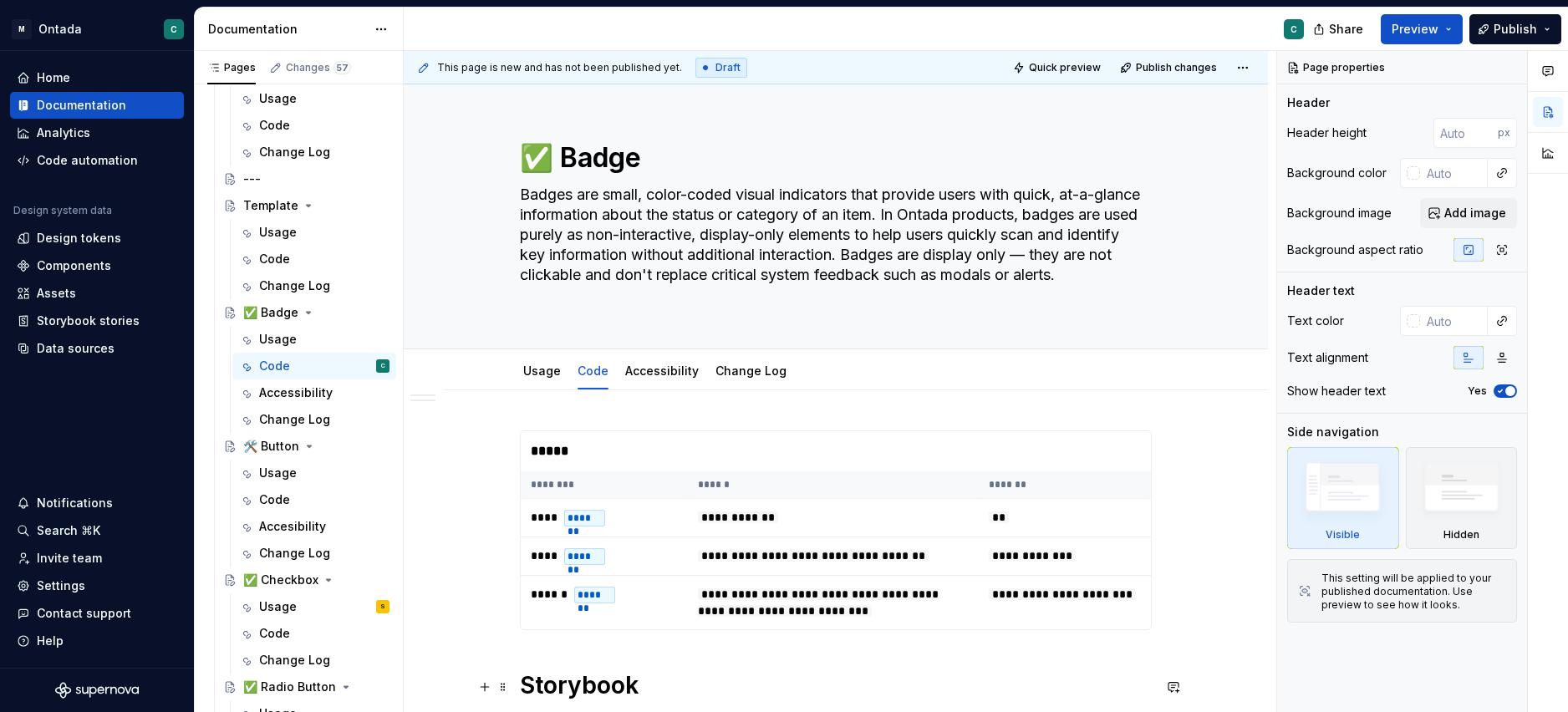
type textarea "*"
